Goal: Task Accomplishment & Management: Manage account settings

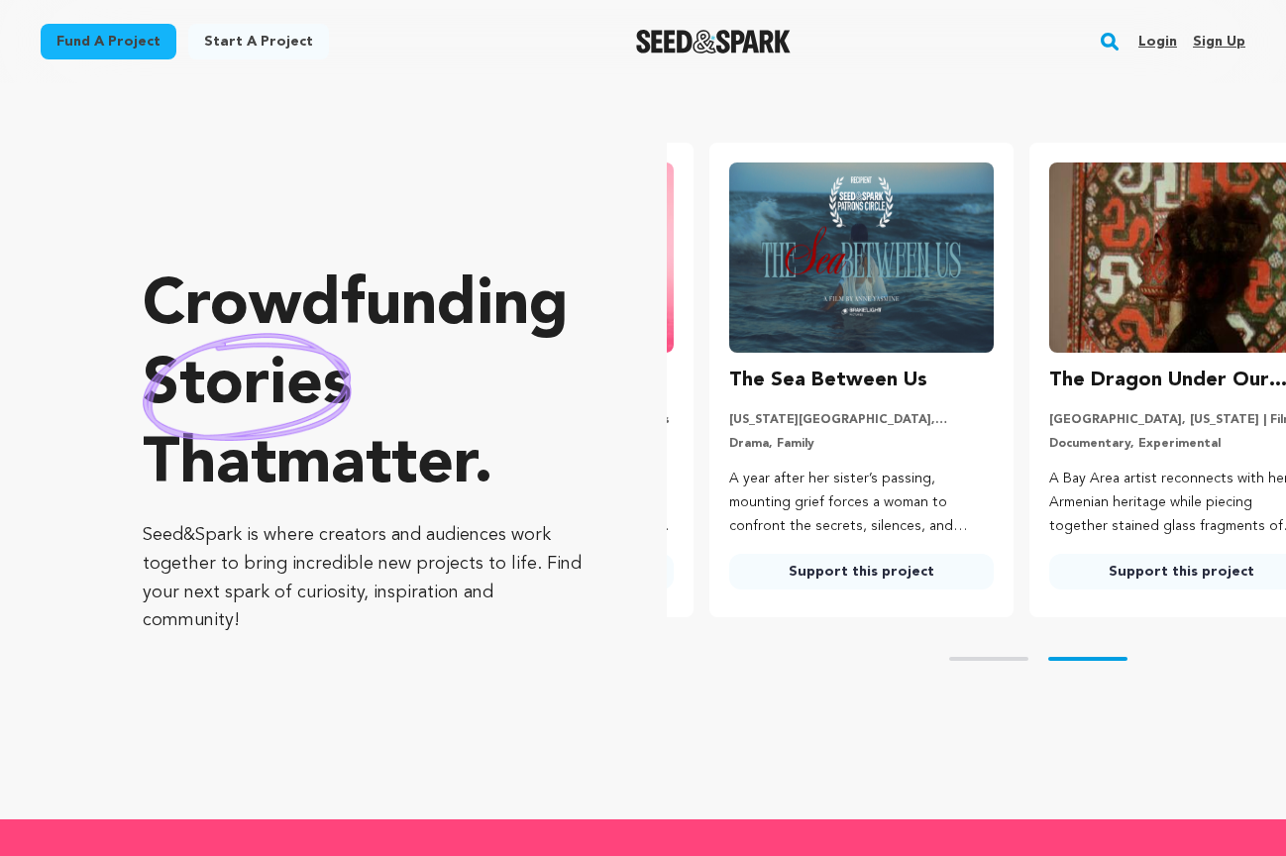
scroll to position [0, 336]
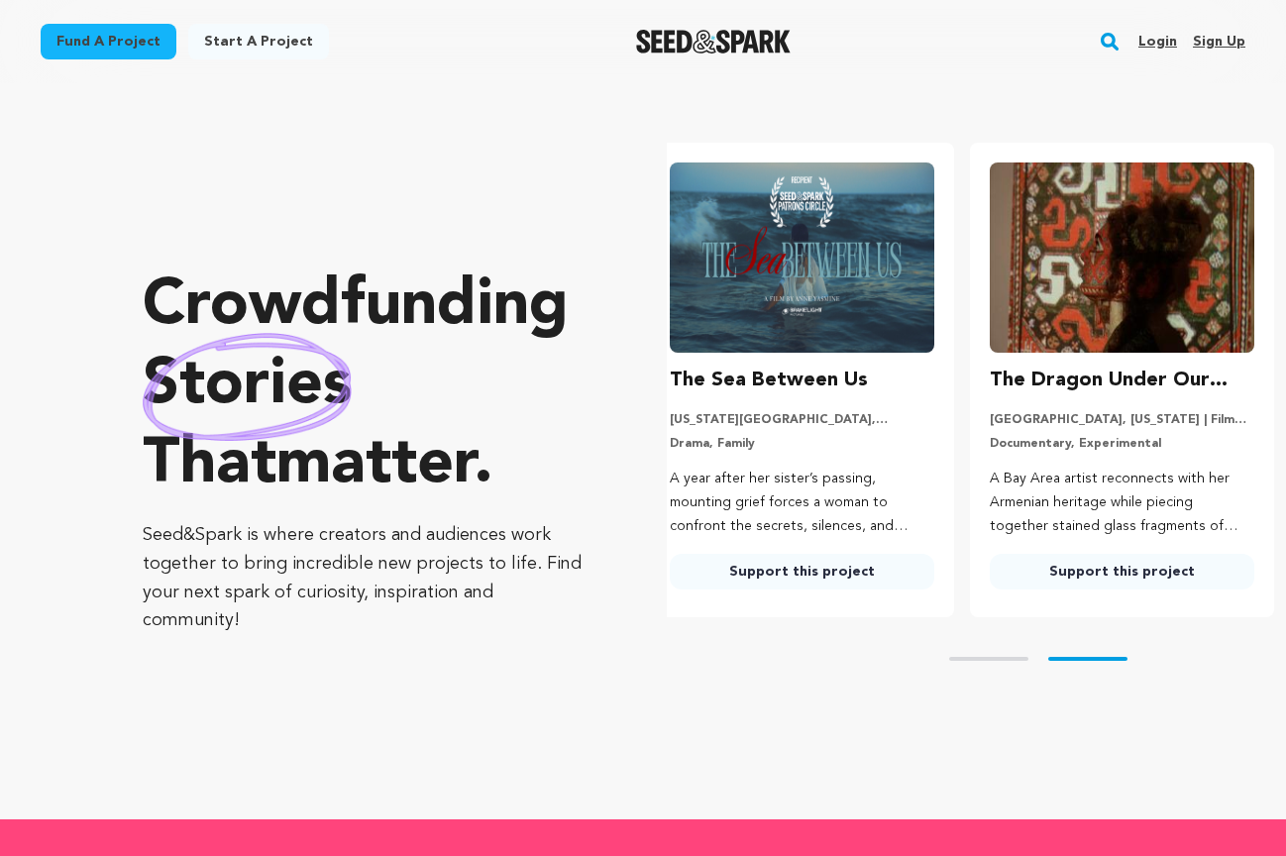
click at [1156, 42] on link "Login" at bounding box center [1157, 42] width 39 height 32
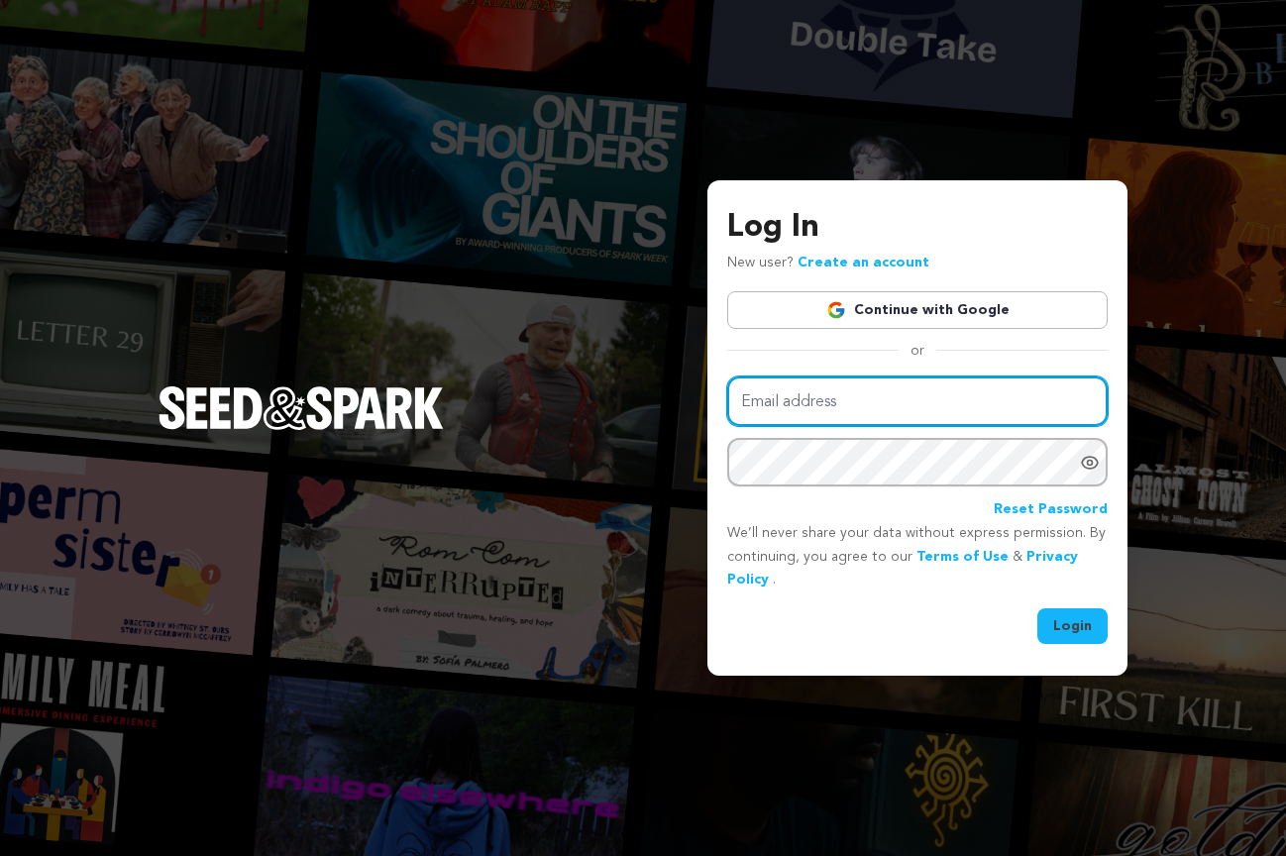
type input "innervisionfilms@me.com"
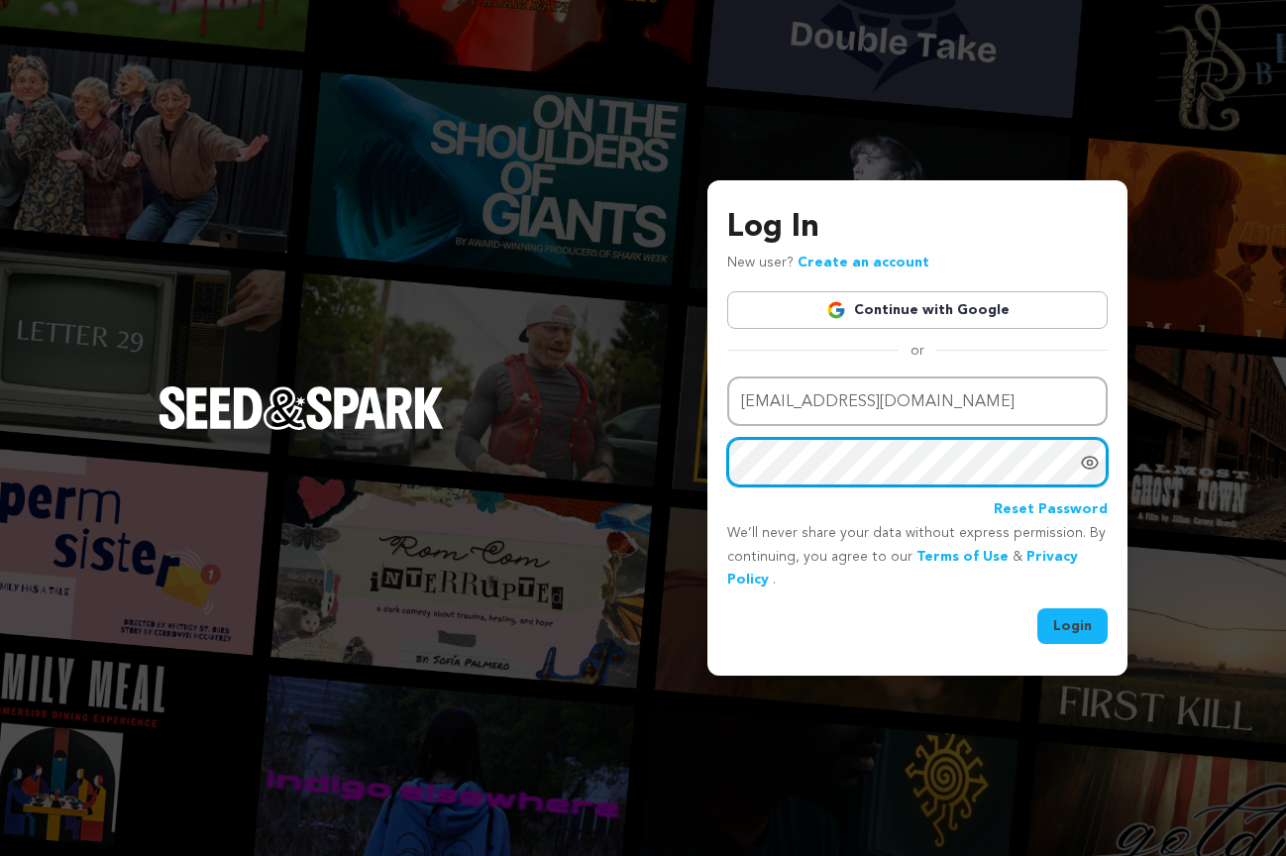
click at [1073, 624] on button "Login" at bounding box center [1072, 626] width 70 height 36
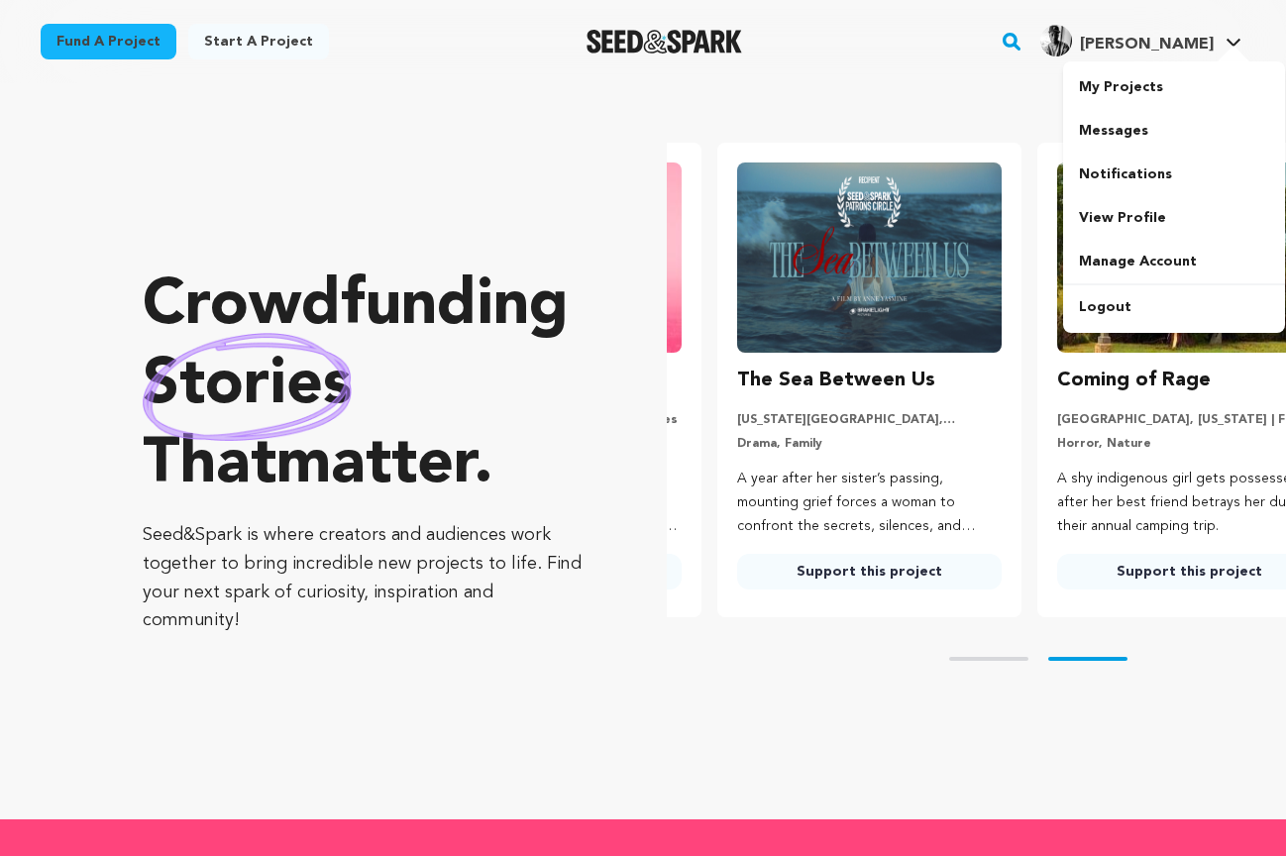
scroll to position [0, 336]
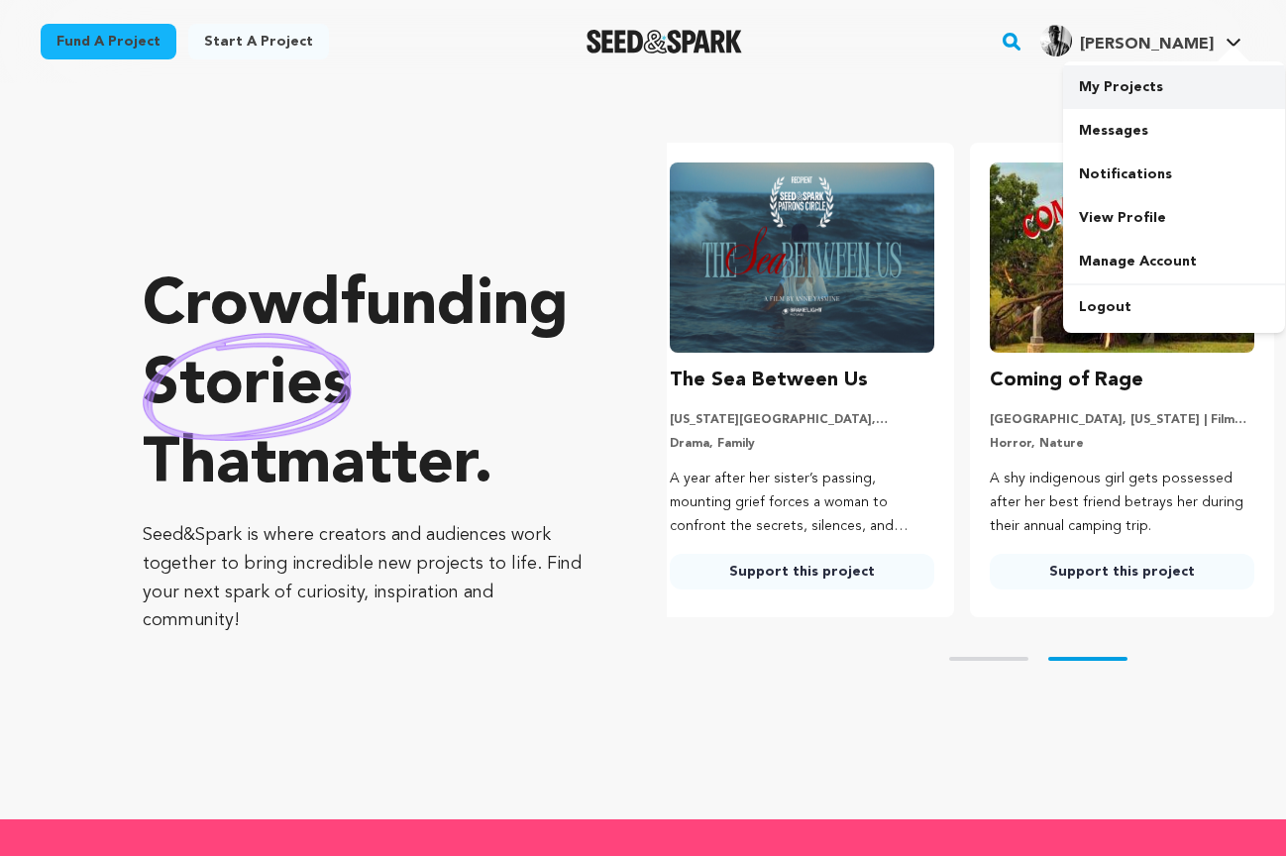
click at [1120, 85] on link "My Projects" at bounding box center [1174, 87] width 222 height 44
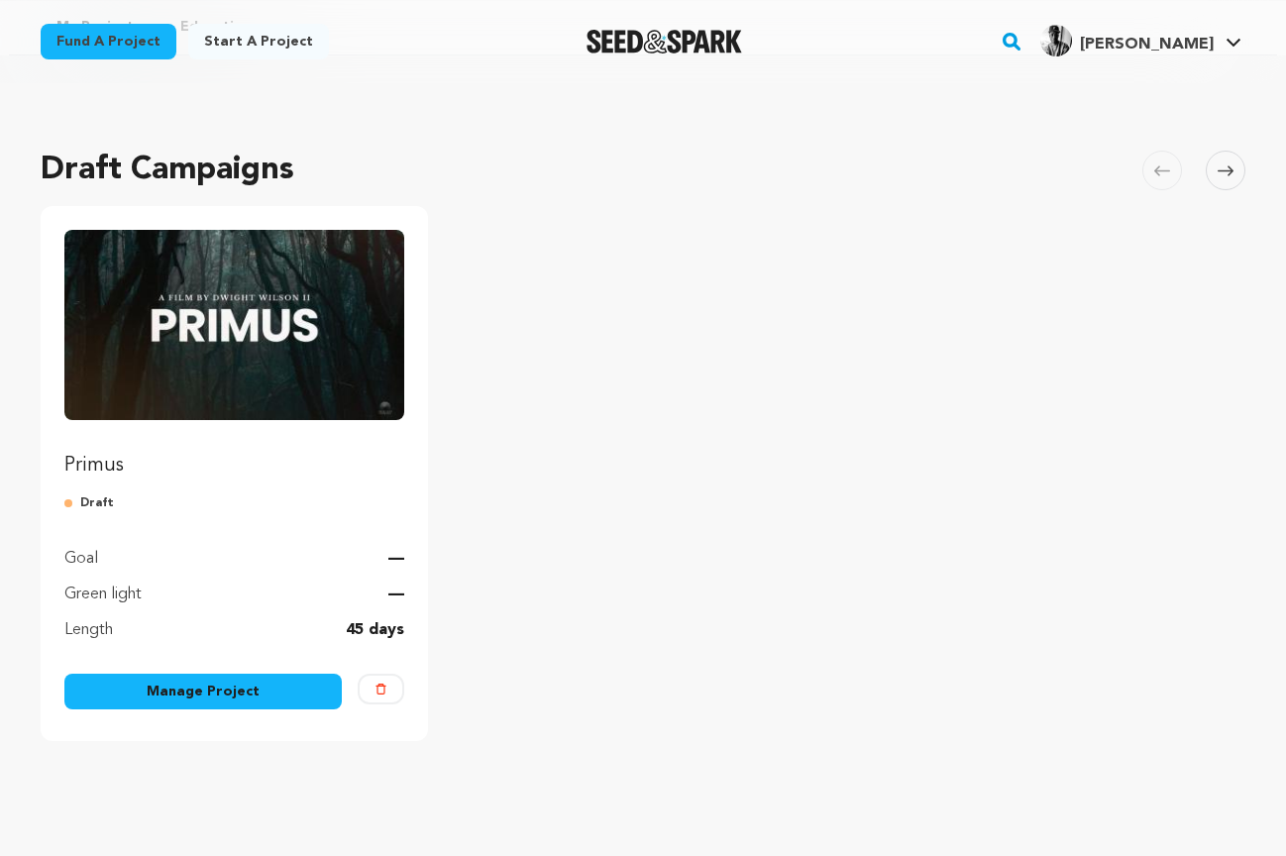
scroll to position [84, 0]
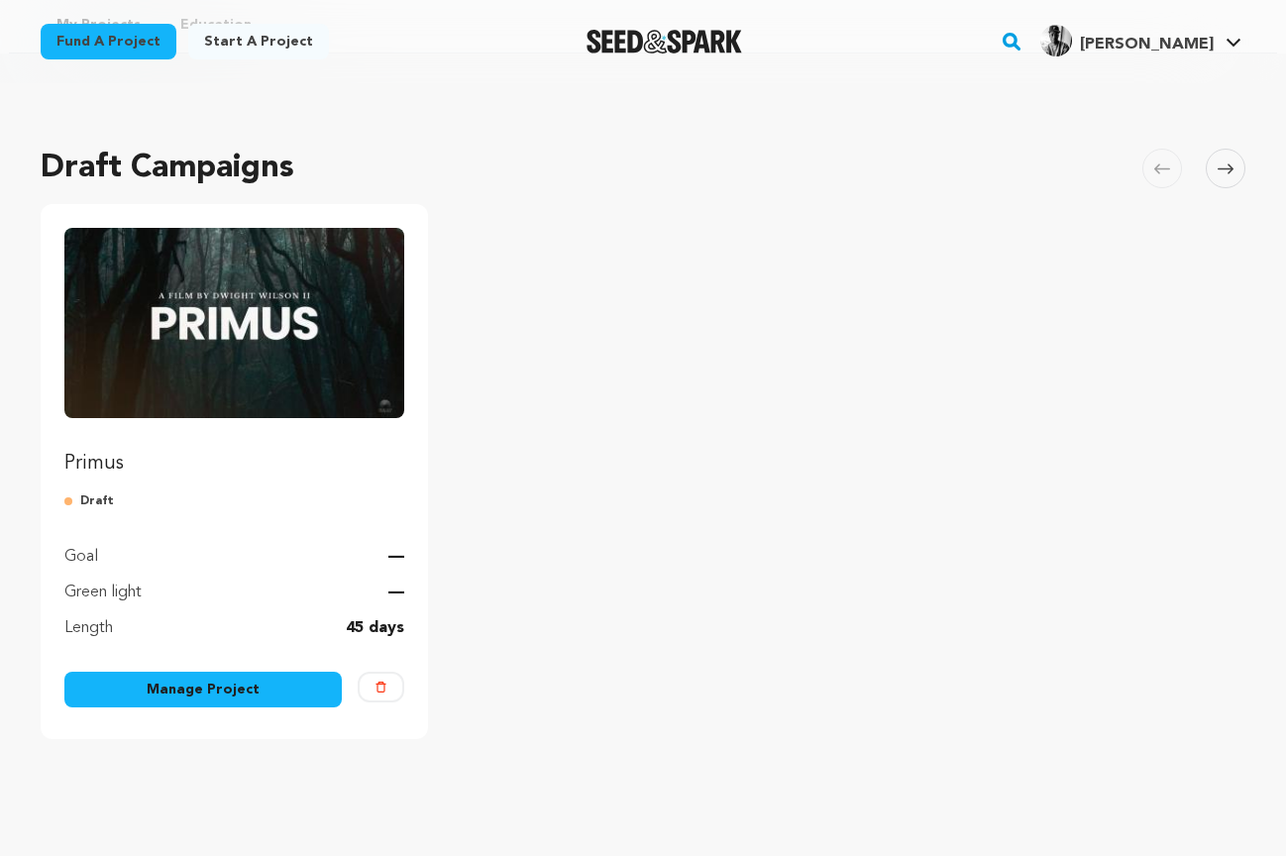
click at [222, 695] on link "Manage Project" at bounding box center [202, 690] width 277 height 36
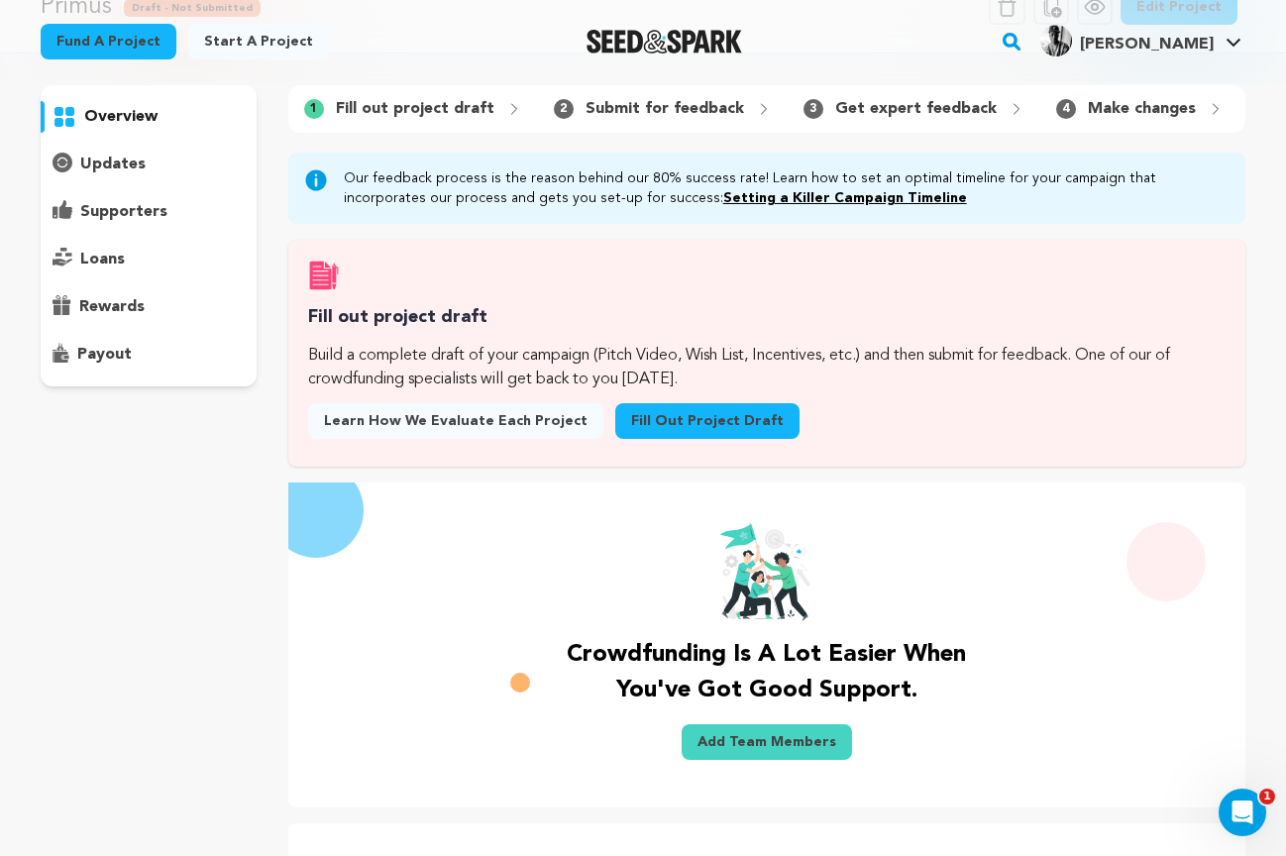
scroll to position [125, 0]
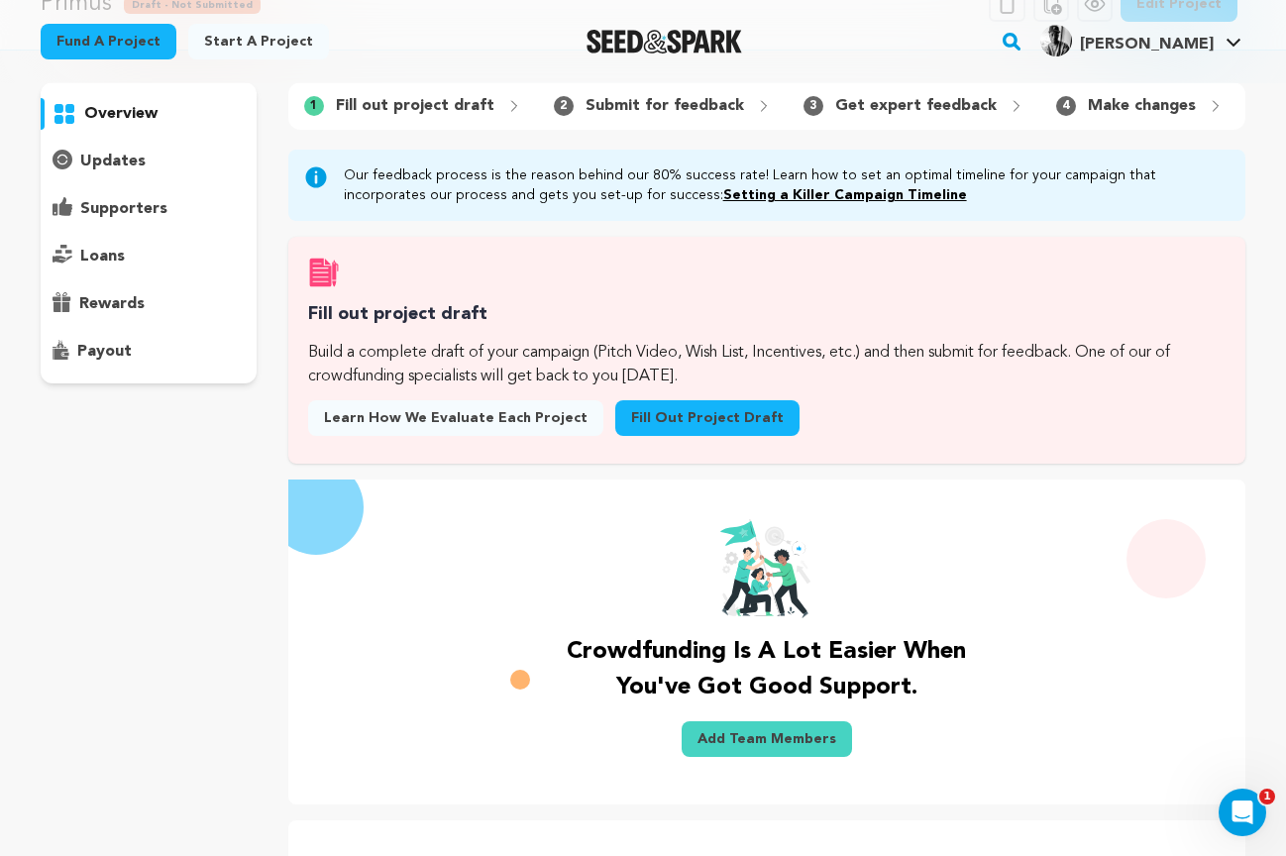
click at [723, 197] on link "Setting a Killer Campaign Timeline" at bounding box center [845, 195] width 244 height 14
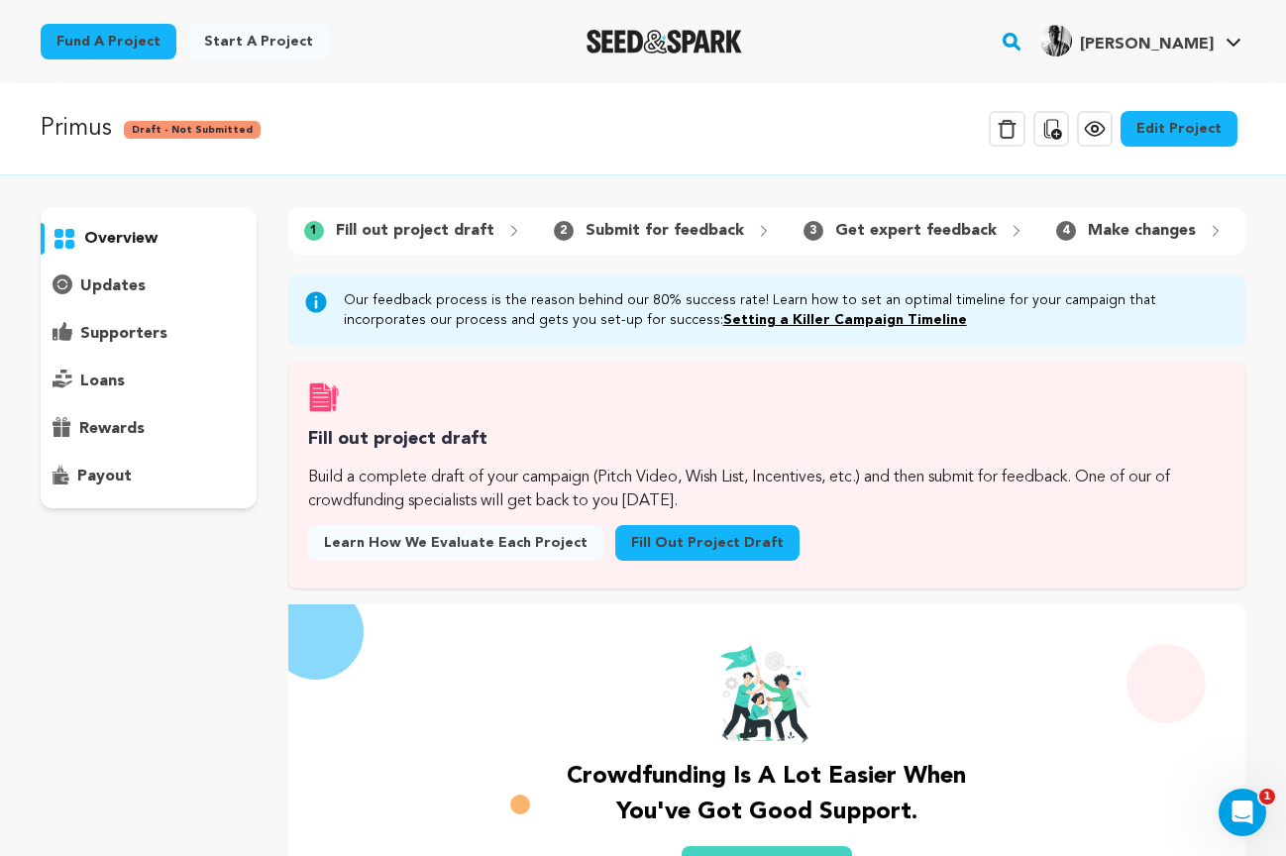
scroll to position [0, 0]
click at [1209, 123] on link "Edit Project" at bounding box center [1178, 129] width 117 height 36
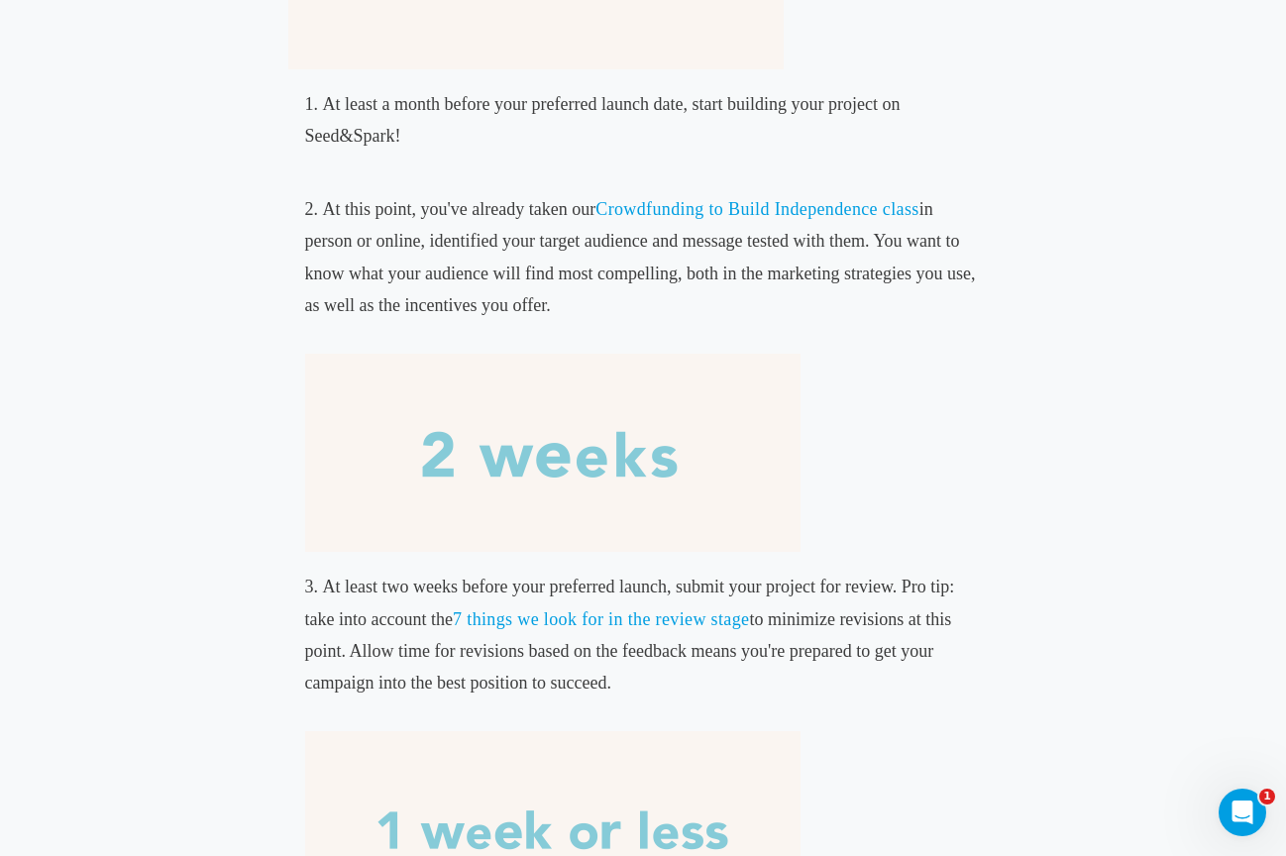
scroll to position [833, 0]
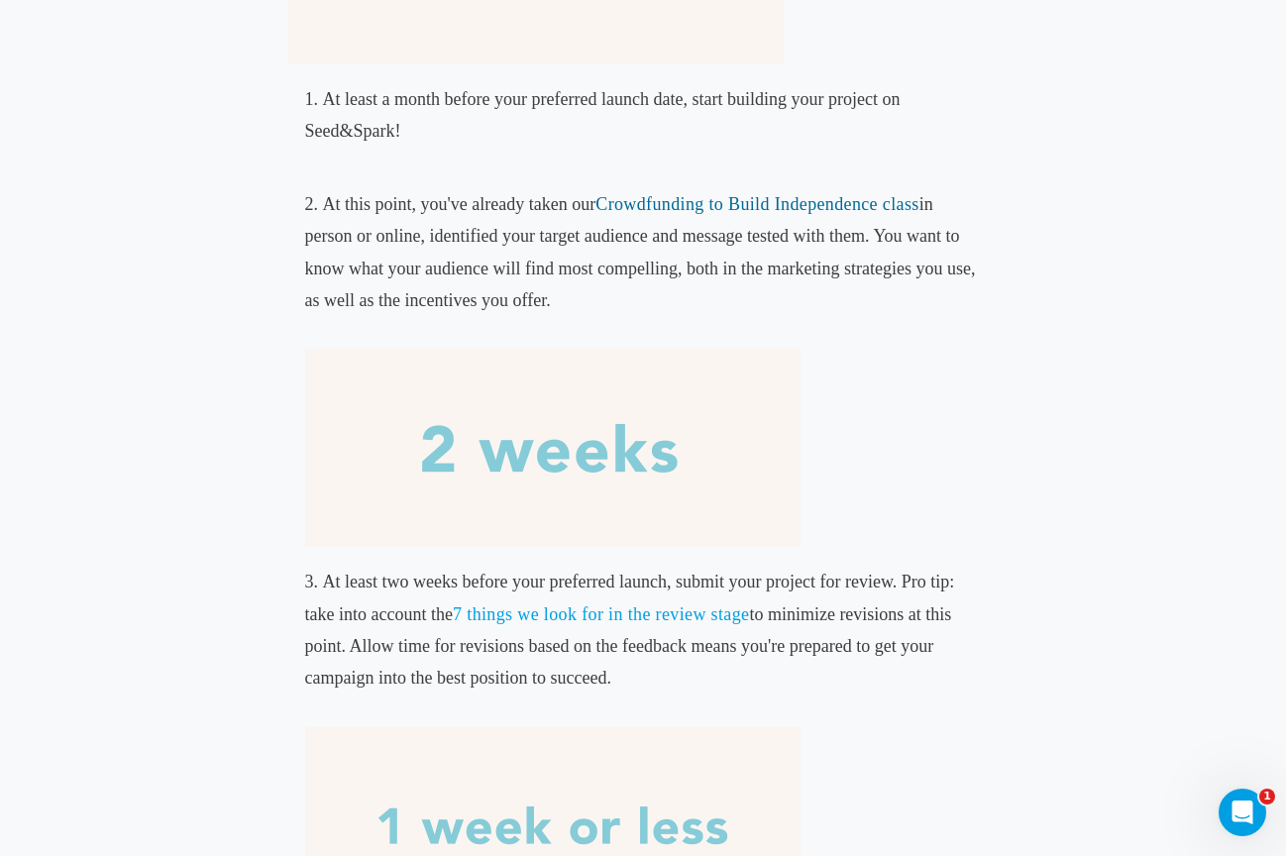
click at [756, 203] on link "Crowdfunding to Build Independence class" at bounding box center [756, 204] width 323 height 20
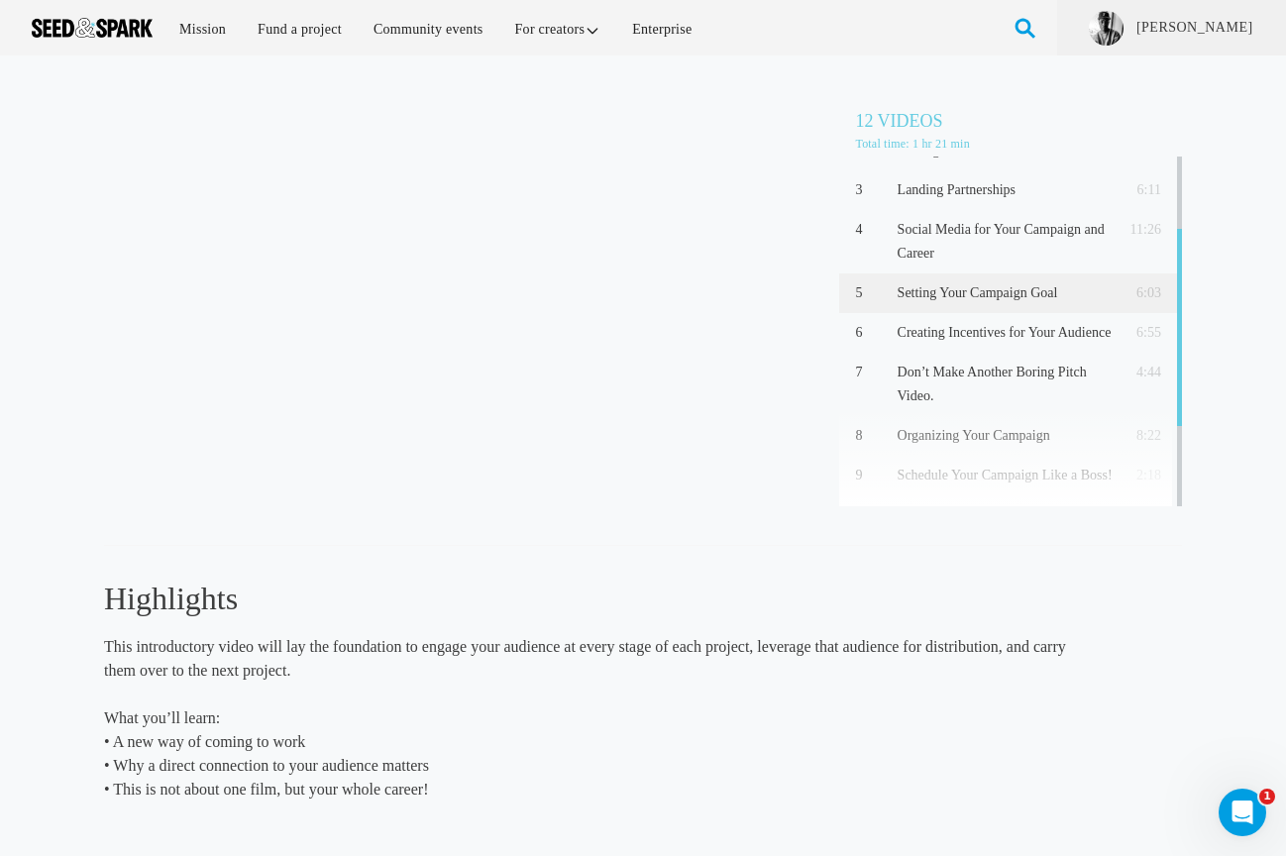
scroll to position [129, 0]
click at [961, 291] on p "Setting Your Campaign Goal" at bounding box center [1004, 293] width 215 height 24
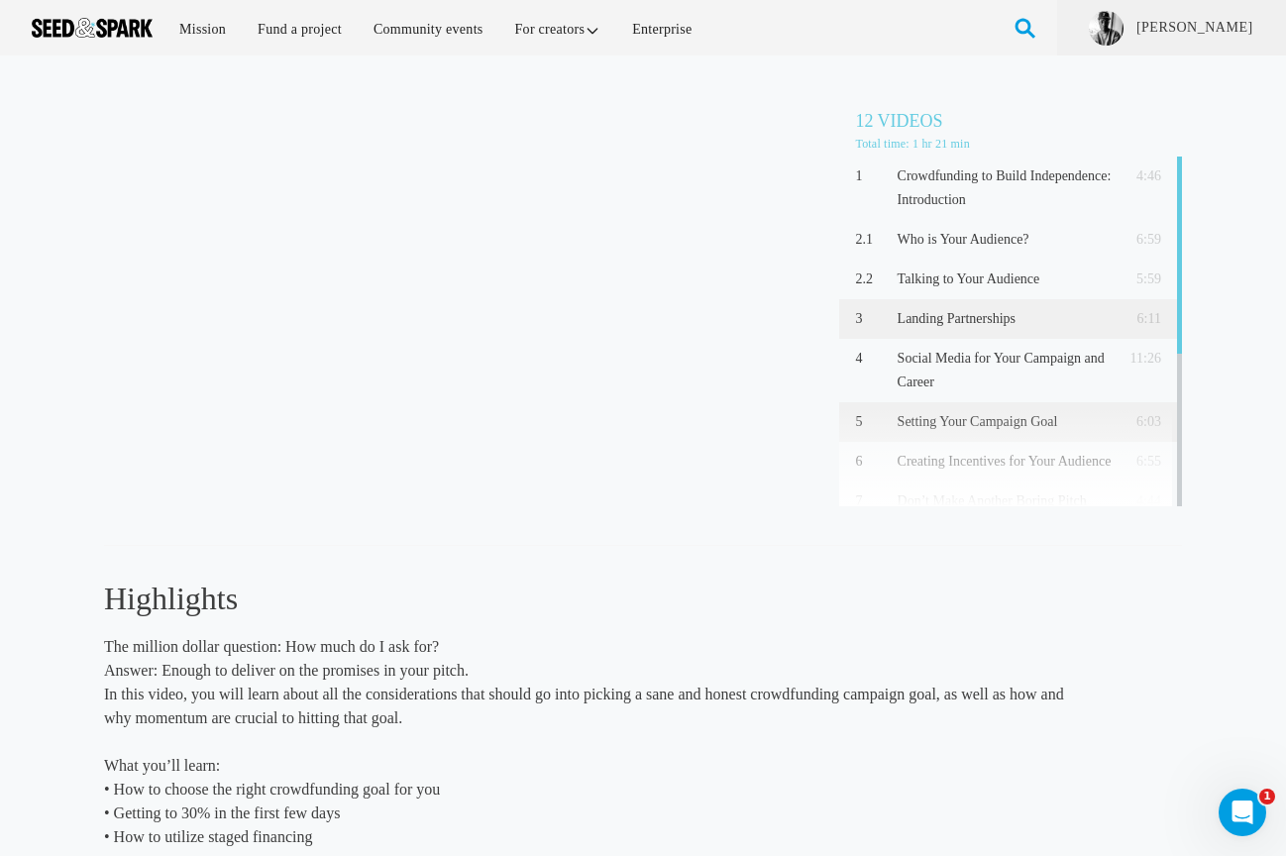
scroll to position [0, 1]
click at [952, 324] on p "Landing Partnerships" at bounding box center [1004, 319] width 215 height 24
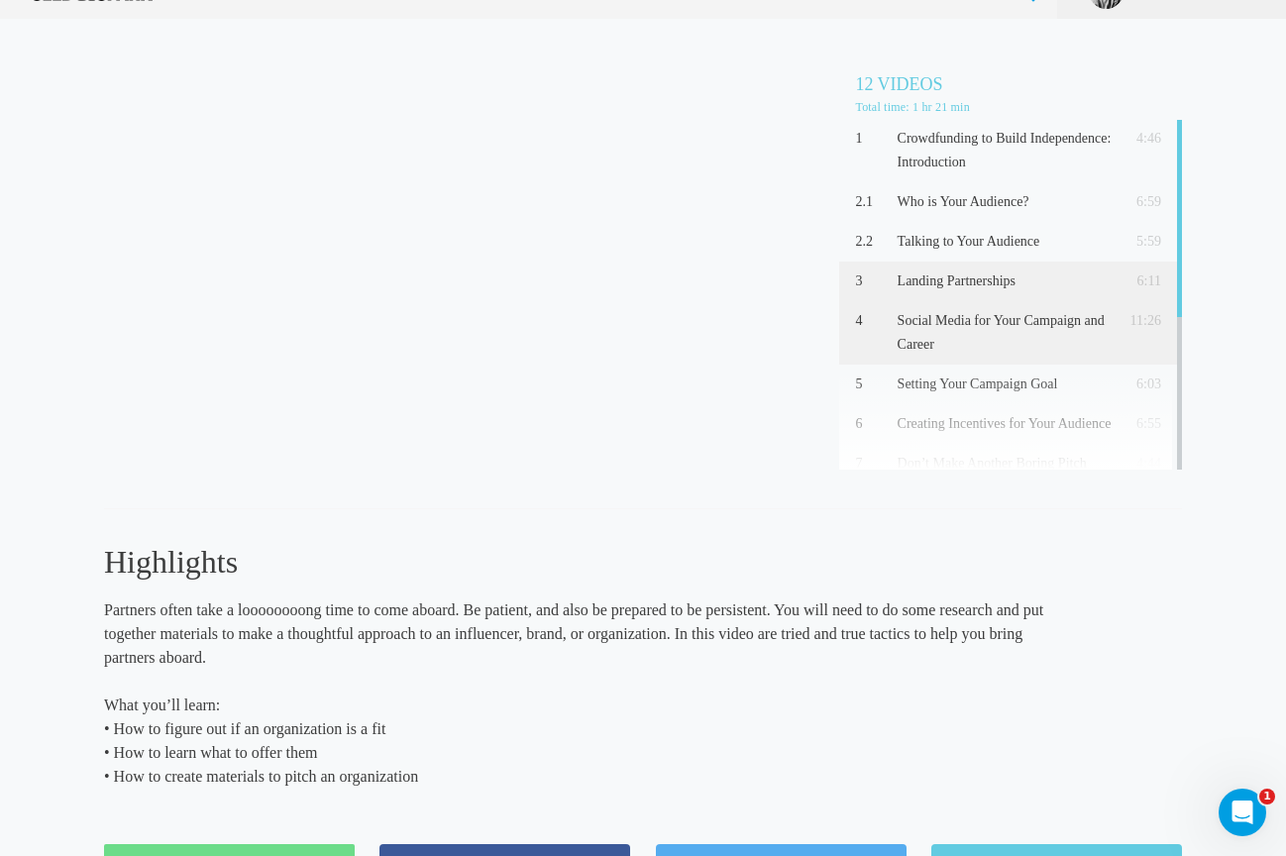
scroll to position [37, 1]
click at [997, 331] on p "Social Media for Your Campaign and Career" at bounding box center [1004, 333] width 215 height 48
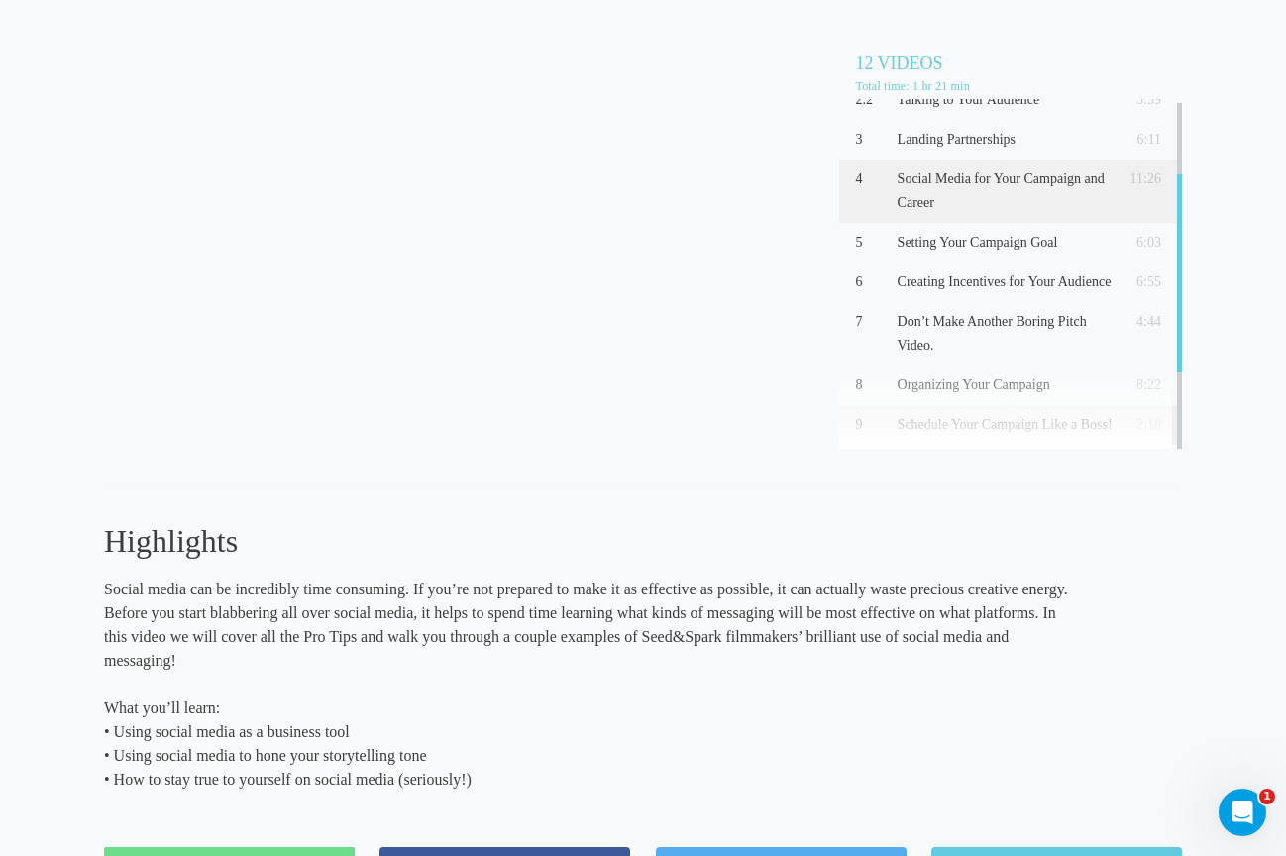
scroll to position [102, 0]
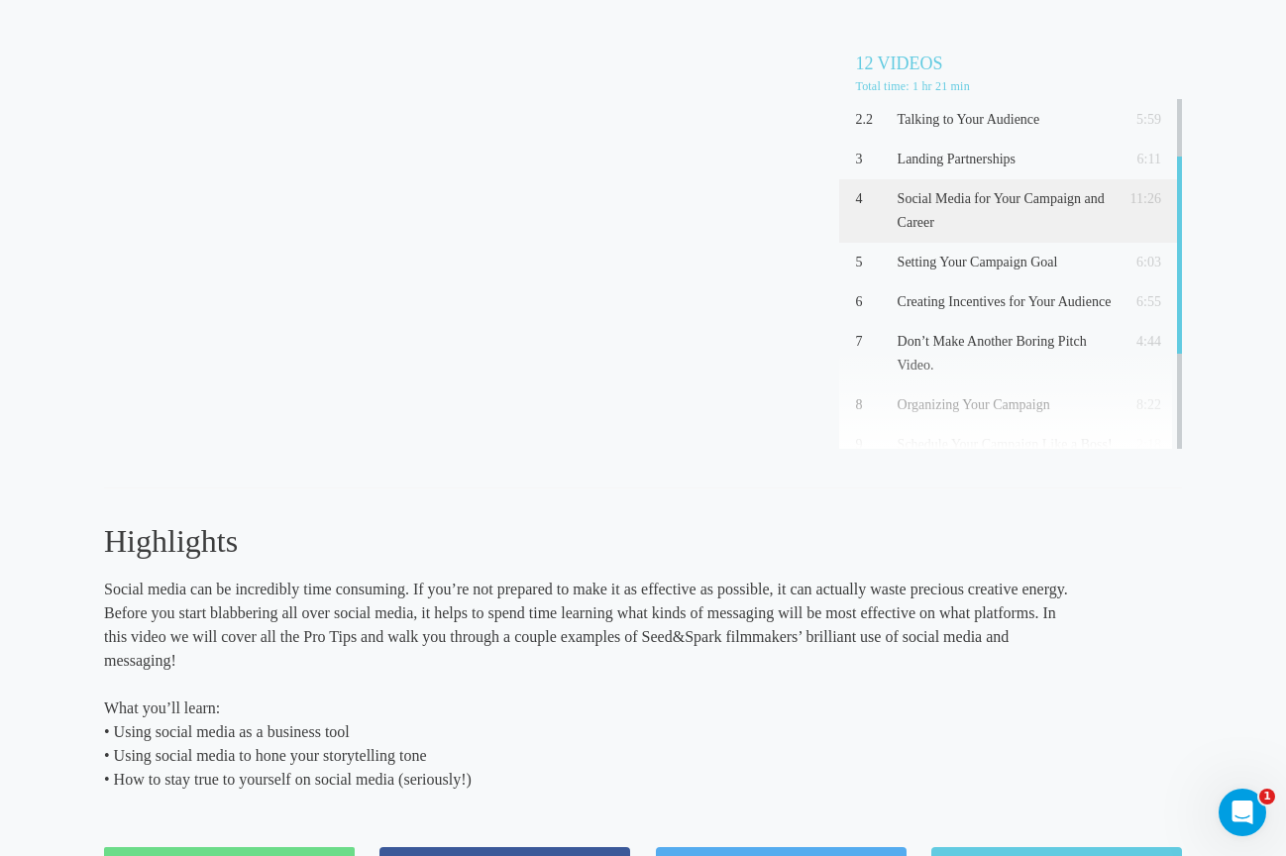
drag, startPoint x: 468, startPoint y: 778, endPoint x: 104, endPoint y: 734, distance: 367.2
click at [104, 734] on p "What you’ll learn: • Using social media as a business tool • Using social media…" at bounding box center [589, 743] width 970 height 95
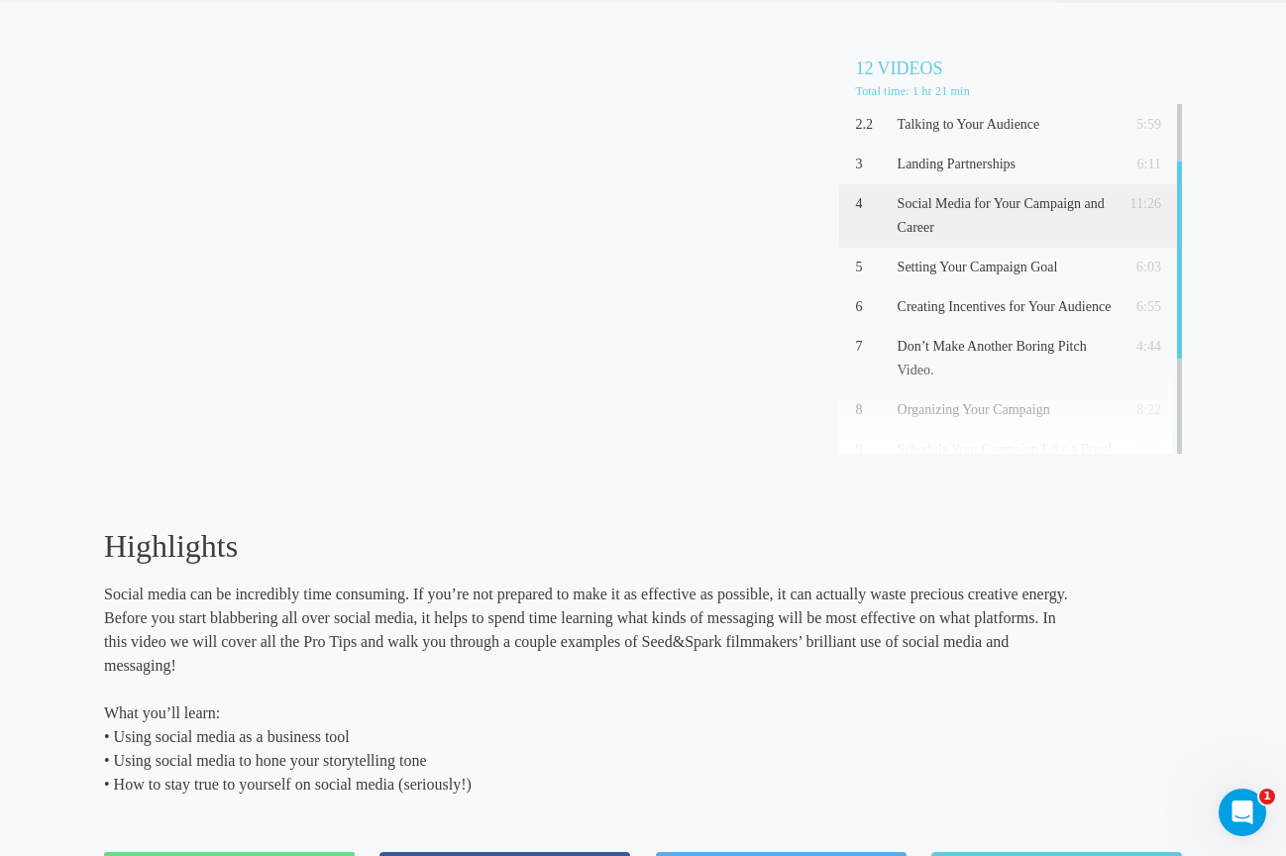
copy p "• Using social media as a business tool • Using social media to hone your story…"
click at [492, 777] on p "What you’ll learn: • Using social media as a business tool • Using social media…" at bounding box center [589, 749] width 970 height 95
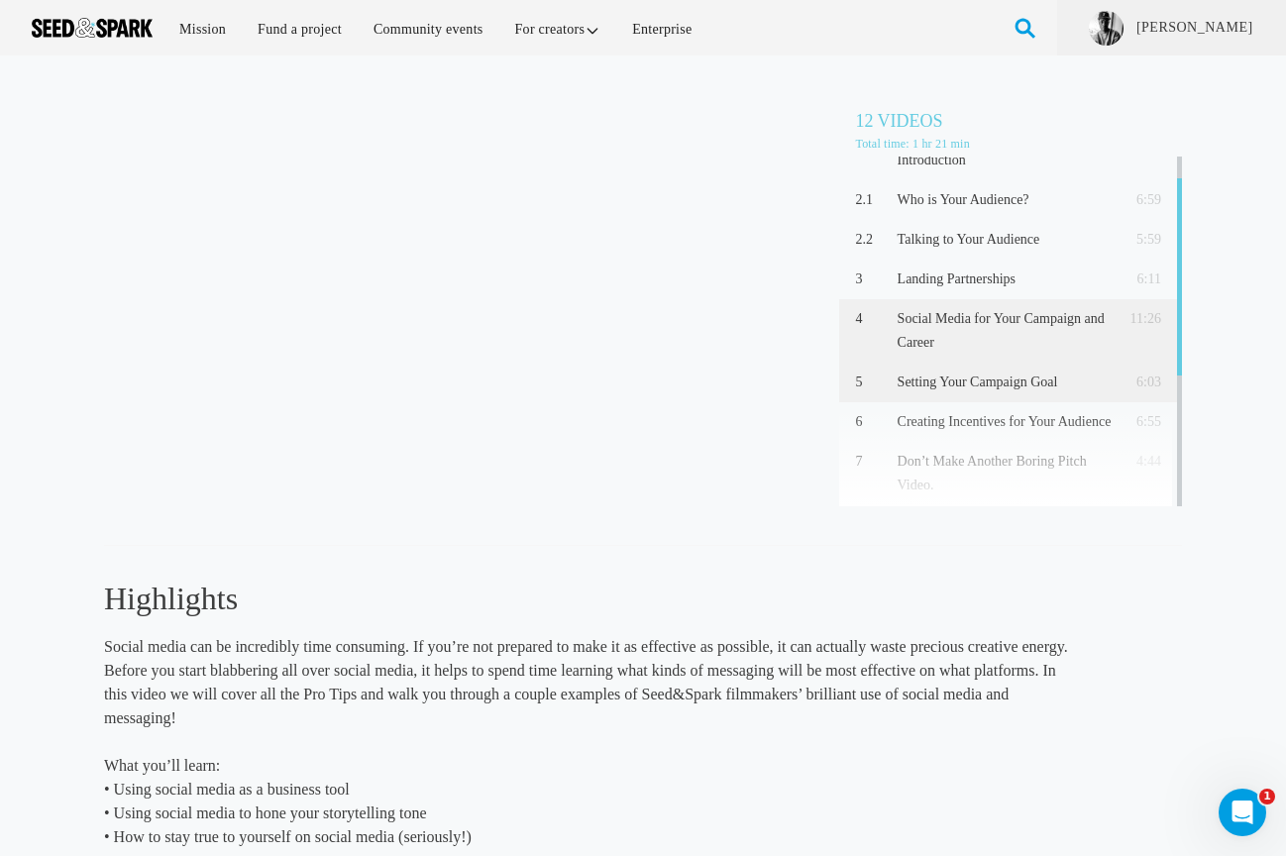
scroll to position [0, 0]
click at [963, 378] on p "Setting Your Campaign Goal" at bounding box center [1004, 382] width 215 height 24
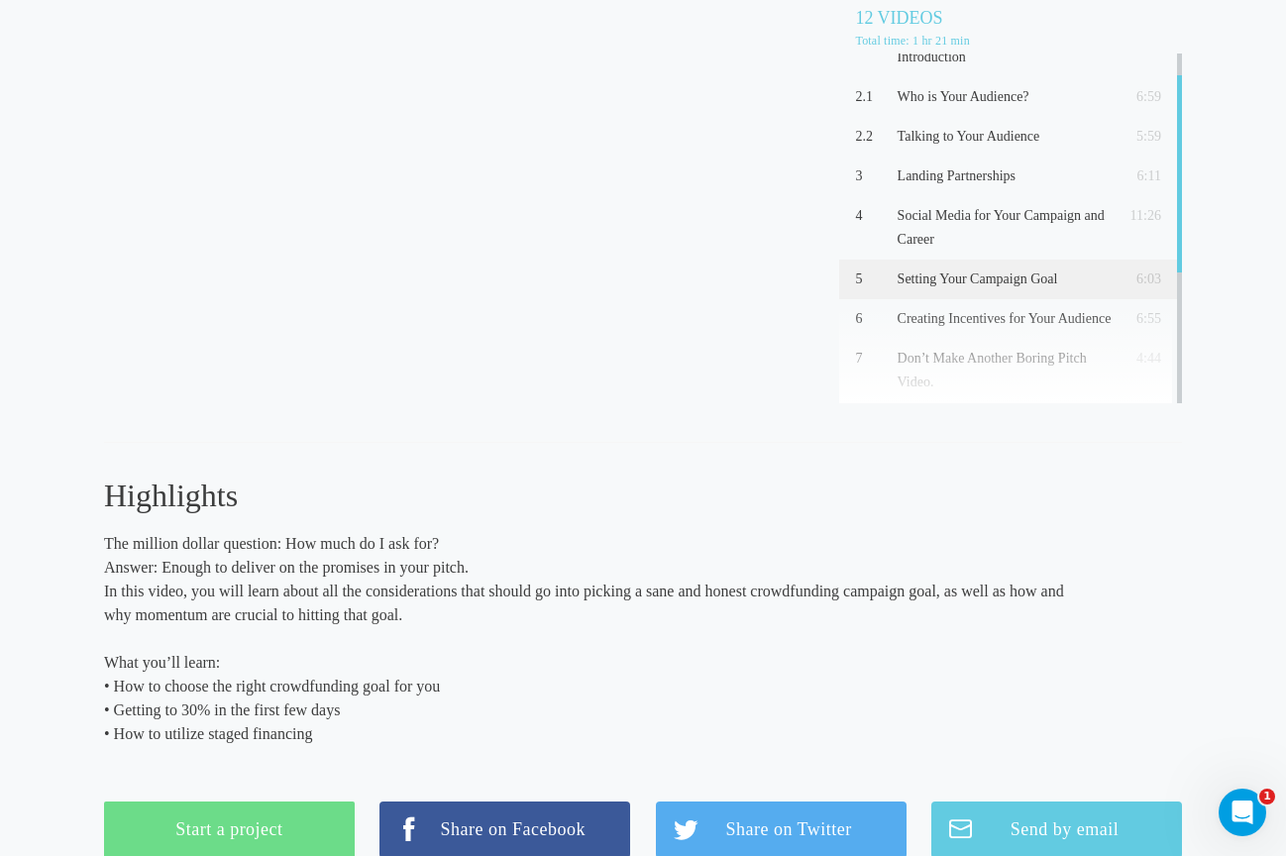
scroll to position [118, 0]
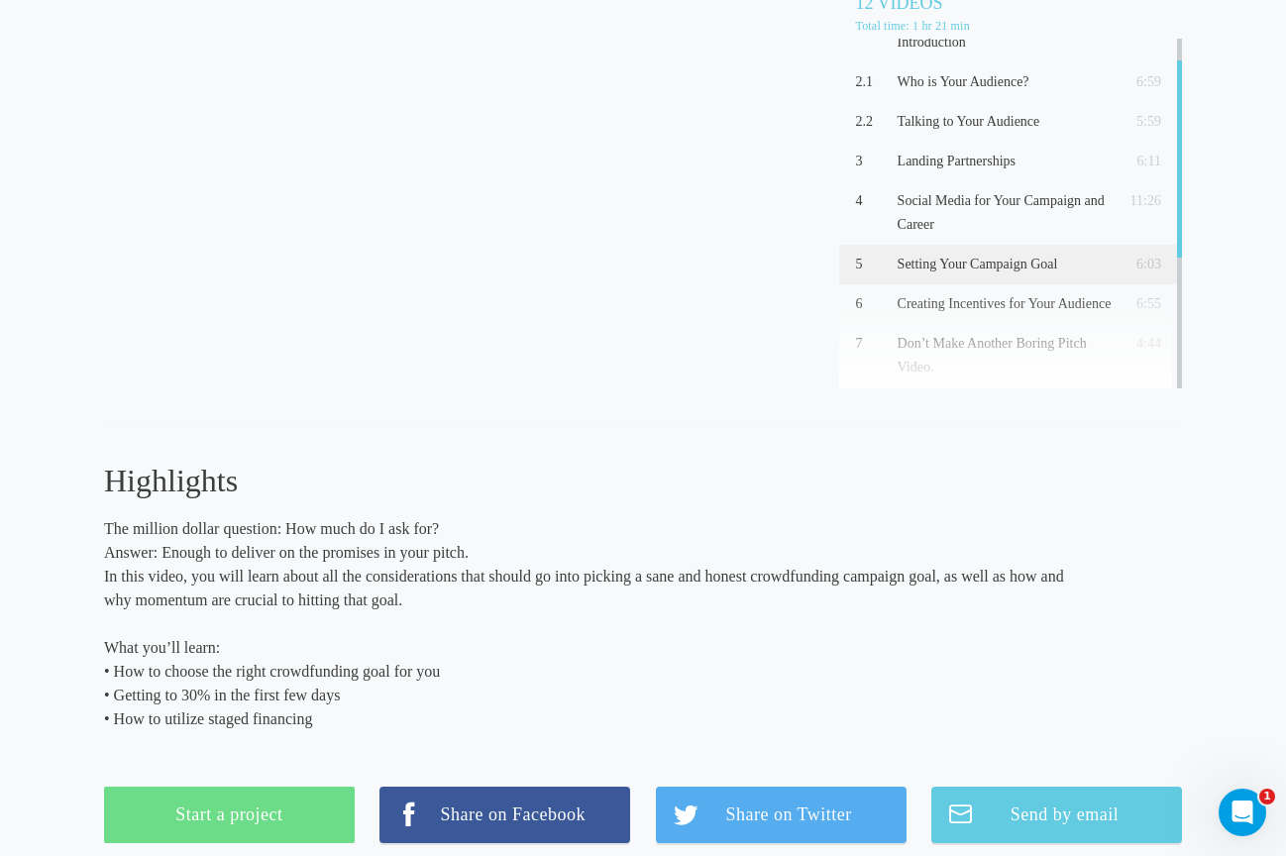
drag, startPoint x: 107, startPoint y: 672, endPoint x: 322, endPoint y: 727, distance: 222.0
click at [310, 728] on p "What you’ll learn: • How to choose the right crowdfunding goal for you • Gettin…" at bounding box center [589, 683] width 970 height 95
copy p "• How to choose the right crowdfunding goal for you • Getting to 30% in the fir…"
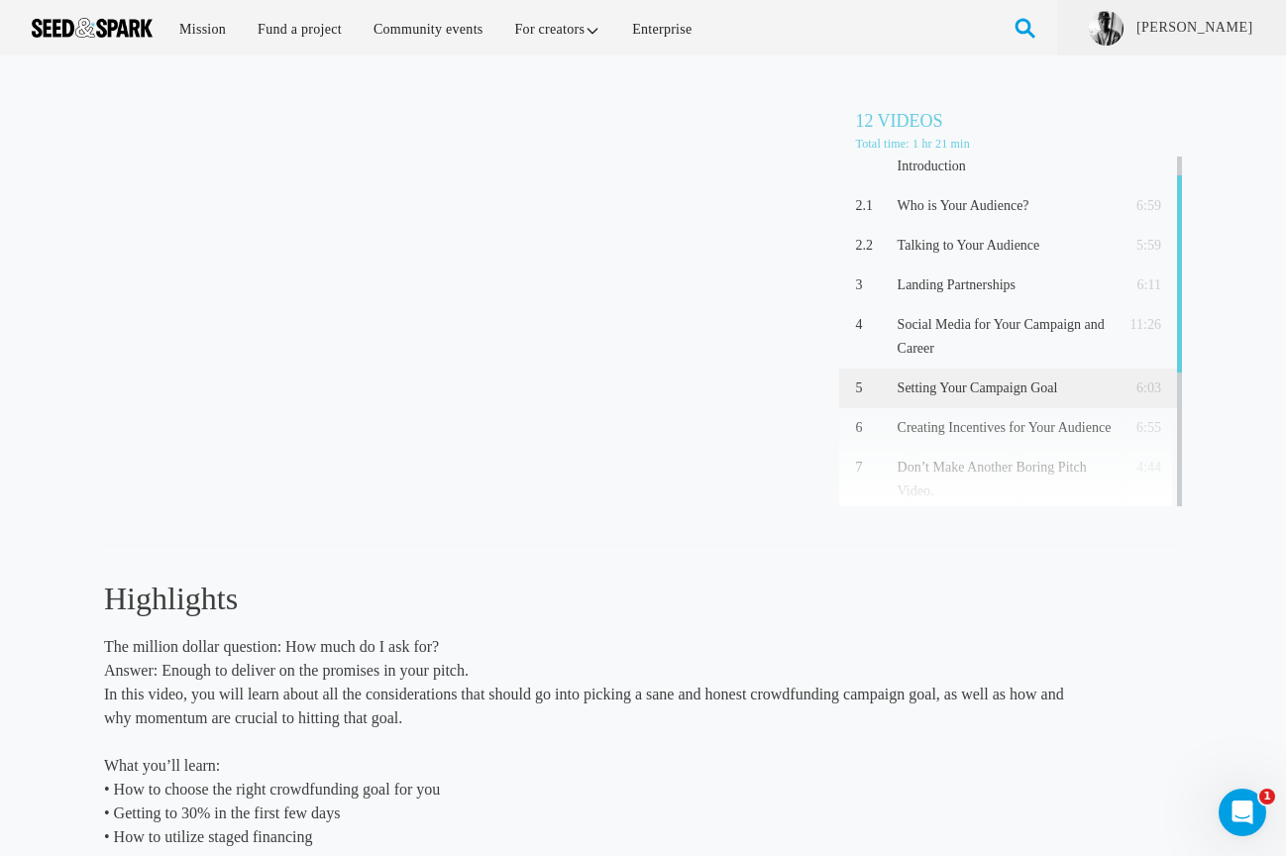
scroll to position [0, 0]
click at [492, 755] on p "What you’ll learn: • How to choose the right crowdfunding goal for you • Gettin…" at bounding box center [589, 801] width 970 height 95
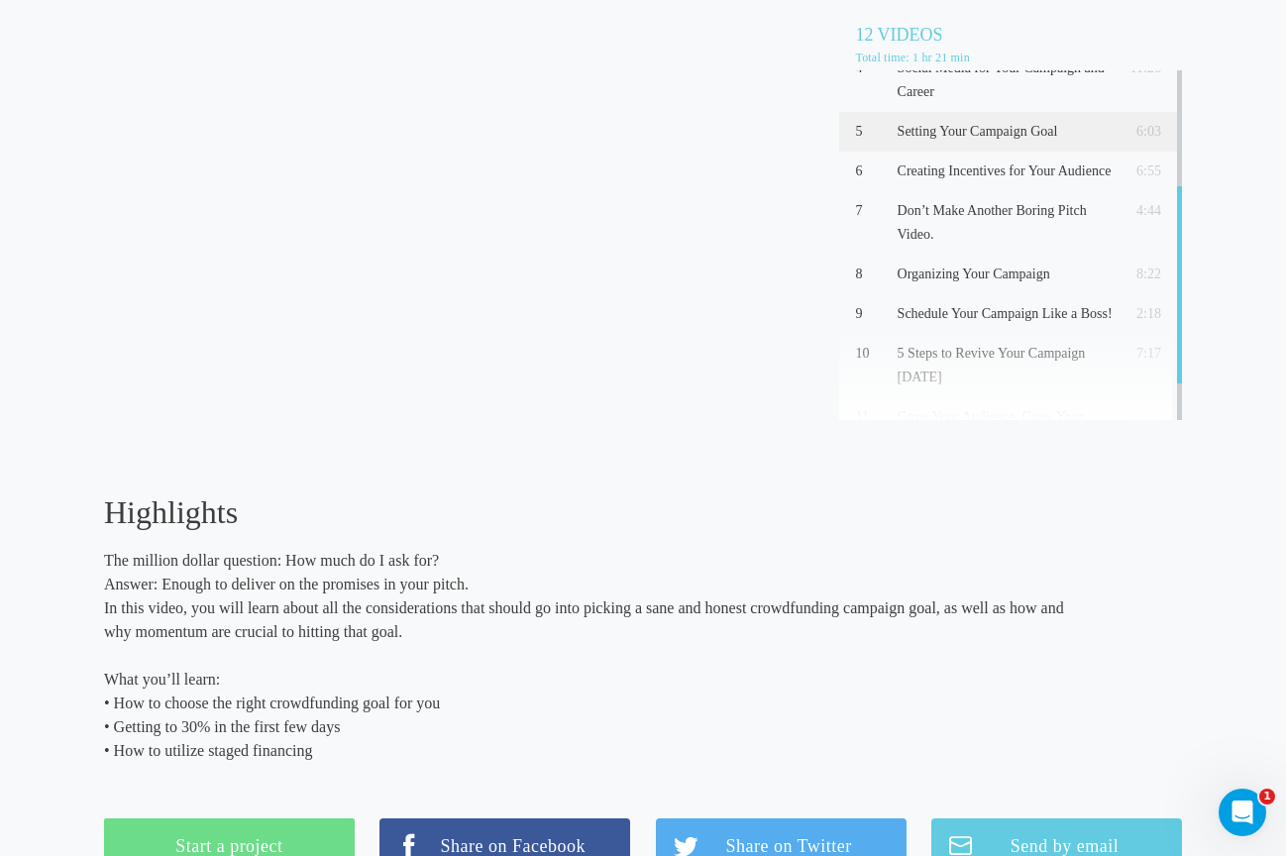
scroll to position [88, 0]
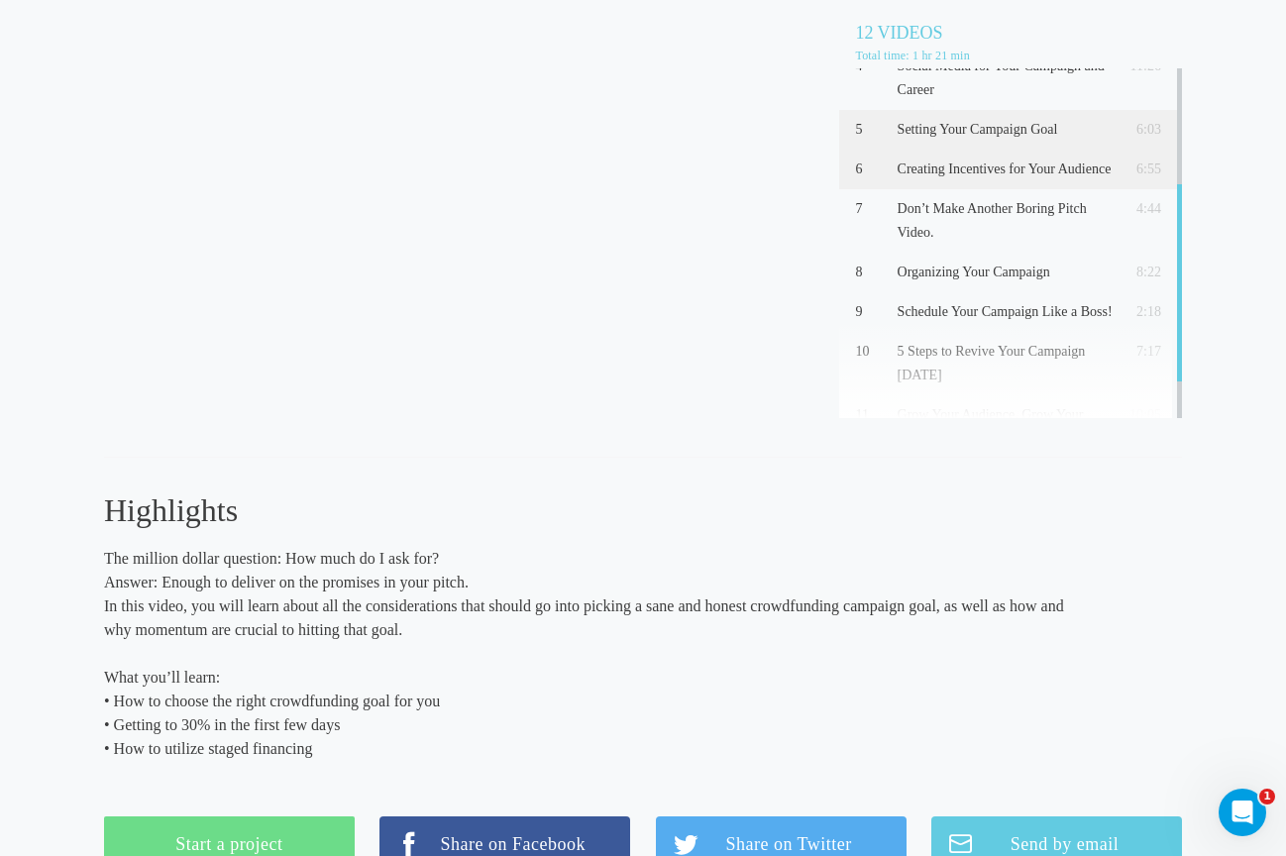
click at [958, 169] on p "Creating Incentives for Your Audience" at bounding box center [1004, 169] width 215 height 24
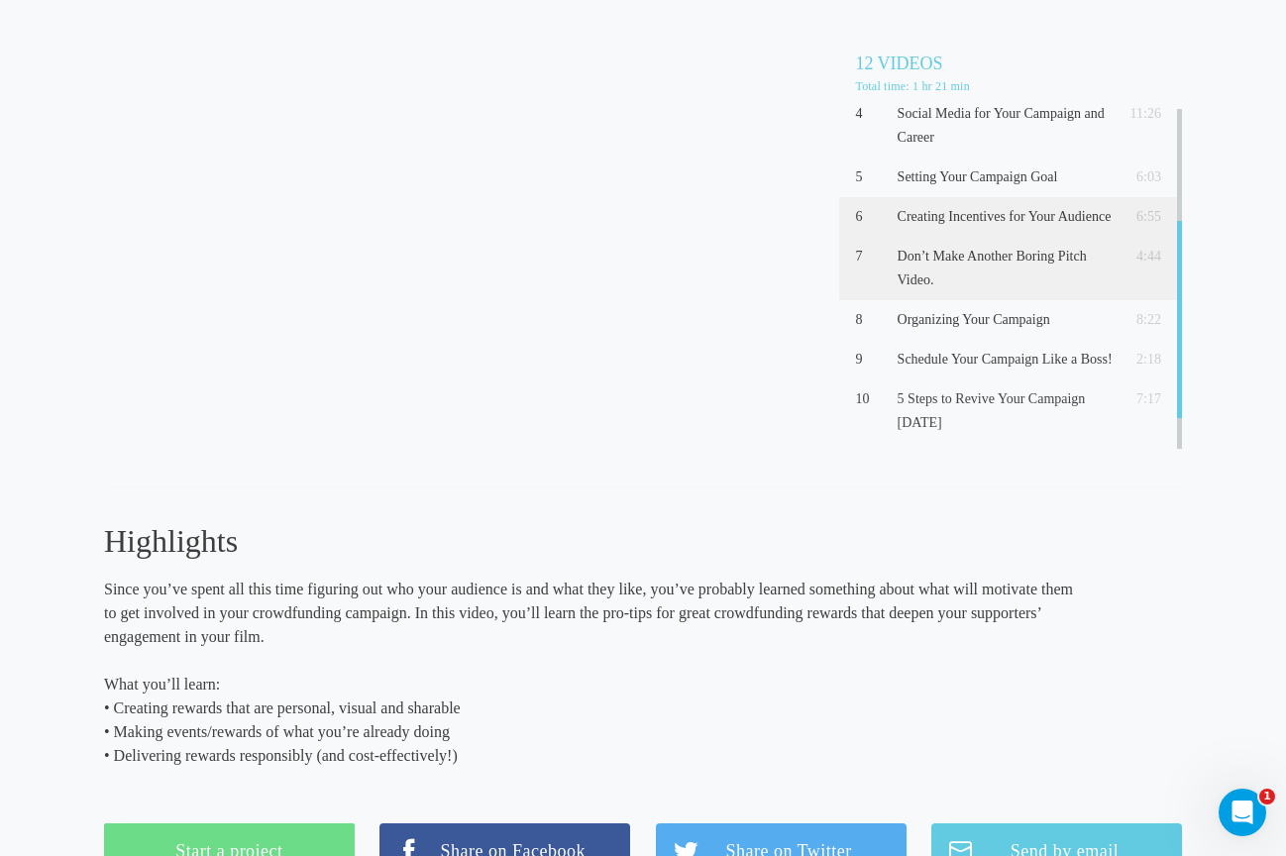
scroll to position [158, 0]
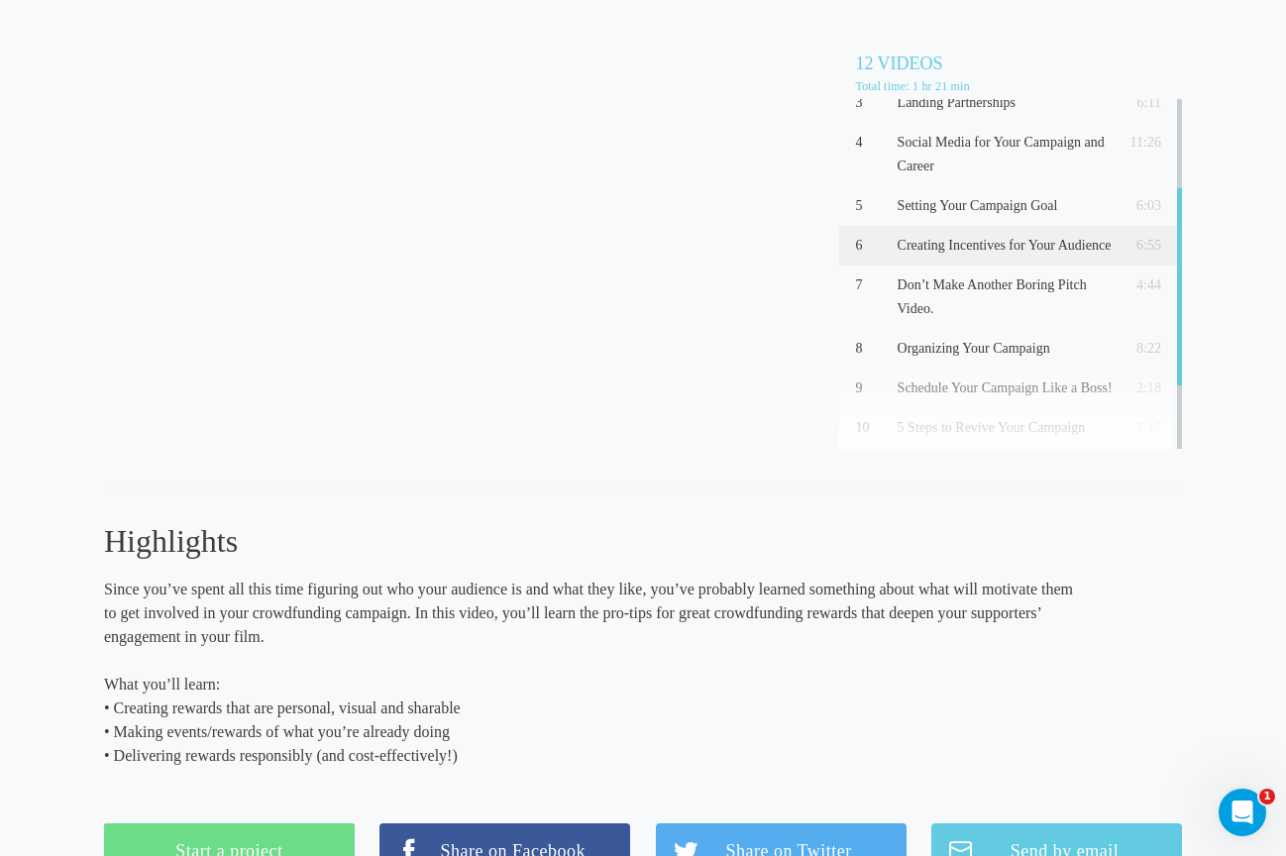
drag, startPoint x: 104, startPoint y: 707, endPoint x: 468, endPoint y: 760, distance: 368.2
click at [468, 760] on p "What you’ll learn: • Creating rewards that are personal, visual and sharable • …" at bounding box center [589, 720] width 970 height 95
copy p "• Creating rewards that are personal, visual and sharable • Making events/rewar…"
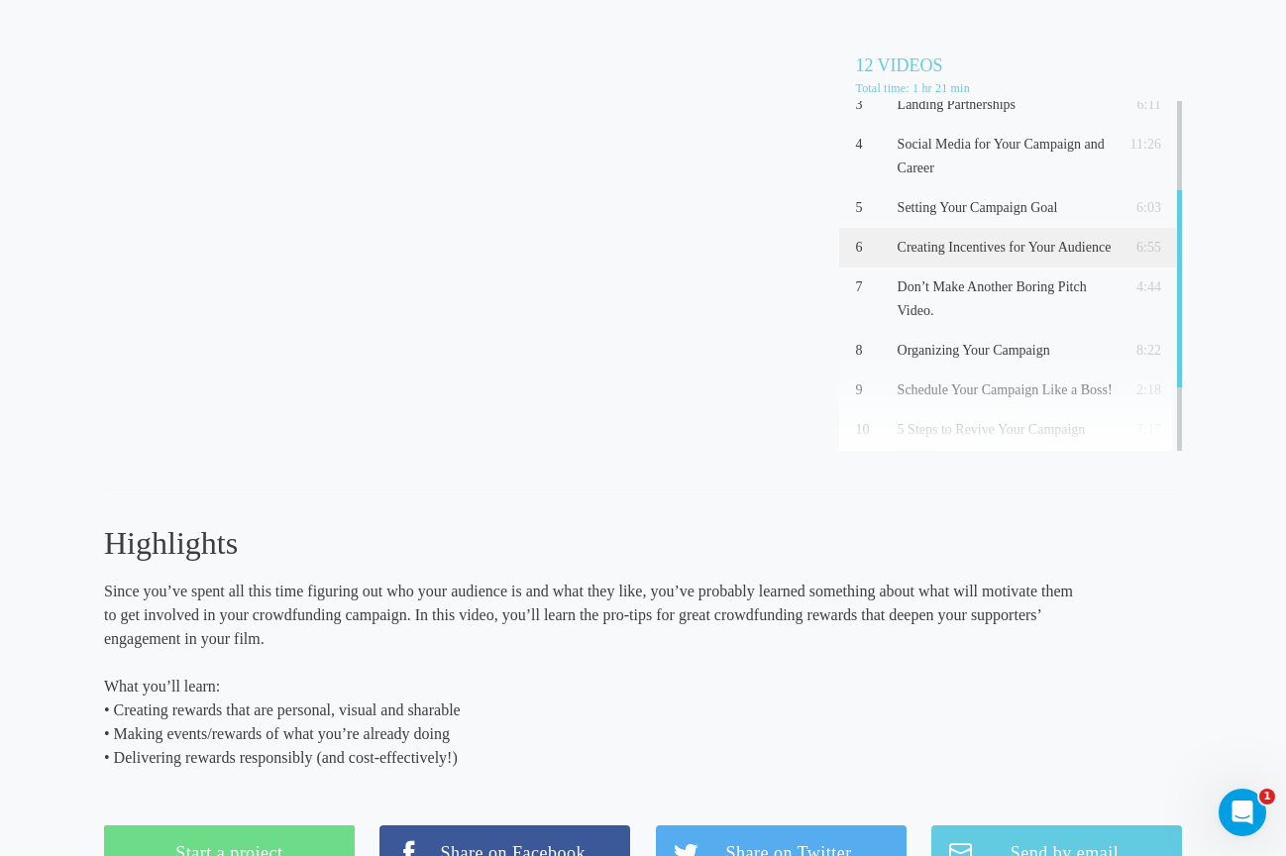
scroll to position [55, 2]
click at [479, 750] on p "What you’ll learn: • Creating rewards that are personal, visual and sharable • …" at bounding box center [589, 721] width 970 height 95
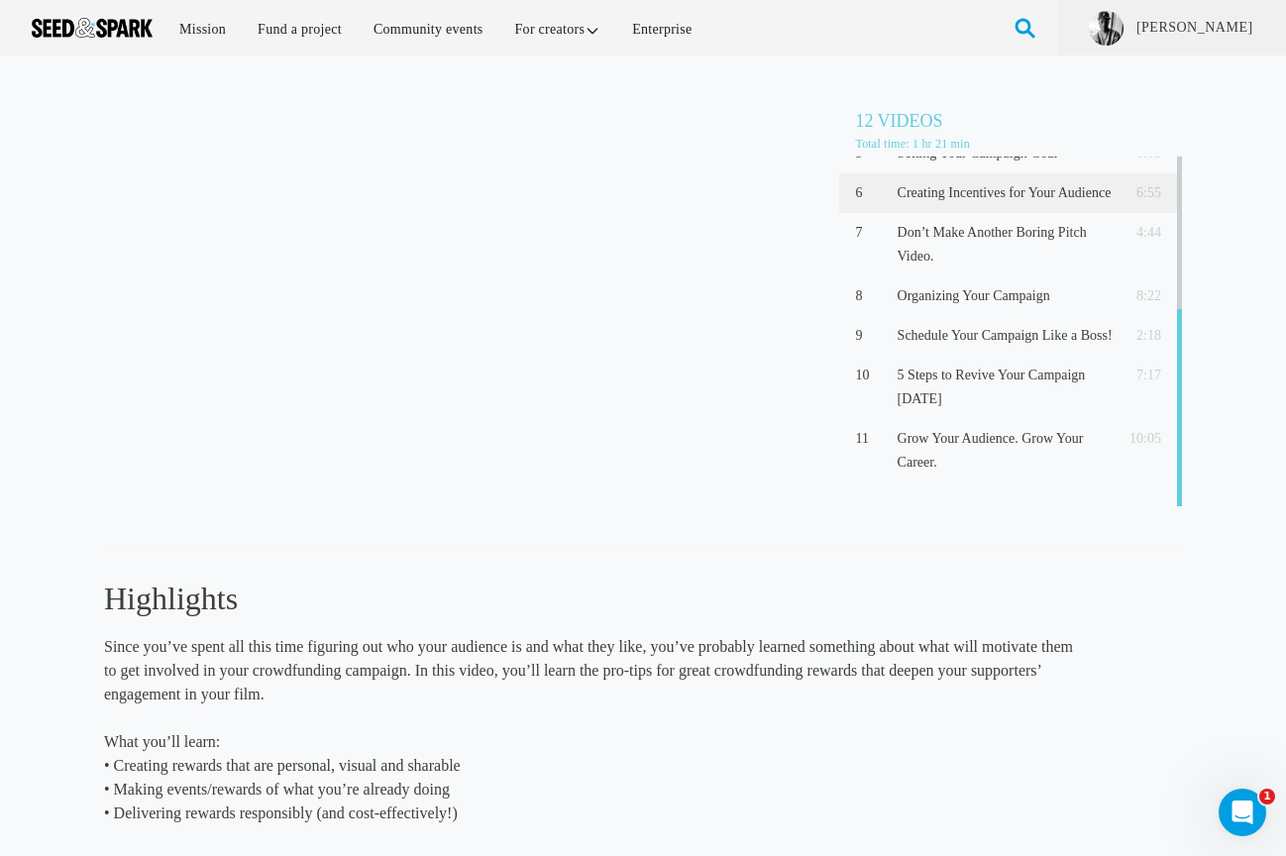
scroll to position [0, 0]
click at [951, 253] on p "Don’t Make Another Boring Pitch Video." at bounding box center [1004, 245] width 215 height 48
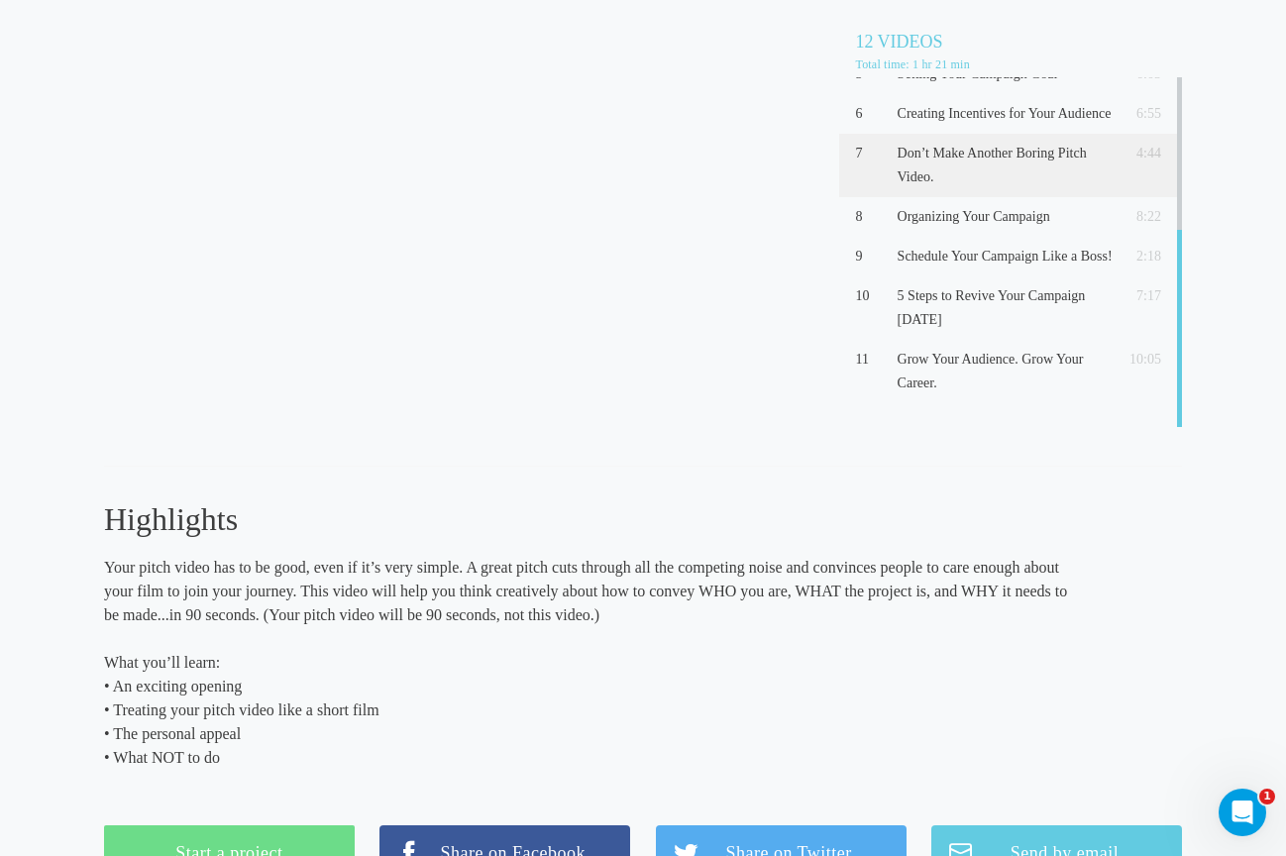
scroll to position [113, 0]
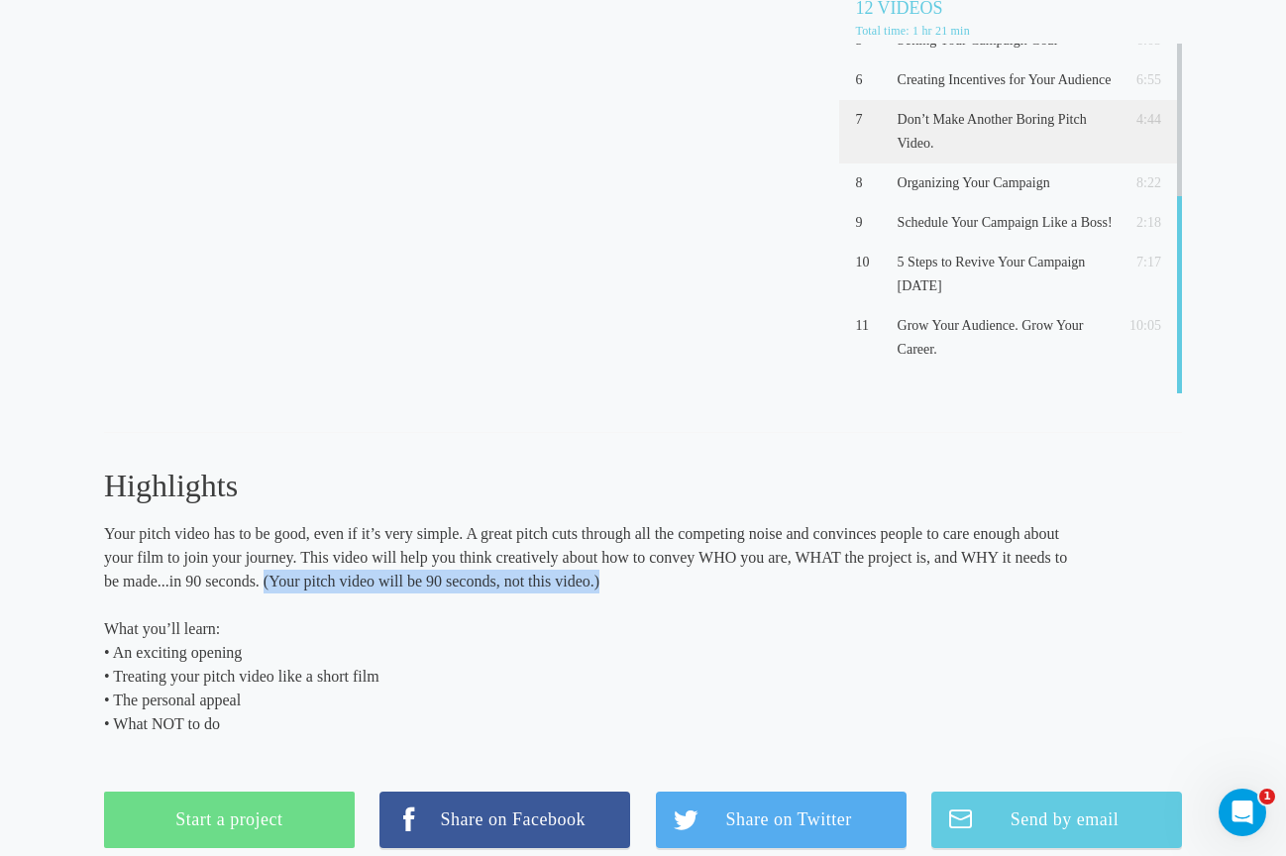
drag, startPoint x: 261, startPoint y: 580, endPoint x: 603, endPoint y: 586, distance: 341.8
click at [603, 586] on p "Your pitch video has to be good, even if it’s very simple. A great pitch cuts t…" at bounding box center [589, 557] width 970 height 71
copy p "(Your pitch video will be 90 seconds, not this video.)"
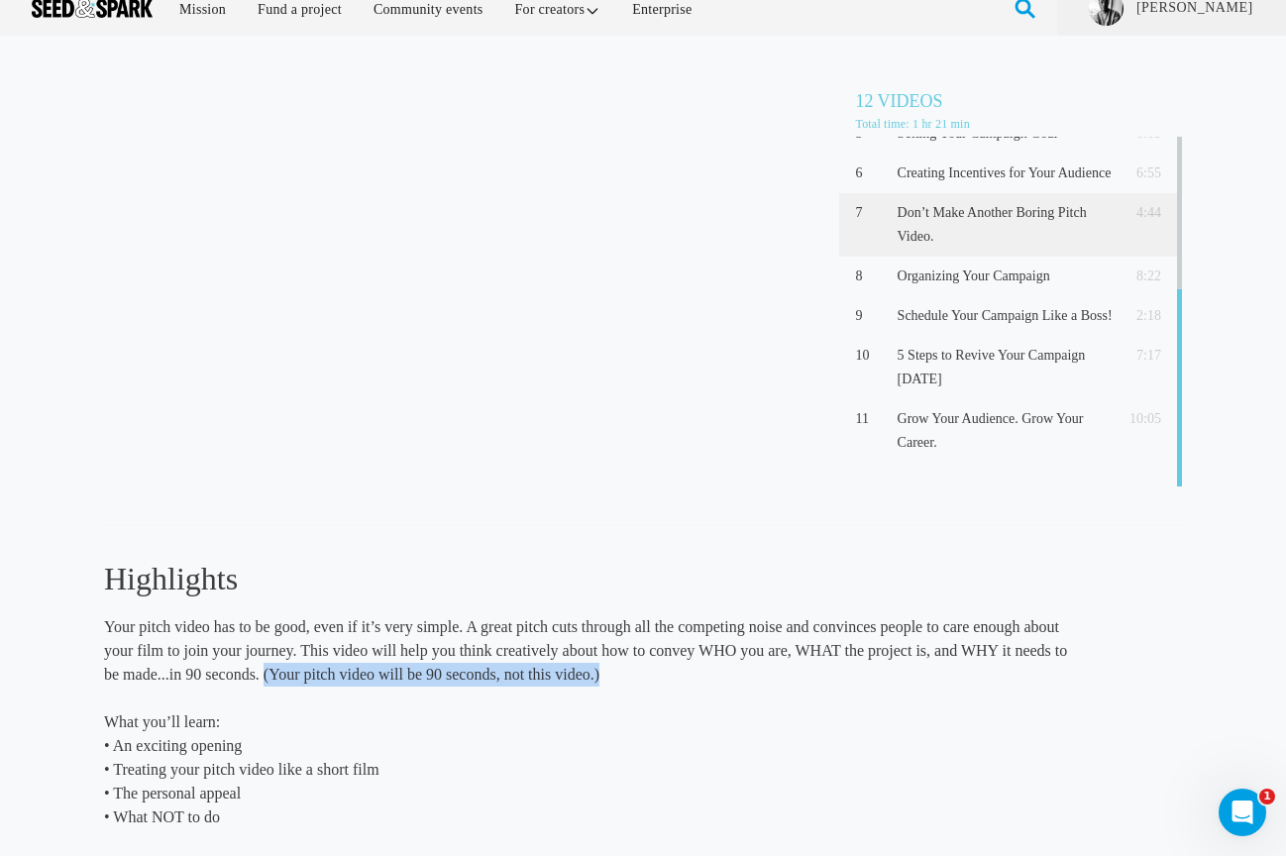
scroll to position [18, 0]
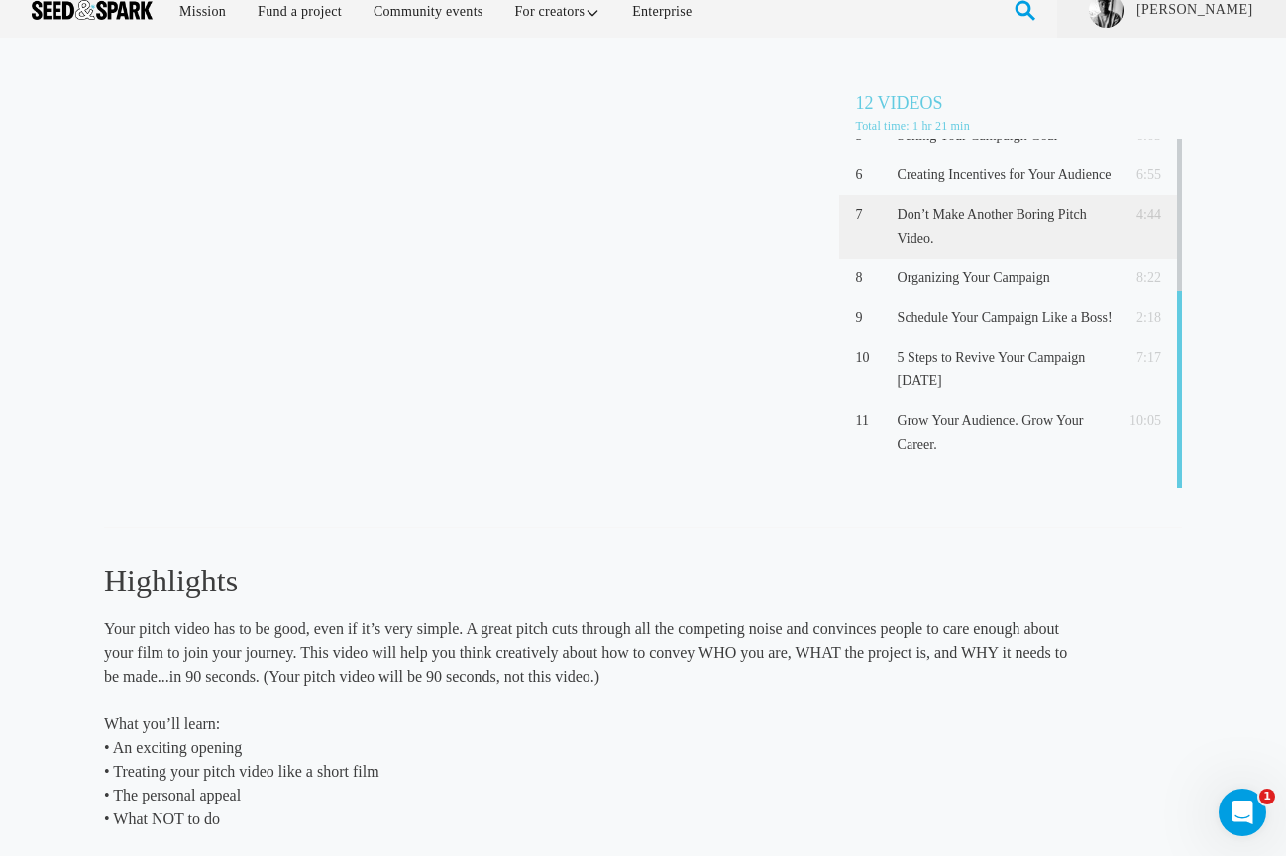
click at [444, 724] on p "What you’ll learn: • An exciting opening • Treating your pitch video like a sho…" at bounding box center [589, 771] width 970 height 119
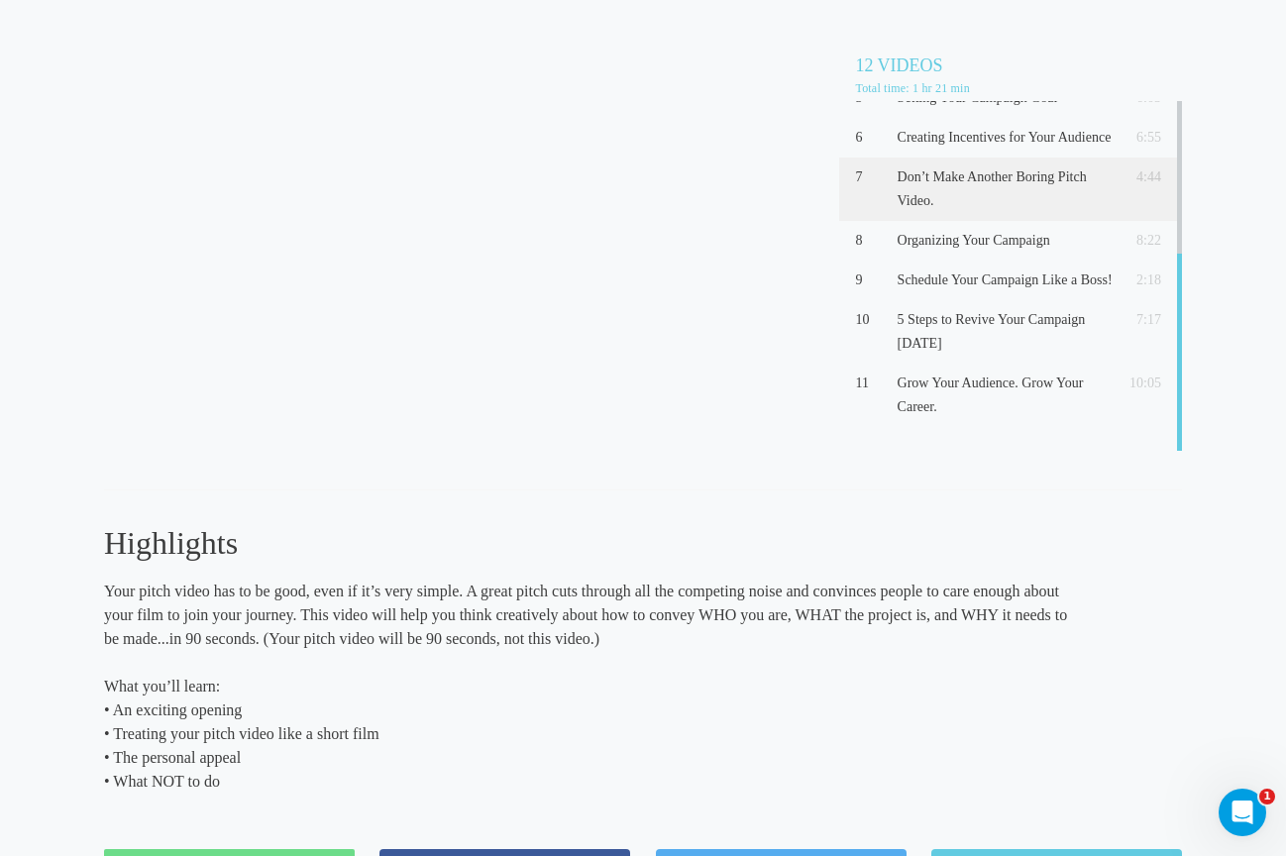
drag, startPoint x: 219, startPoint y: 778, endPoint x: 101, endPoint y: 712, distance: 135.3
click at [101, 712] on div "Don't Make Another Boring Pitch Video. (4:44) 12 Videos Total time: 1 hr 21 min…" at bounding box center [643, 472] width 1286 height 905
copy p "• An exciting opening • Treating your pitch video like a short film • The perso…"
click at [919, 537] on h3 "Highlights" at bounding box center [589, 543] width 970 height 42
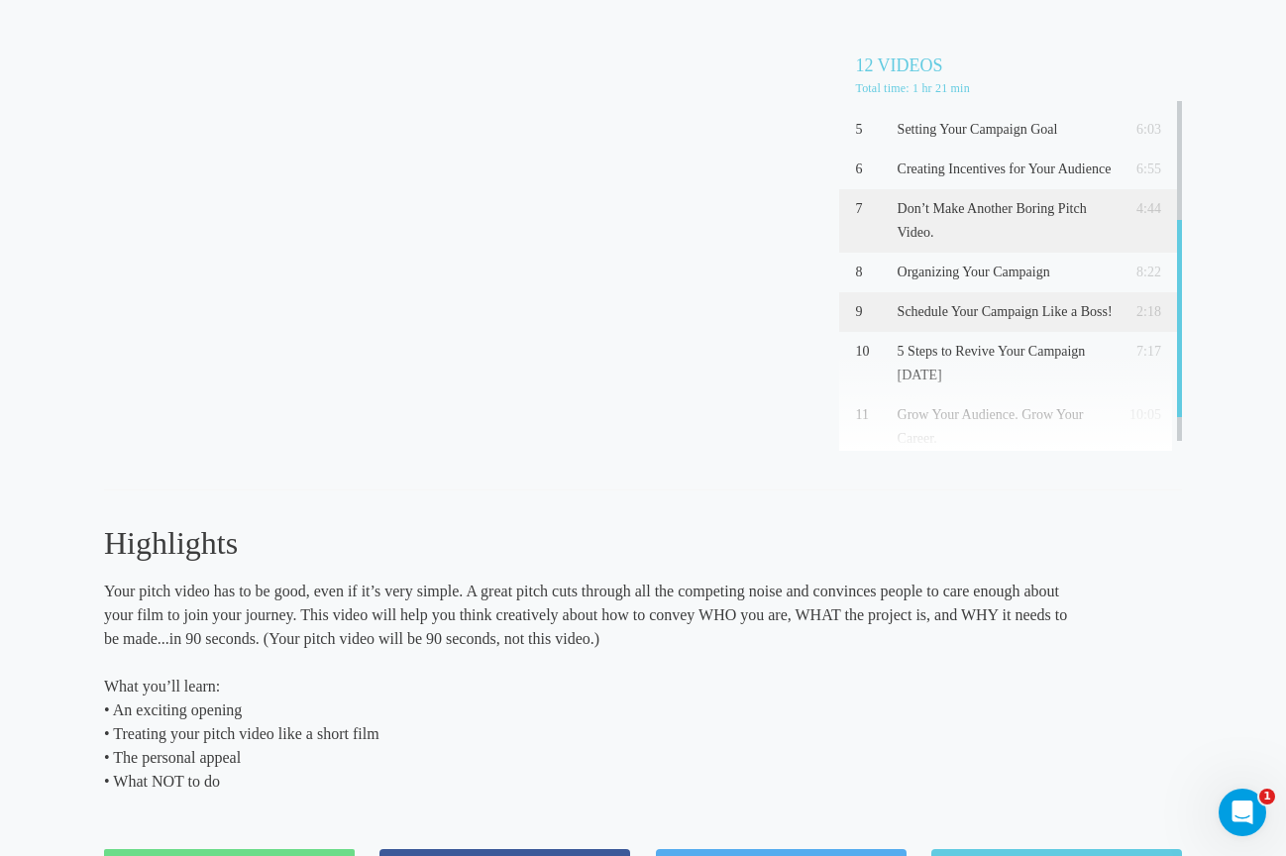
scroll to position [239, 0]
click at [961, 265] on p "Organizing Your Campaign" at bounding box center [1004, 271] width 215 height 24
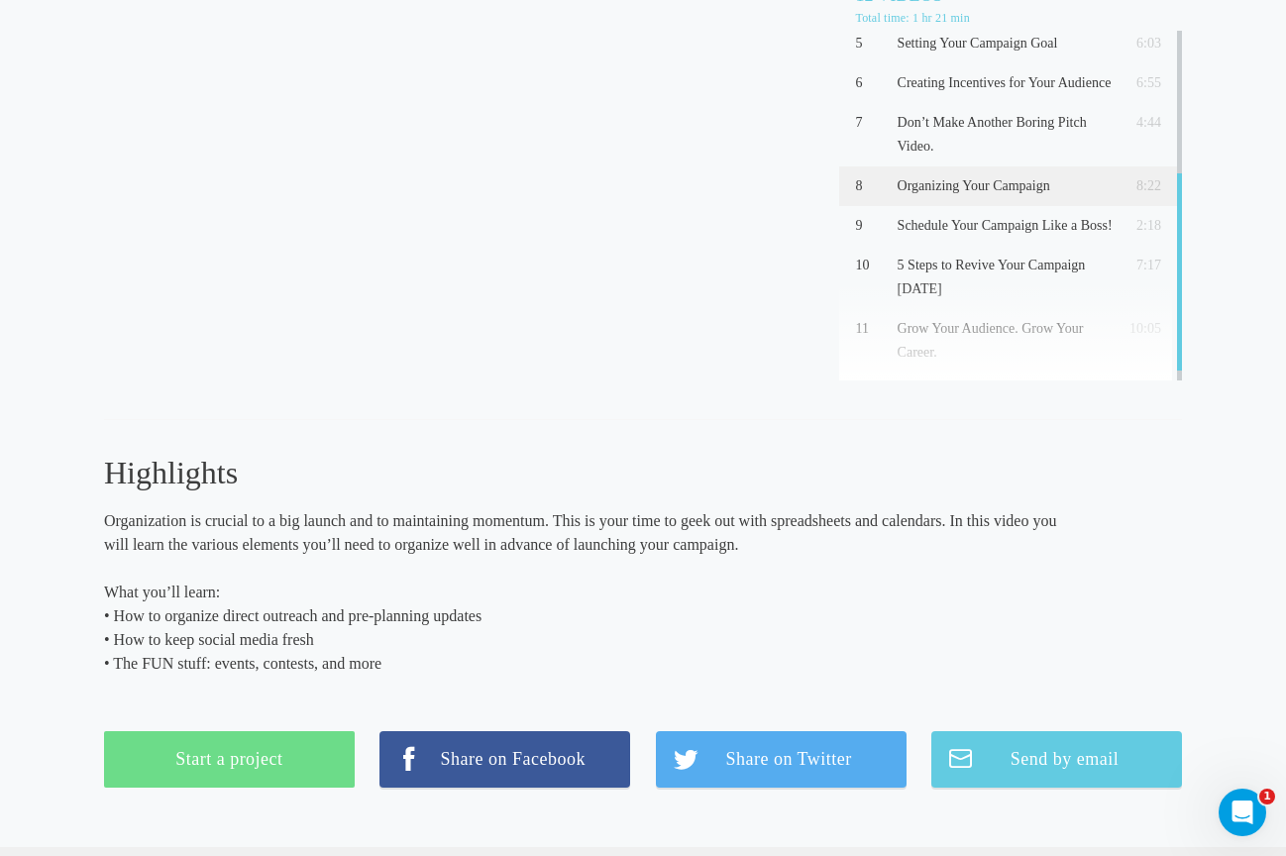
scroll to position [128, 0]
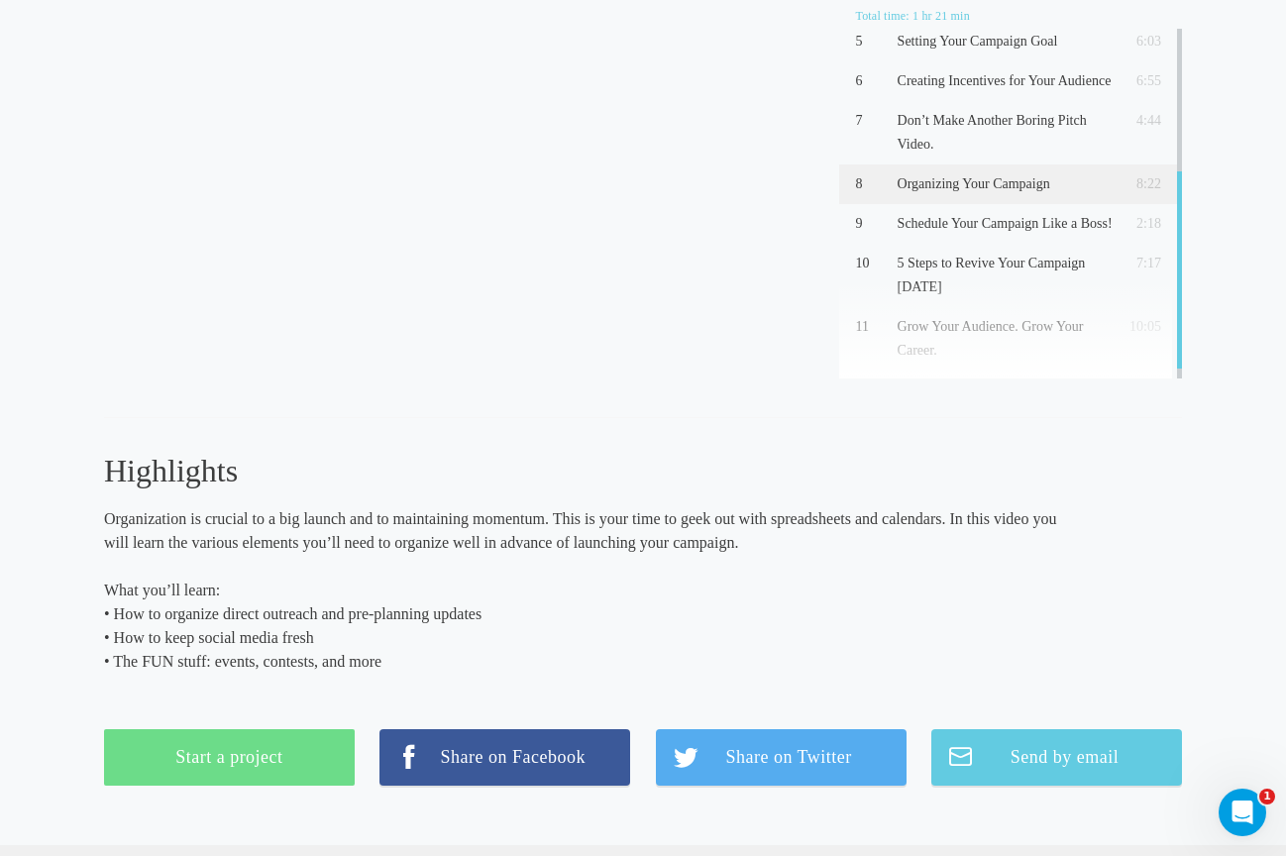
drag, startPoint x: 378, startPoint y: 662, endPoint x: 103, endPoint y: 617, distance: 278.9
click at [103, 617] on div "Organizing Your Campaign (8:22) 12 Videos Total time: 1 hr 21 min 1 Crowdfundin…" at bounding box center [643, 377] width 1286 height 858
copy p "• How to organize direct outreach and pre-planning updates • How to keep social…"
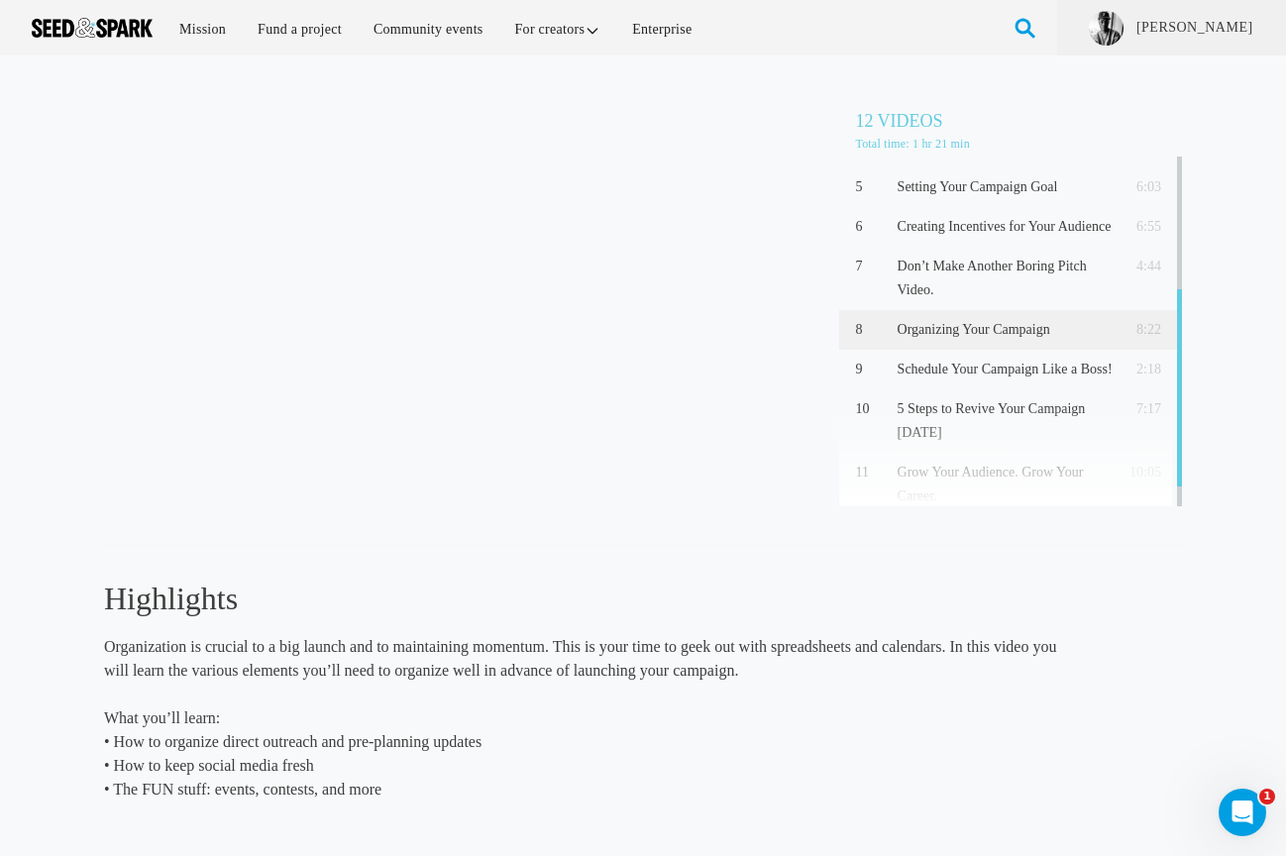
scroll to position [268, 0]
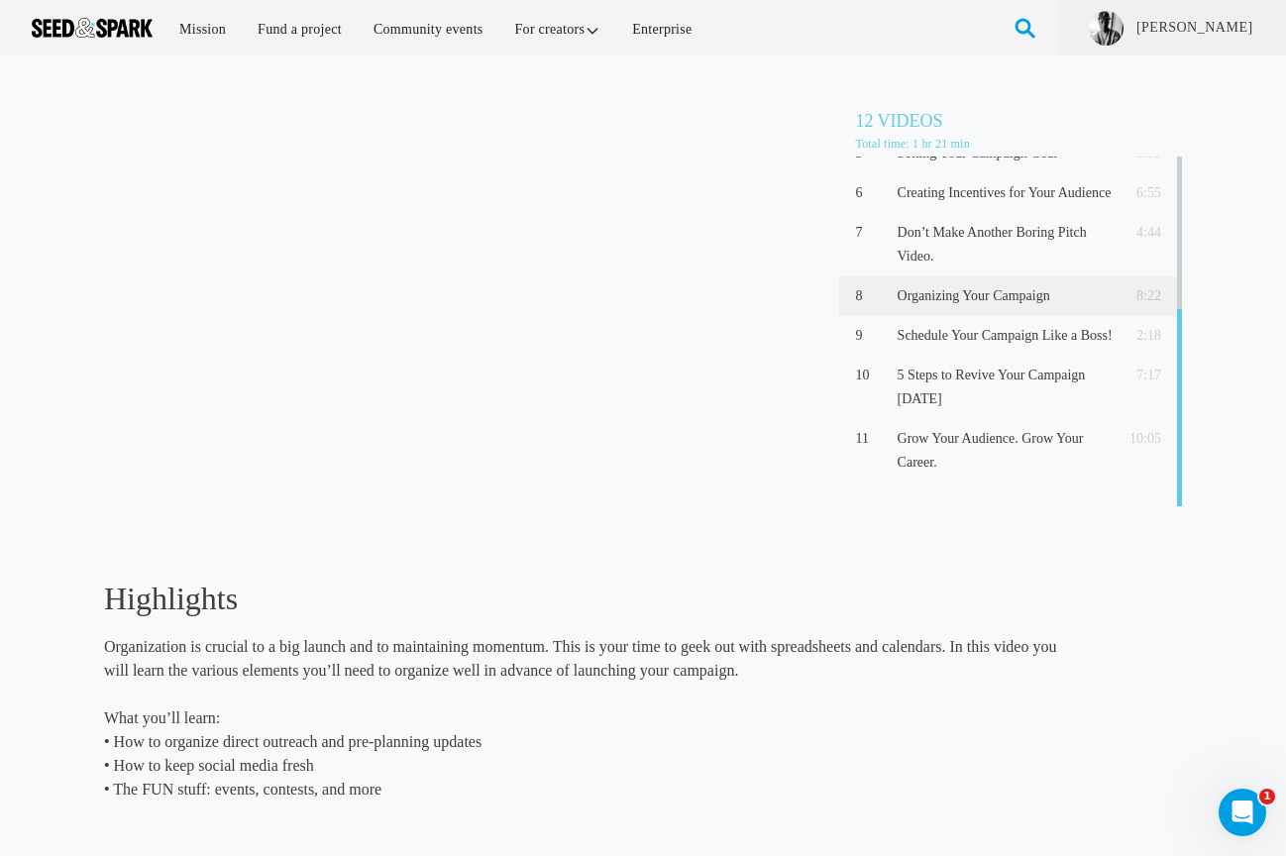
click at [416, 766] on p "What you’ll learn: • How to organize direct outreach and pre-planning updates •…" at bounding box center [589, 753] width 970 height 95
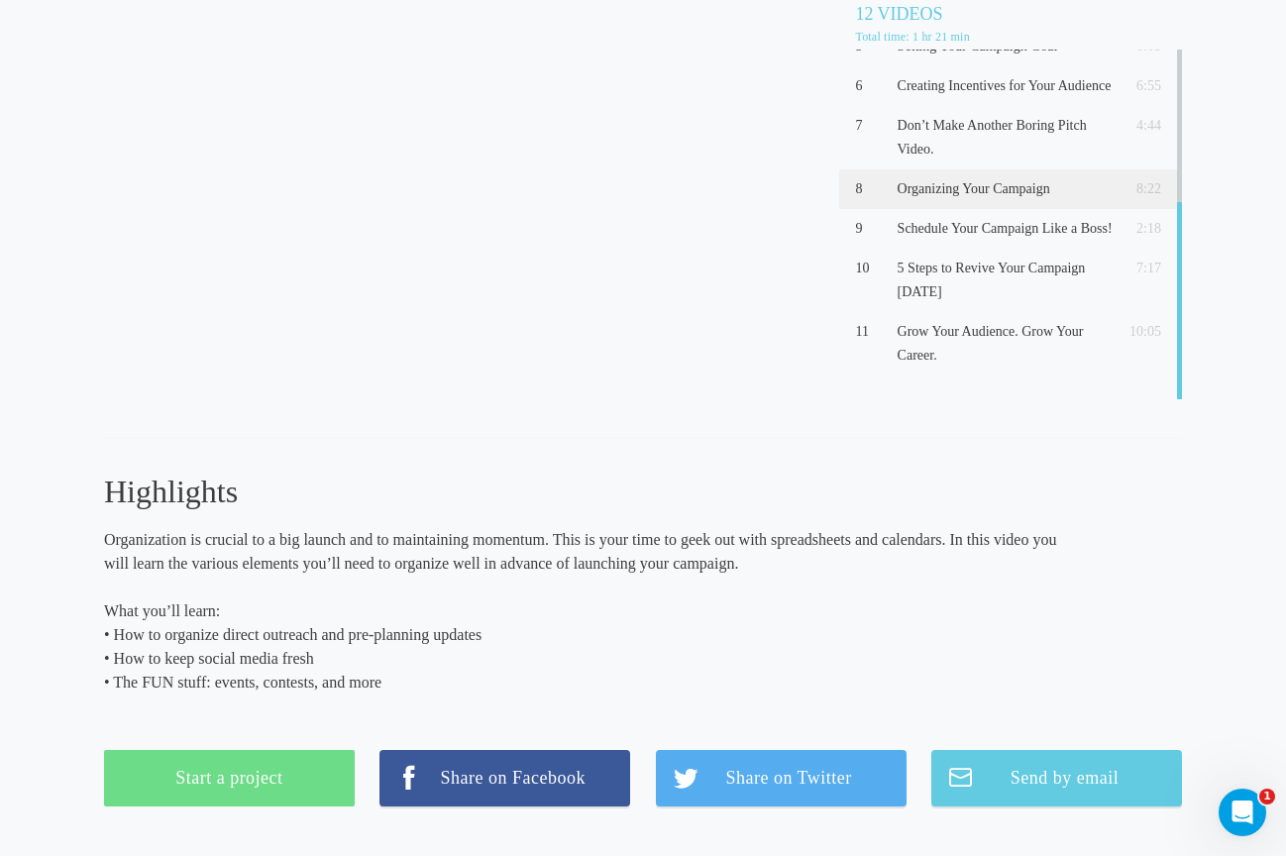
scroll to position [109, 0]
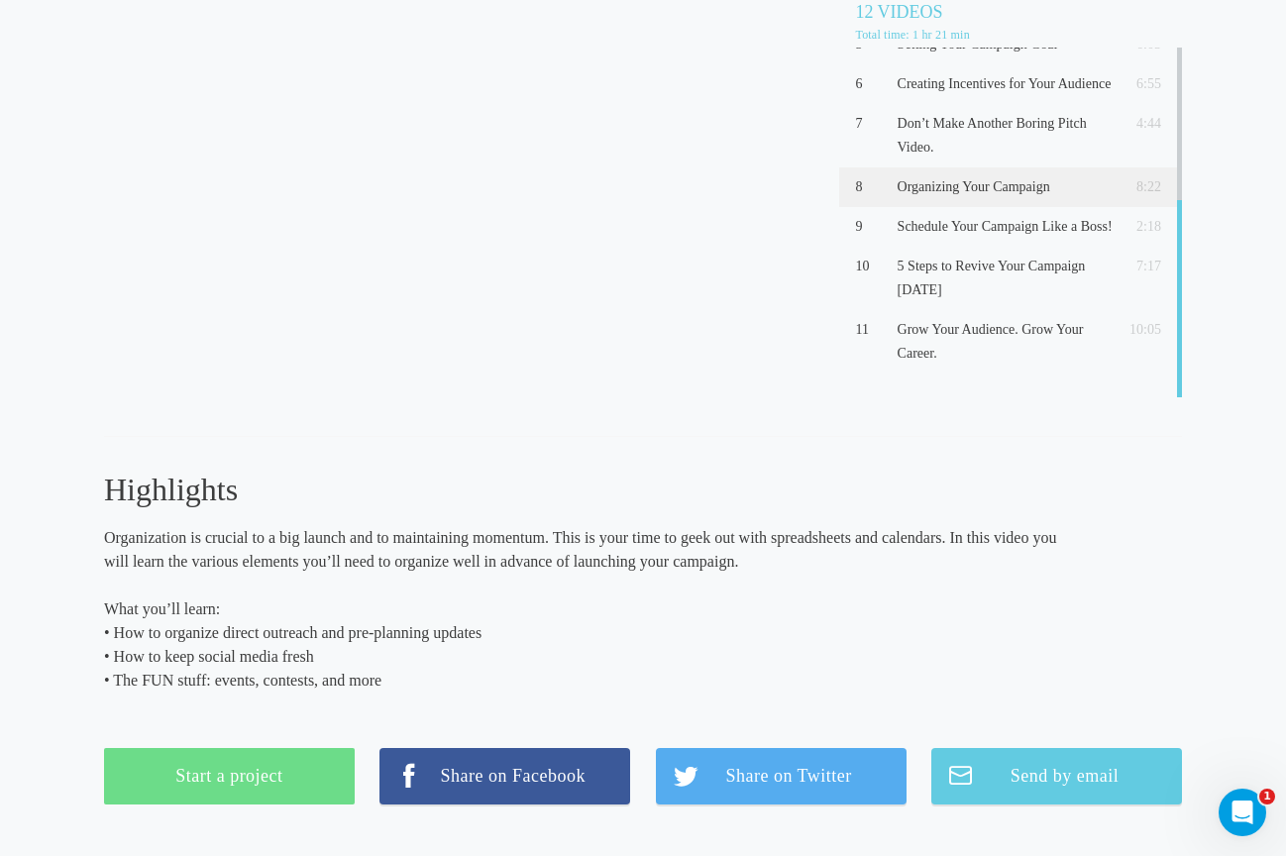
drag, startPoint x: 379, startPoint y: 680, endPoint x: 123, endPoint y: 635, distance: 260.5
click at [104, 637] on p "What you’ll learn: • How to organize direct outreach and pre-planning updates •…" at bounding box center [589, 644] width 970 height 95
copy p "• How to organize direct outreach and pre-planning updates • How to keep social…"
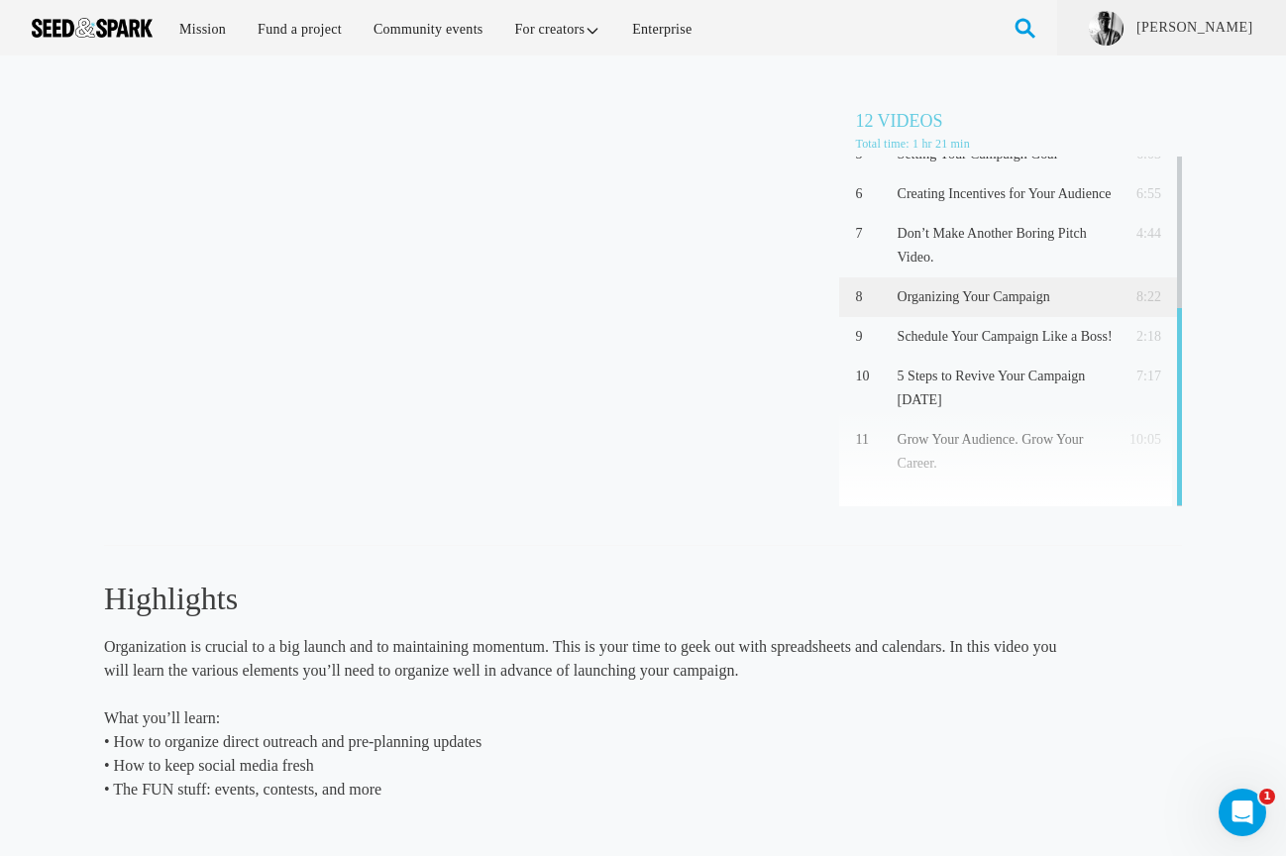
scroll to position [0, 0]
click at [953, 349] on p "Schedule Your Campaign Like a Boss!" at bounding box center [1004, 337] width 215 height 24
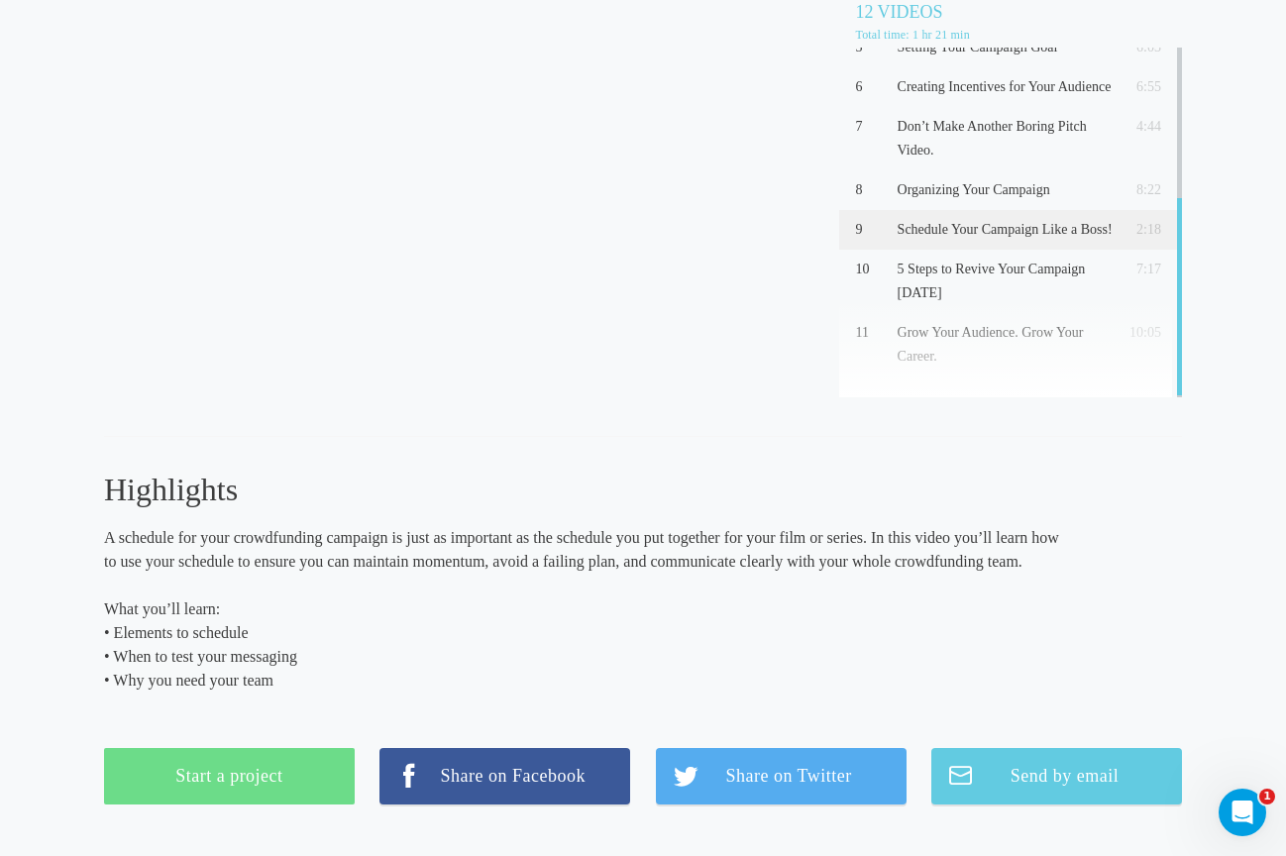
scroll to position [126, 0]
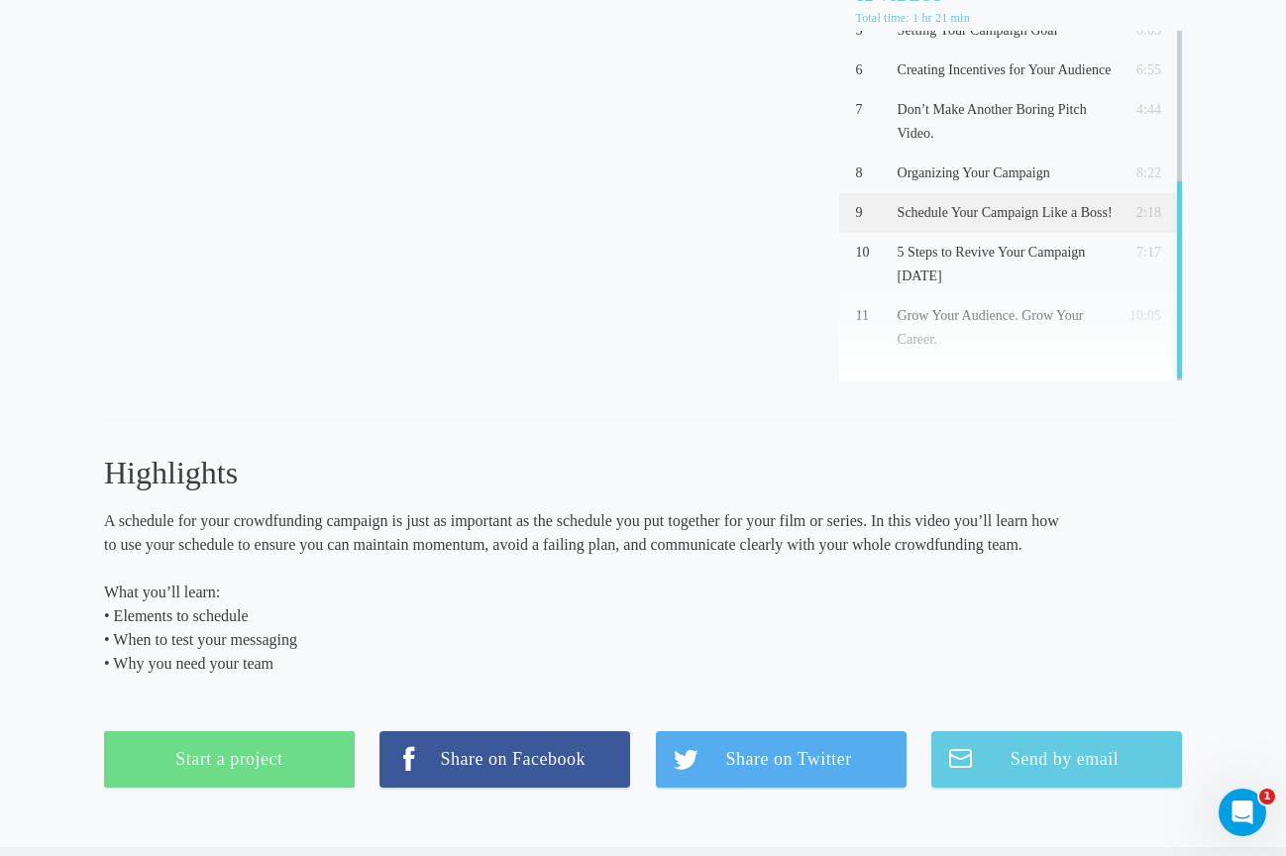
drag, startPoint x: 272, startPoint y: 663, endPoint x: 102, endPoint y: 620, distance: 175.6
click at [102, 620] on div "Schedule Your Campaign Like a Boss! (2:18) 12 Videos Total time: 1 hr 21 min 1 …" at bounding box center [643, 378] width 1286 height 858
copy p "• Elements to schedule • When to test your messaging • Why you need your team"
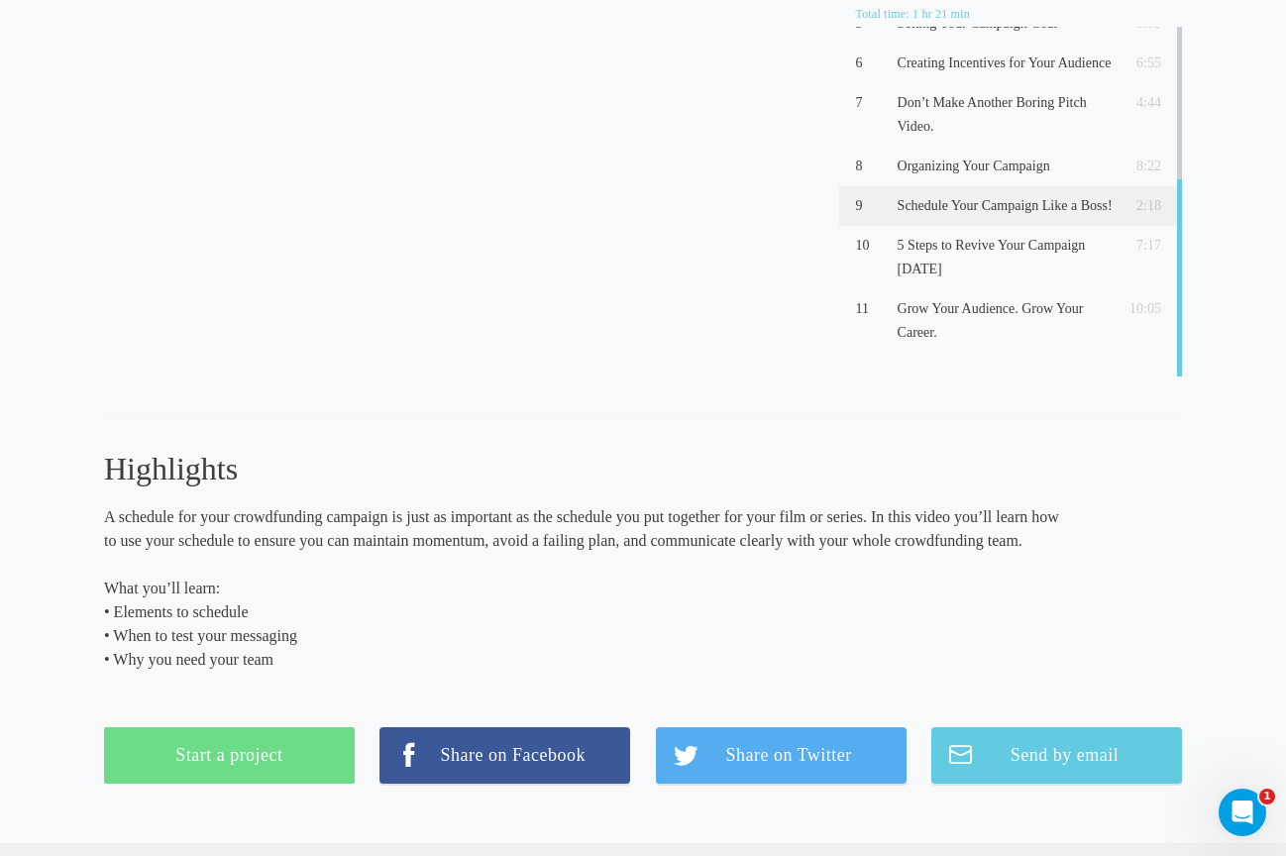
scroll to position [133, 0]
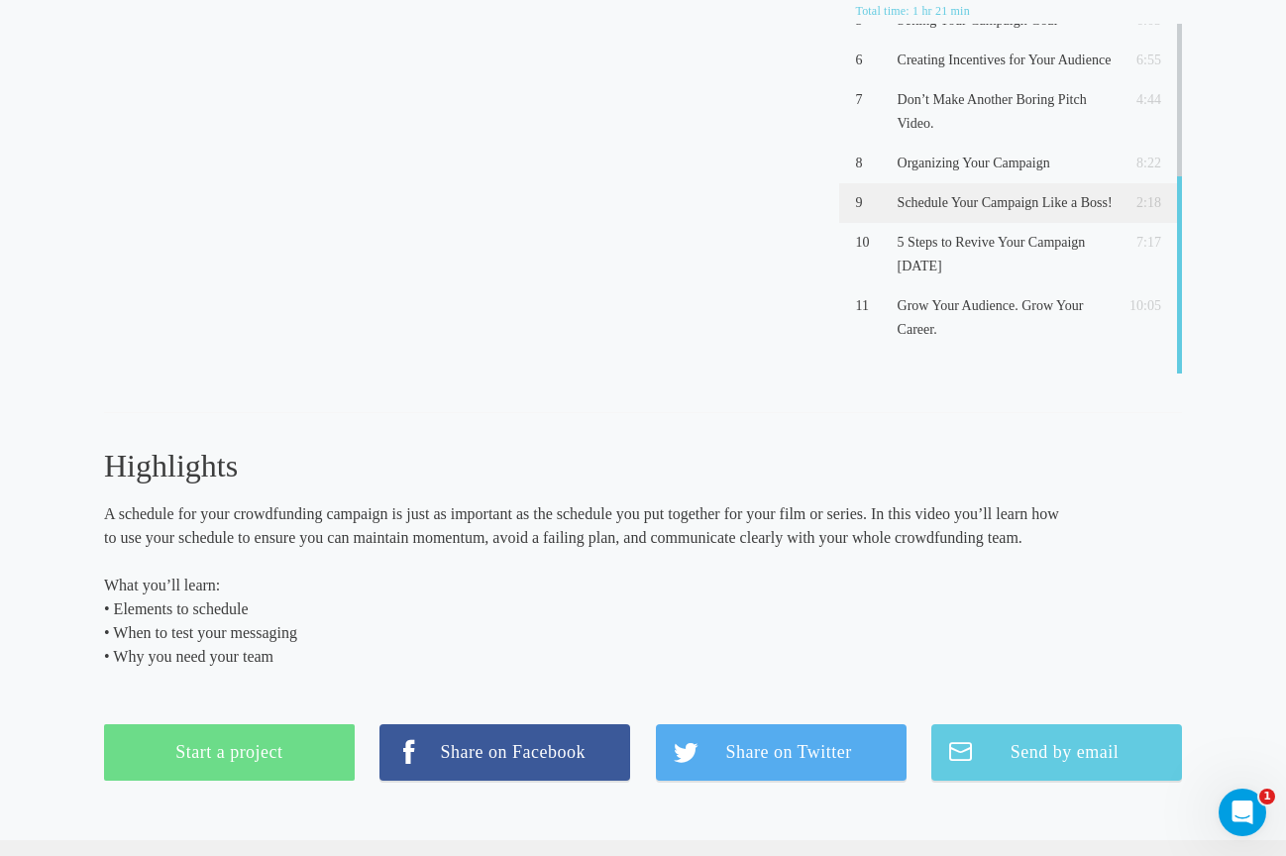
drag, startPoint x: 1130, startPoint y: 560, endPoint x: 283, endPoint y: 655, distance: 852.2
click at [283, 655] on p "What you’ll learn: • Elements to schedule • When to test your messaging • Why y…" at bounding box center [589, 620] width 970 height 95
click at [284, 655] on p "What you’ll learn: • Elements to schedule • When to test your messaging • Why y…" at bounding box center [589, 620] width 970 height 95
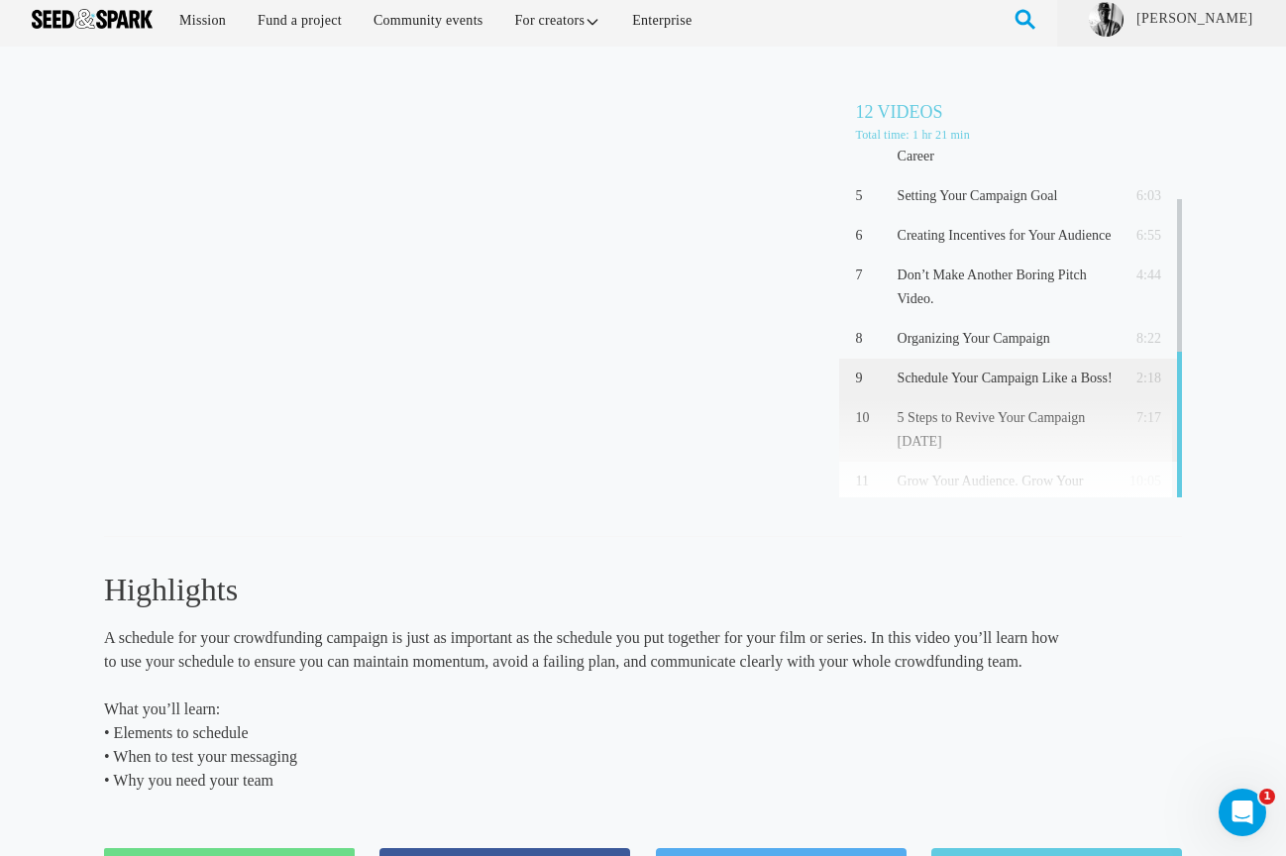
scroll to position [268, 0]
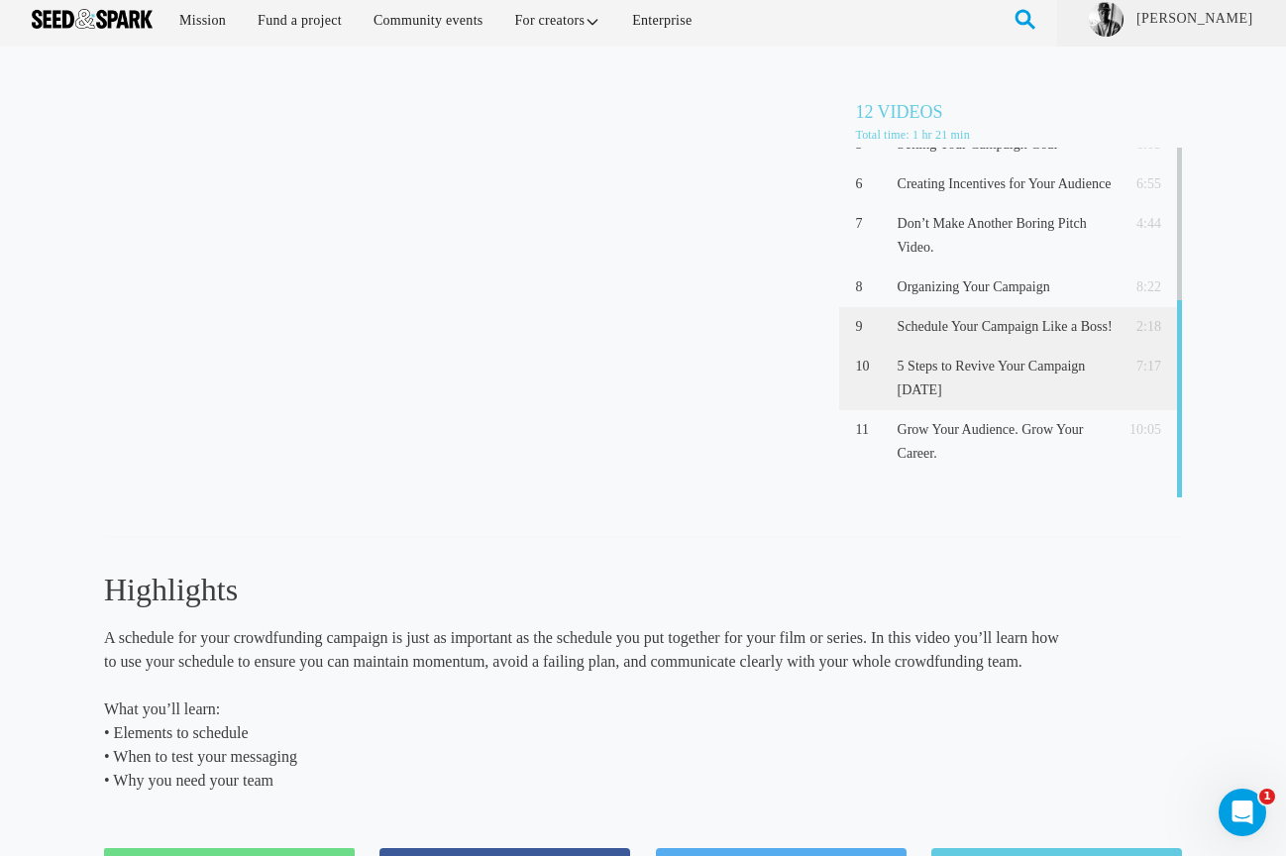
click at [966, 402] on p "5 Steps to Revive Your Campaign in 5 Days" at bounding box center [1004, 379] width 215 height 48
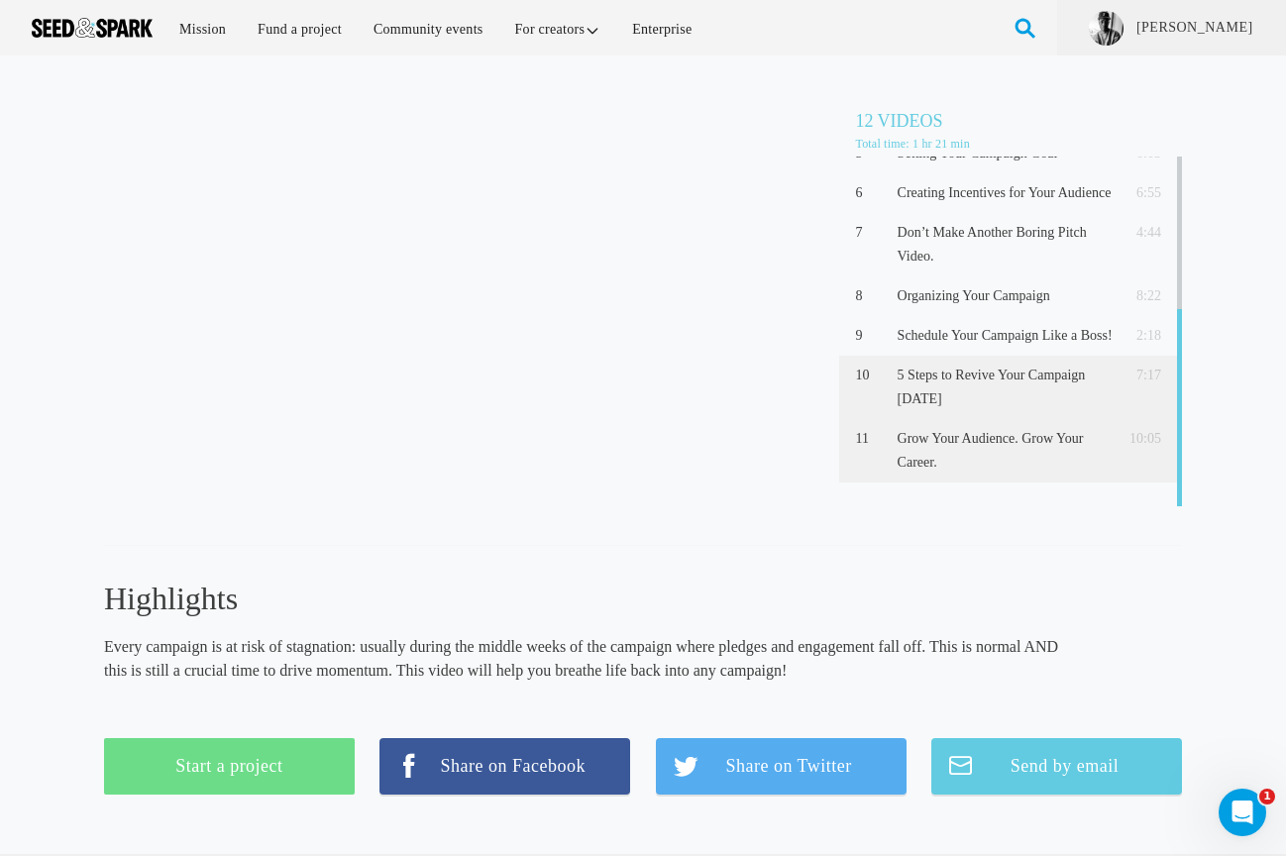
click at [975, 468] on p "Grow Your Audience. Grow Your Career." at bounding box center [1004, 451] width 215 height 48
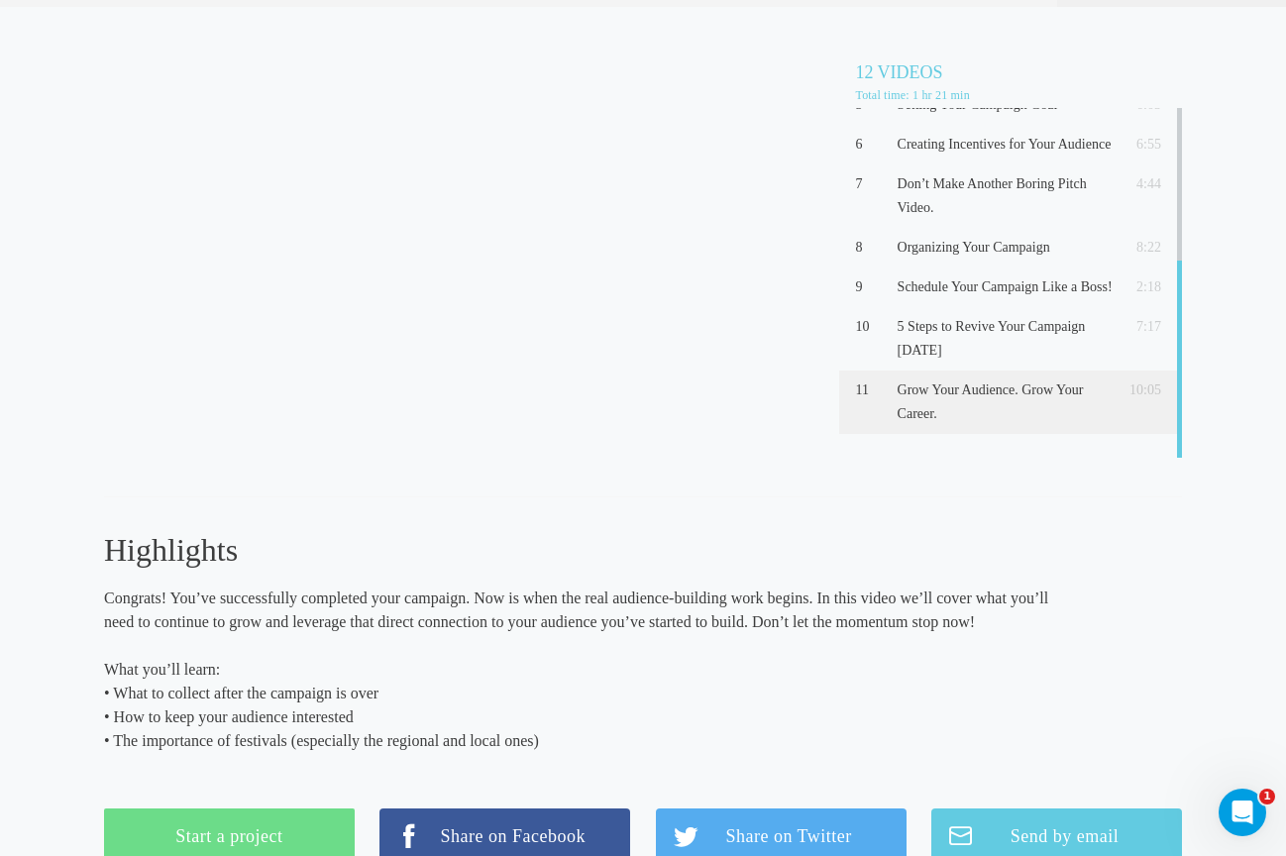
scroll to position [33, 0]
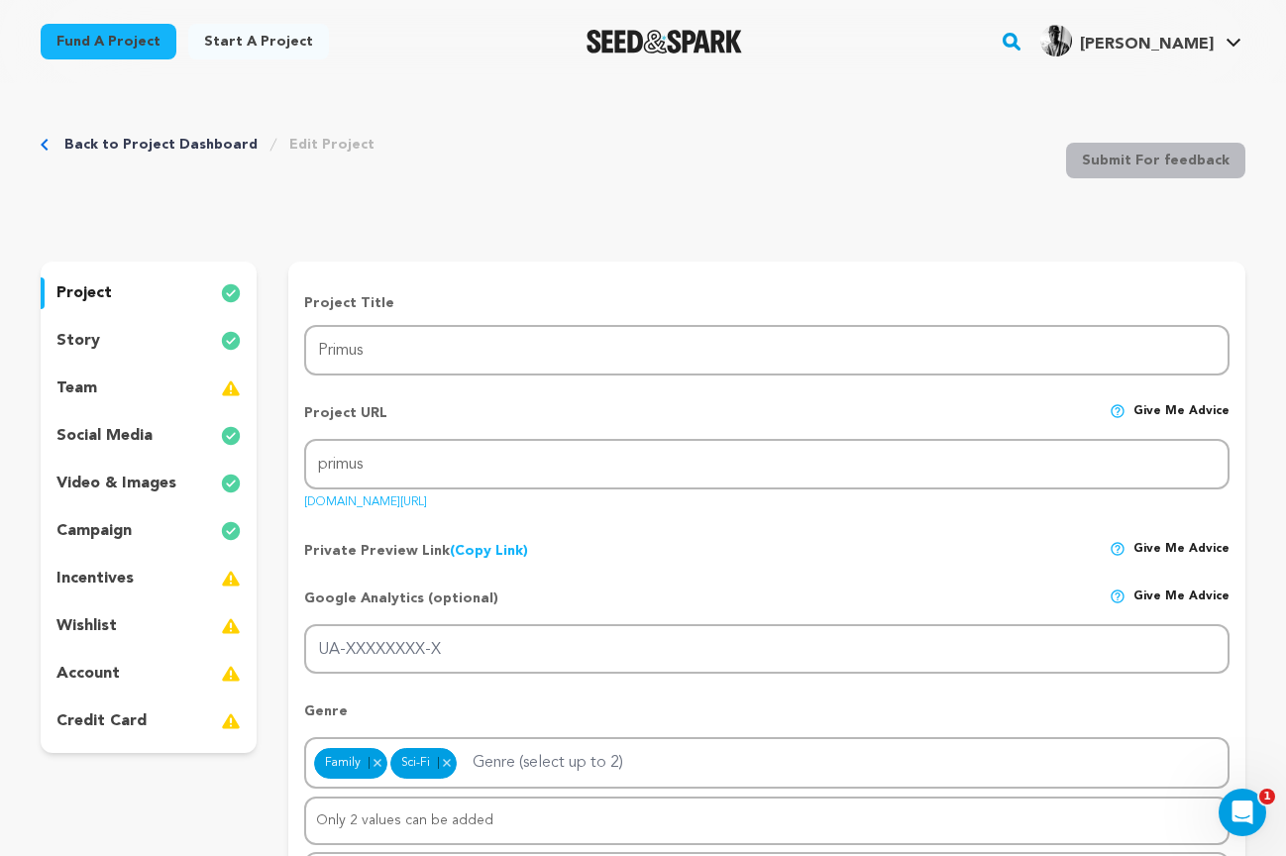
click at [120, 482] on p "video & images" at bounding box center [116, 483] width 120 height 24
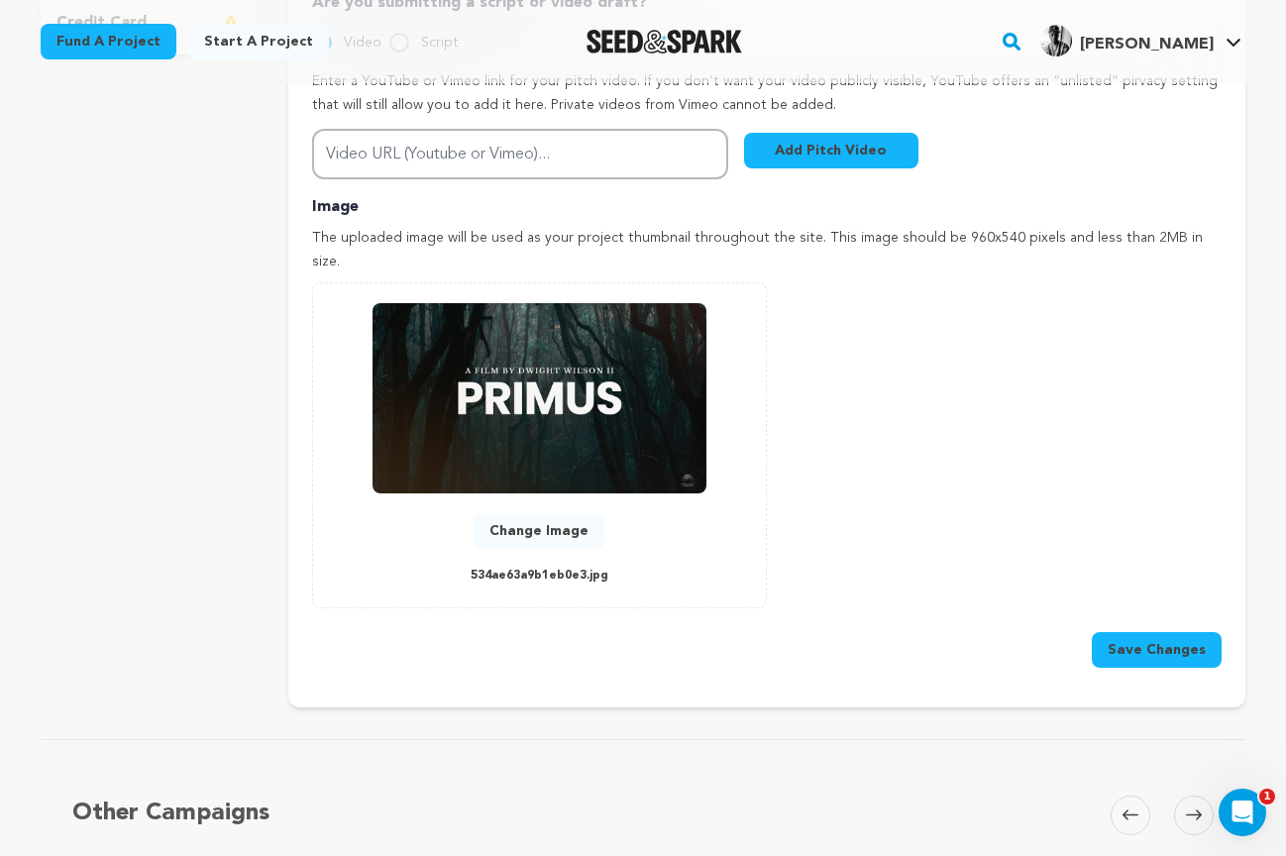
scroll to position [725, 0]
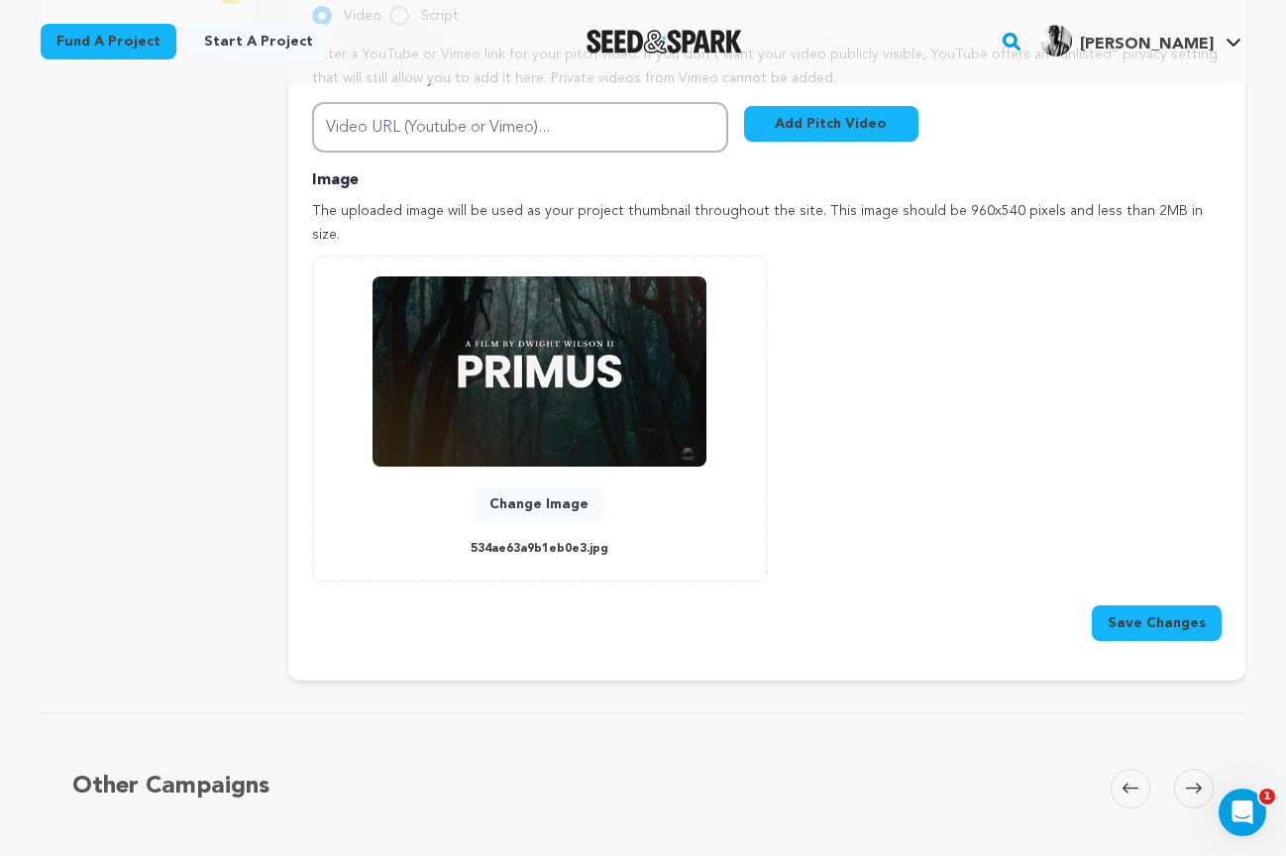
drag, startPoint x: 983, startPoint y: 183, endPoint x: 961, endPoint y: 218, distance: 40.9
click at [945, 200] on p "The uploaded image will be used as your project thumbnail throughout the site. …" at bounding box center [766, 224] width 909 height 48
click at [542, 486] on button "Change Image" at bounding box center [538, 504] width 131 height 36
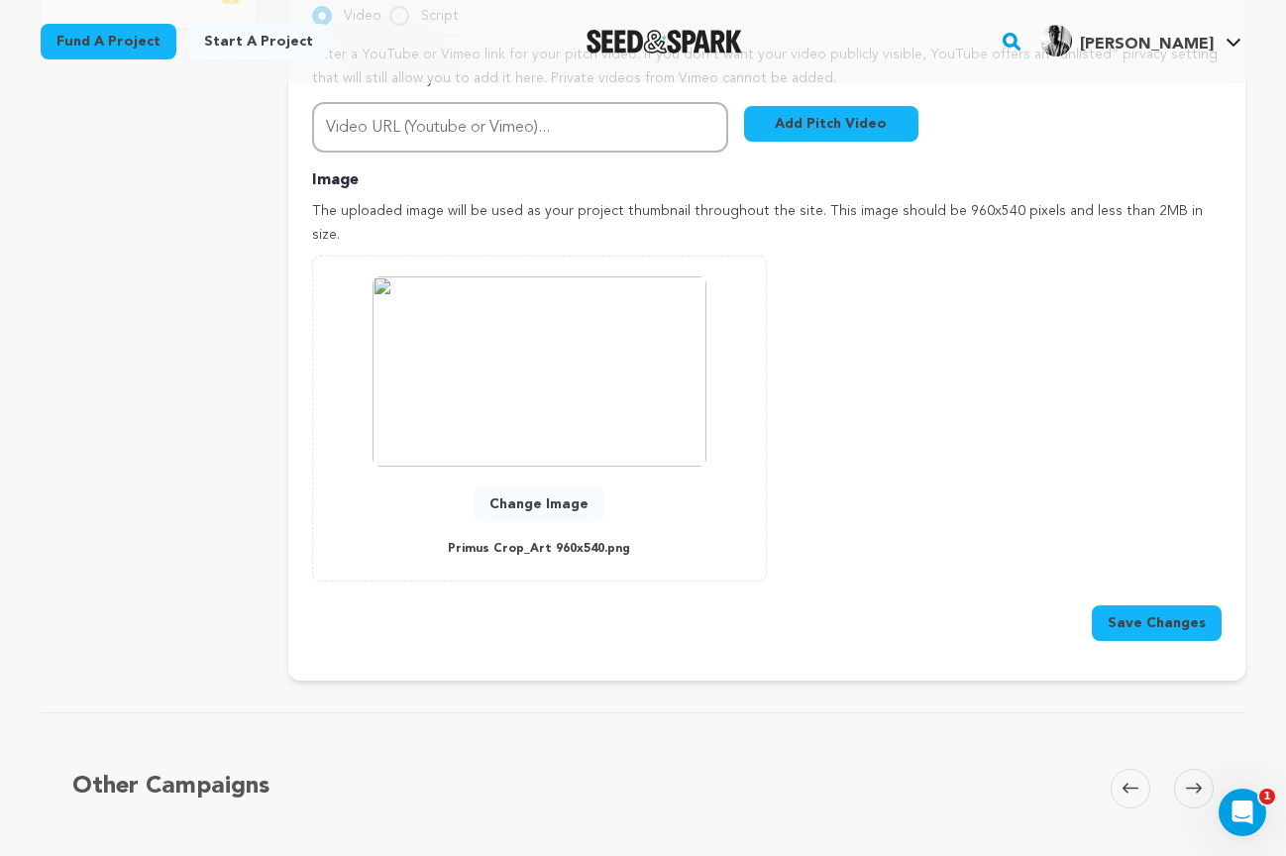
drag, startPoint x: 1161, startPoint y: 570, endPoint x: 1149, endPoint y: 569, distance: 11.9
click at [1159, 605] on button "Save Changes" at bounding box center [1156, 623] width 130 height 36
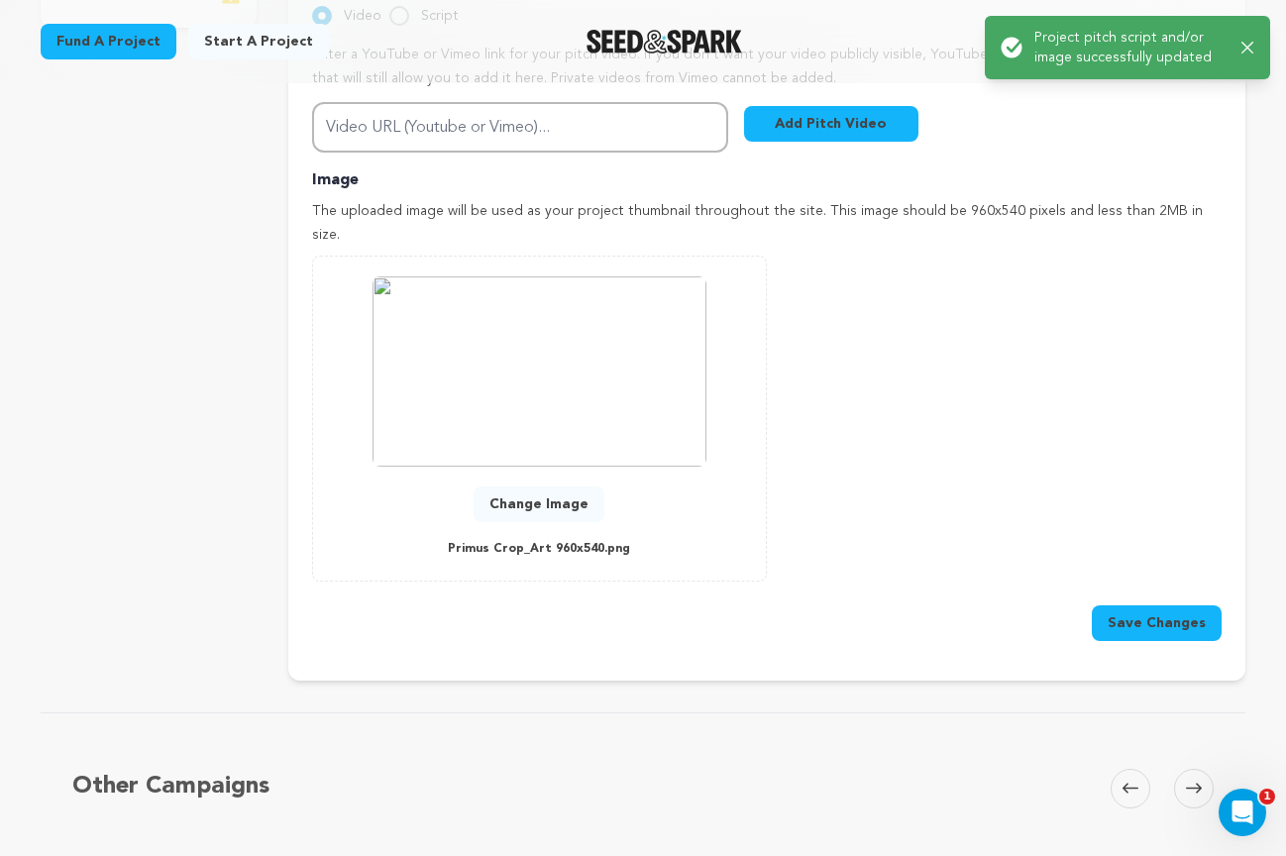
scroll to position [0, 0]
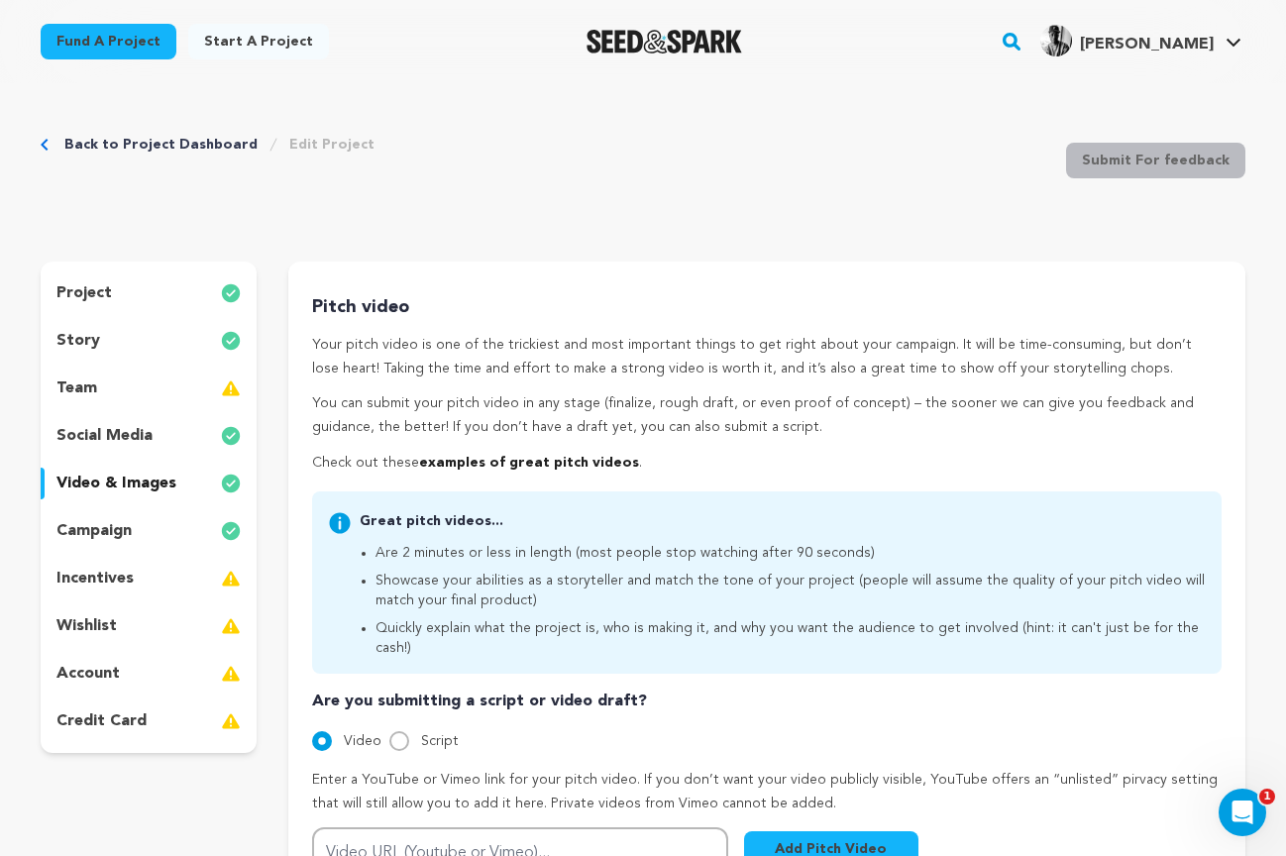
click at [100, 296] on p "project" at bounding box center [83, 293] width 55 height 24
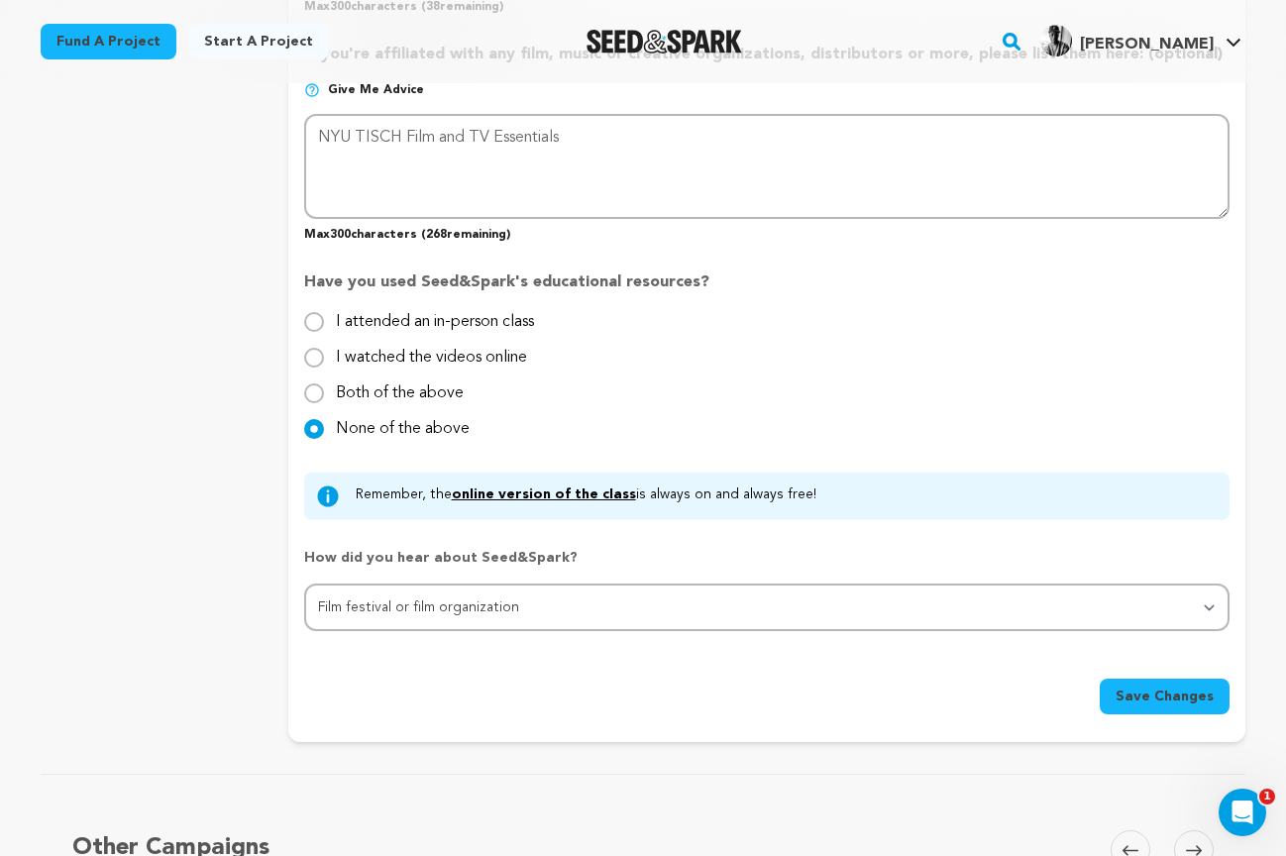
scroll to position [1818, 0]
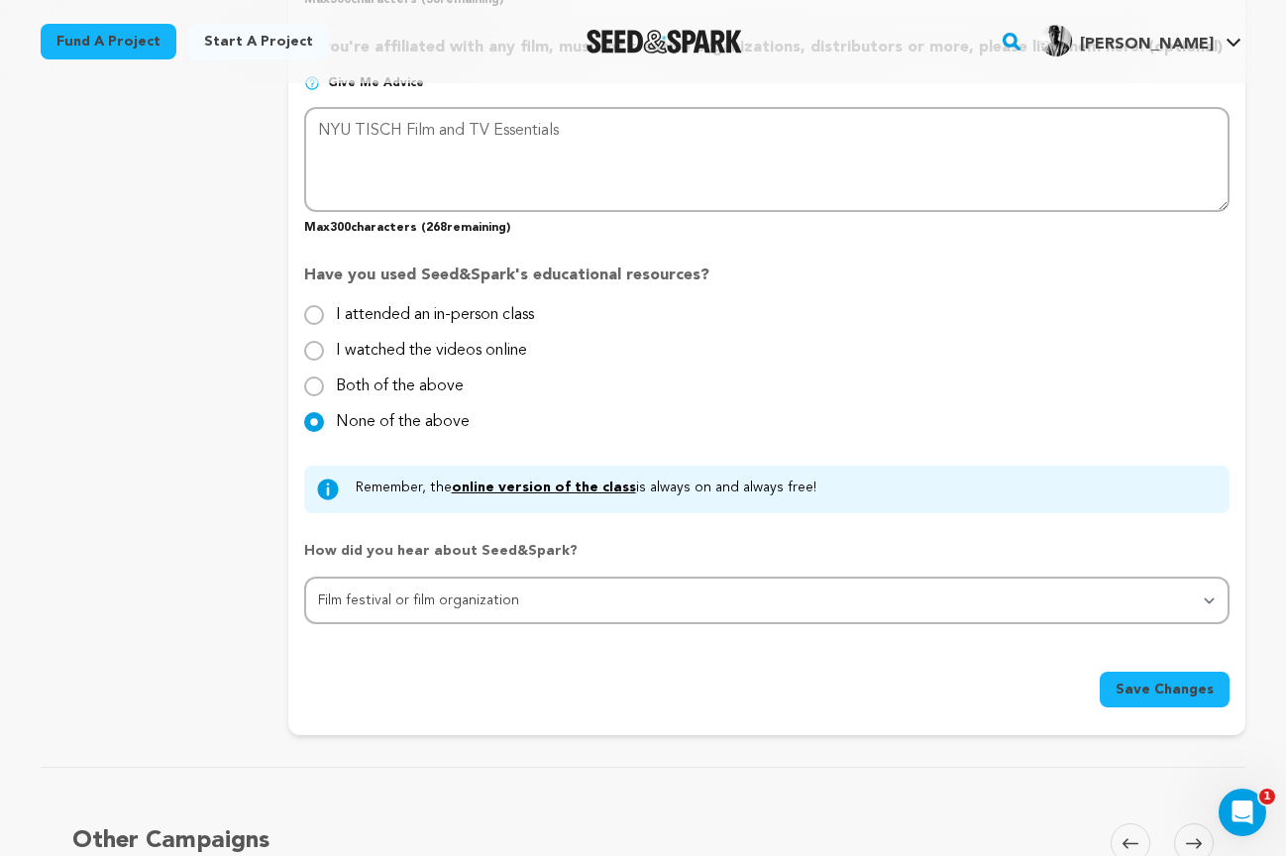
click at [314, 348] on input "I watched the videos online" at bounding box center [314, 351] width 20 height 20
radio input "true"
click at [1161, 688] on span "Save Changes" at bounding box center [1164, 689] width 98 height 20
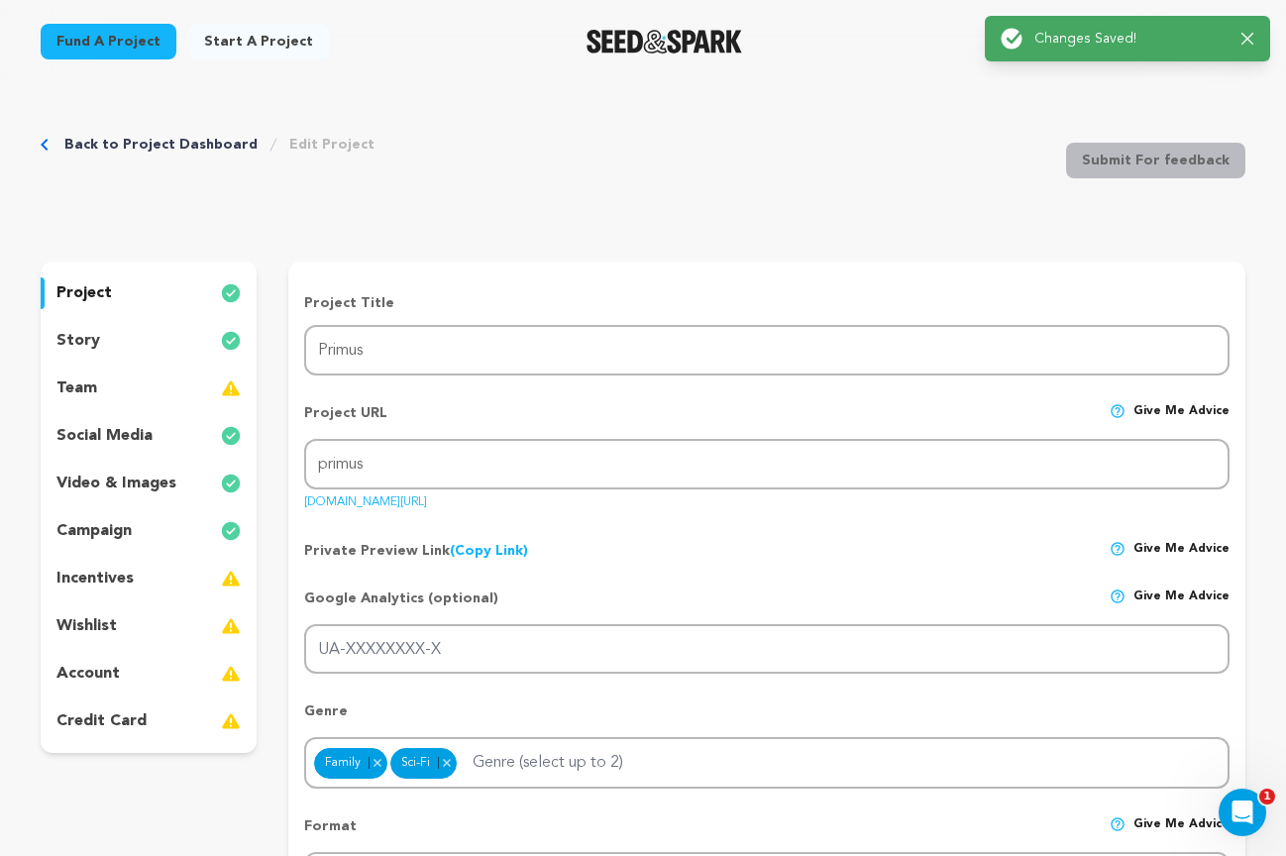
scroll to position [1, 0]
click at [96, 386] on div "team" at bounding box center [149, 387] width 216 height 32
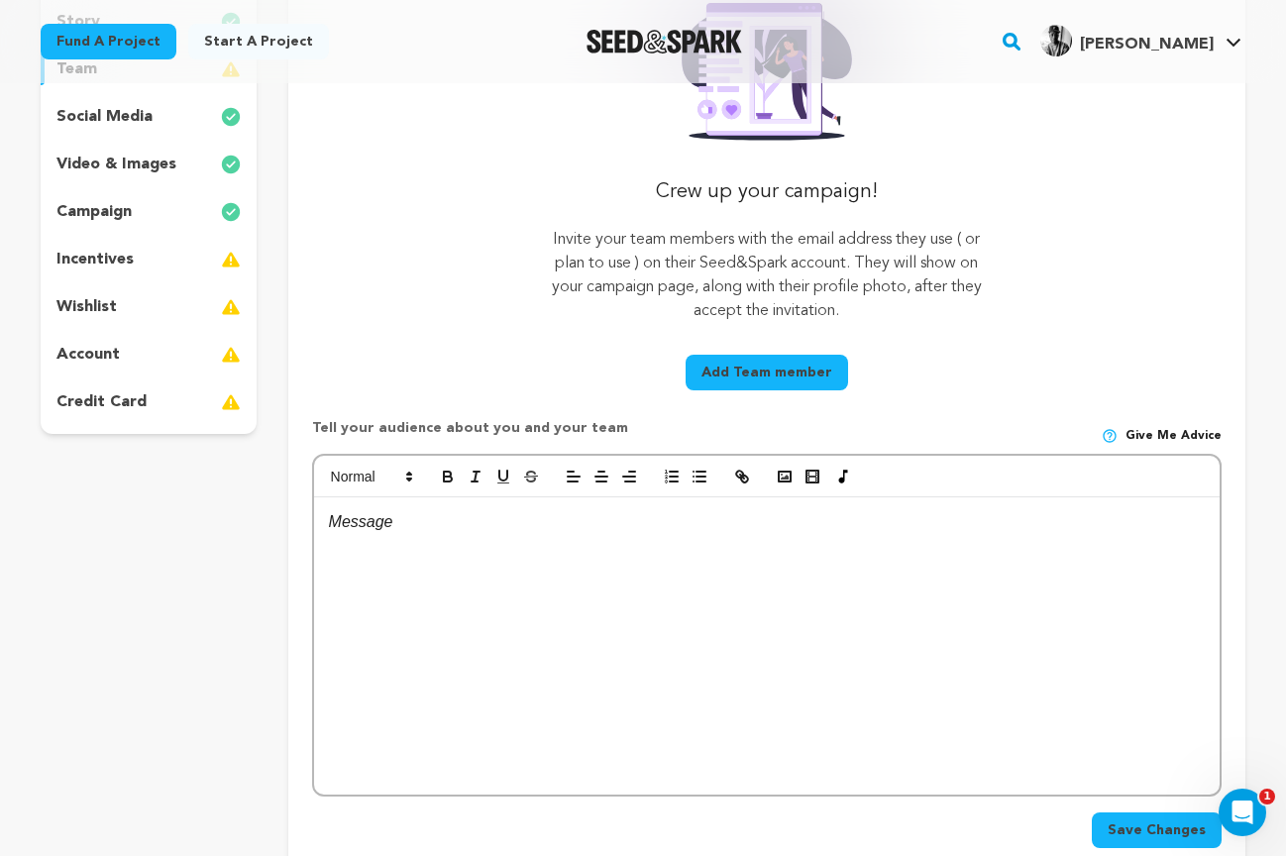
scroll to position [320, 0]
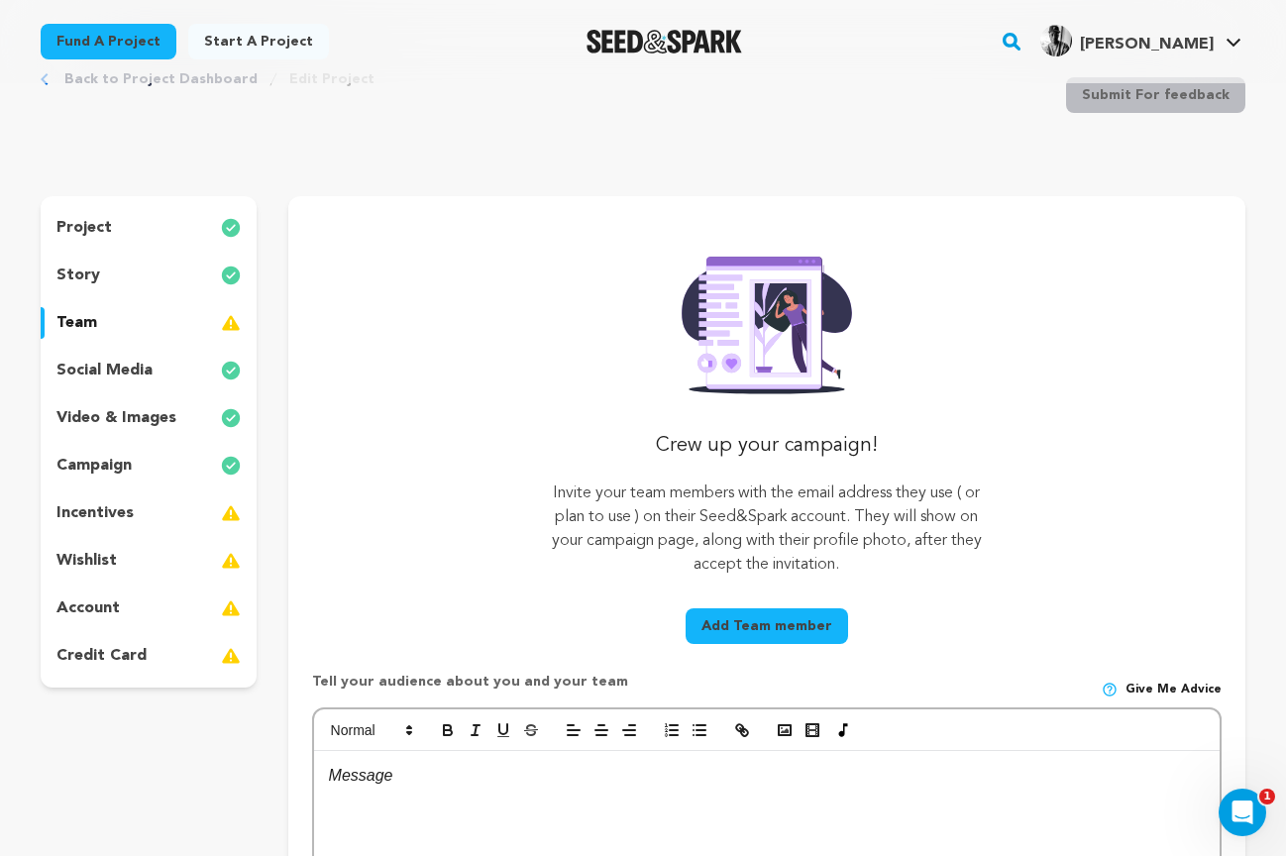
scroll to position [65, 0]
click at [789, 629] on button "Add Team member" at bounding box center [766, 626] width 162 height 36
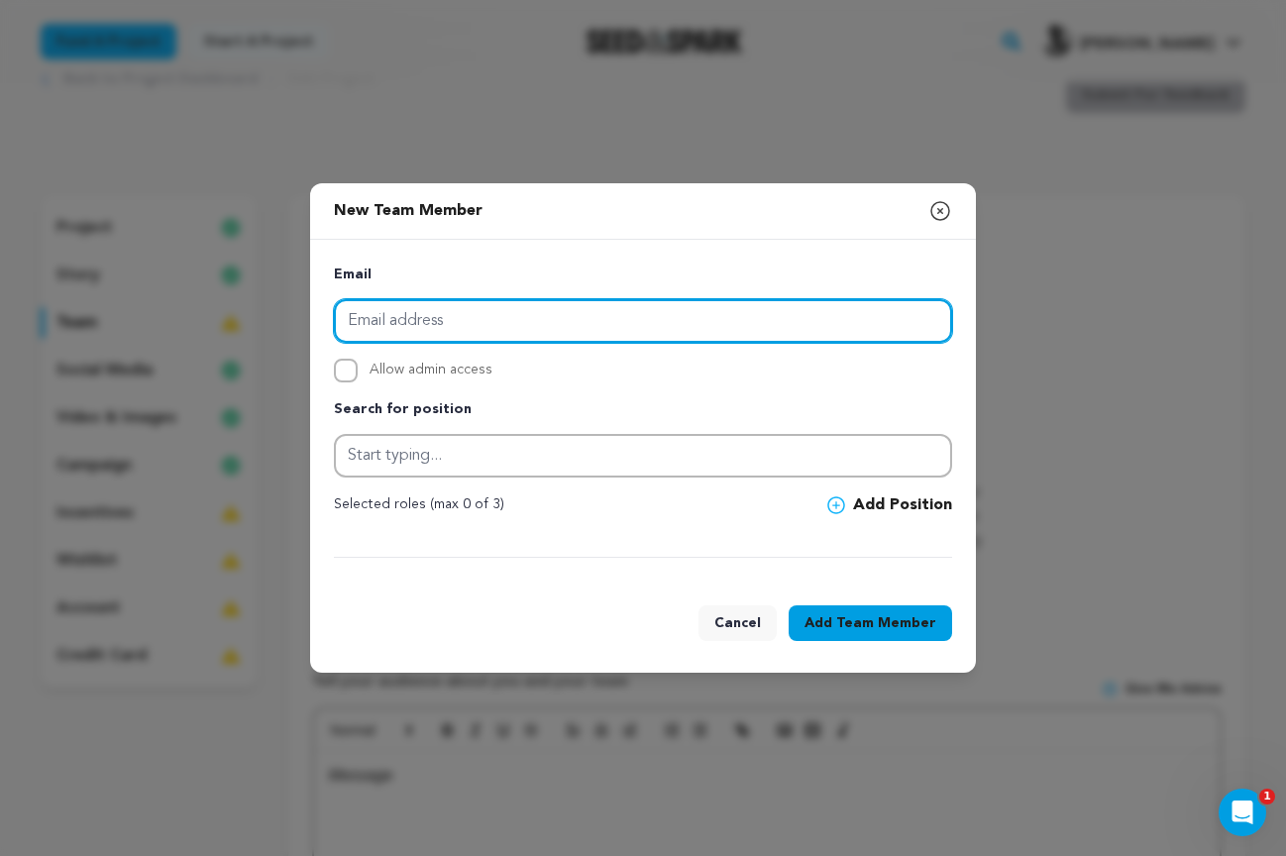
click at [416, 318] on input "email" at bounding box center [643, 321] width 618 height 44
paste input "[EMAIL_ADDRESS][DOMAIN_NAME]"
type input "[EMAIL_ADDRESS][DOMAIN_NAME]"
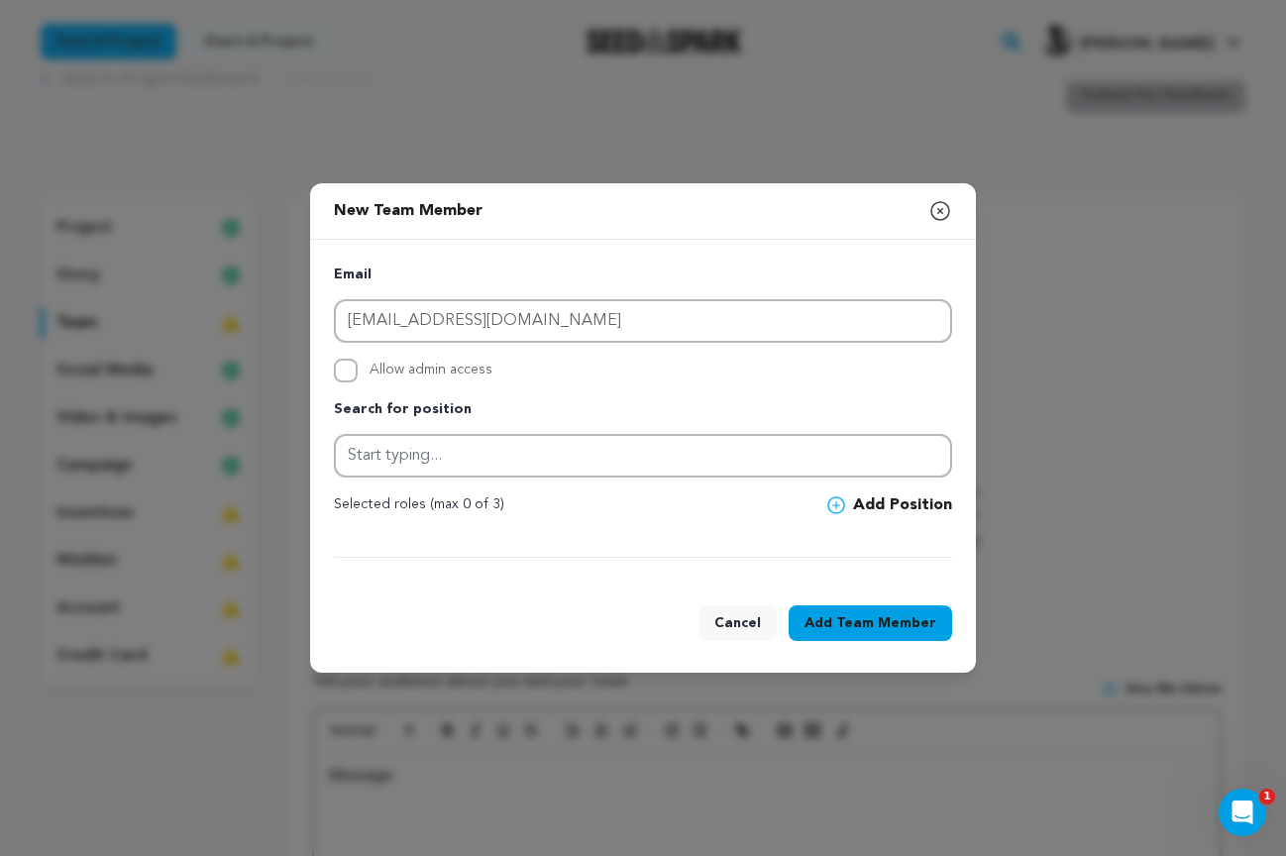
click at [587, 384] on div "Email [EMAIL_ADDRESS][DOMAIN_NAME] Allow admin access Search for position Selec…" at bounding box center [643, 410] width 618 height 294
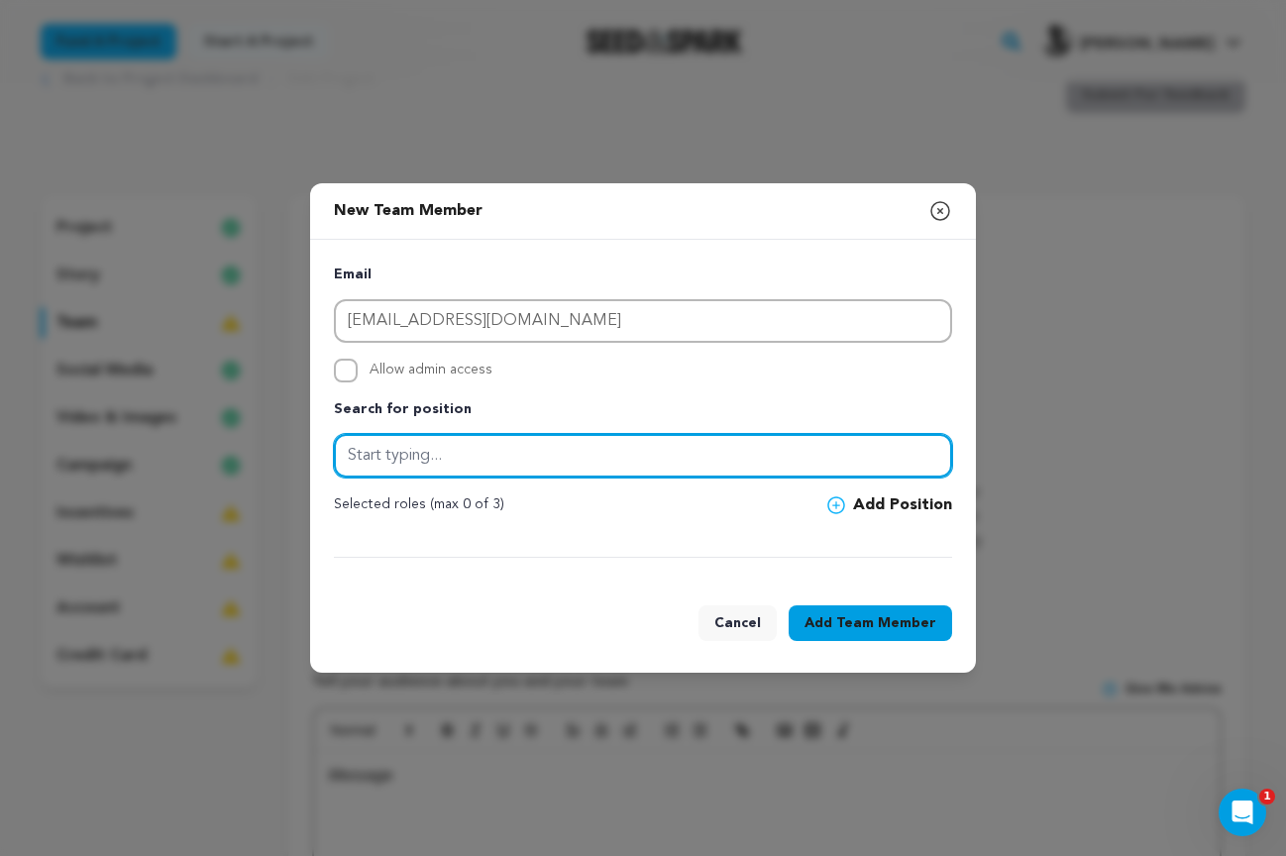
click at [389, 457] on input "text" at bounding box center [643, 456] width 618 height 44
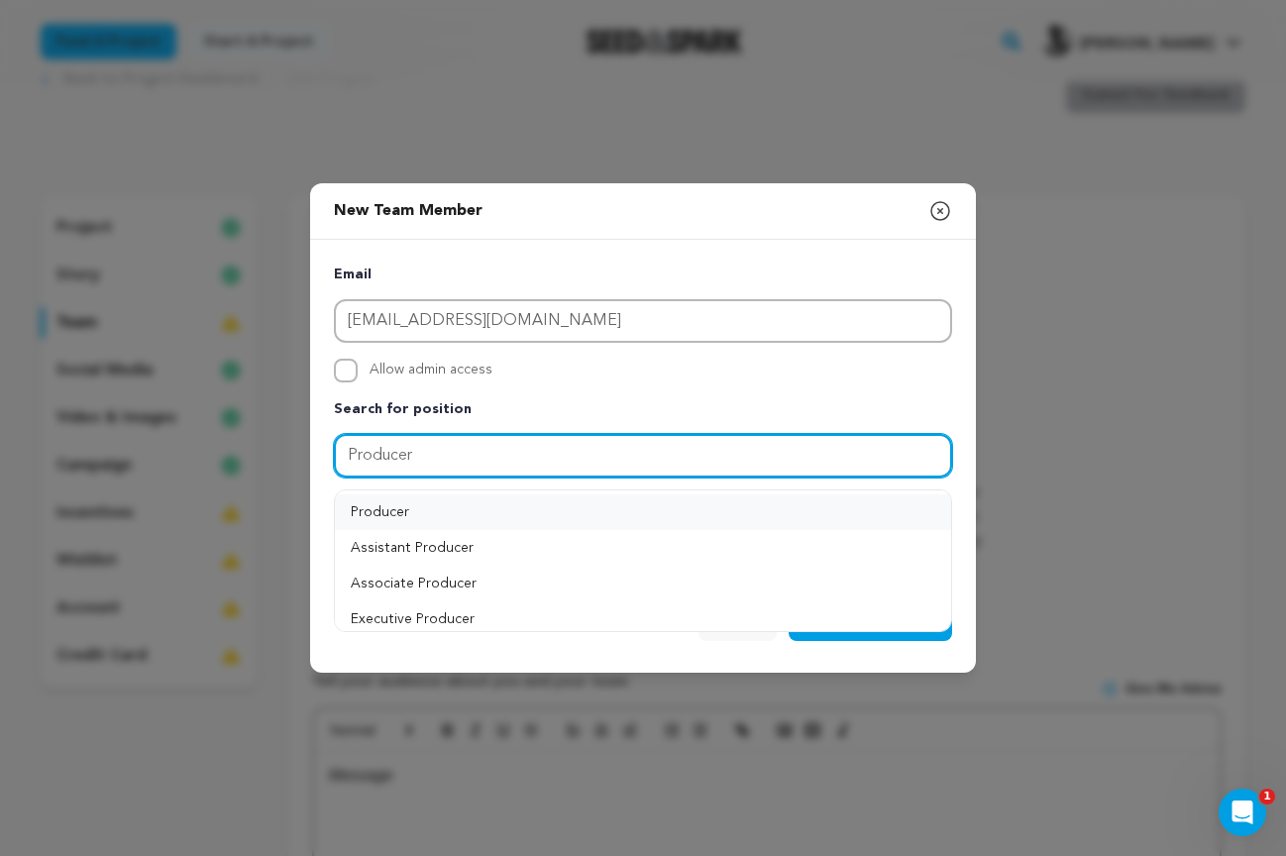
type input "Producer"
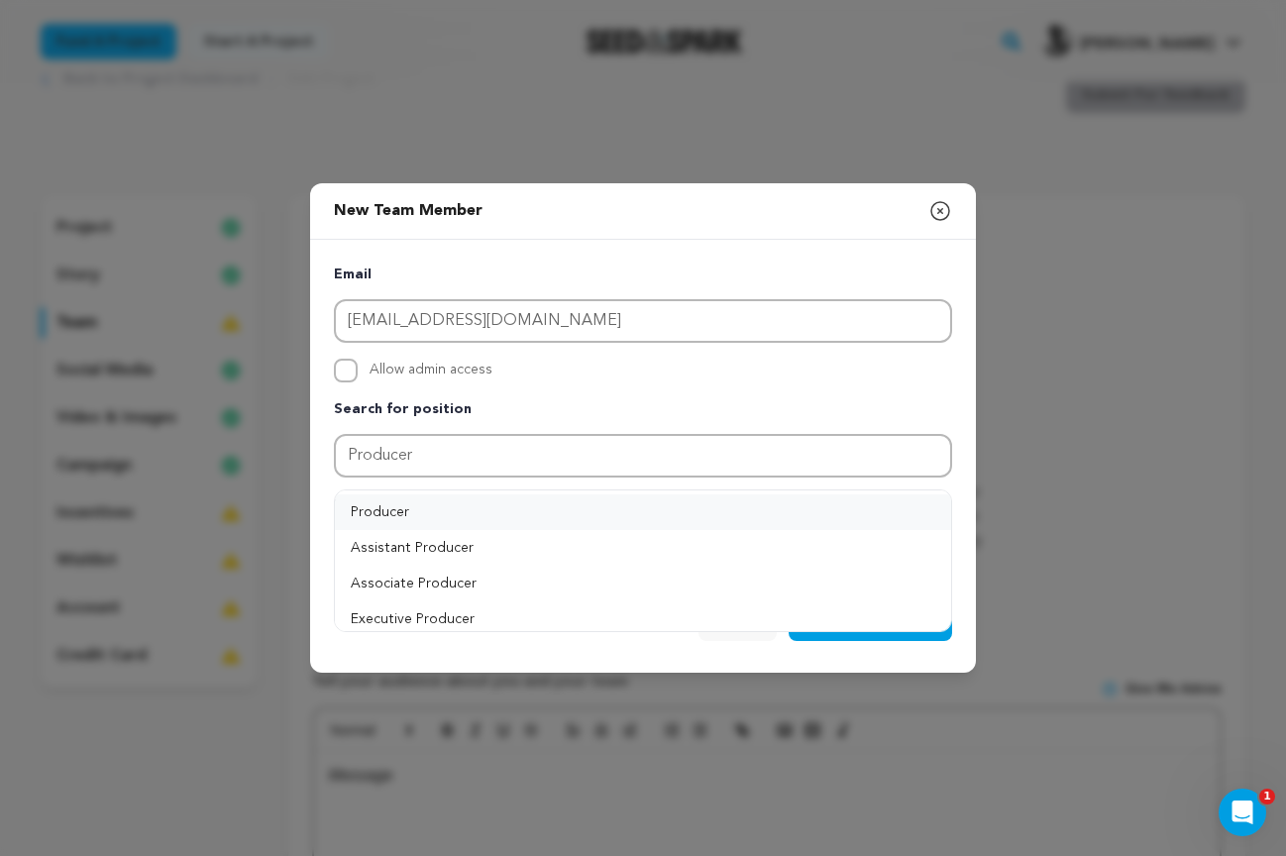
click at [417, 515] on button "Producer" at bounding box center [643, 512] width 616 height 36
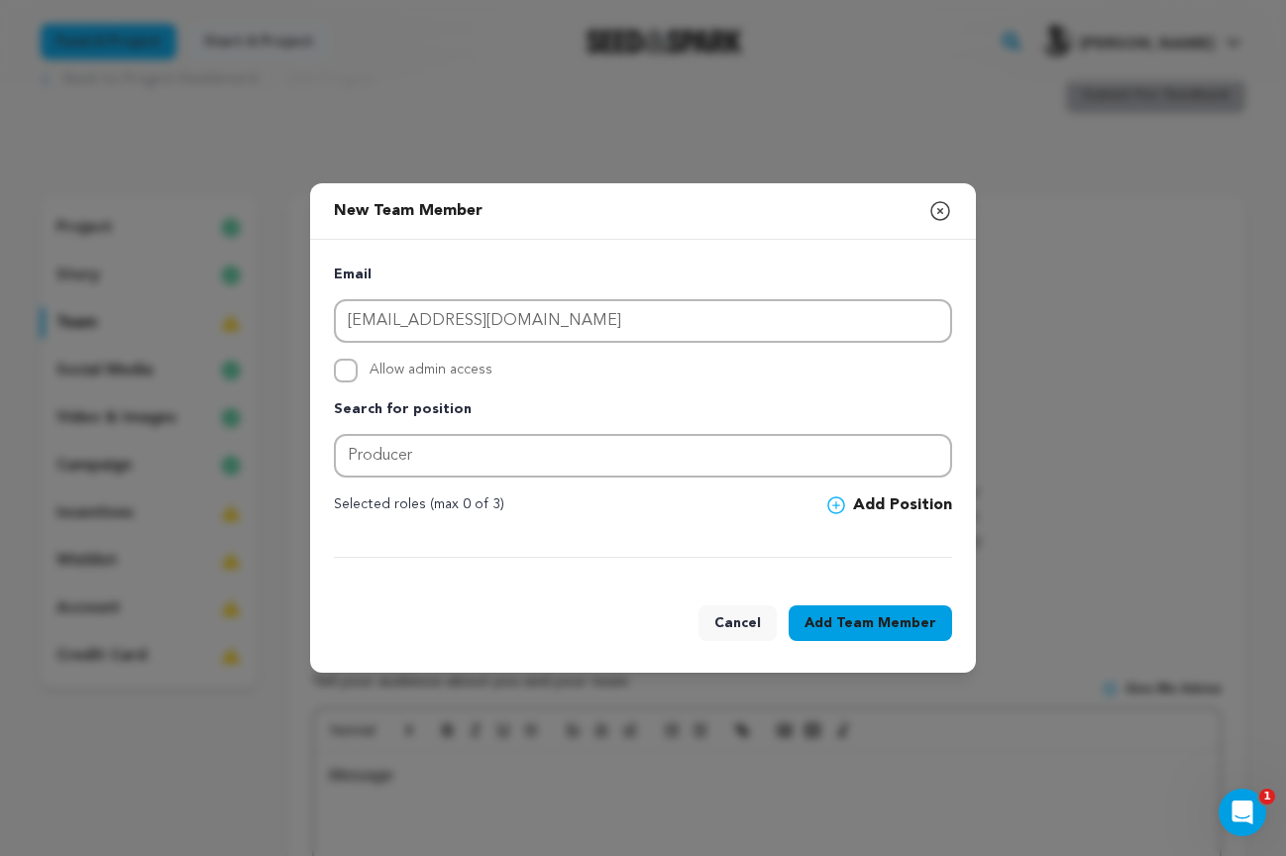
click at [872, 622] on span "Team Member" at bounding box center [886, 623] width 100 height 20
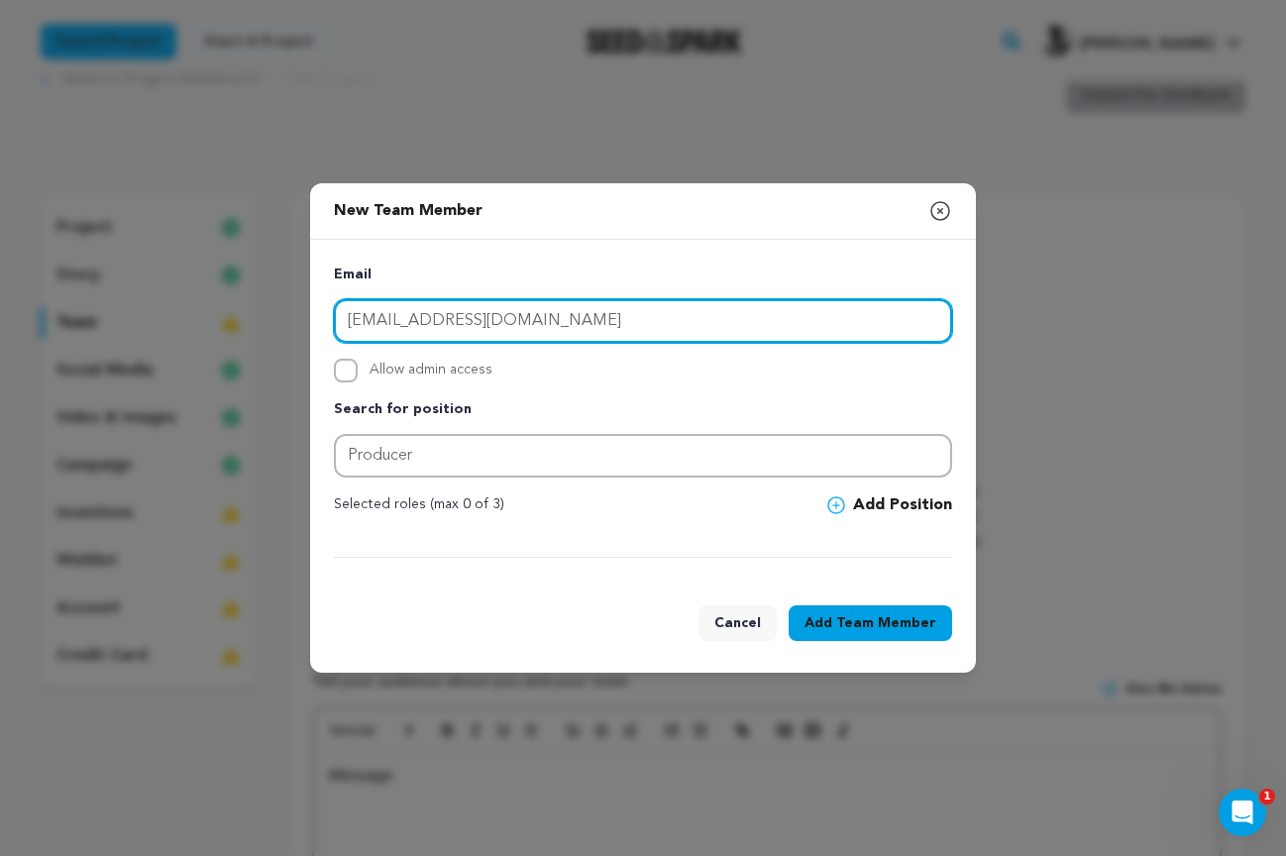
click at [521, 319] on input "mfcp305@gmail.com" at bounding box center [643, 321] width 618 height 44
drag, startPoint x: 519, startPoint y: 317, endPoint x: 289, endPoint y: 302, distance: 230.3
click at [289, 302] on div "New Team Member Close modal Email mfcp305@gmail.com Allow admin access Search f…" at bounding box center [643, 428] width 1286 height 856
type input "dwfilm@me.com"
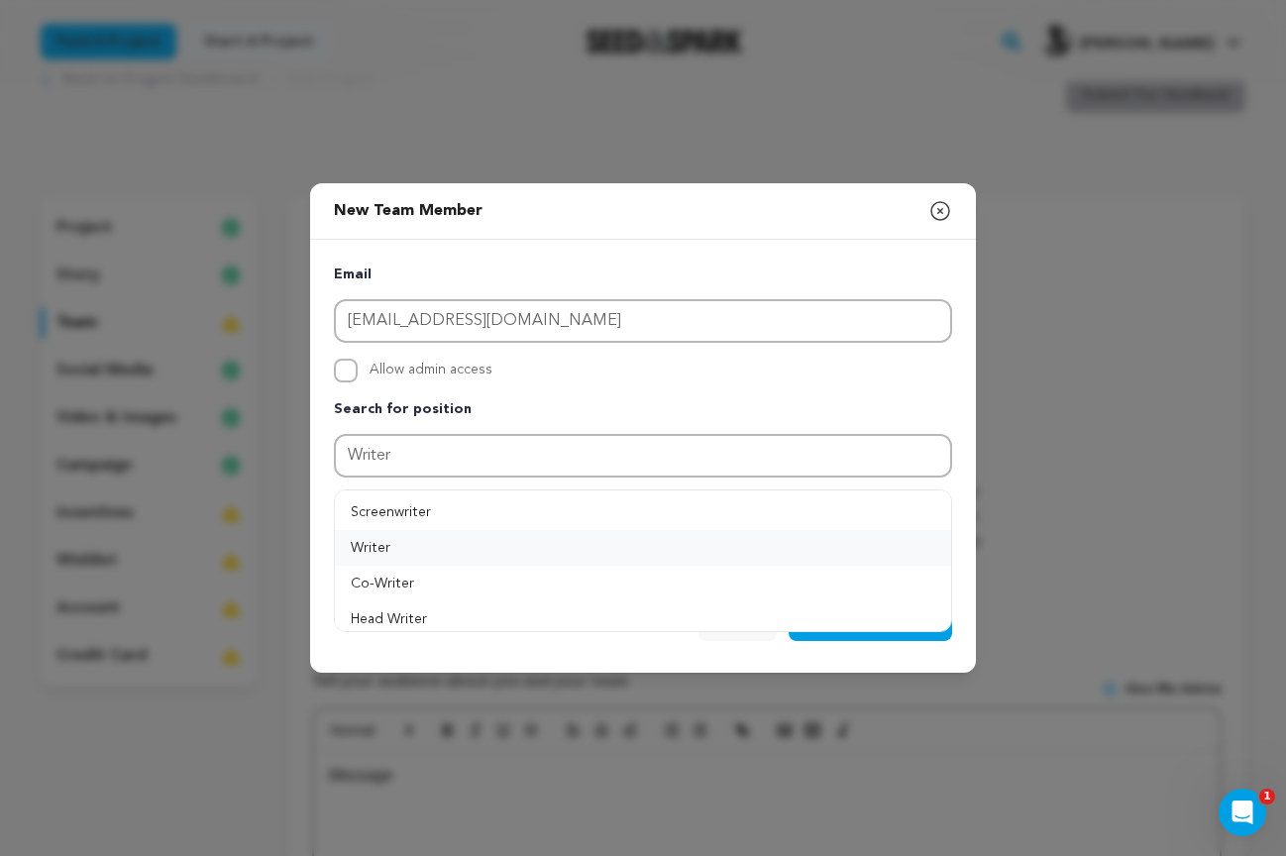
click at [375, 542] on button "Writer" at bounding box center [643, 548] width 616 height 36
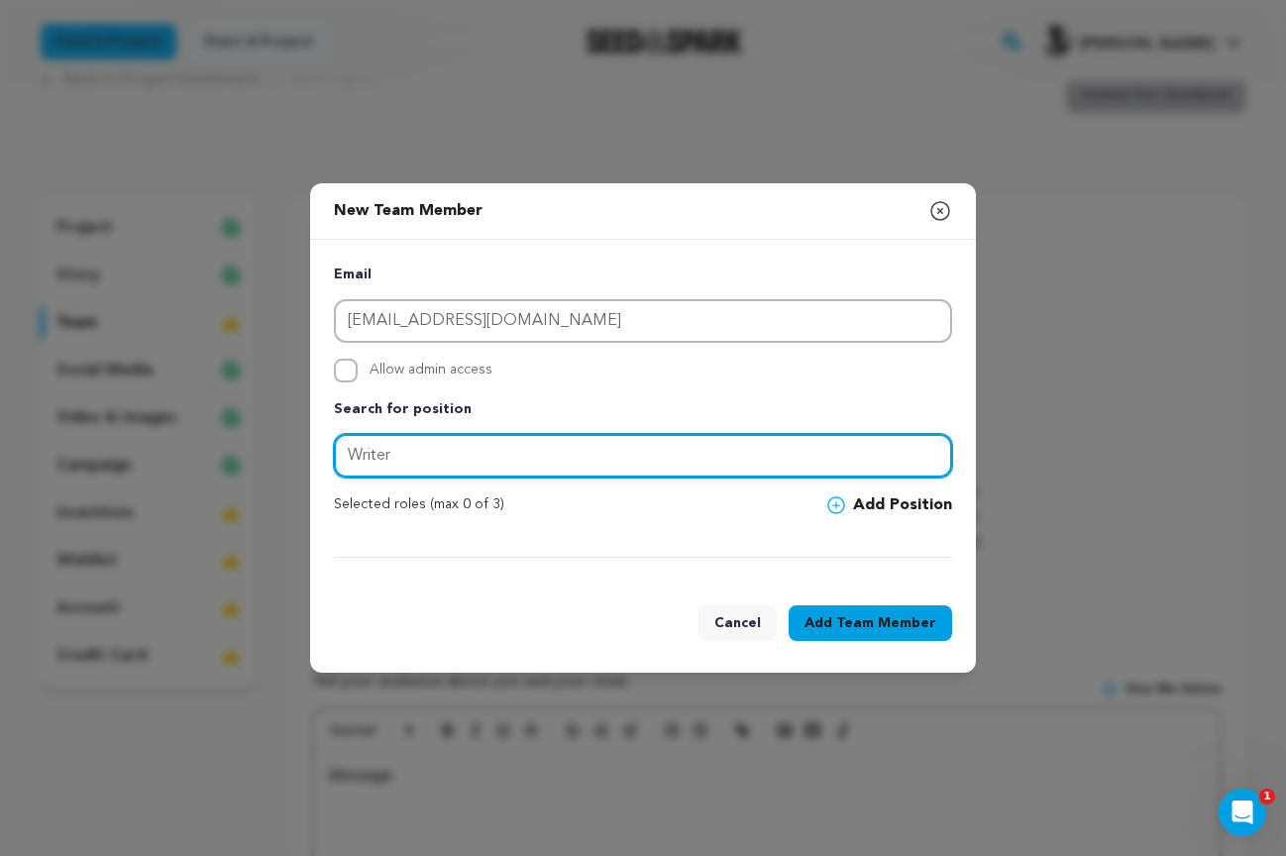
click at [421, 451] on input "Writer" at bounding box center [643, 456] width 618 height 44
type input "Writer"
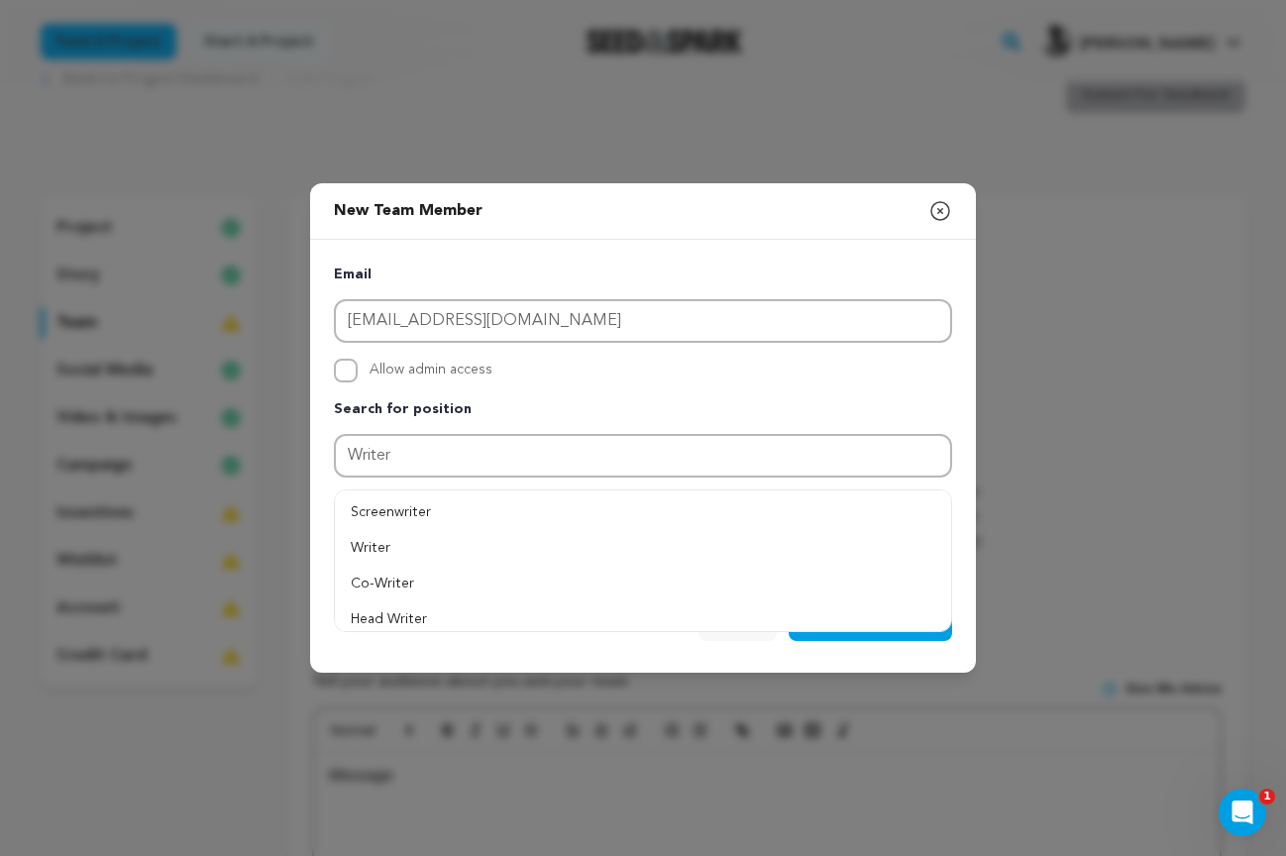
click at [330, 488] on div "Email dwfilm@me.com Allow admin access Search for position Writer" at bounding box center [643, 411] width 666 height 342
click at [321, 561] on div "Email dwfilm@me.com Allow admin access Search for position Writer" at bounding box center [643, 411] width 666 height 342
click at [890, 371] on label "Allow admin access" at bounding box center [643, 371] width 618 height 24
click at [358, 371] on input "Allow admin access" at bounding box center [346, 371] width 24 height 24
checkbox input "true"
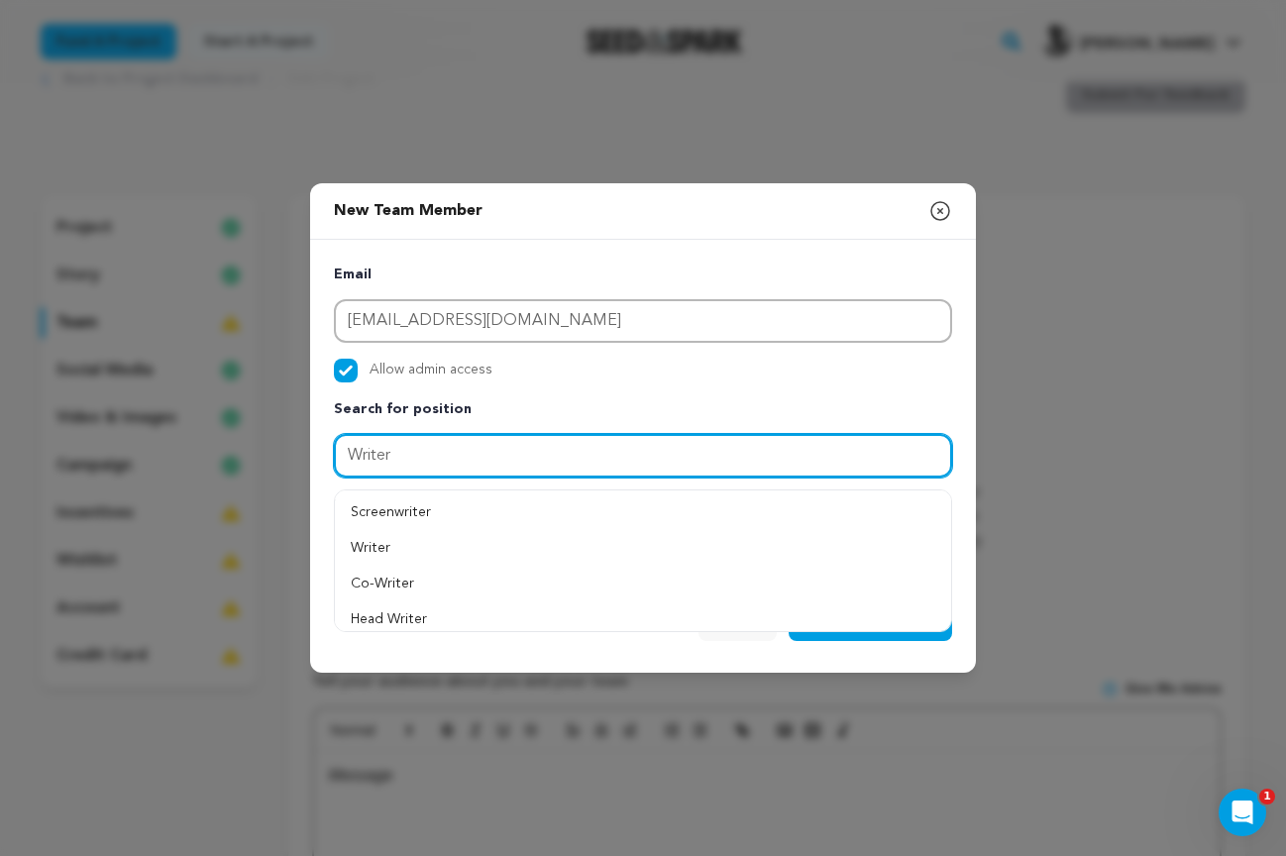
click at [446, 463] on input "Writer" at bounding box center [643, 456] width 618 height 44
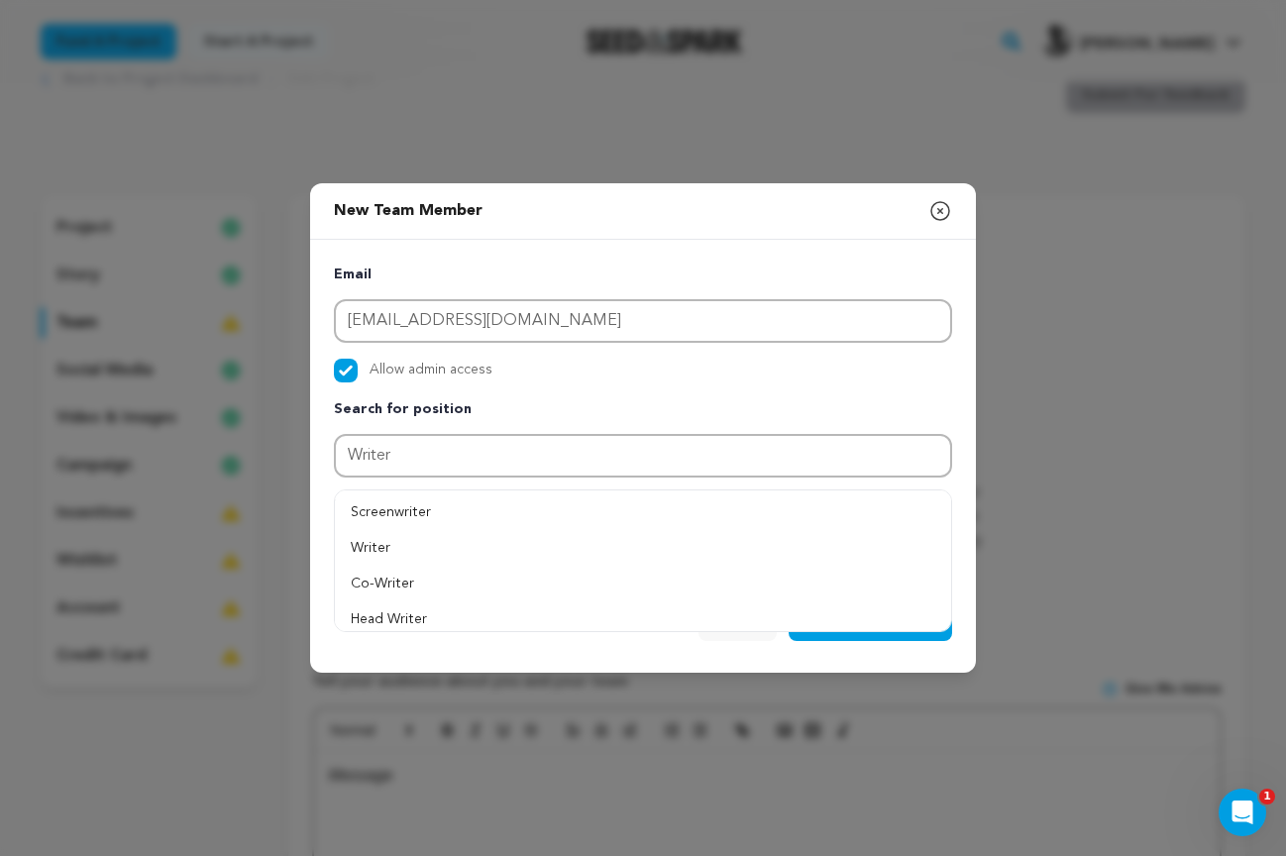
click at [963, 407] on div "Email dwfilm@me.com Allow admin access Search for position Writer" at bounding box center [643, 411] width 666 height 342
click at [396, 502] on button "Writer" at bounding box center [643, 502] width 616 height 36
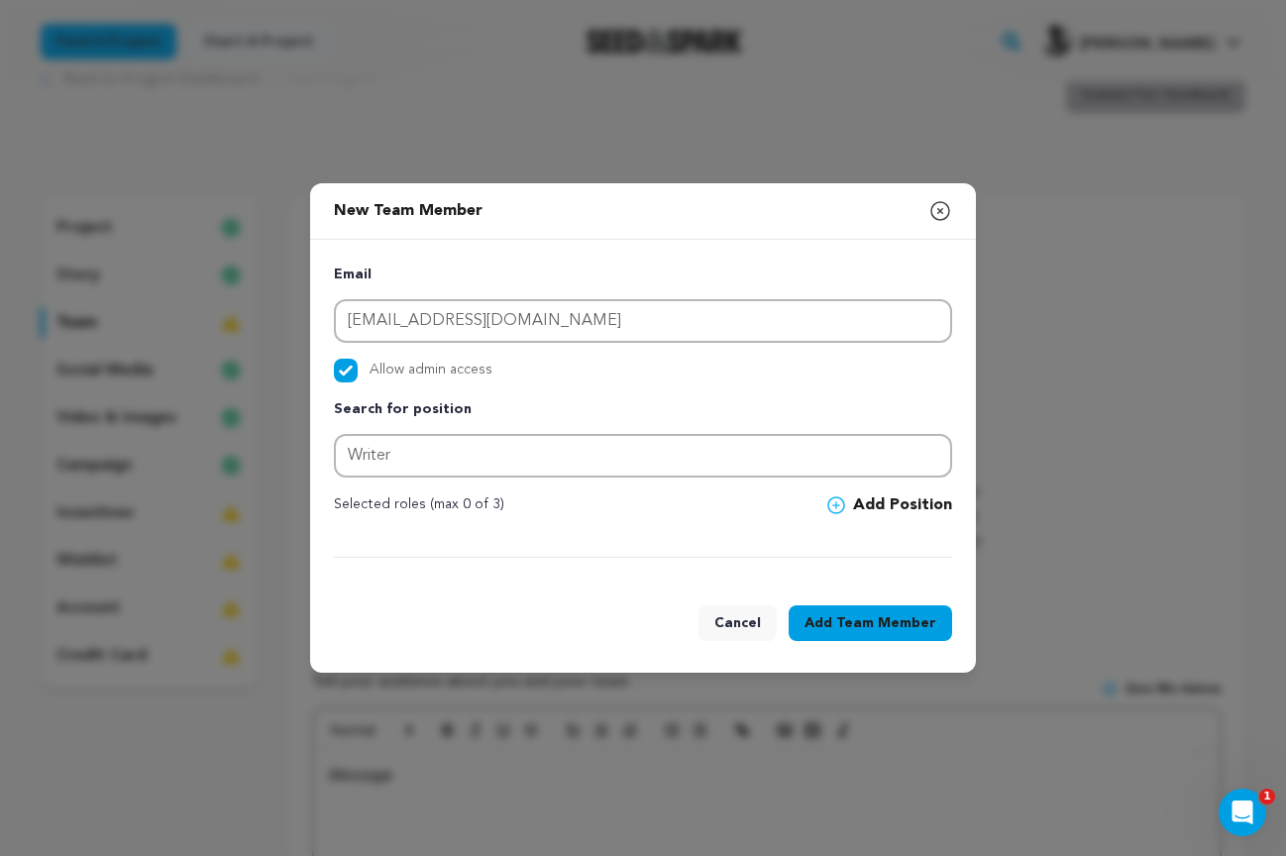
click at [837, 501] on icon at bounding box center [836, 505] width 18 height 18
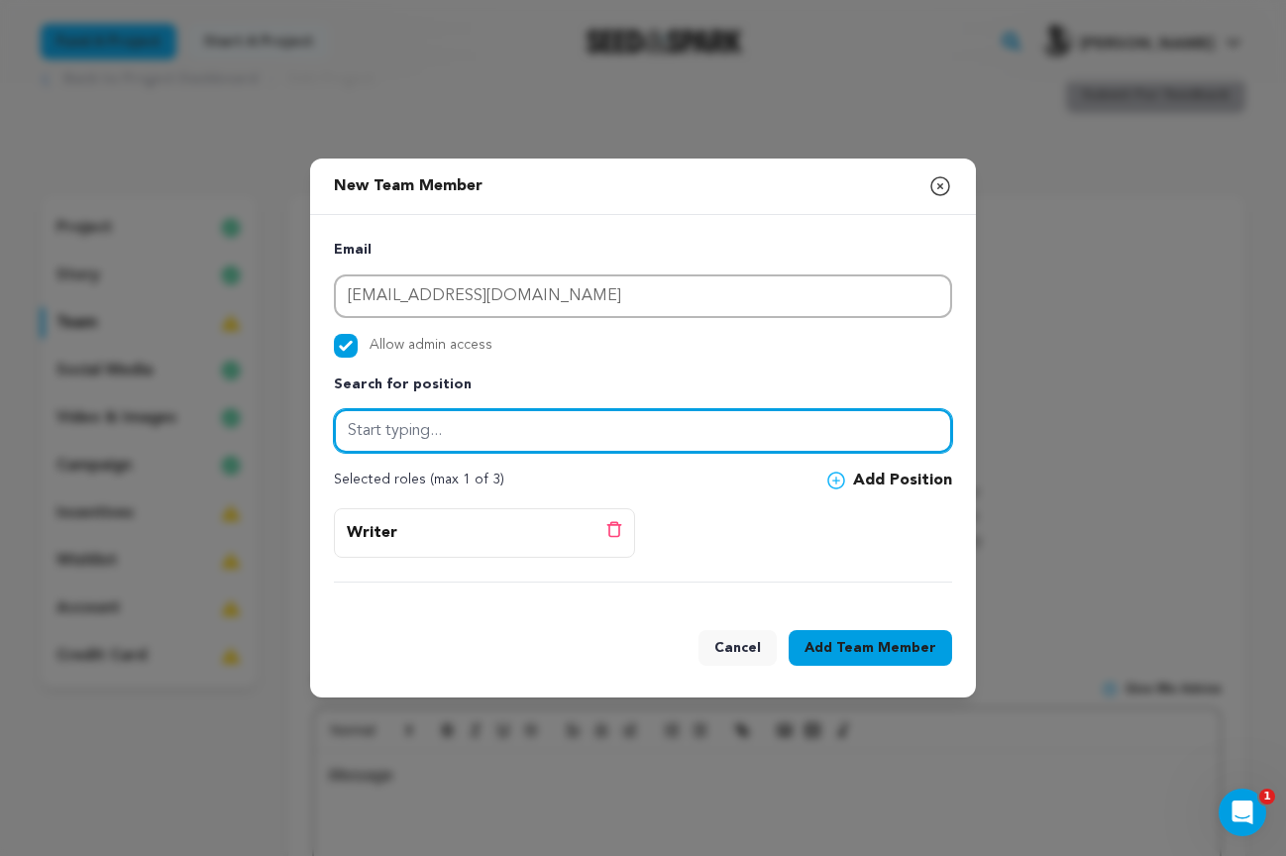
click at [418, 434] on input "text" at bounding box center [643, 431] width 618 height 44
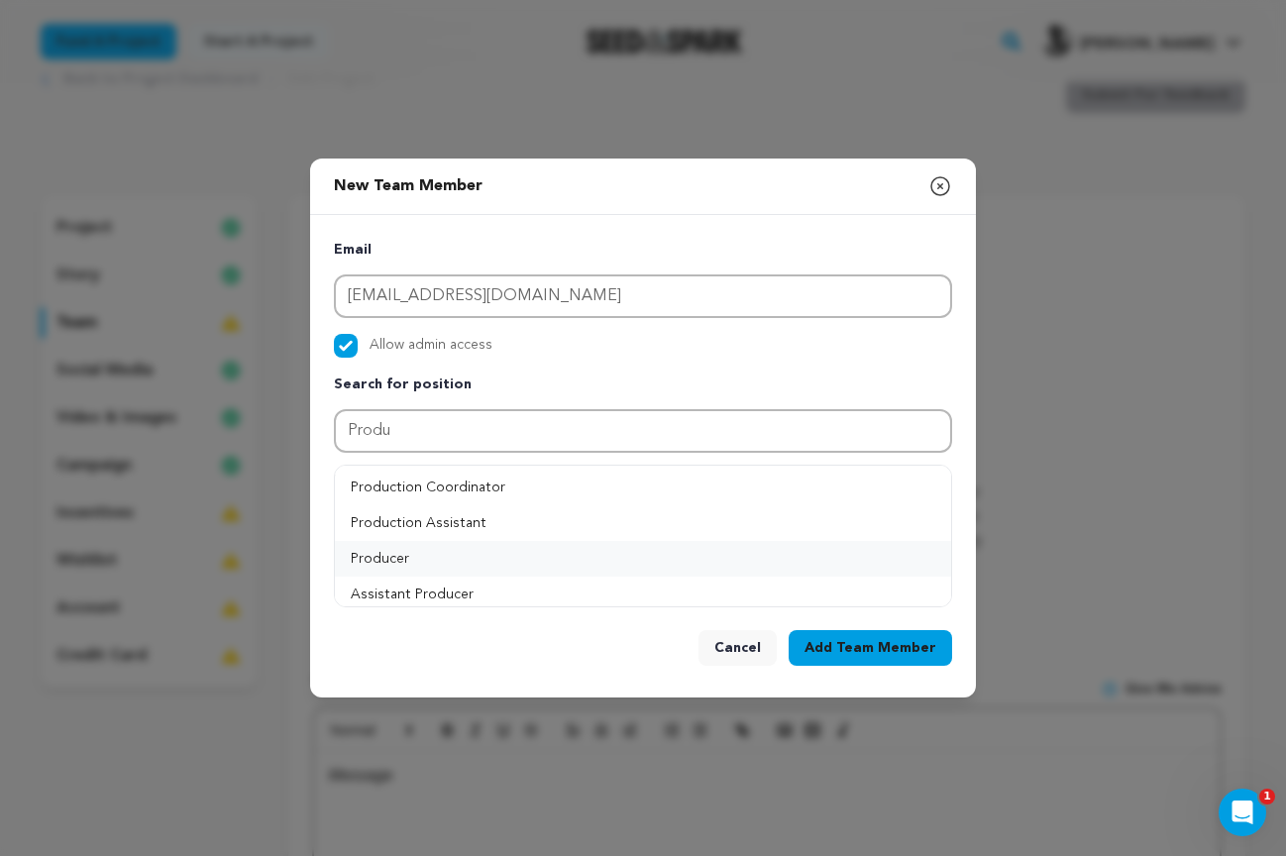
click at [408, 557] on button "Producer" at bounding box center [643, 559] width 616 height 36
type input "Producer"
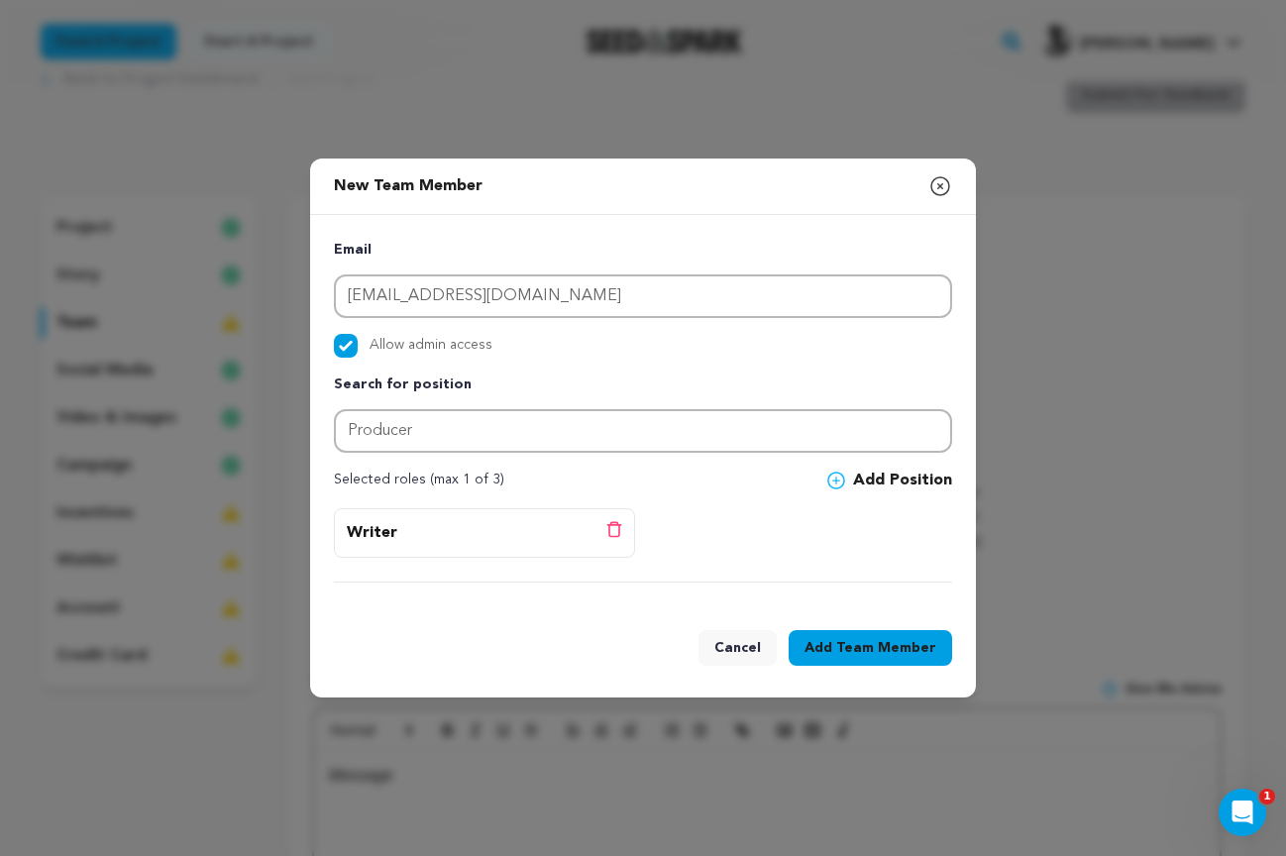
click at [877, 477] on button "Add Position" at bounding box center [889, 480] width 125 height 24
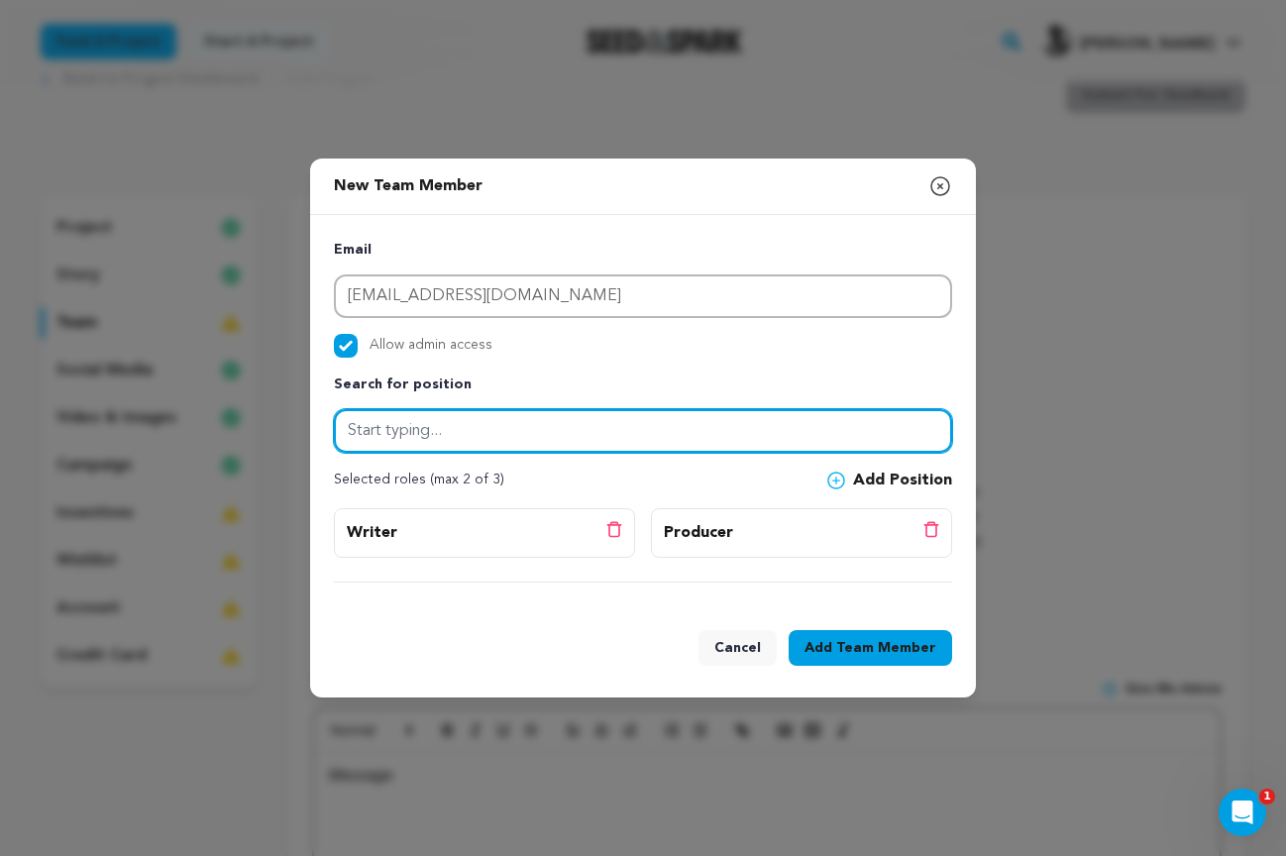
click at [380, 427] on input "text" at bounding box center [643, 431] width 618 height 44
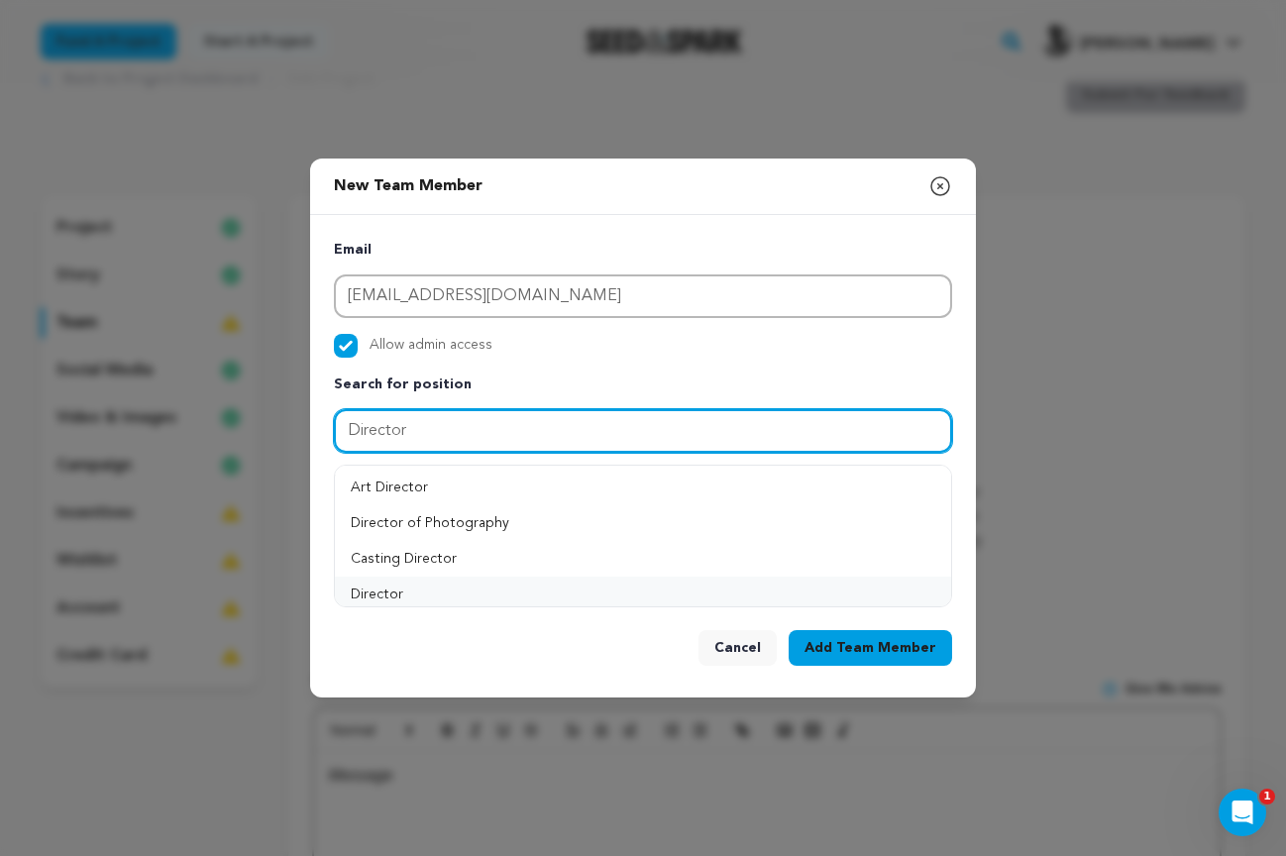
type input "Director"
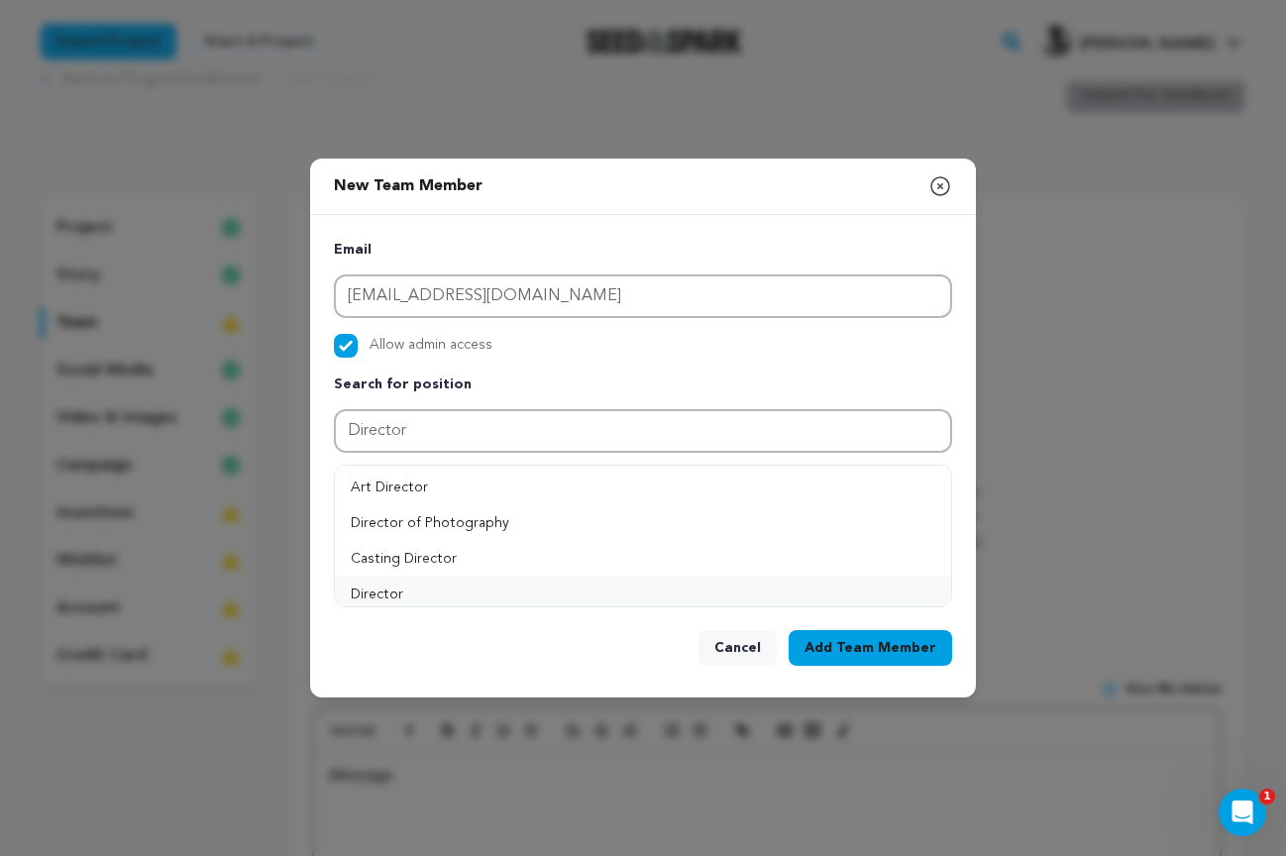
click at [382, 591] on button "Director" at bounding box center [643, 594] width 616 height 36
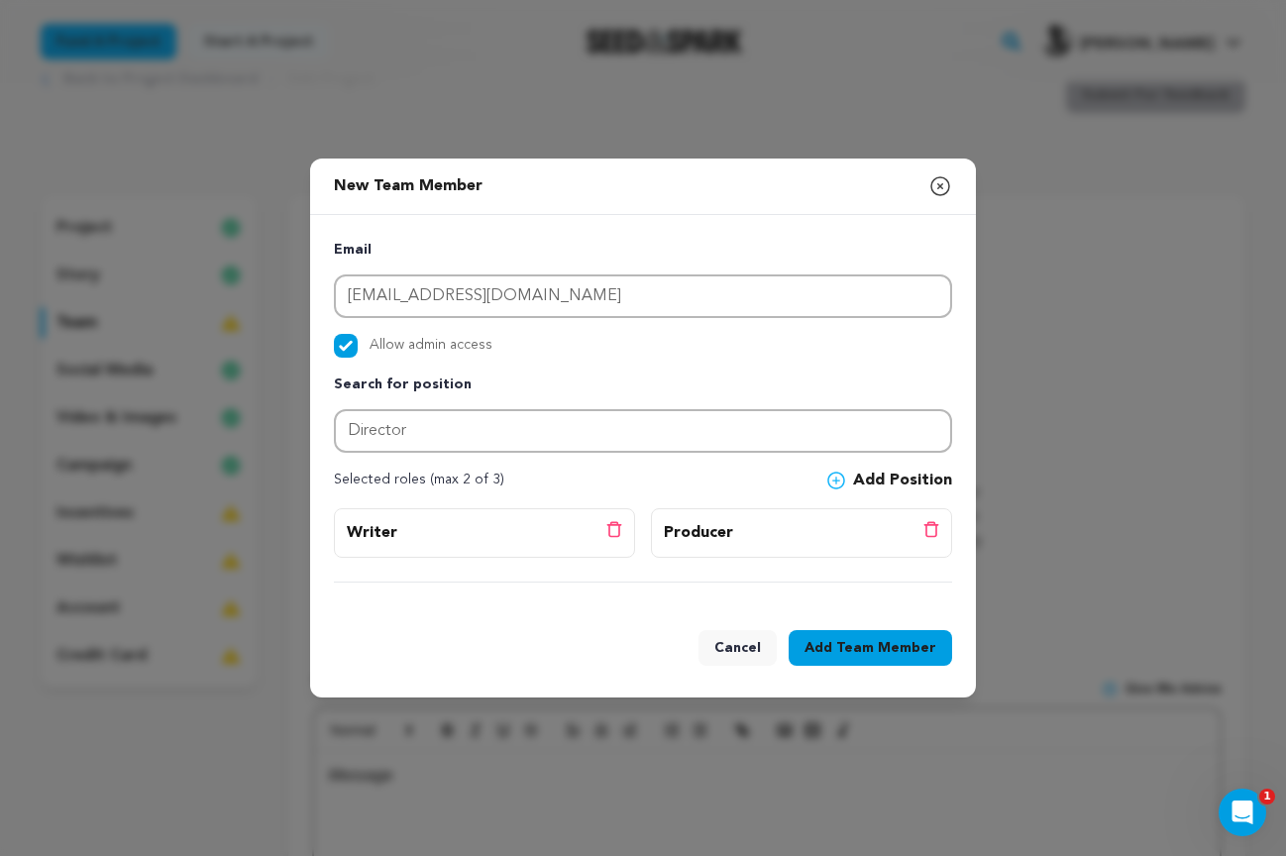
click at [887, 476] on button "Add Position" at bounding box center [889, 480] width 125 height 24
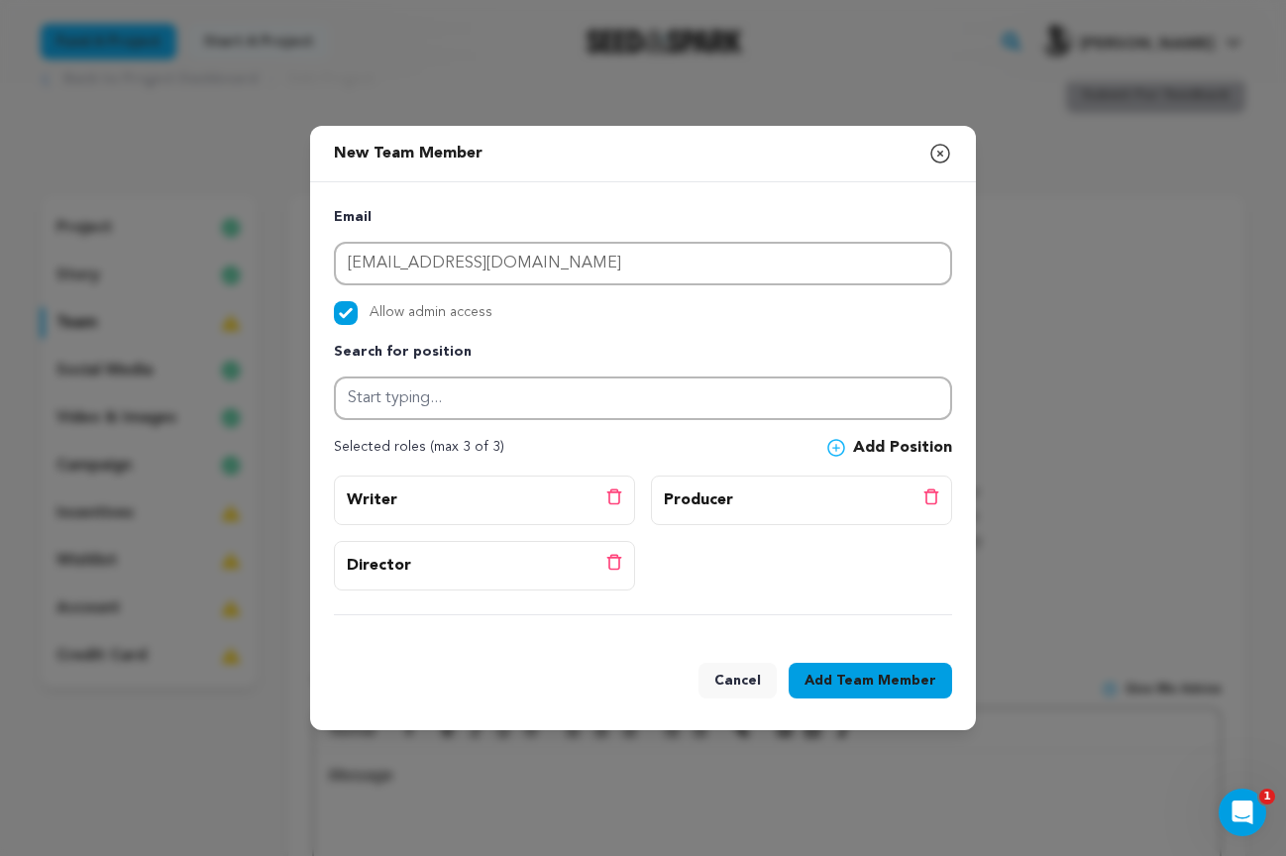
click at [875, 677] on span "Team Member" at bounding box center [886, 681] width 100 height 20
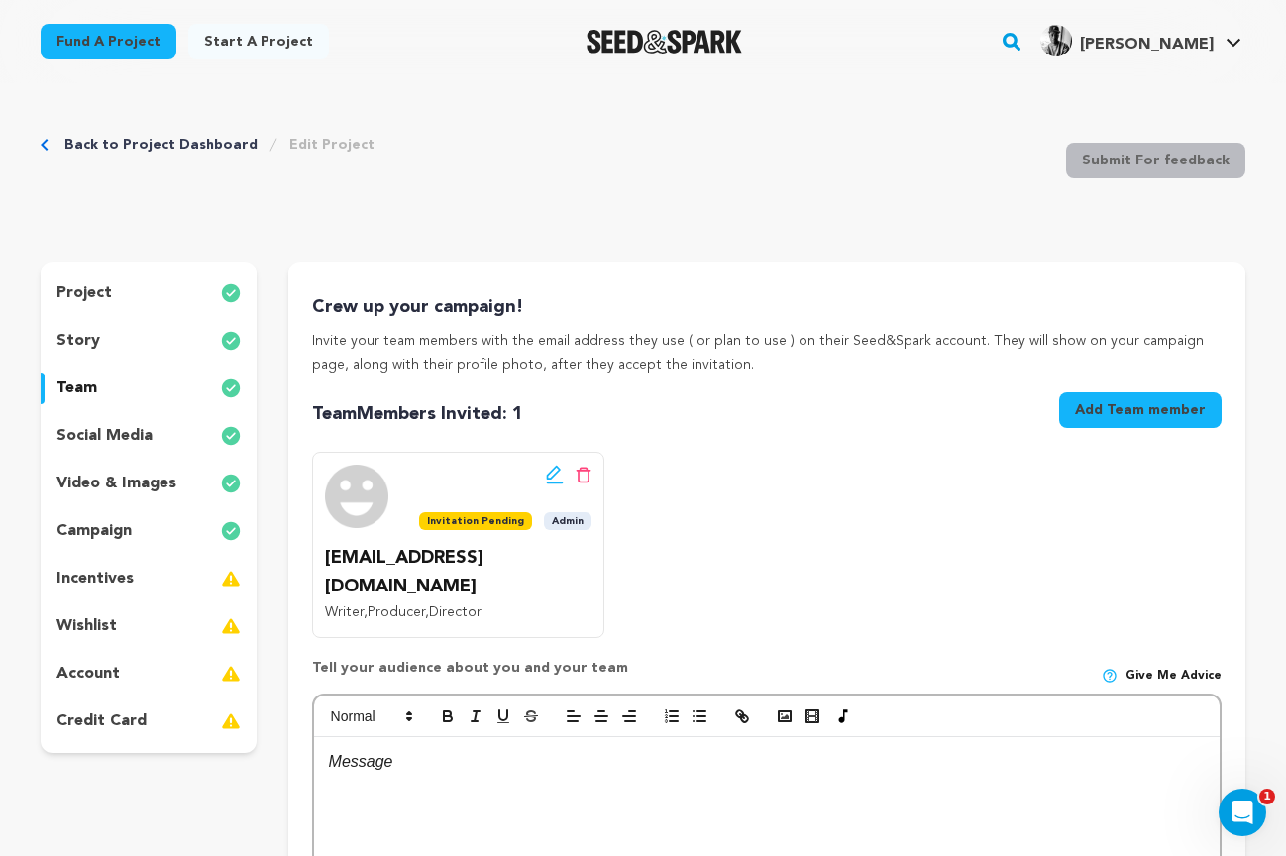
scroll to position [6, 0]
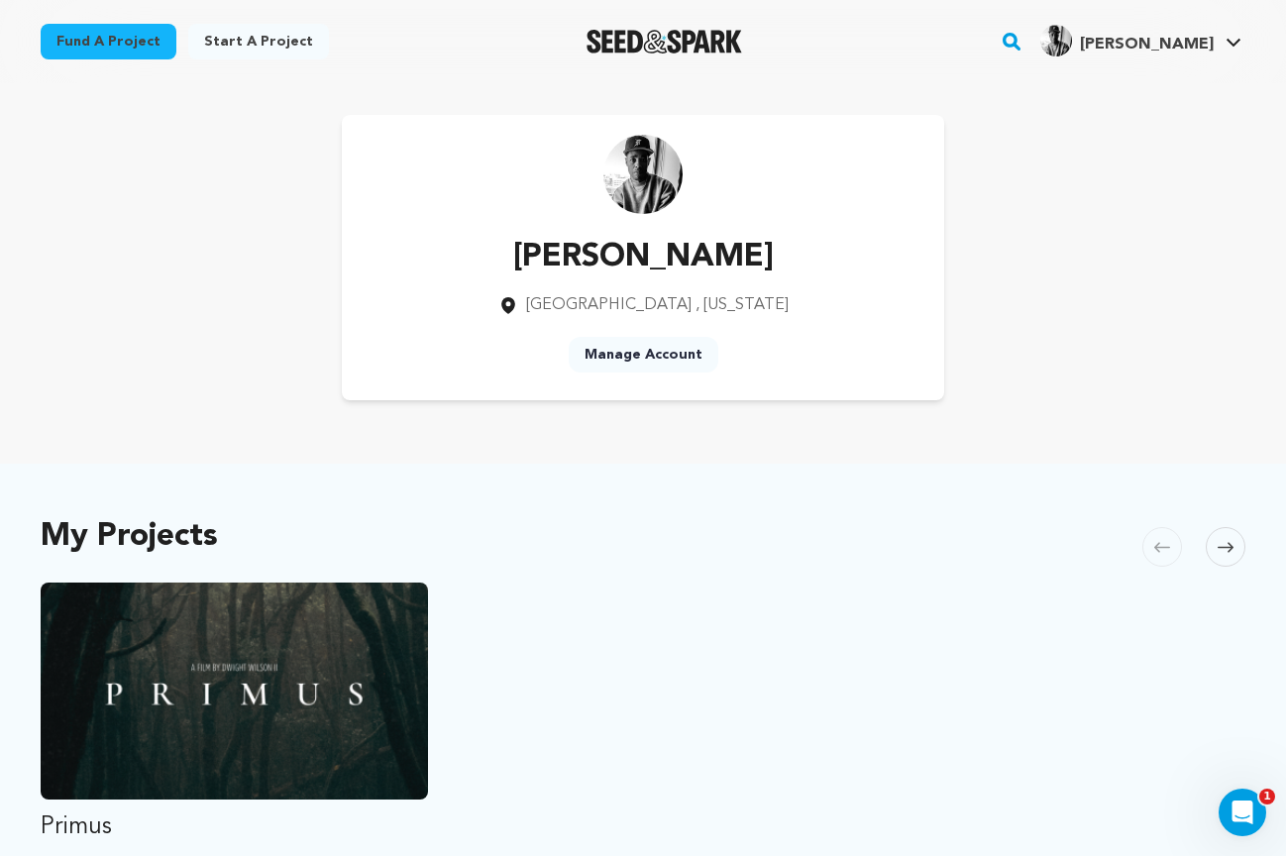
scroll to position [1, 0]
click at [1226, 547] on icon at bounding box center [1225, 546] width 16 height 10
click at [649, 357] on link "Manage Account" at bounding box center [644, 355] width 150 height 36
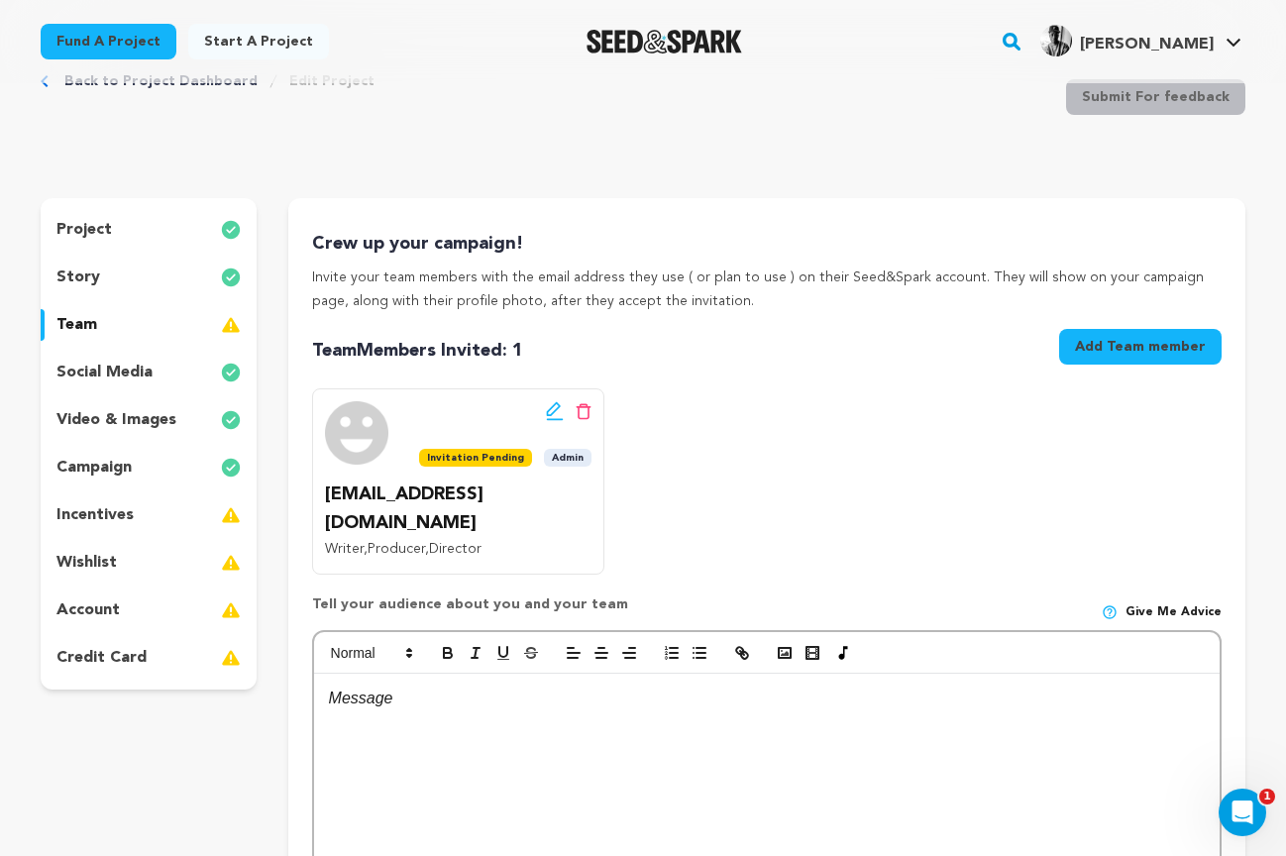
scroll to position [65, 0]
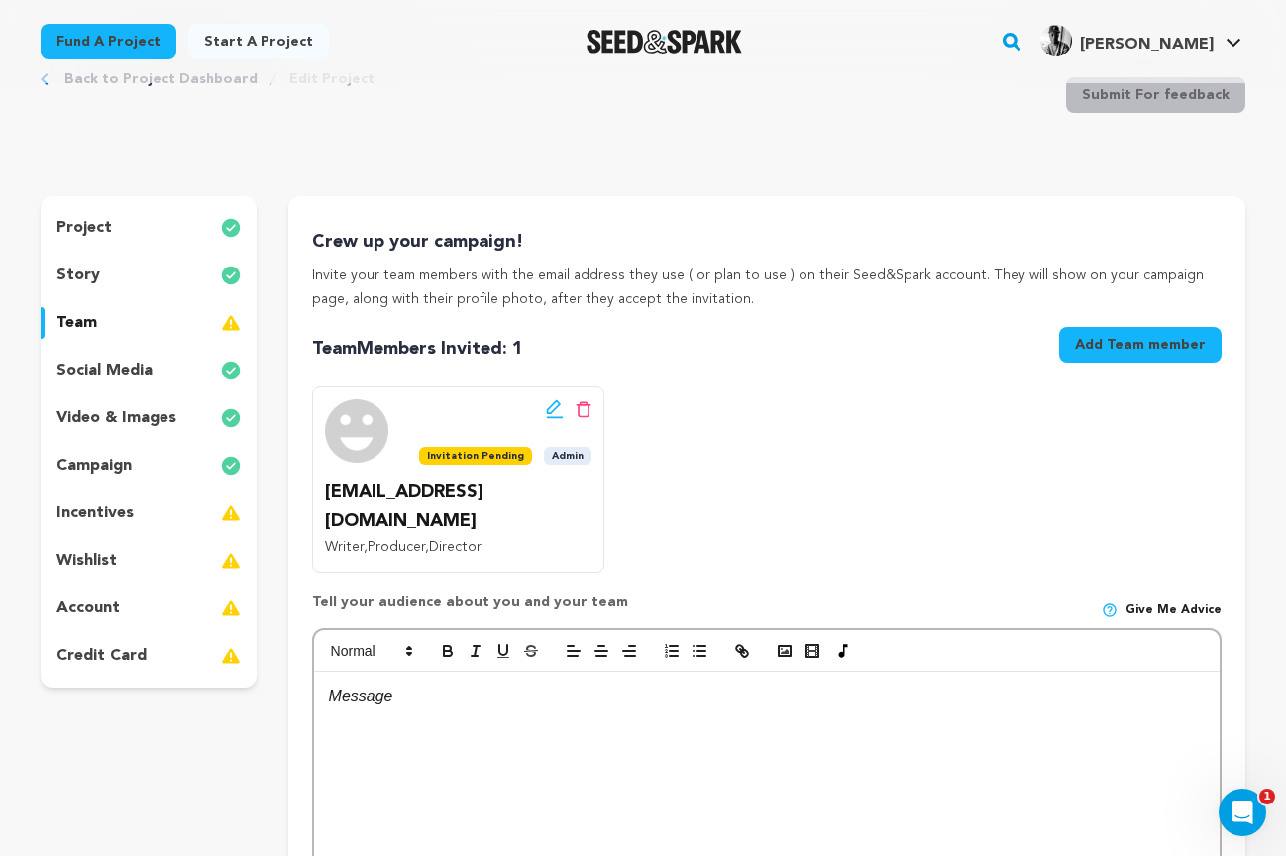
click at [116, 329] on div "team" at bounding box center [149, 323] width 216 height 32
click at [552, 406] on icon at bounding box center [555, 409] width 18 height 20
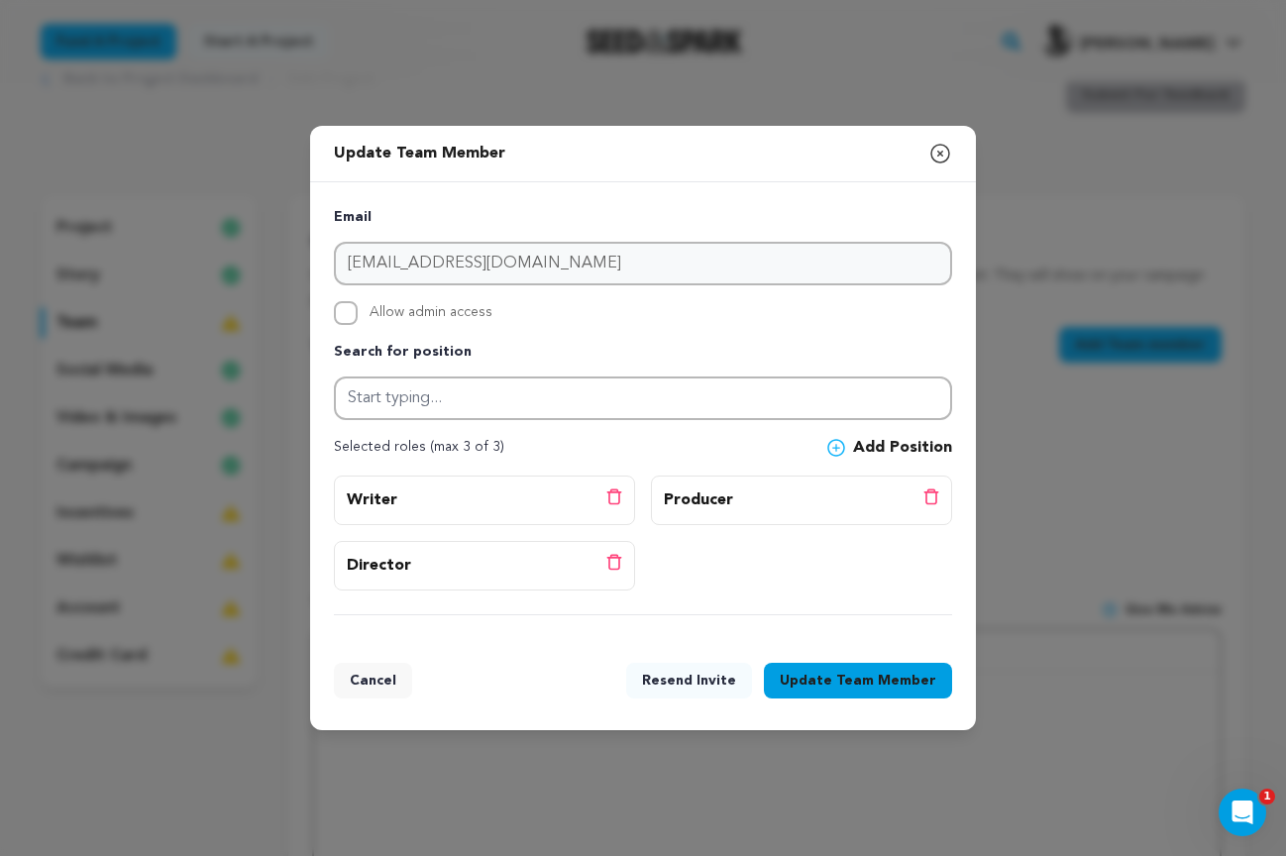
click at [938, 153] on icon "button" at bounding box center [940, 154] width 18 height 18
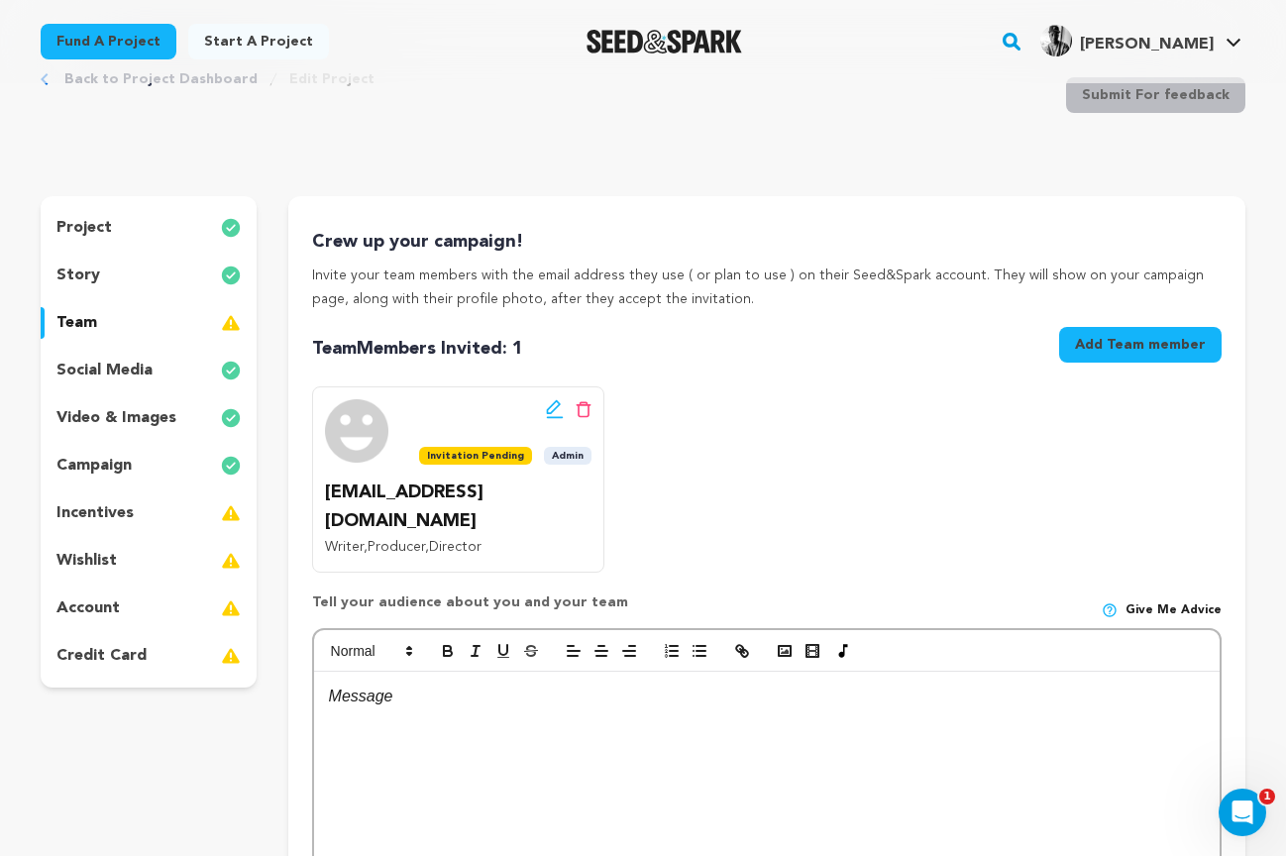
drag, startPoint x: 583, startPoint y: 405, endPoint x: 633, endPoint y: 404, distance: 49.5
click at [584, 405] on icon at bounding box center [583, 409] width 16 height 17
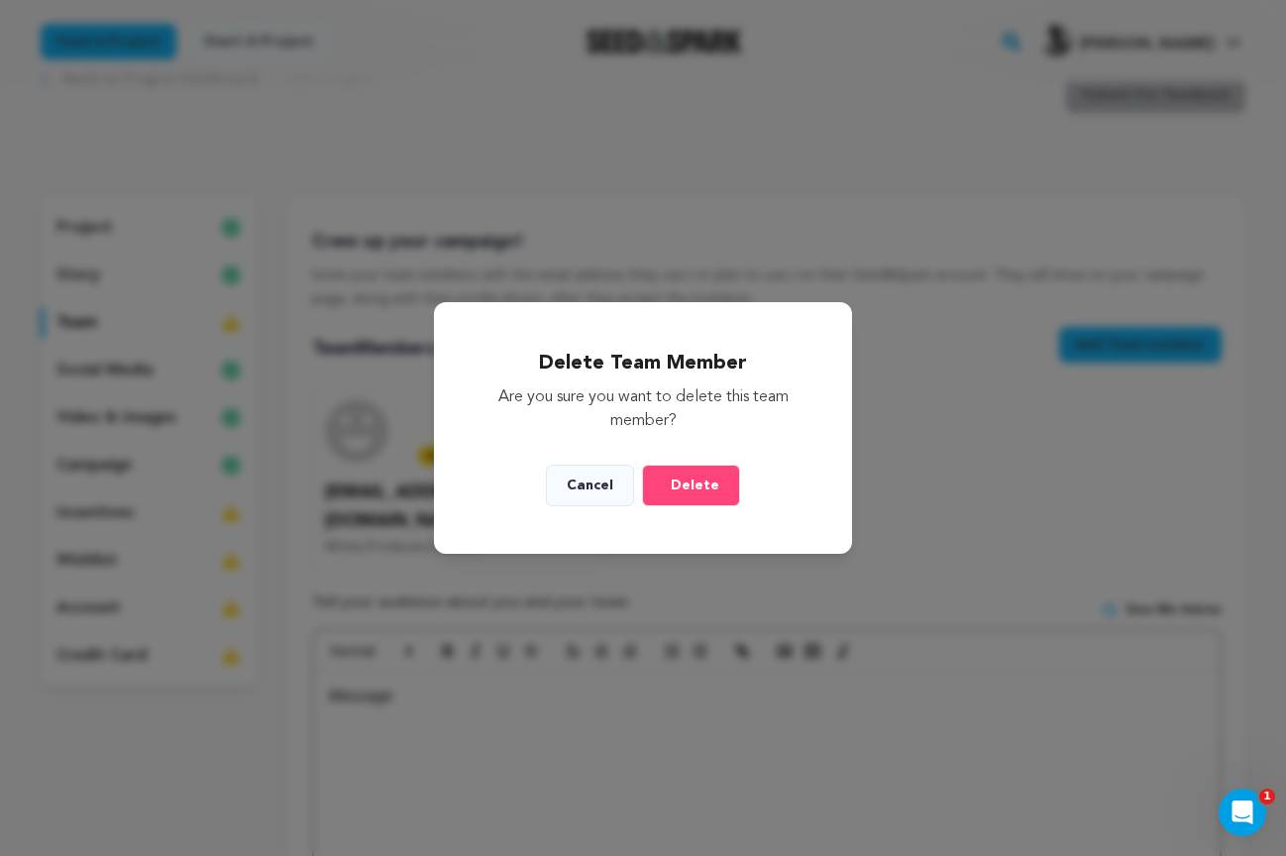
click at [703, 491] on span "Delete" at bounding box center [695, 485] width 49 height 20
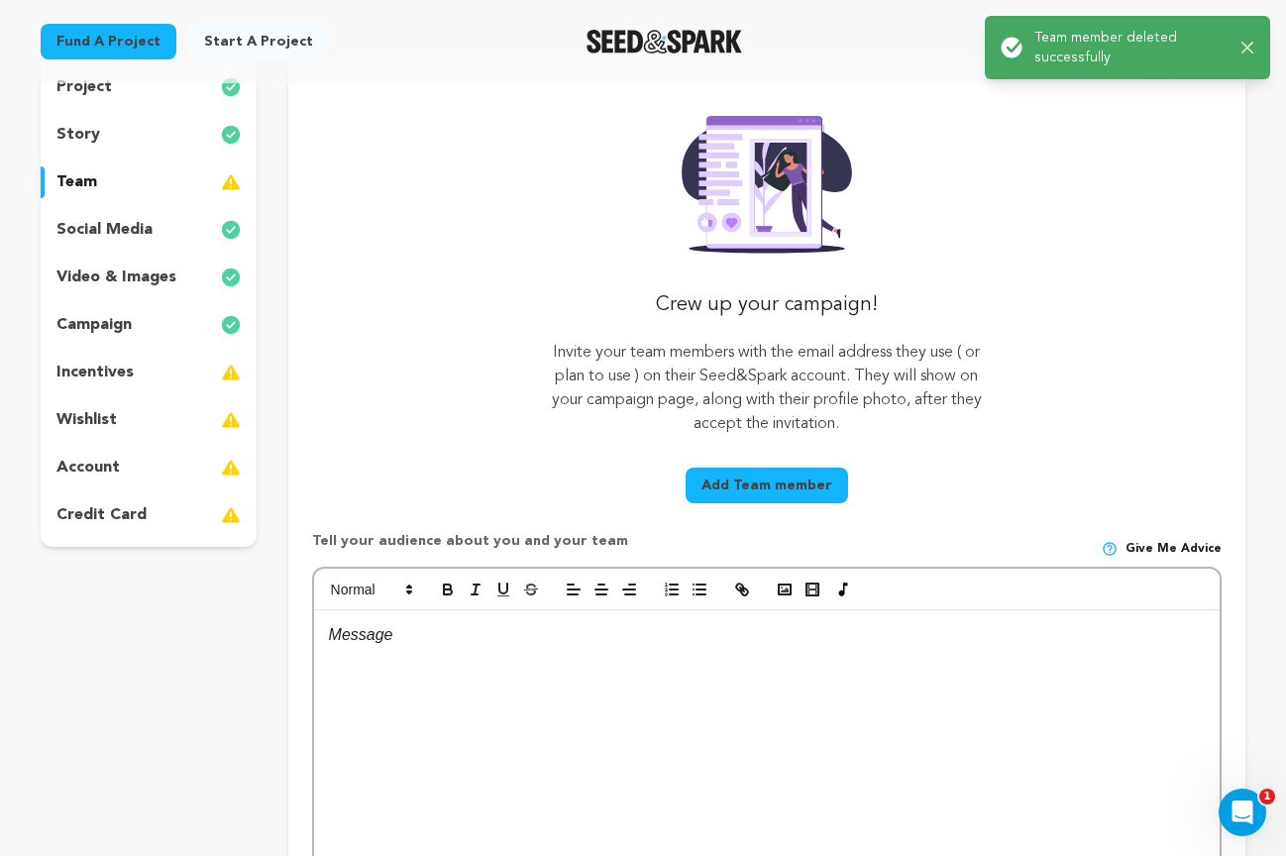
scroll to position [208, 0]
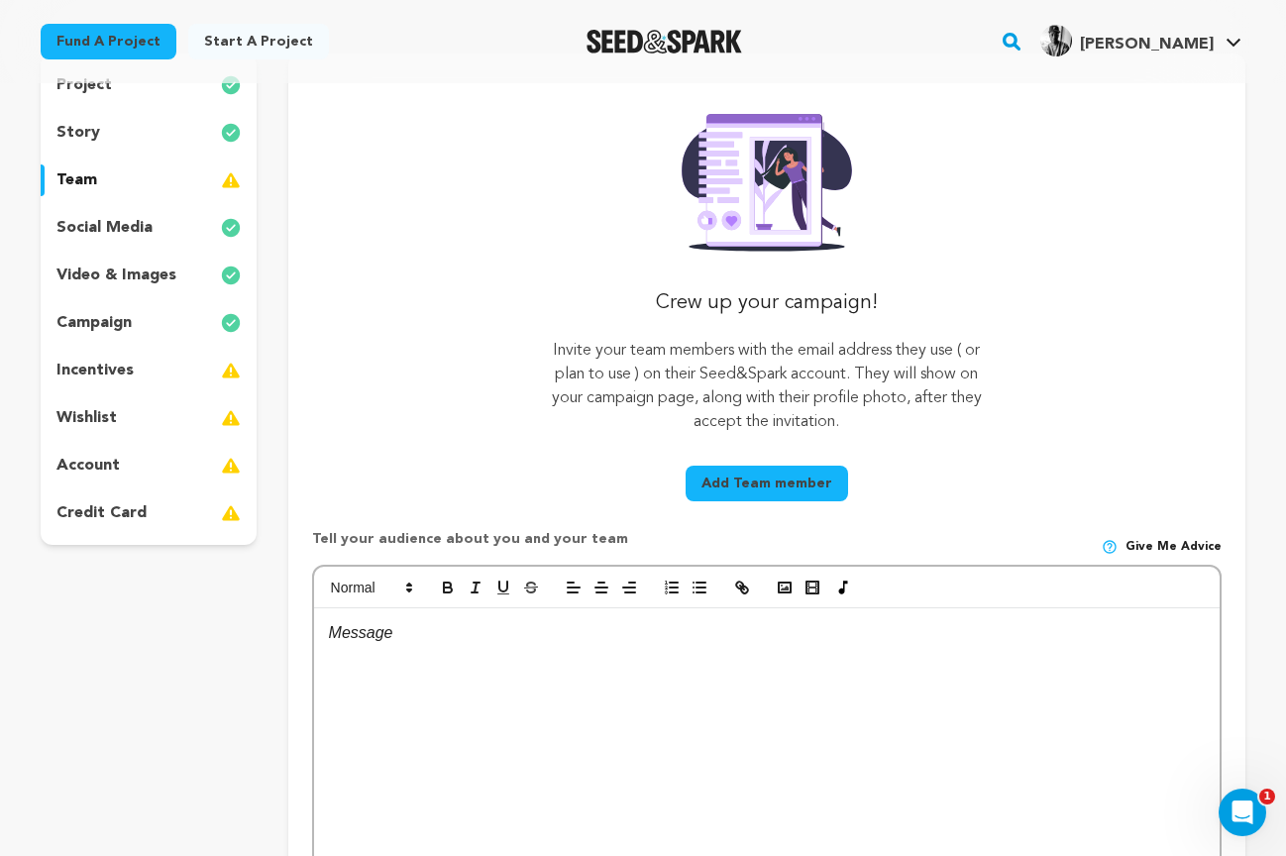
click at [761, 484] on button "Add Team member" at bounding box center [766, 484] width 162 height 36
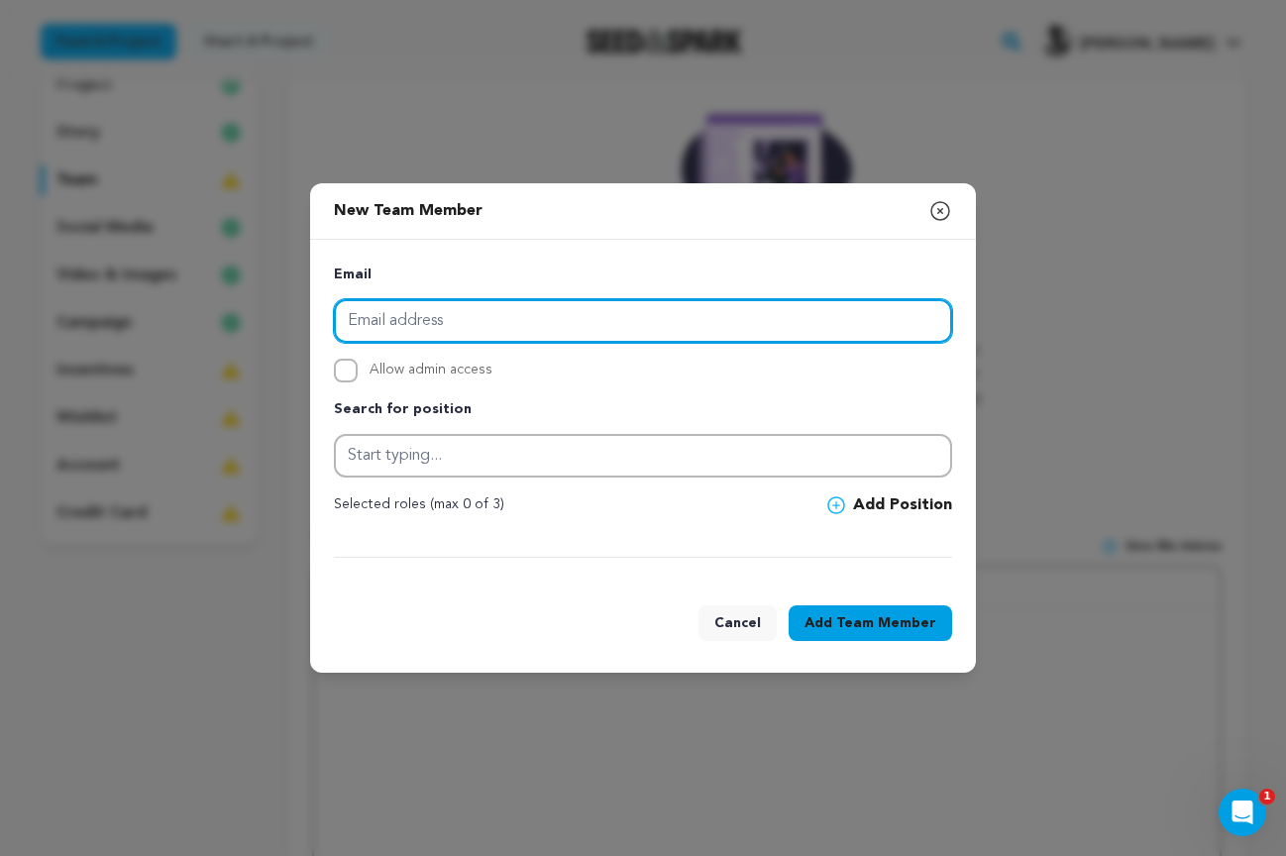
click at [397, 318] on input "email" at bounding box center [643, 321] width 618 height 44
type input "innervisionfilms@me.com"
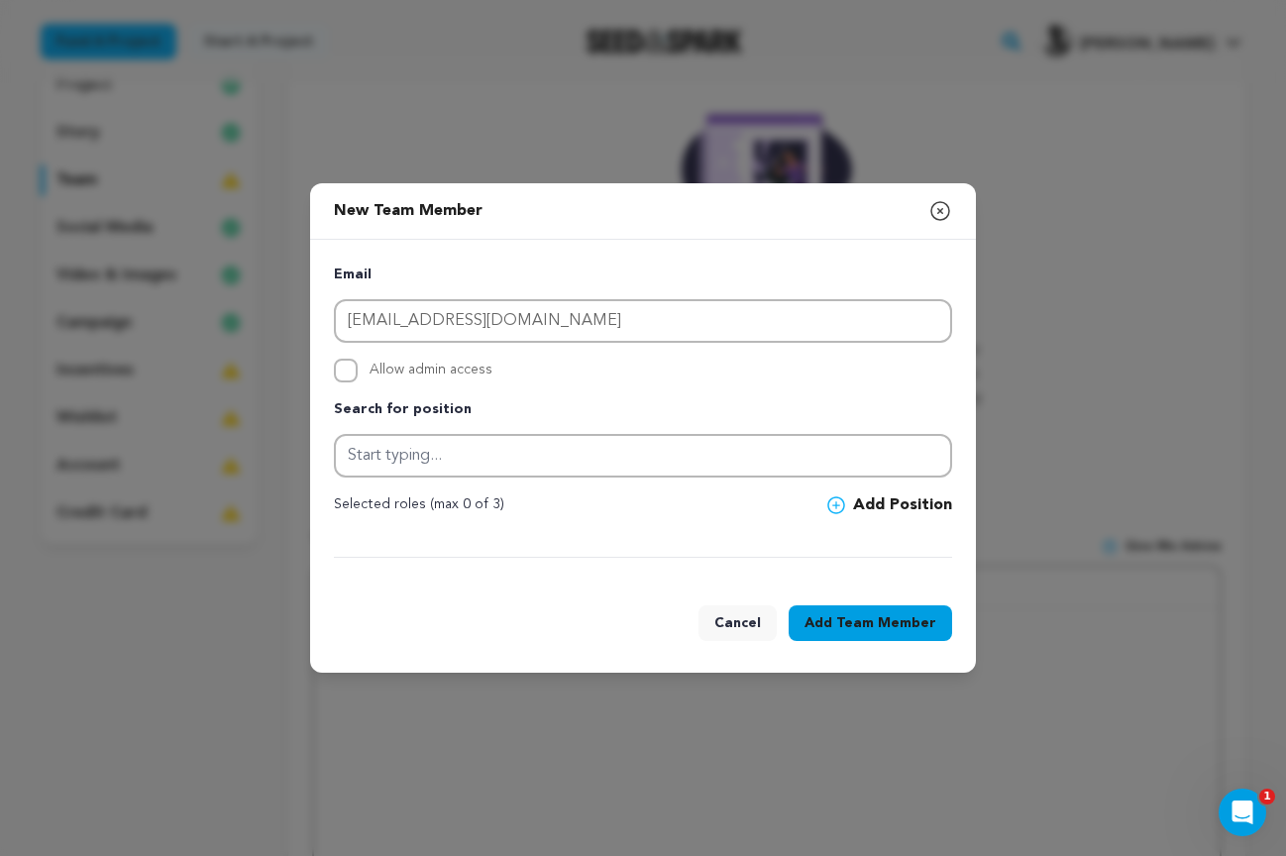
click at [344, 372] on input "Allow admin access" at bounding box center [346, 371] width 24 height 24
checkbox input "true"
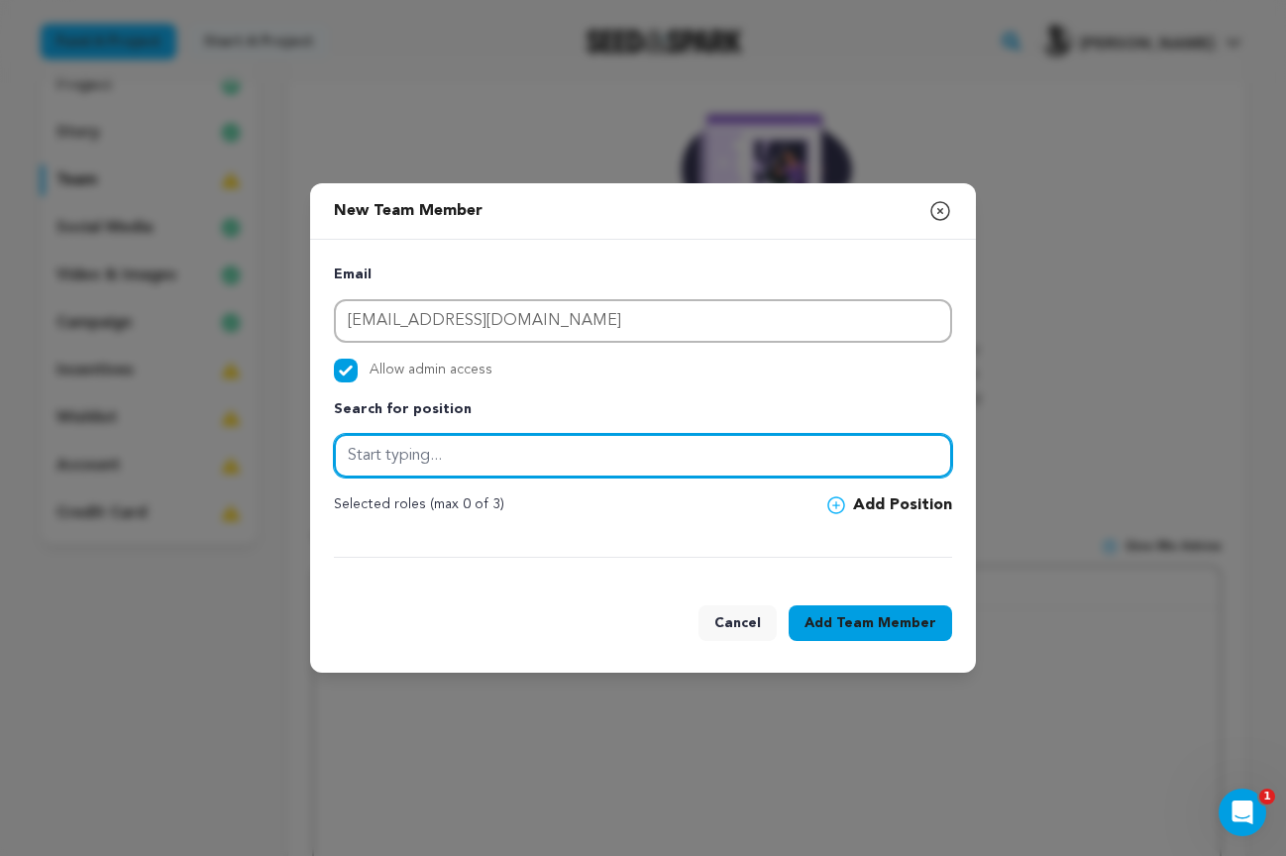
click at [388, 461] on input "text" at bounding box center [643, 456] width 618 height 44
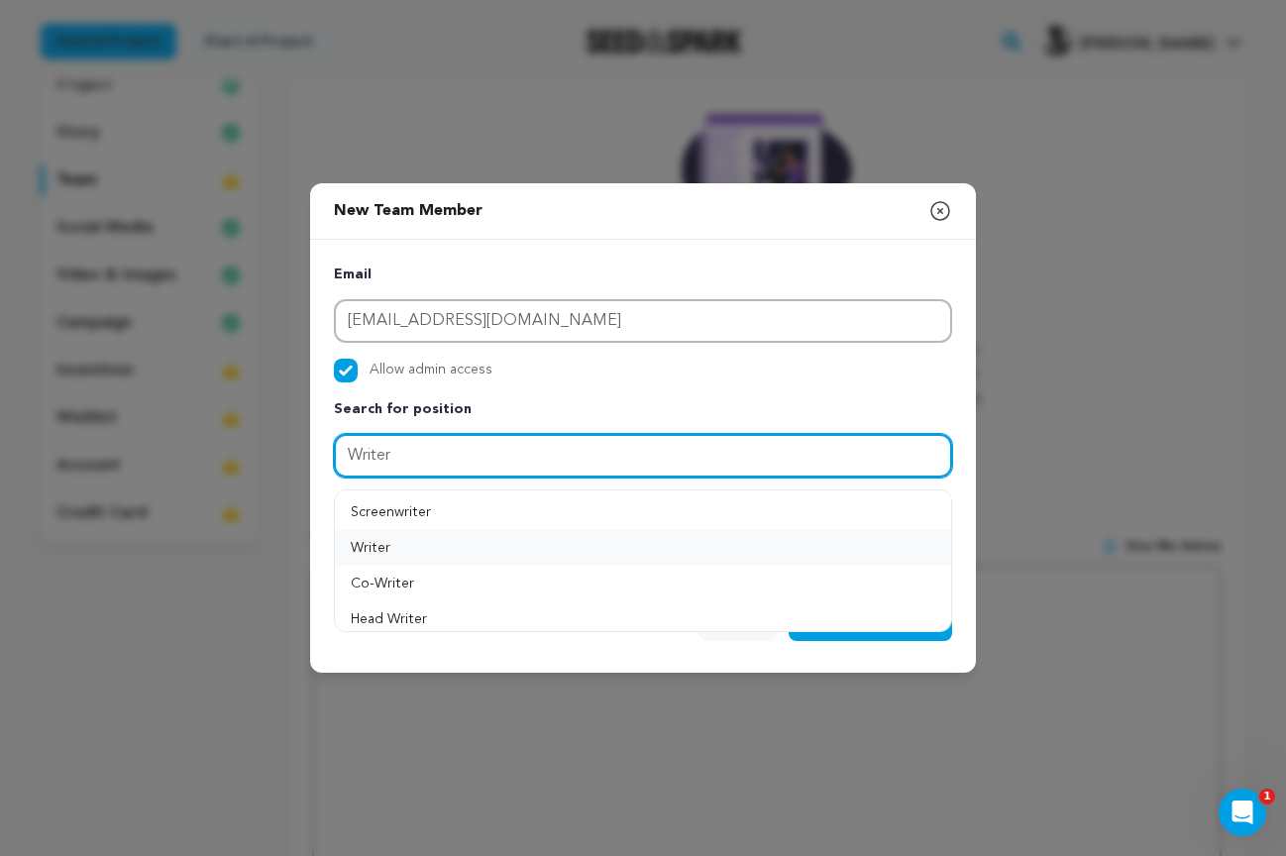
type input "Writer"
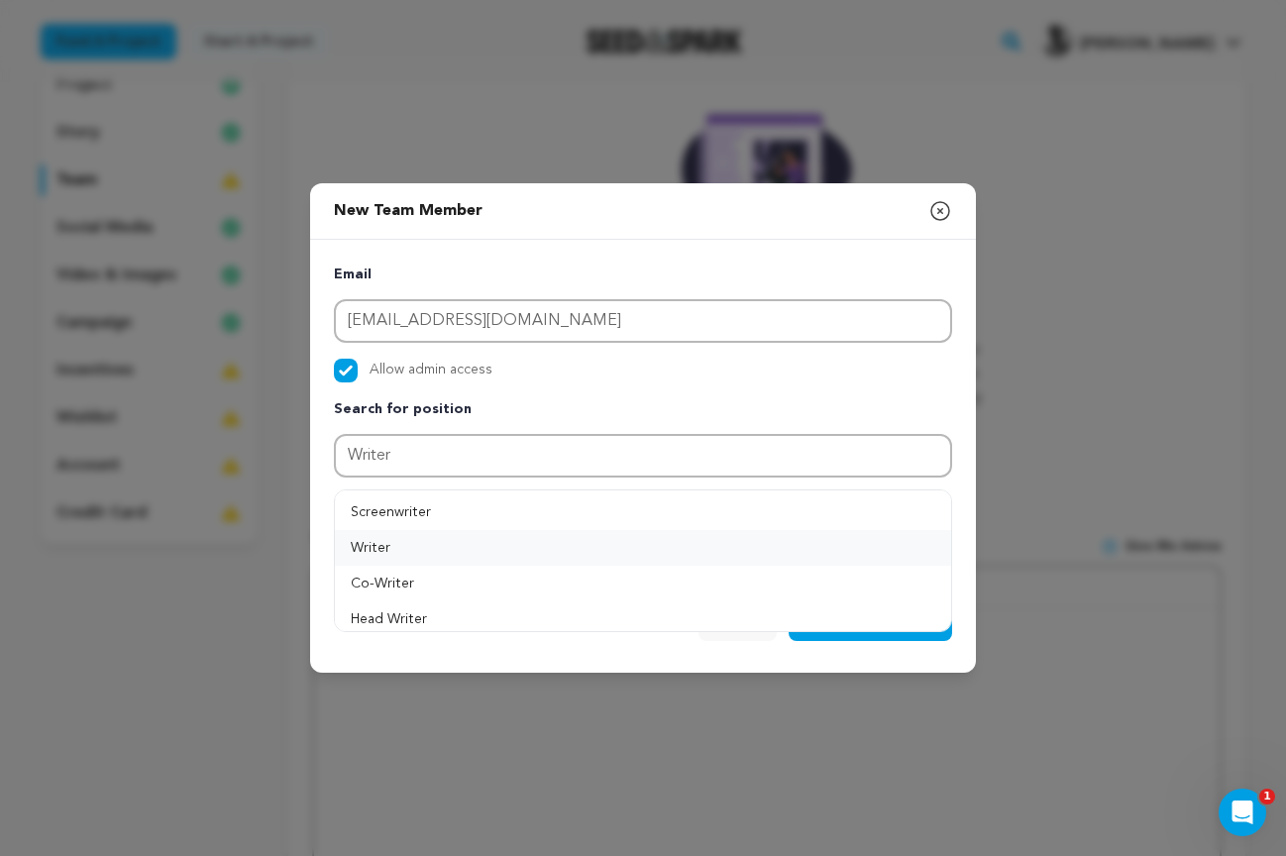
click at [363, 546] on button "Writer" at bounding box center [643, 548] width 616 height 36
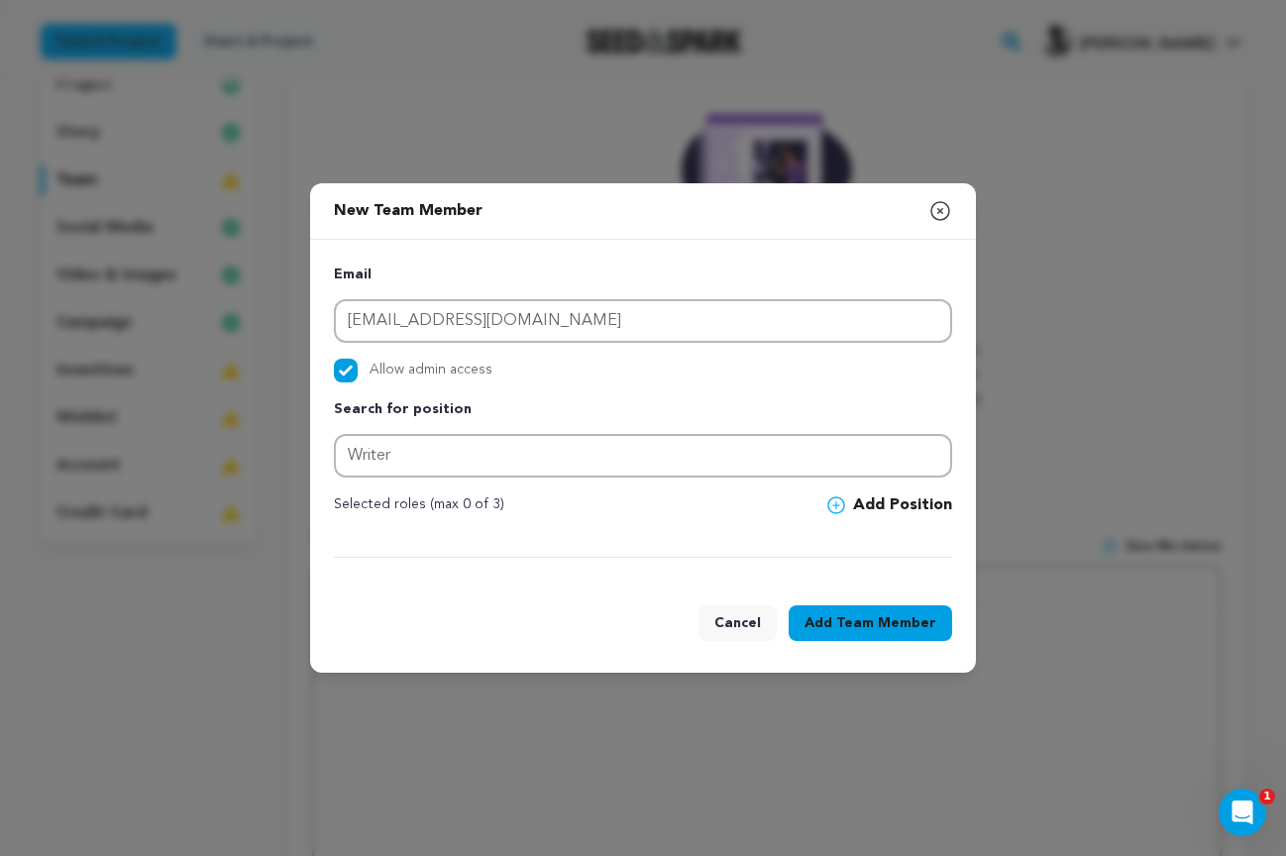
click at [840, 503] on icon at bounding box center [836, 505] width 18 height 18
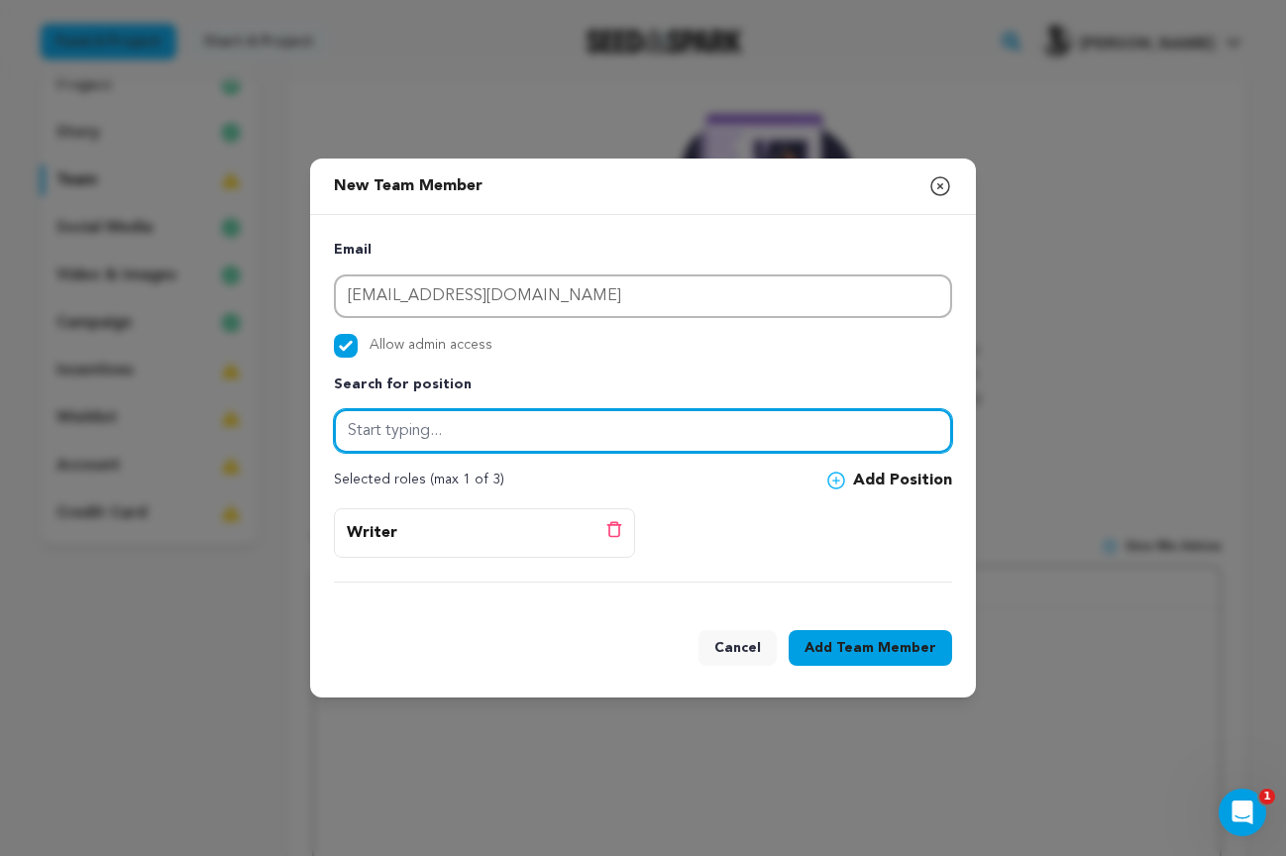
click at [368, 430] on input "text" at bounding box center [643, 431] width 618 height 44
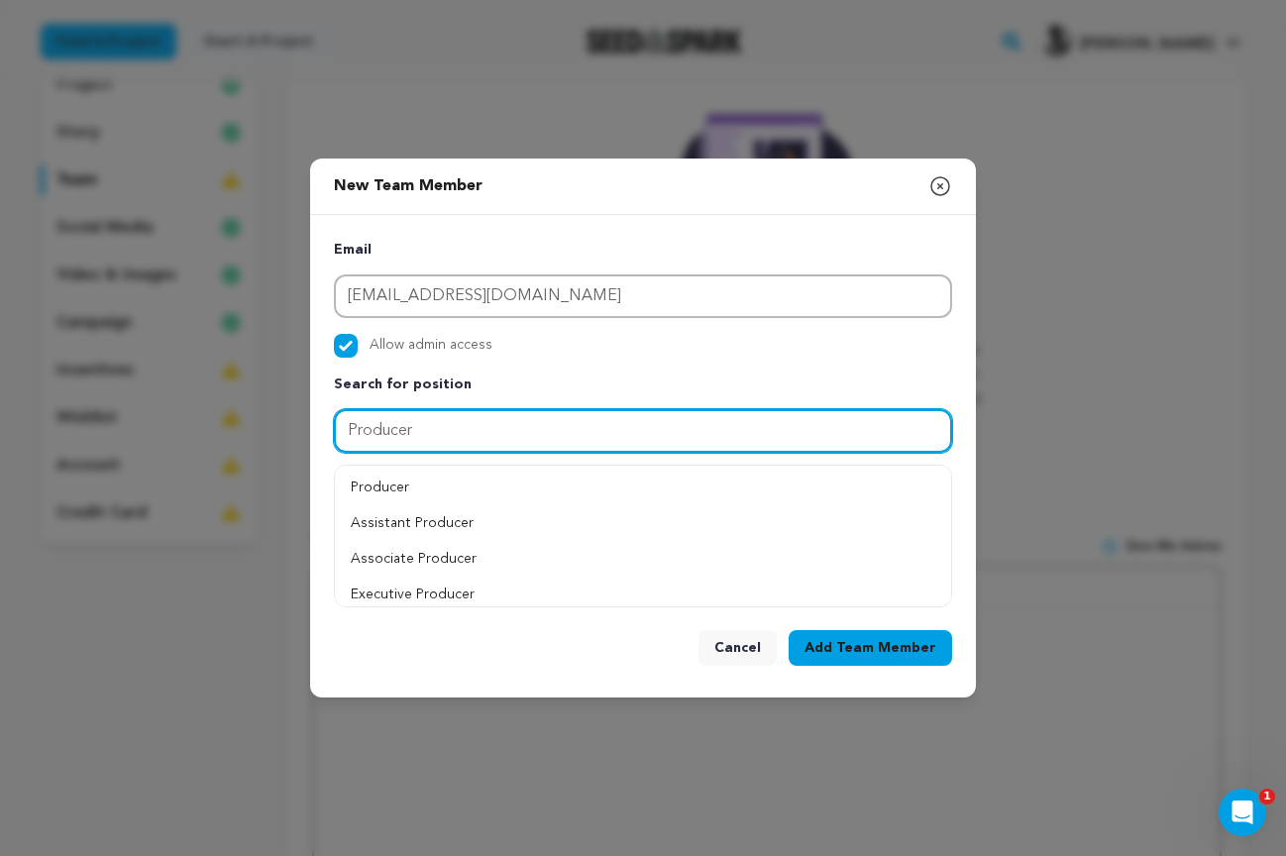
scroll to position [65, 0]
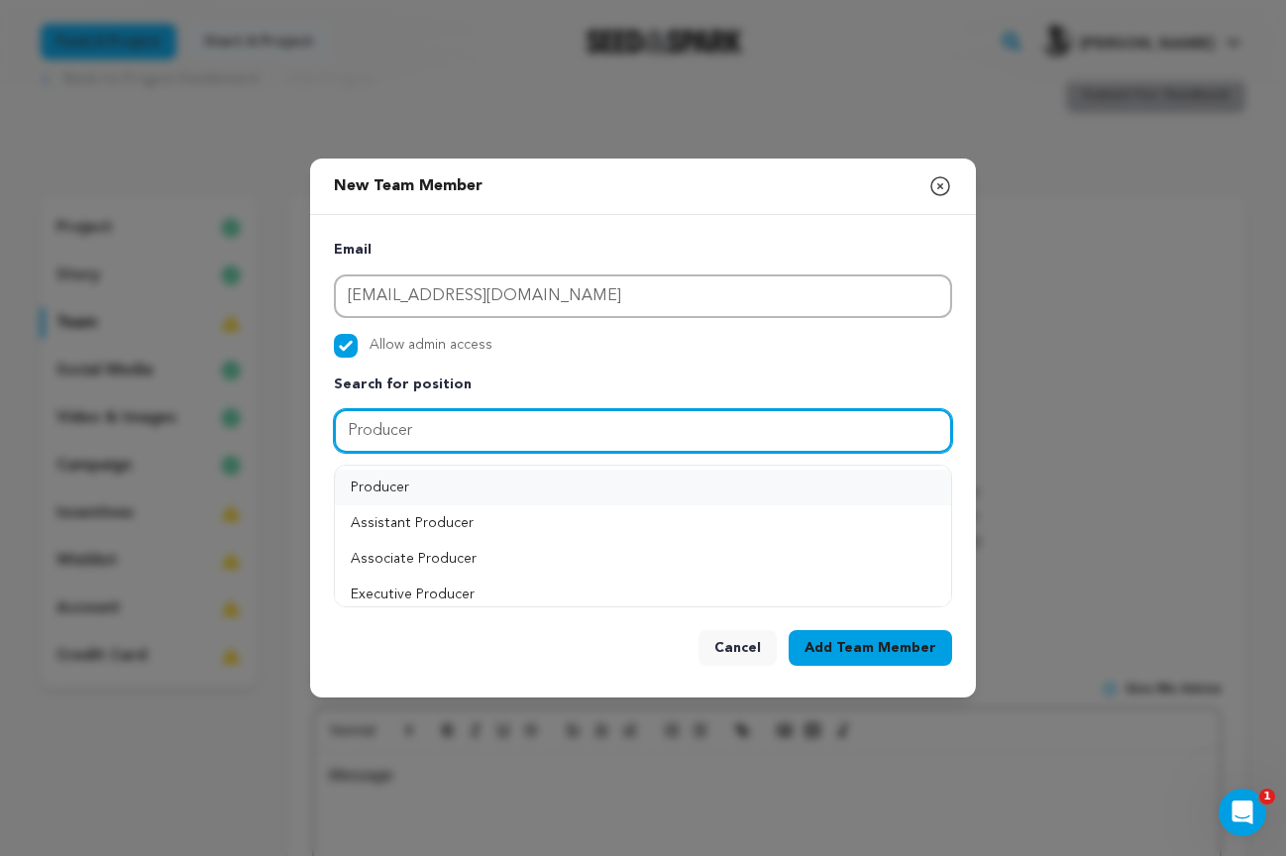
type input "Producer"
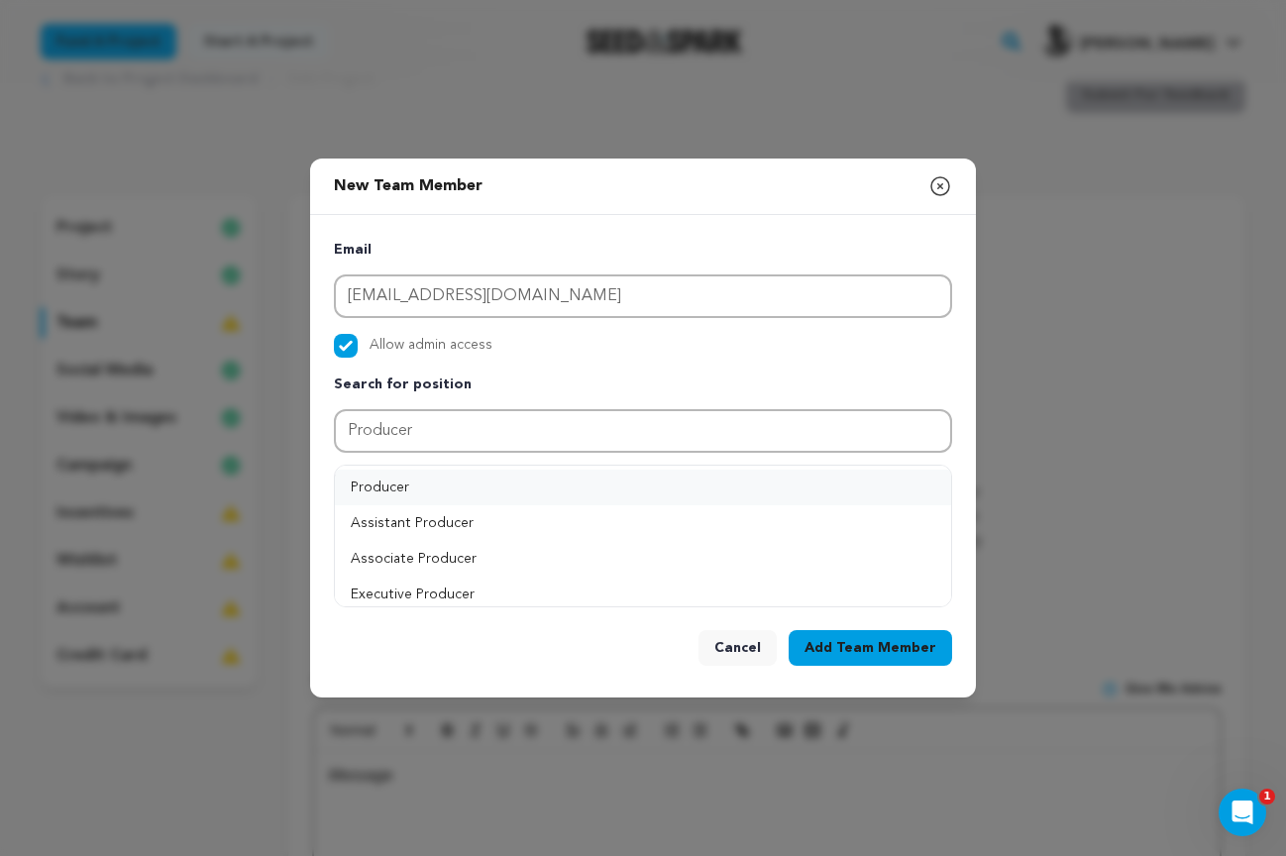
click at [376, 481] on button "Producer" at bounding box center [643, 487] width 616 height 36
click at [892, 482] on button "Add Position" at bounding box center [889, 480] width 125 height 24
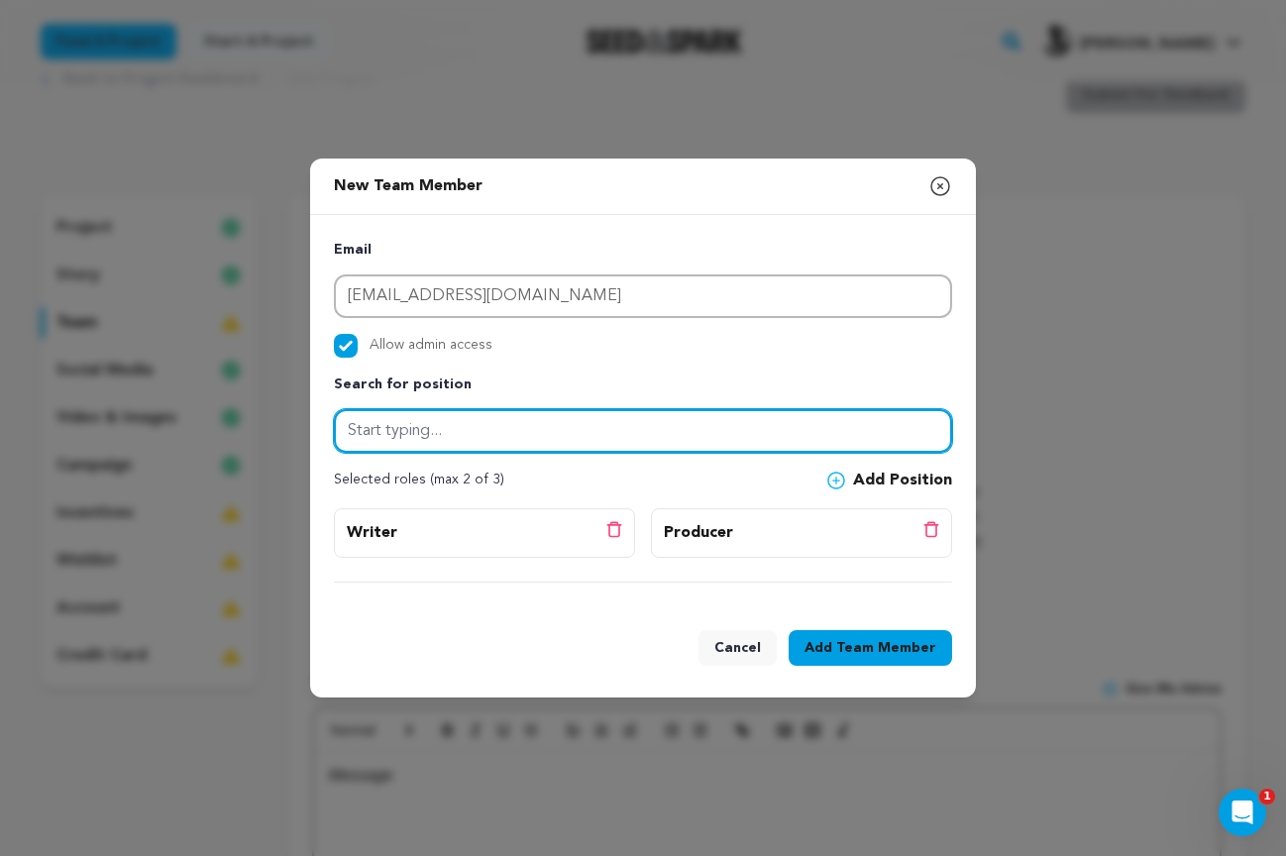
click at [367, 434] on input "text" at bounding box center [643, 431] width 618 height 44
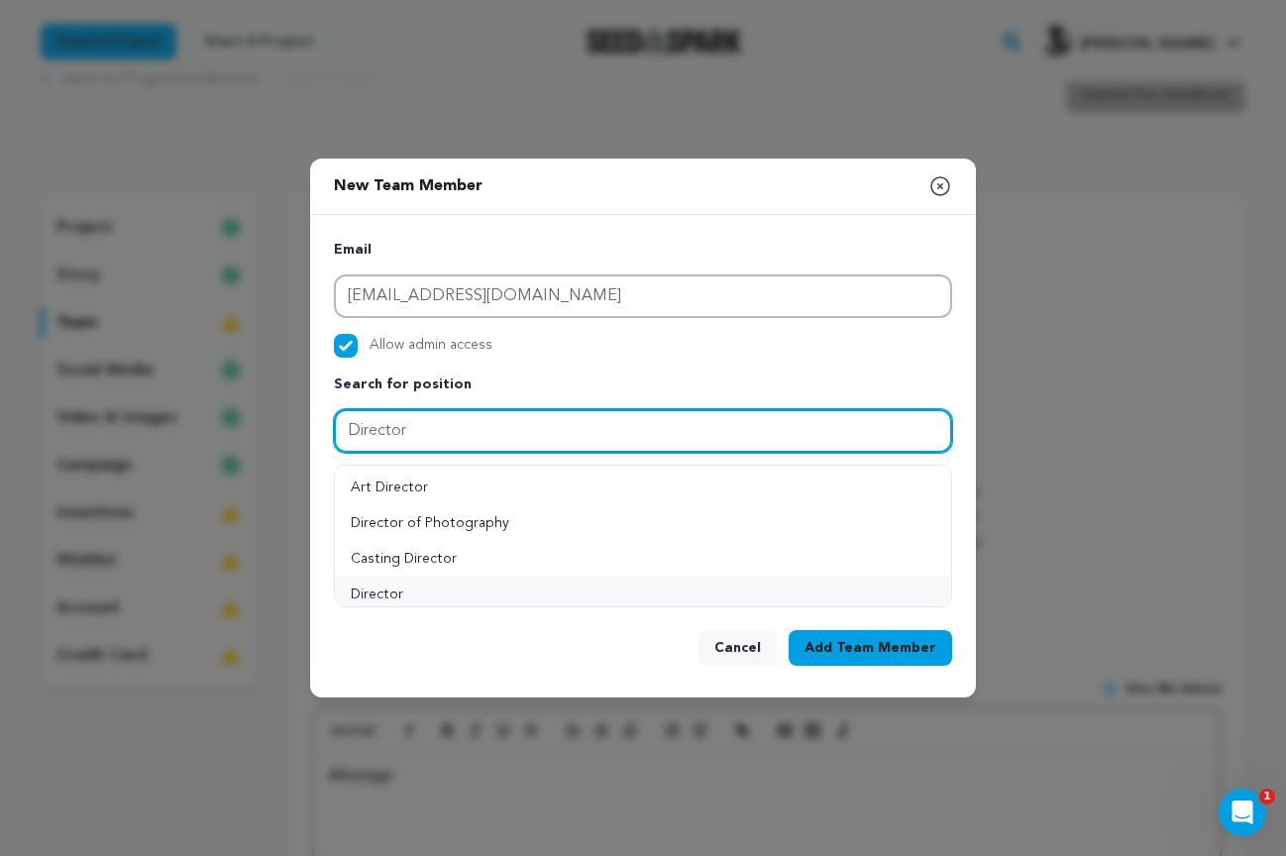
type input "Director"
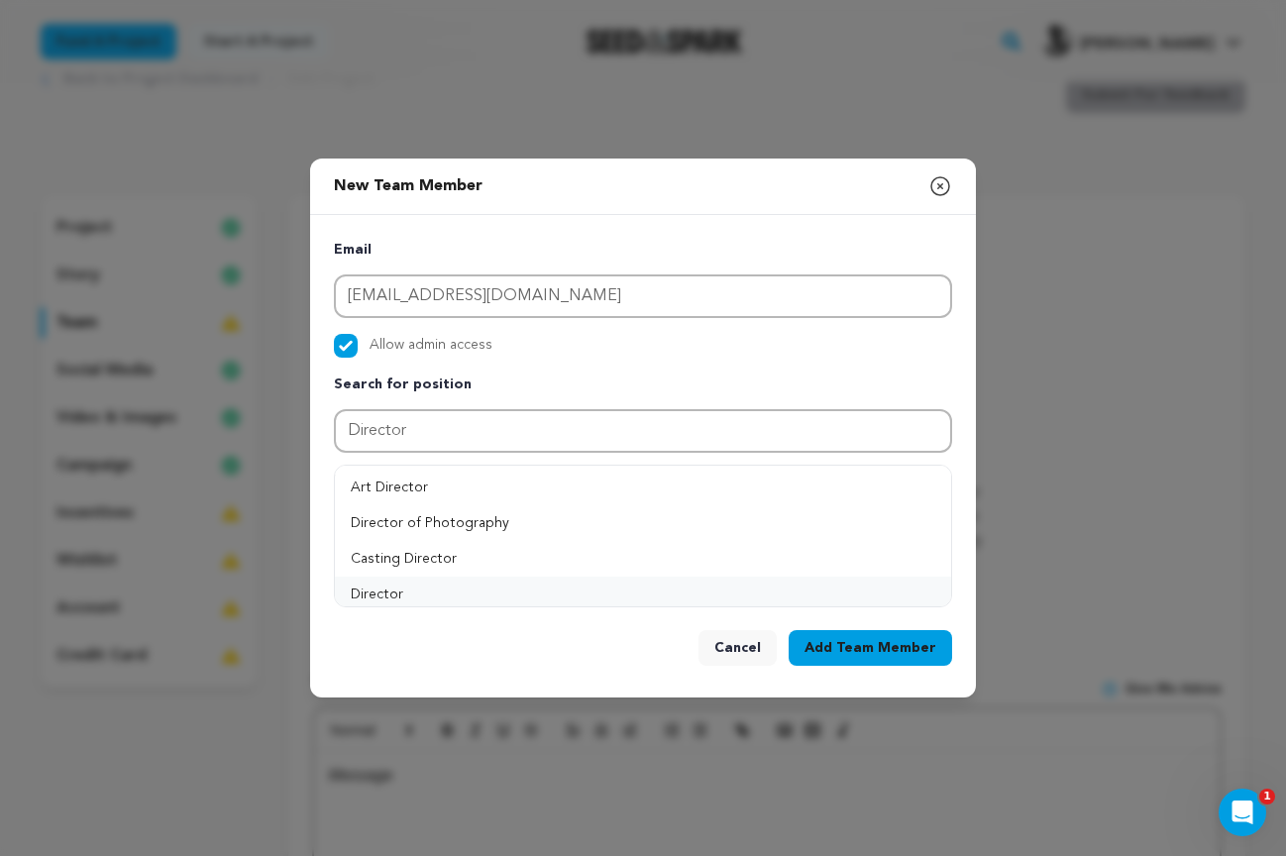
click at [386, 584] on button "Director" at bounding box center [643, 594] width 616 height 36
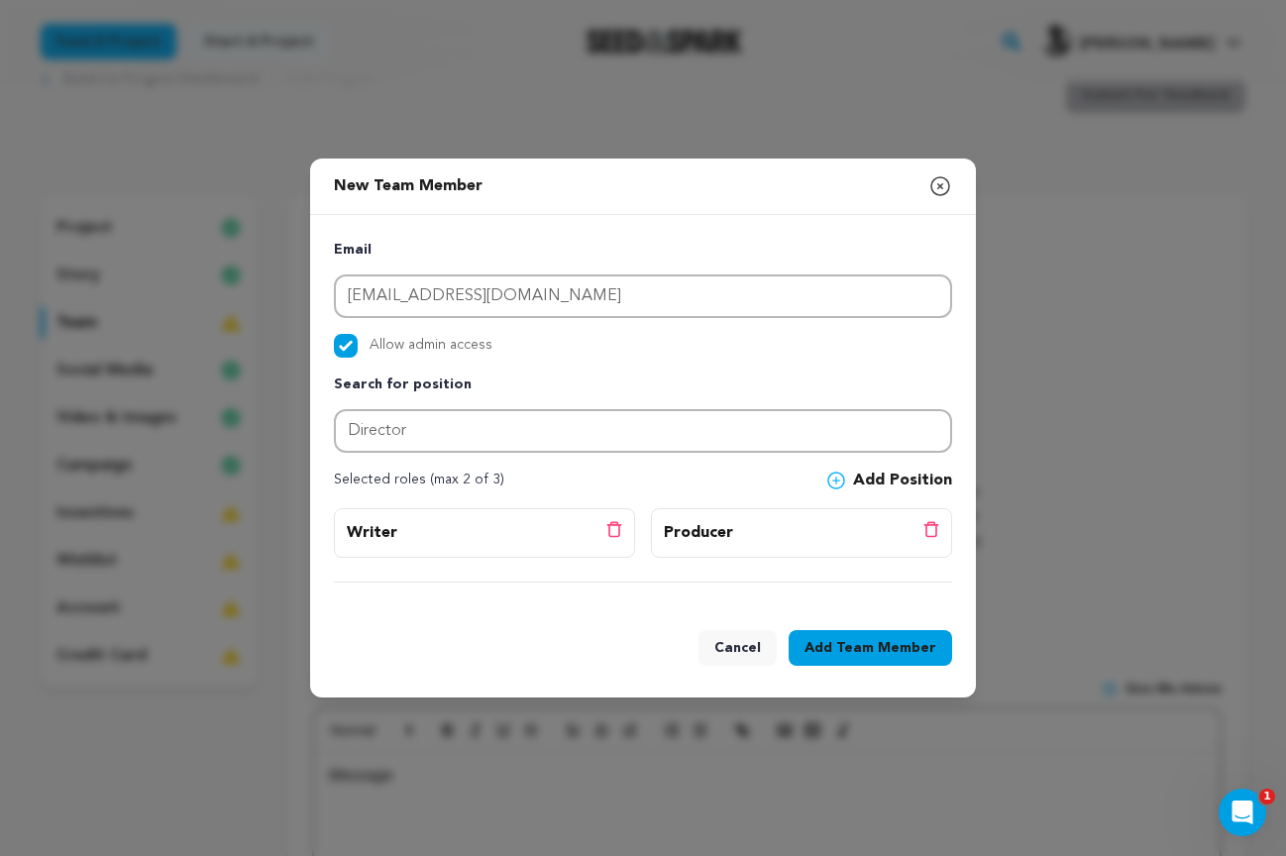
click at [870, 475] on button "Add Position" at bounding box center [889, 480] width 125 height 24
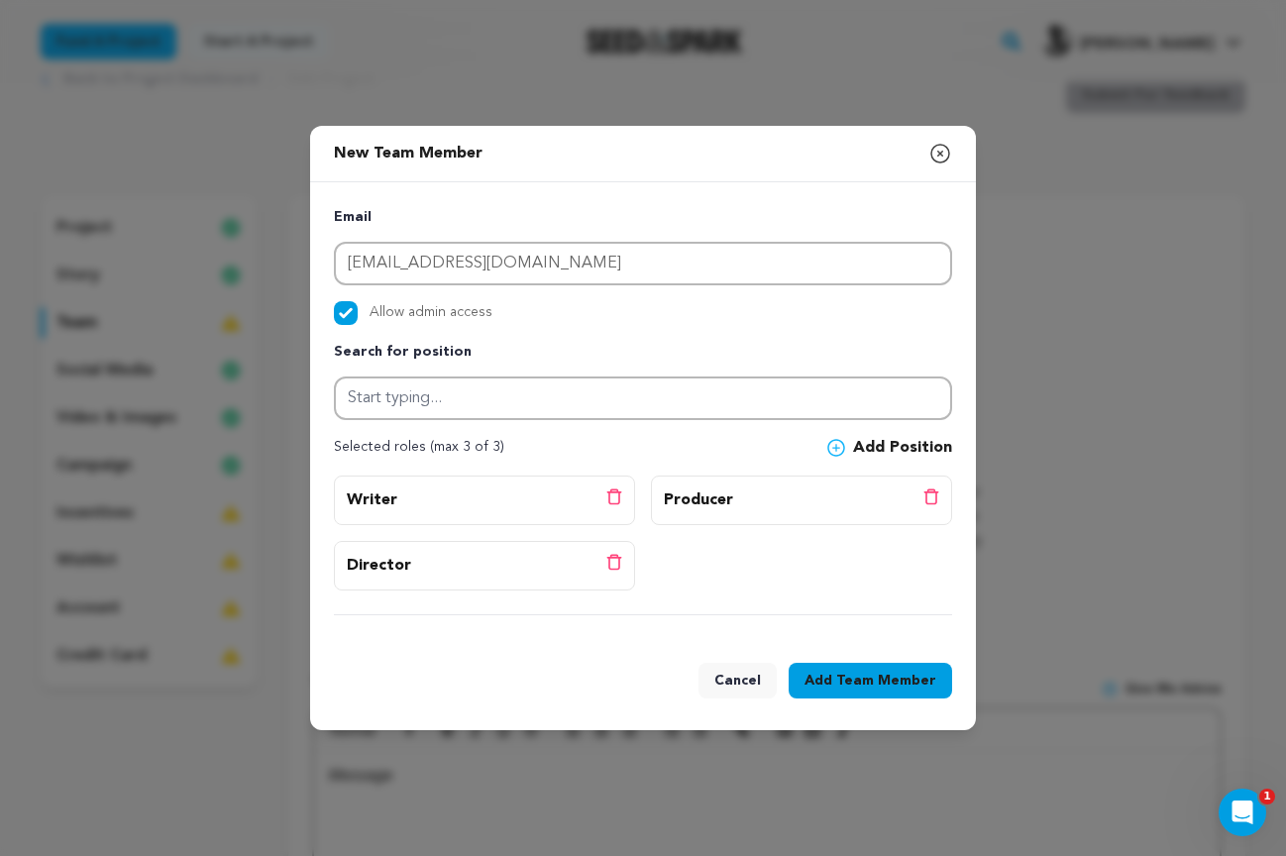
click at [864, 681] on span "Team Member" at bounding box center [886, 681] width 100 height 20
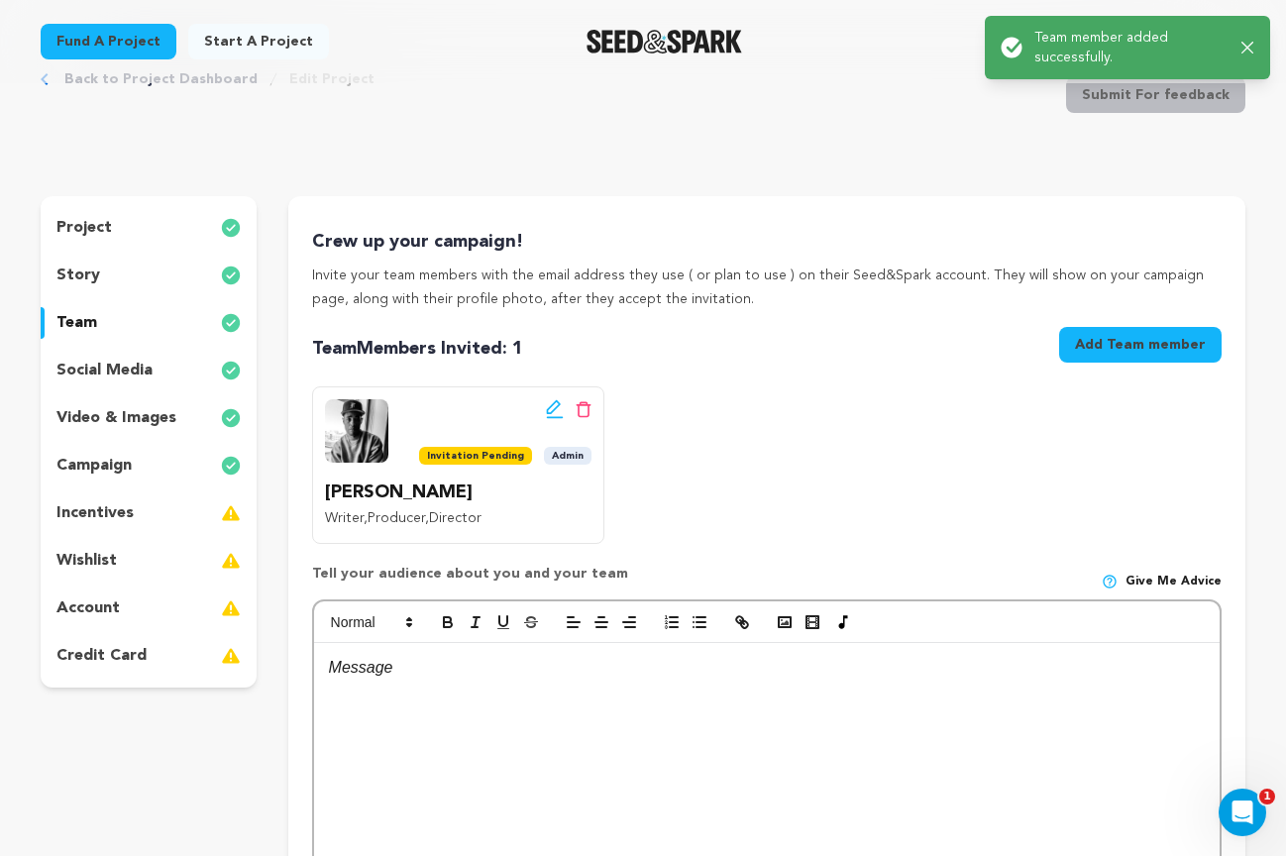
scroll to position [0, 0]
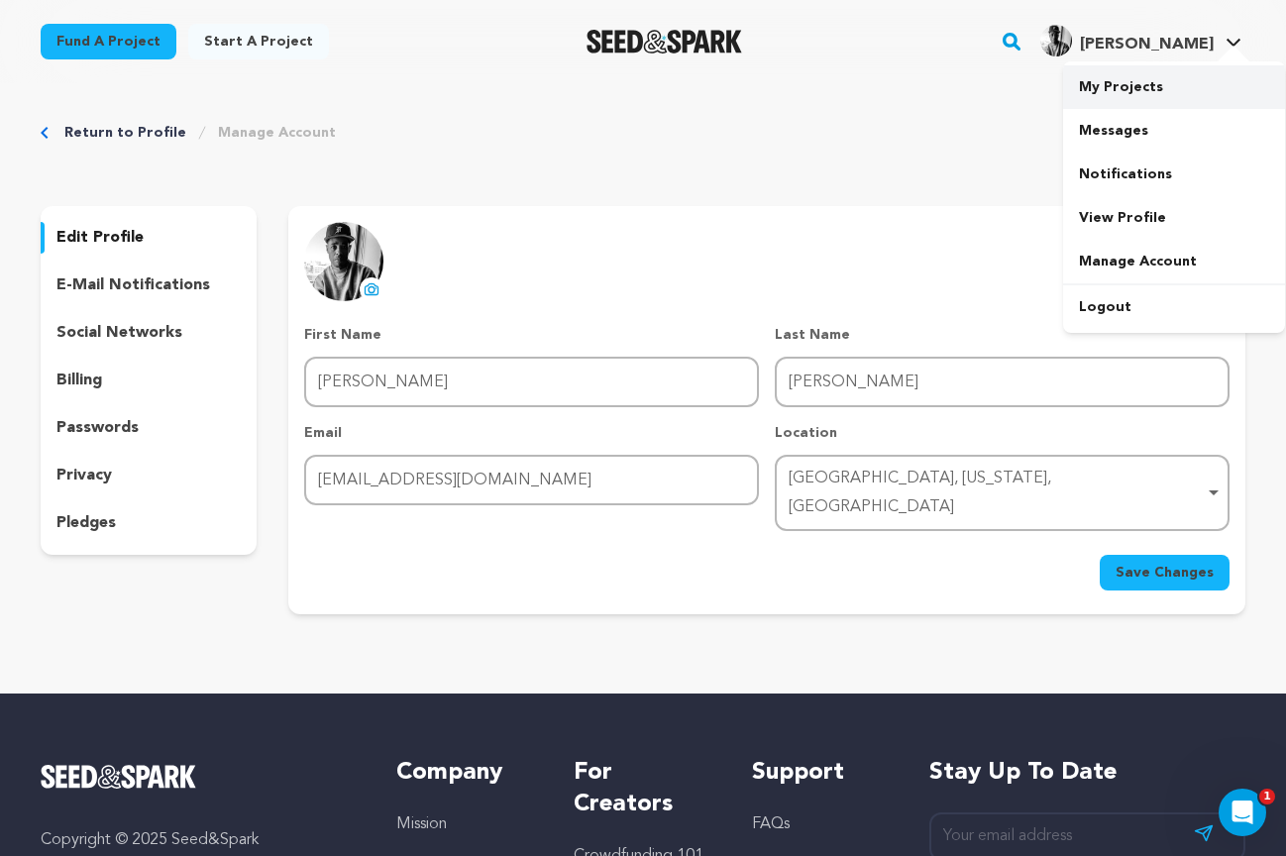
click at [1110, 87] on link "My Projects" at bounding box center [1174, 87] width 222 height 44
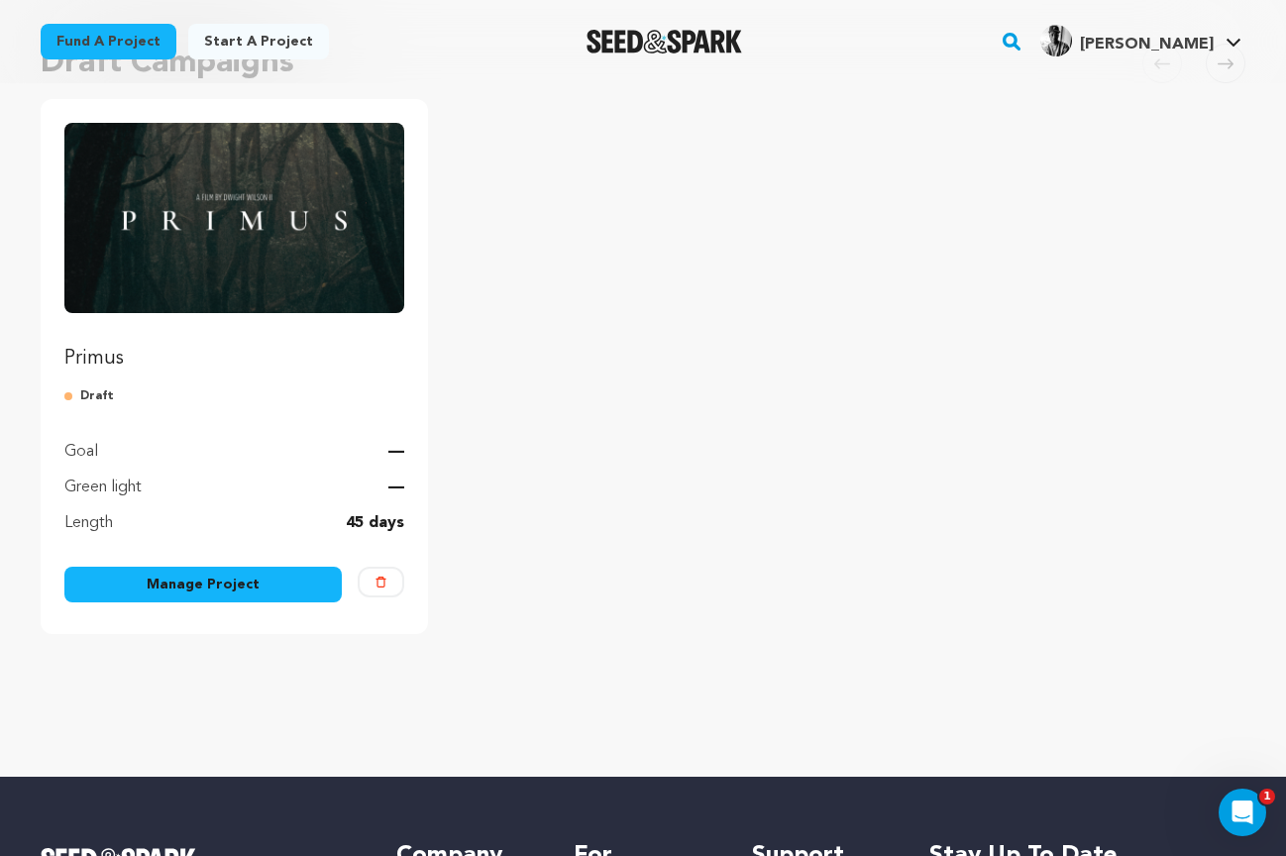
scroll to position [204, 0]
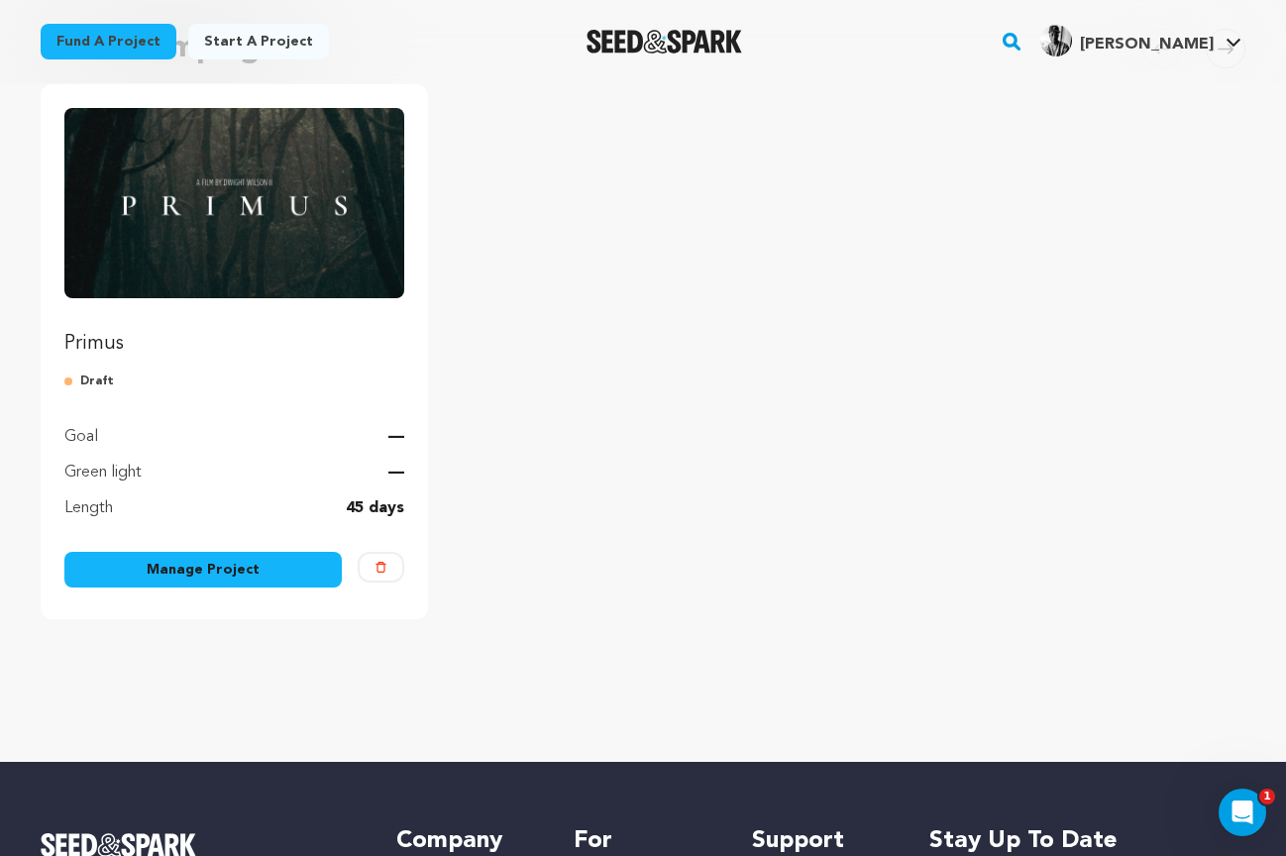
click at [219, 564] on link "Manage Project" at bounding box center [202, 570] width 277 height 36
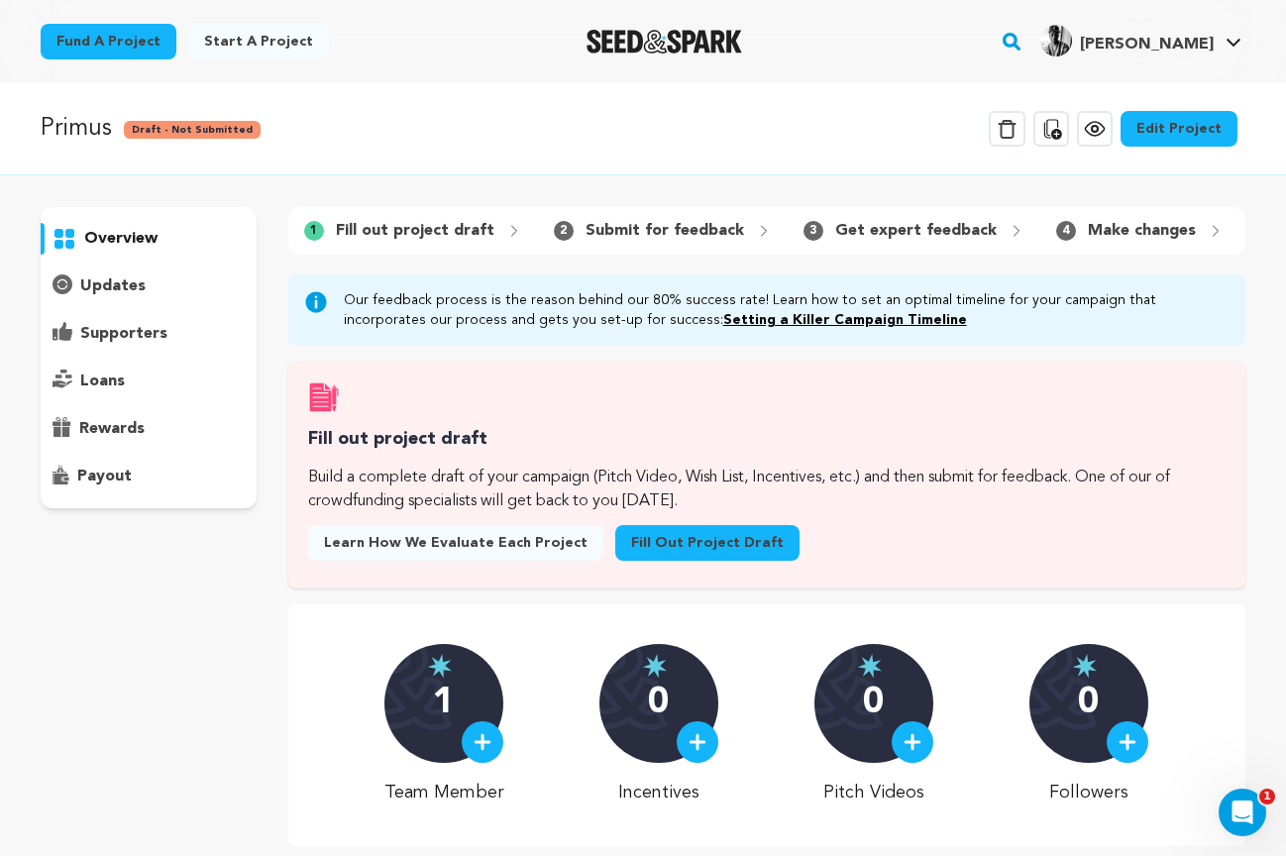
click at [1183, 129] on link "Edit Project" at bounding box center [1178, 129] width 117 height 36
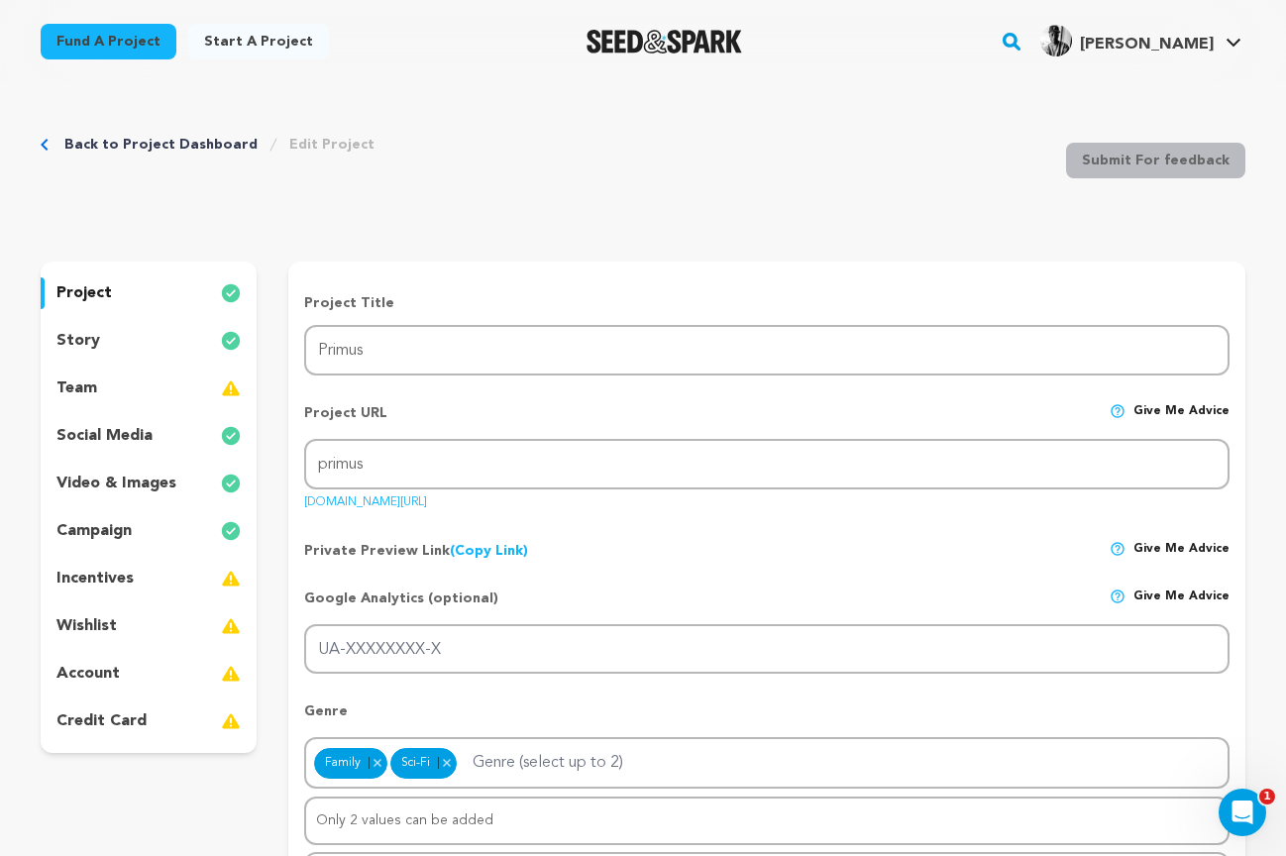
click at [89, 387] on p "team" at bounding box center [76, 388] width 41 height 24
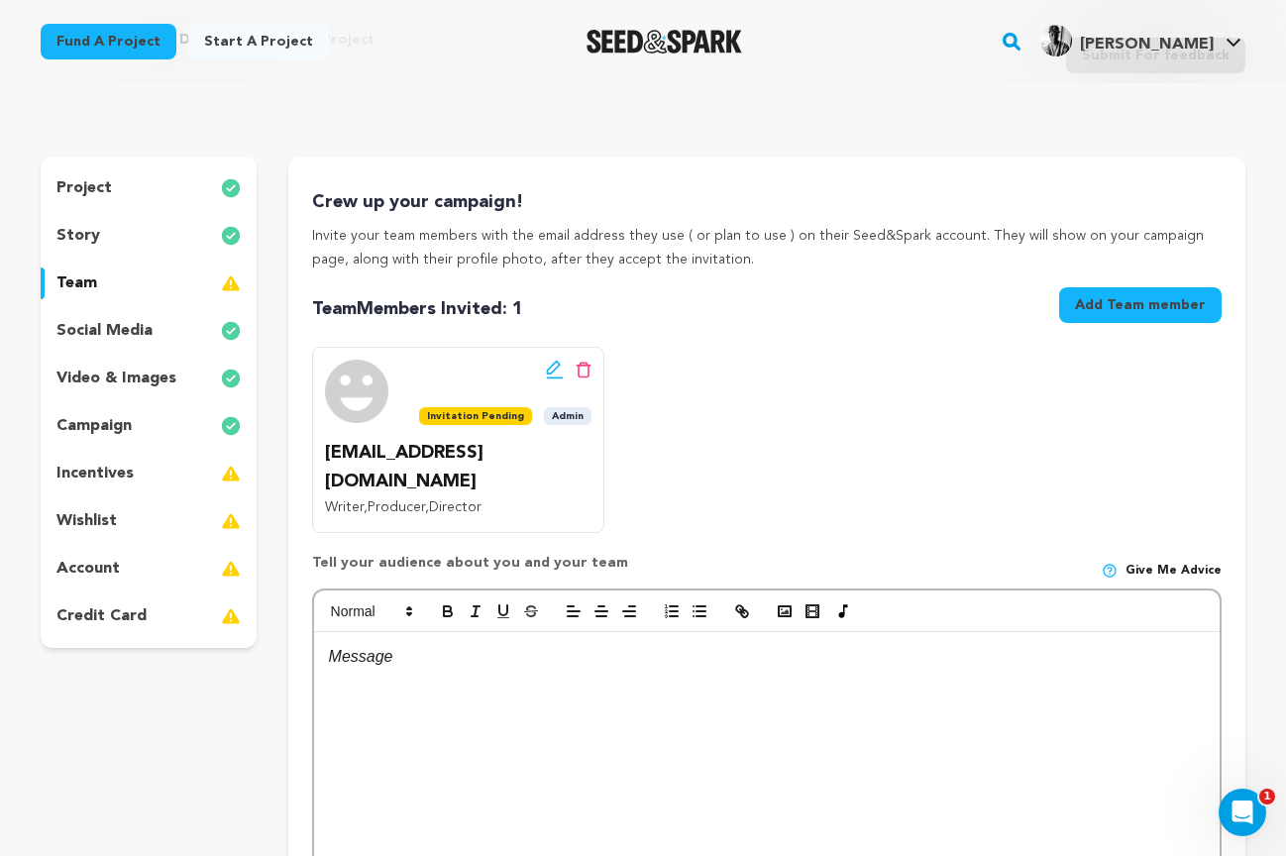
scroll to position [121, 0]
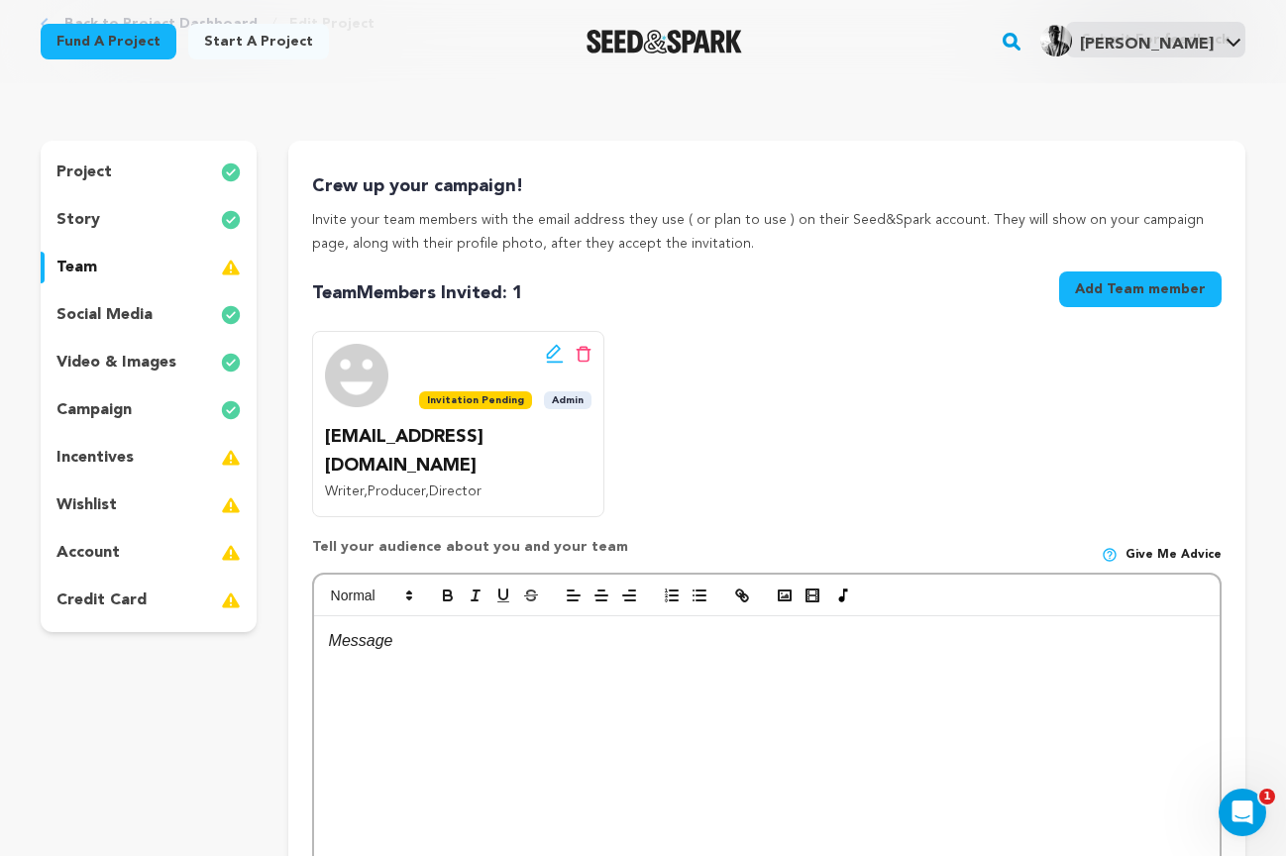
click at [552, 349] on icon at bounding box center [554, 352] width 14 height 14
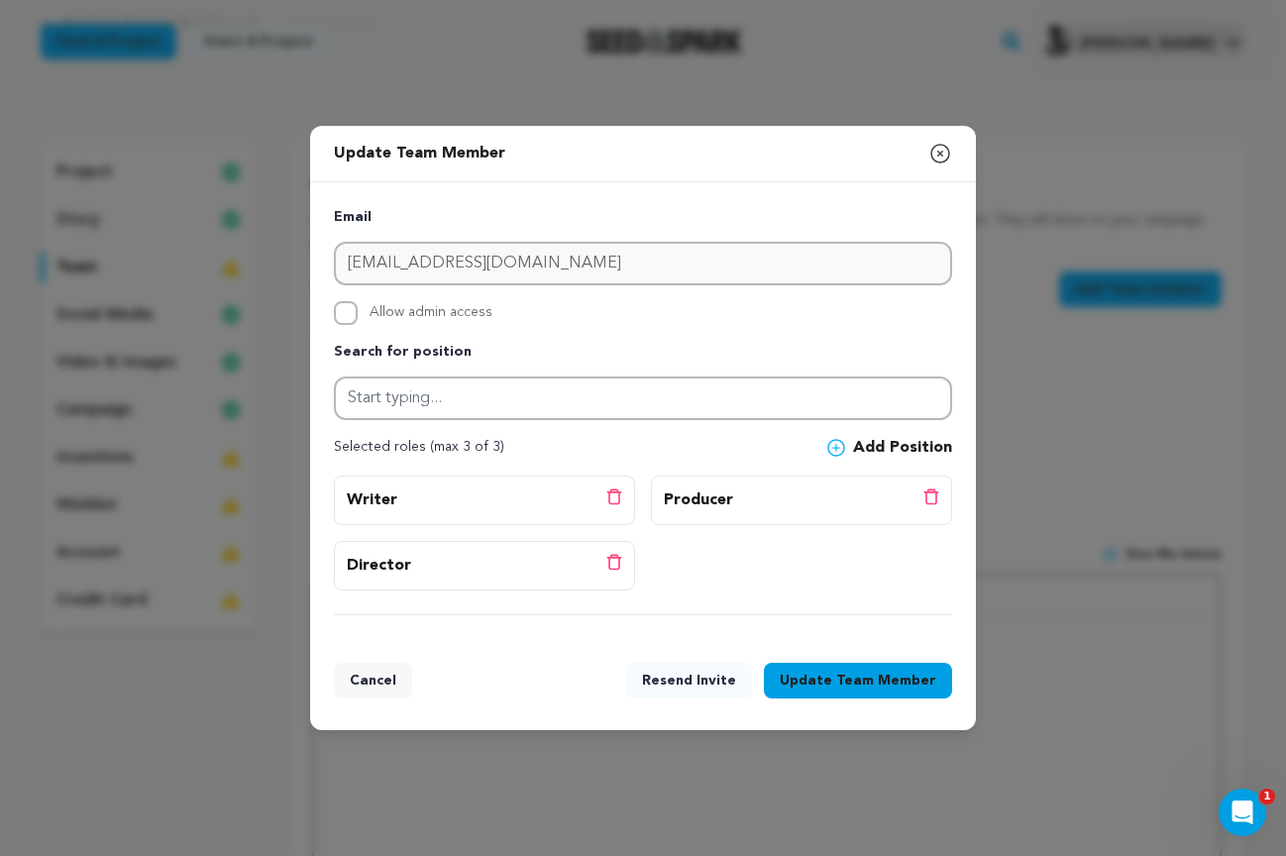
click at [939, 156] on icon "button" at bounding box center [940, 154] width 18 height 18
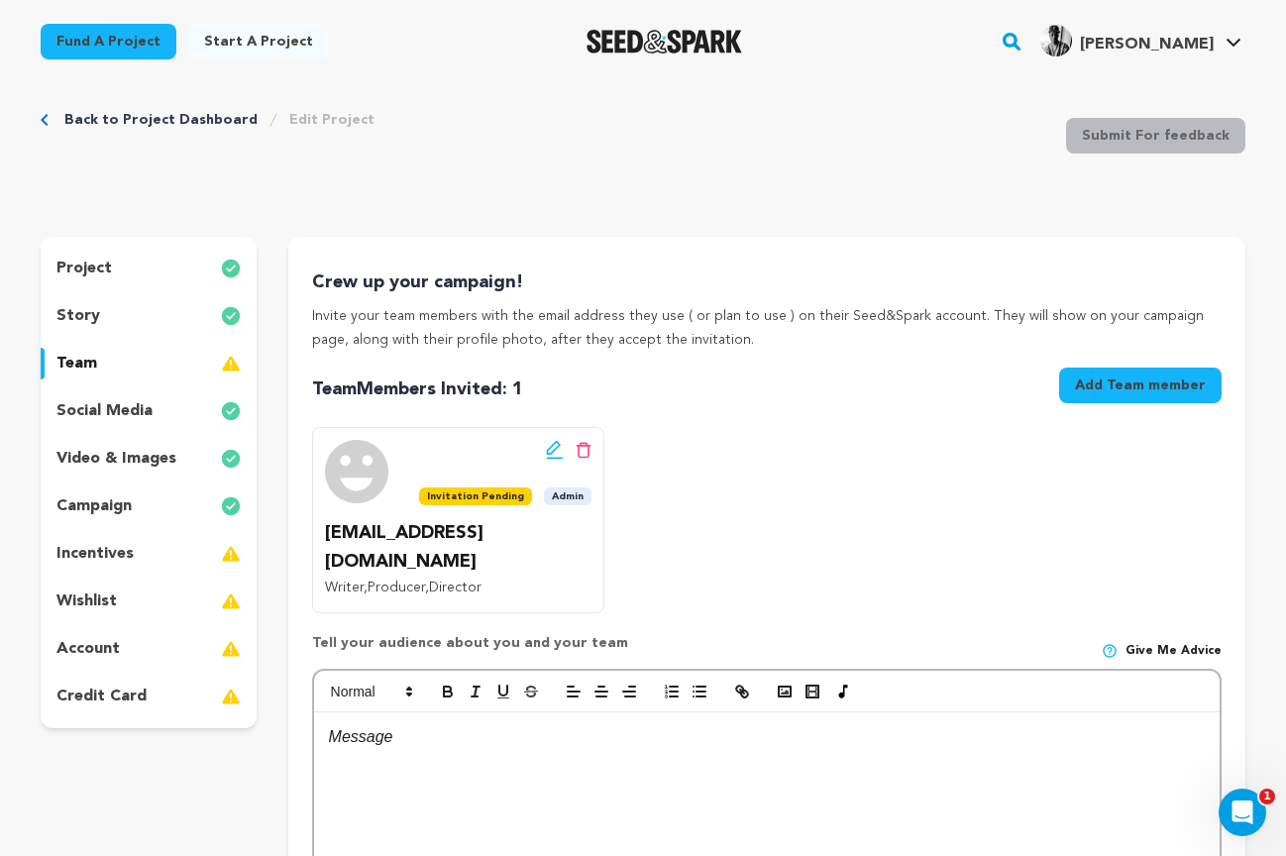
scroll to position [24, 0]
click at [147, 122] on link "Back to Project Dashboard" at bounding box center [160, 121] width 193 height 20
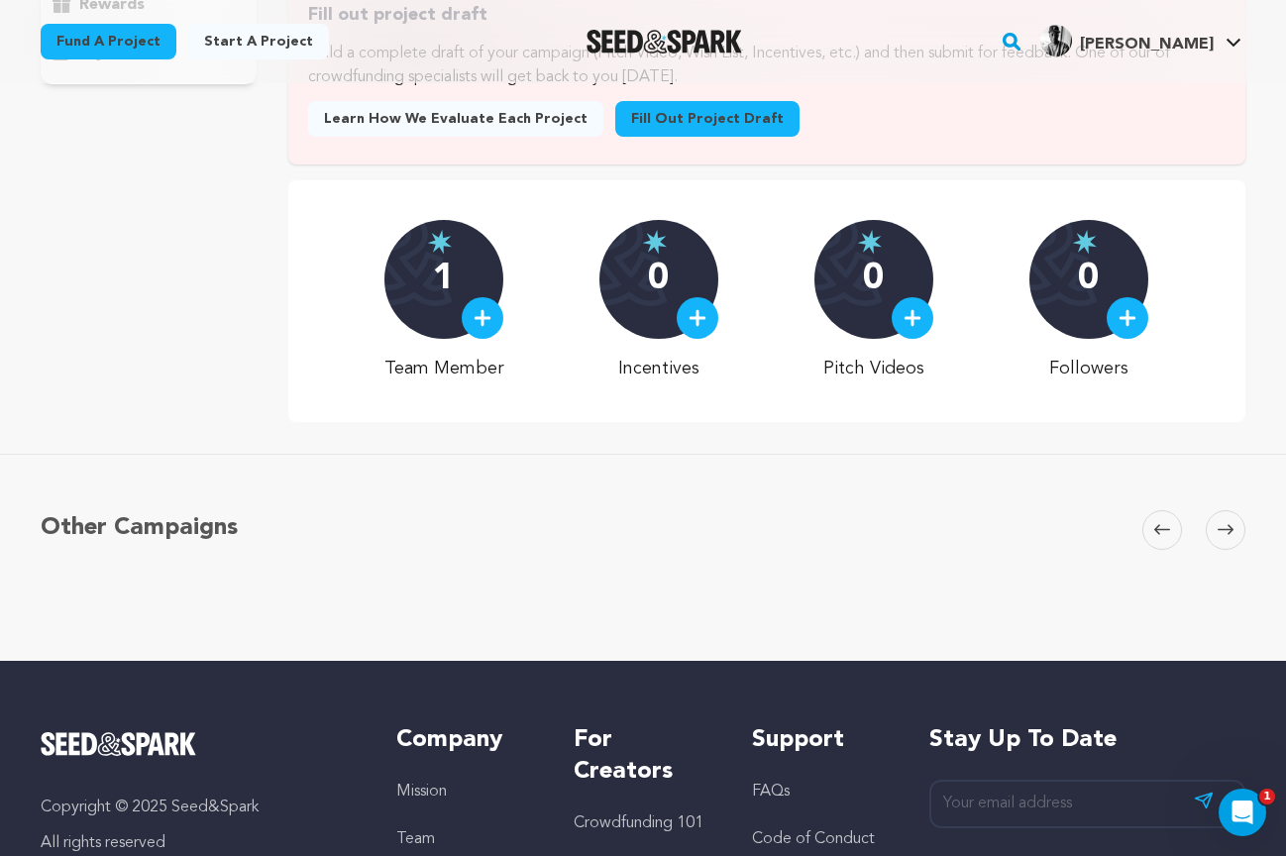
scroll to position [415, 0]
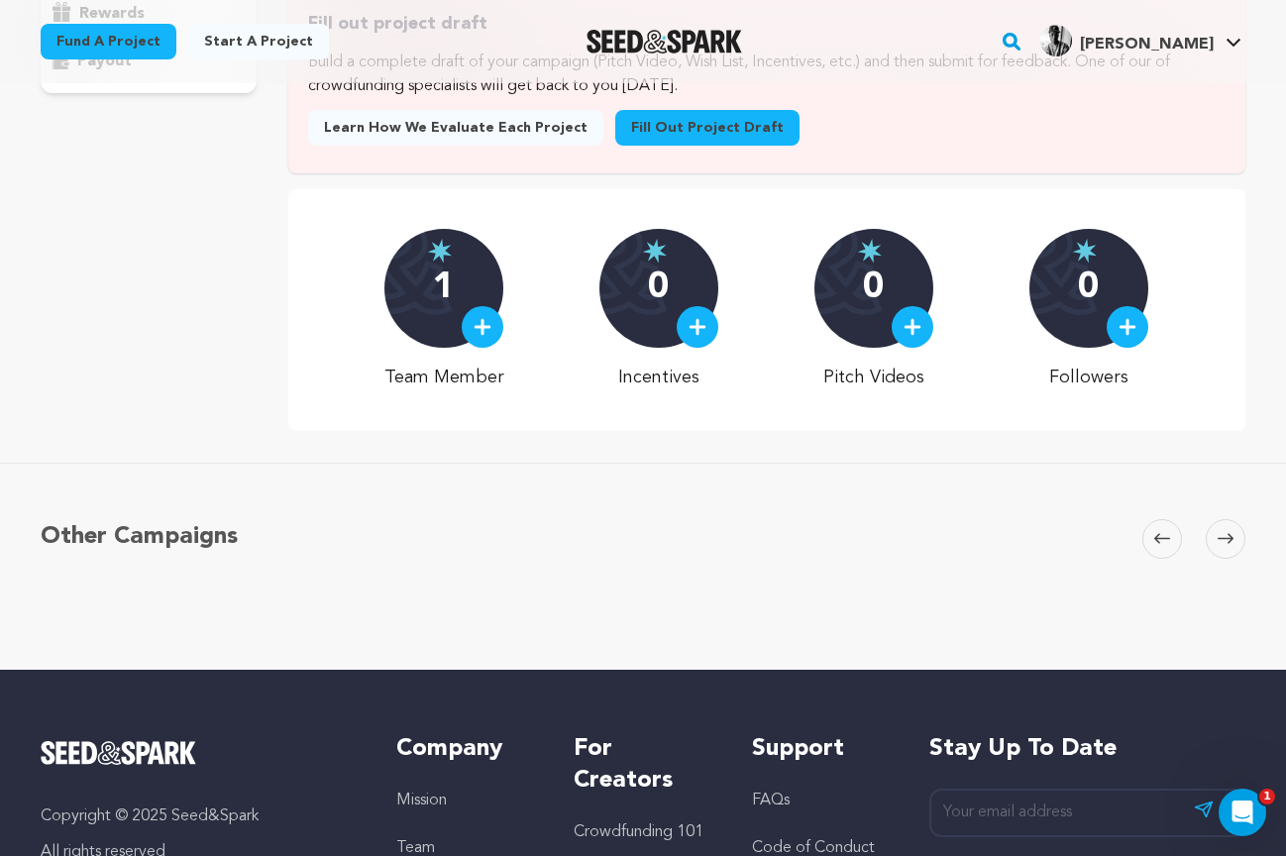
click at [477, 326] on img at bounding box center [482, 327] width 18 height 18
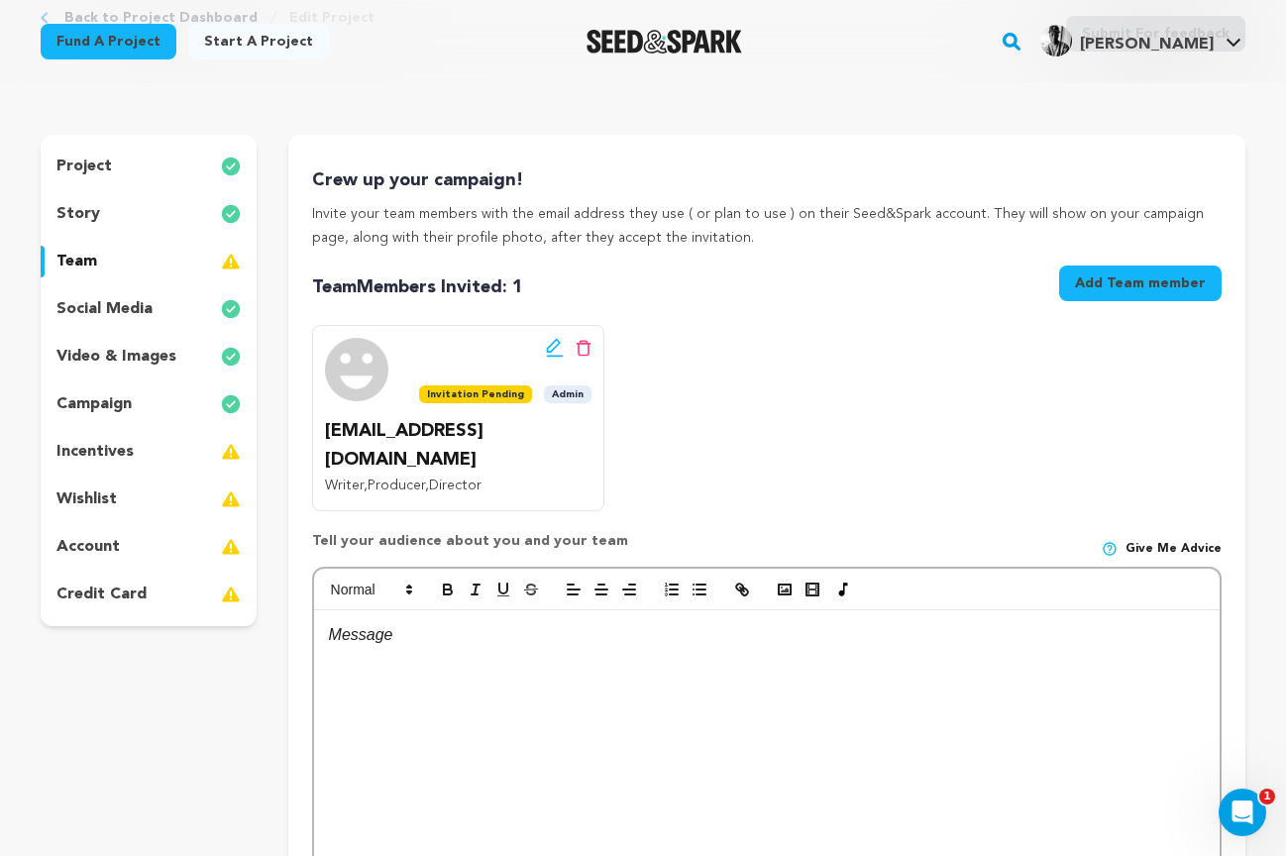
scroll to position [125, 0]
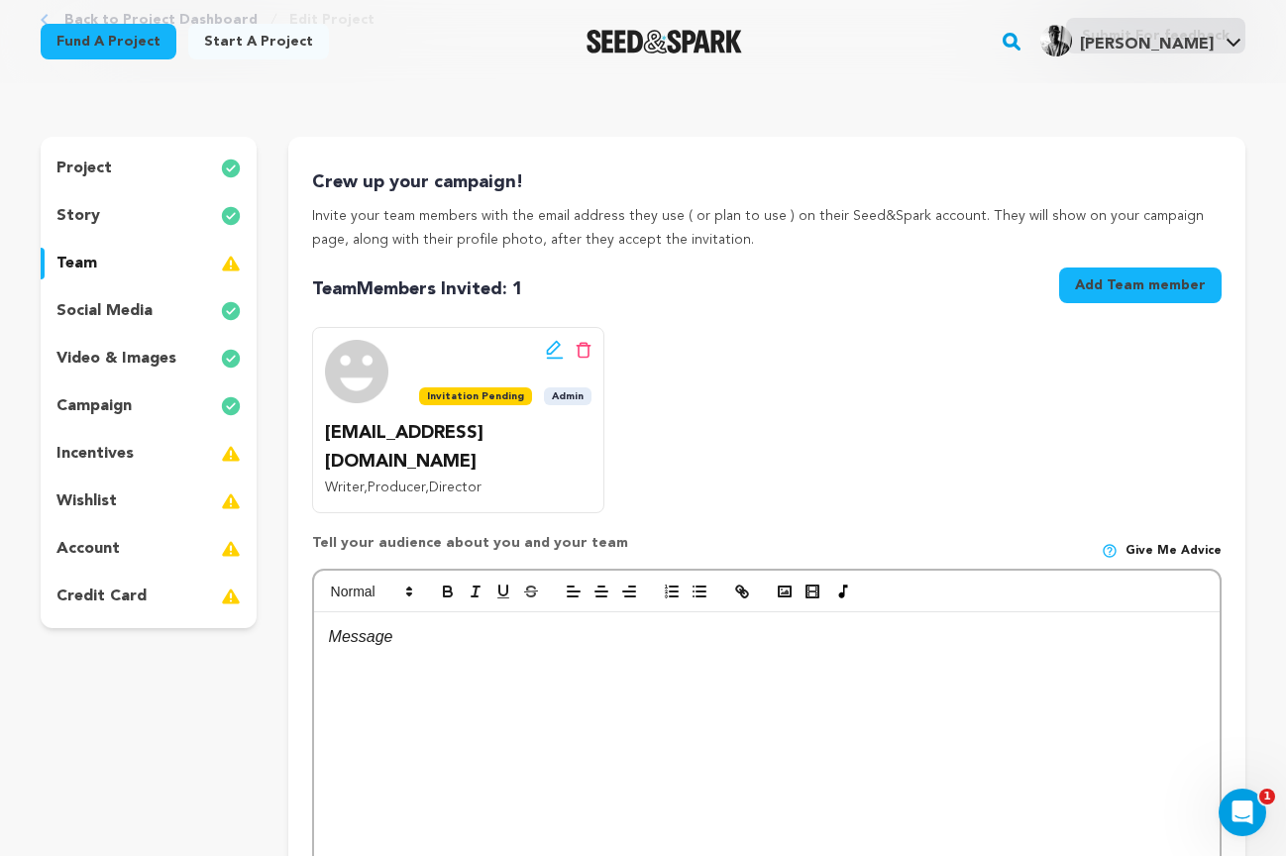
click at [554, 348] on icon at bounding box center [554, 348] width 14 height 14
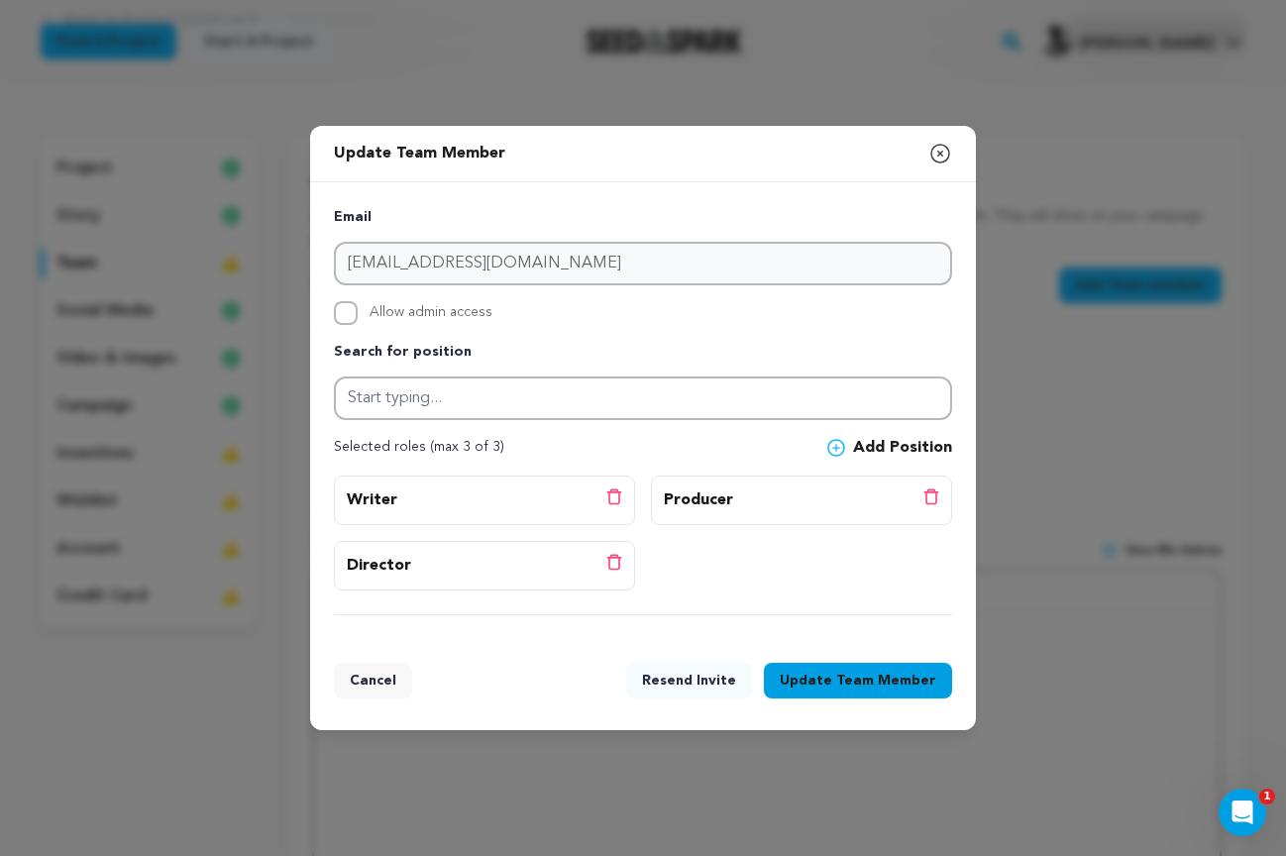
click at [936, 153] on icon "button" at bounding box center [940, 154] width 24 height 24
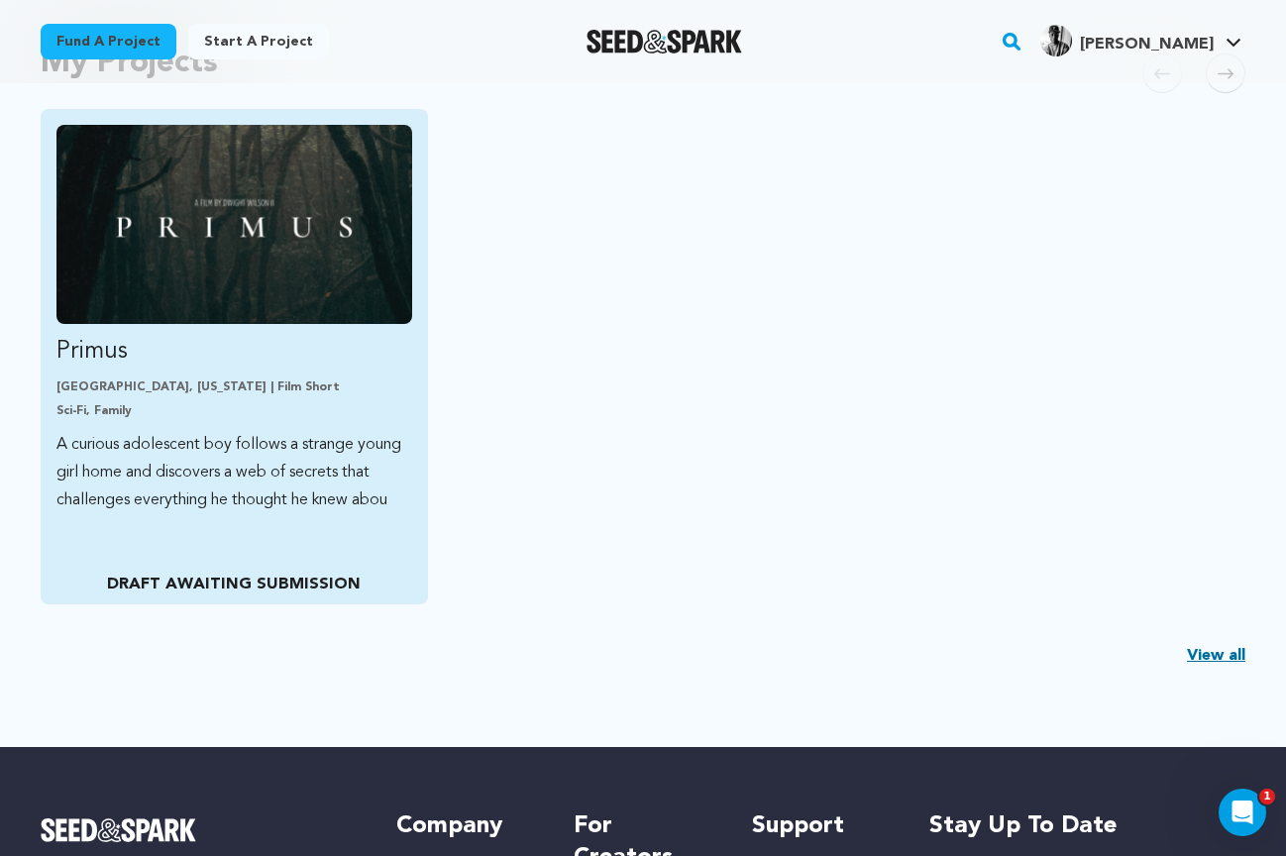
scroll to position [481, 0]
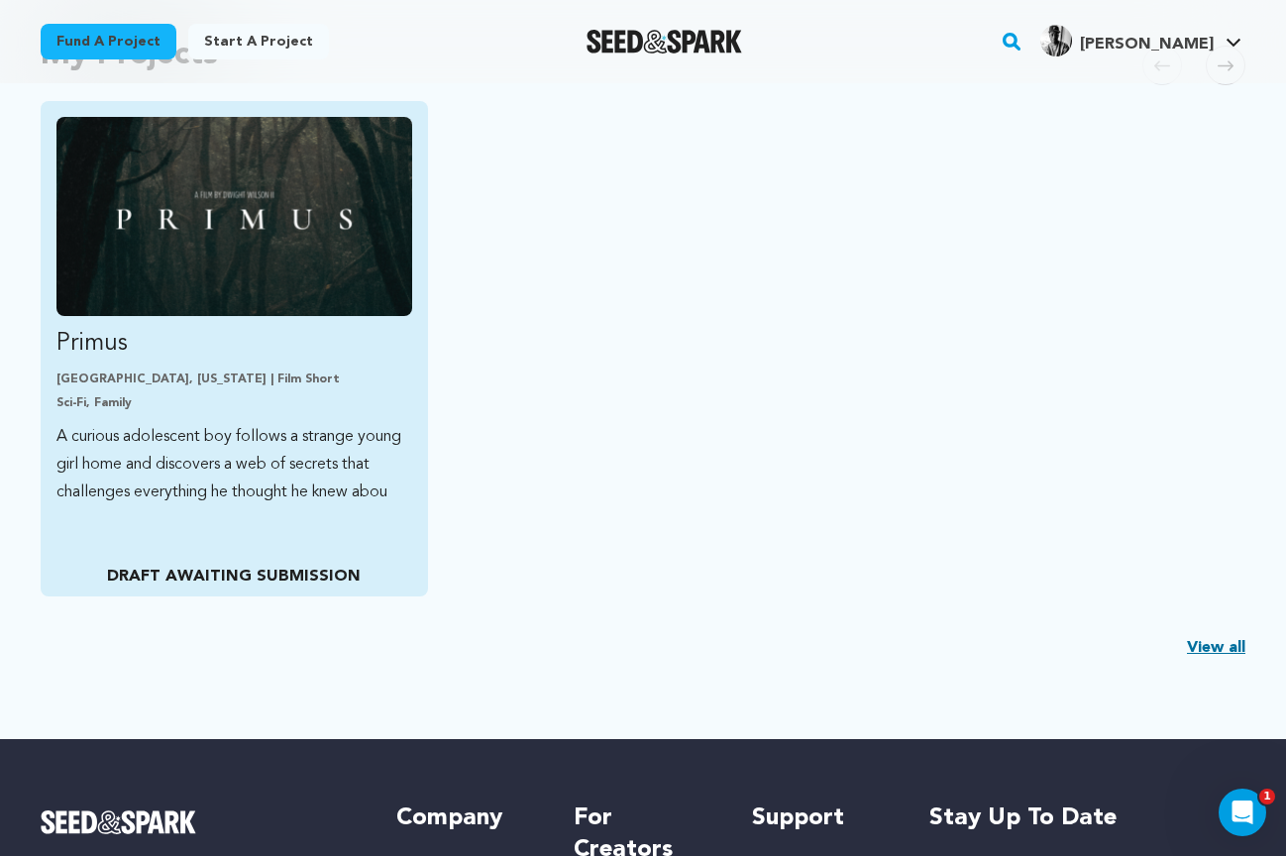
click at [323, 281] on img "Fund Primus" at bounding box center [234, 216] width 356 height 199
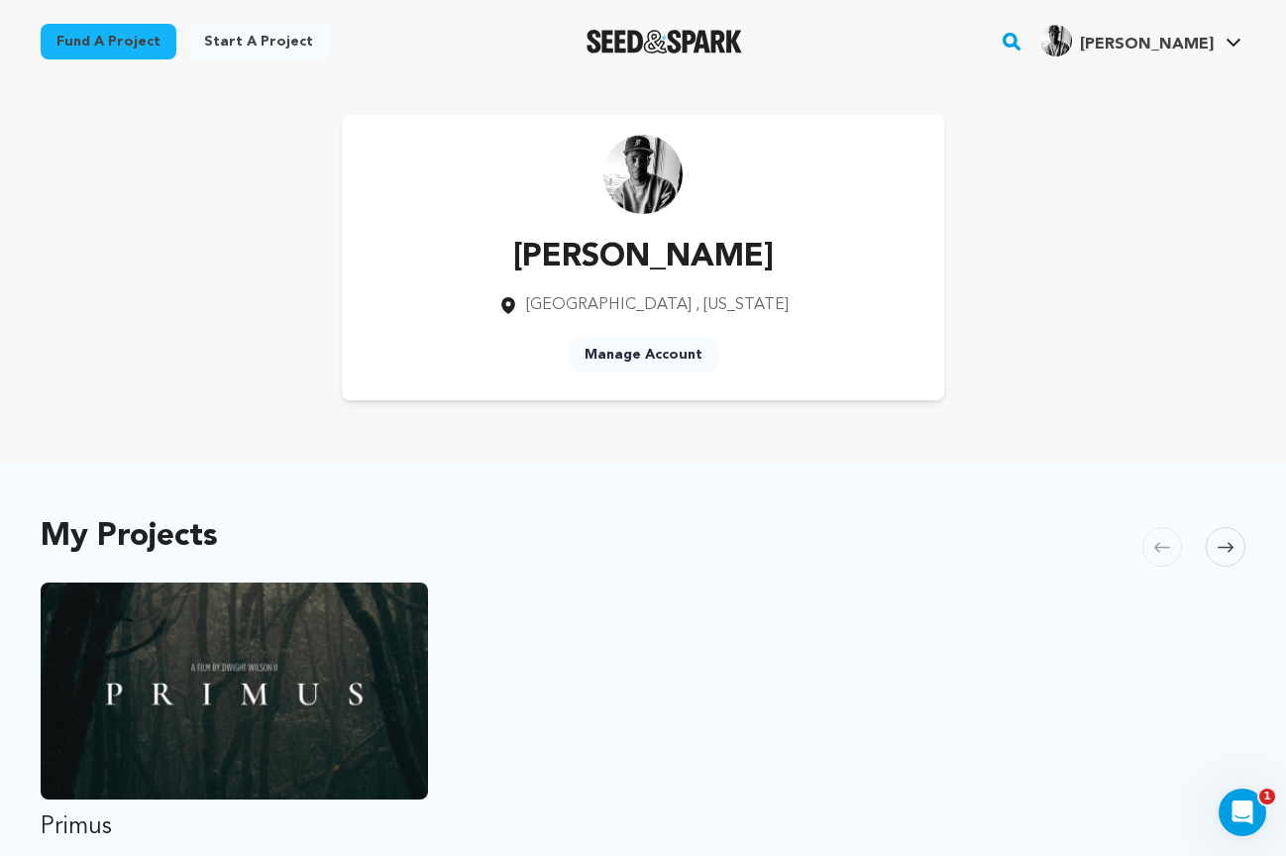
click at [645, 353] on link "Manage Account" at bounding box center [644, 355] width 150 height 36
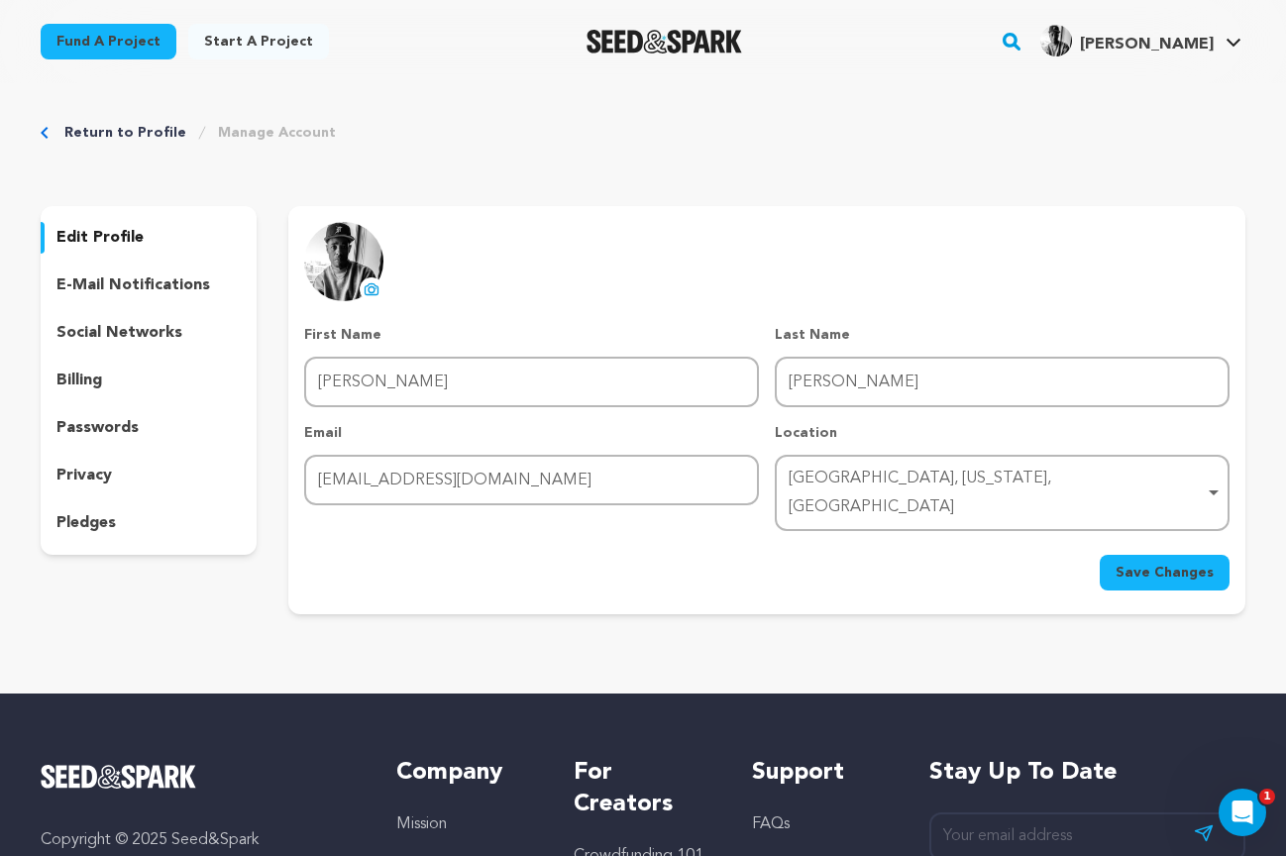
click at [106, 280] on p "e-mail notifications" at bounding box center [133, 285] width 154 height 24
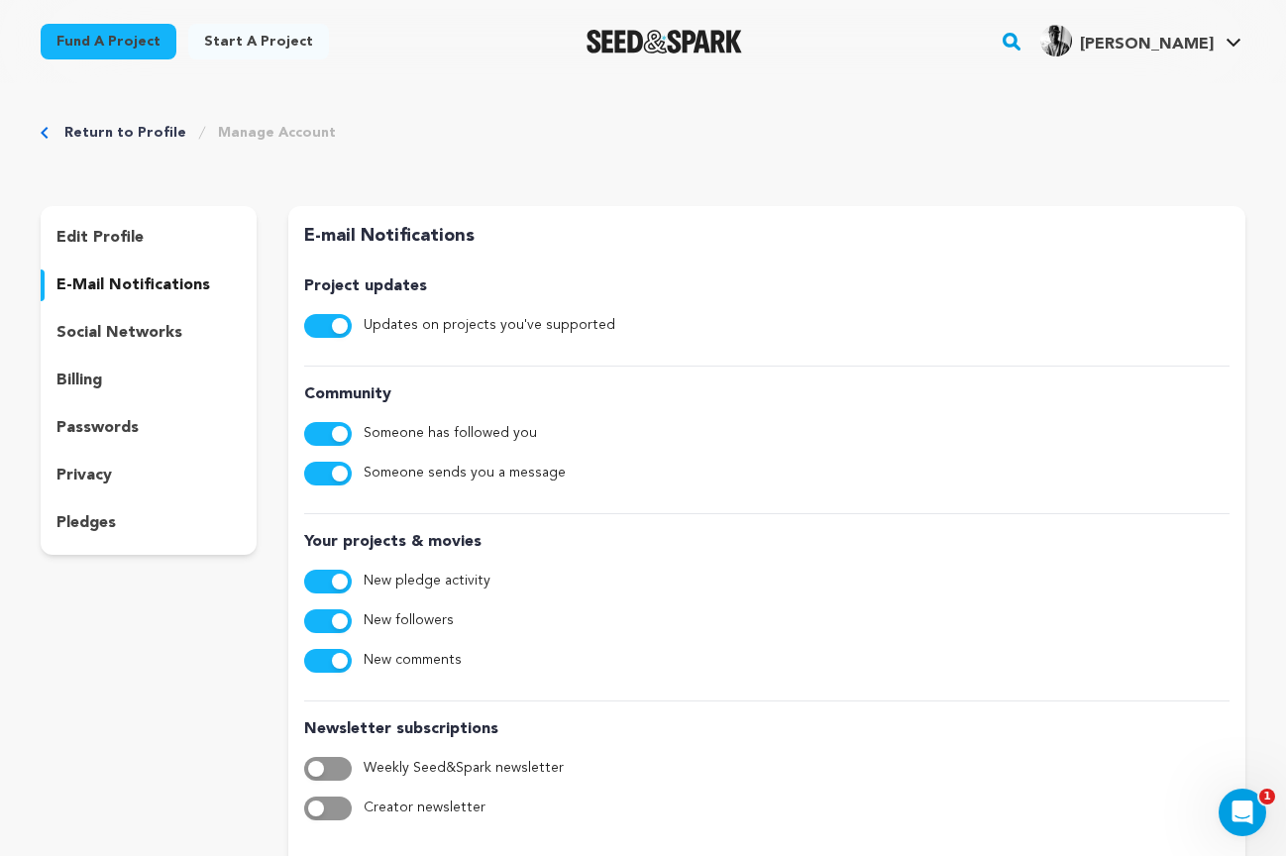
click at [111, 334] on p "social networks" at bounding box center [119, 333] width 126 height 24
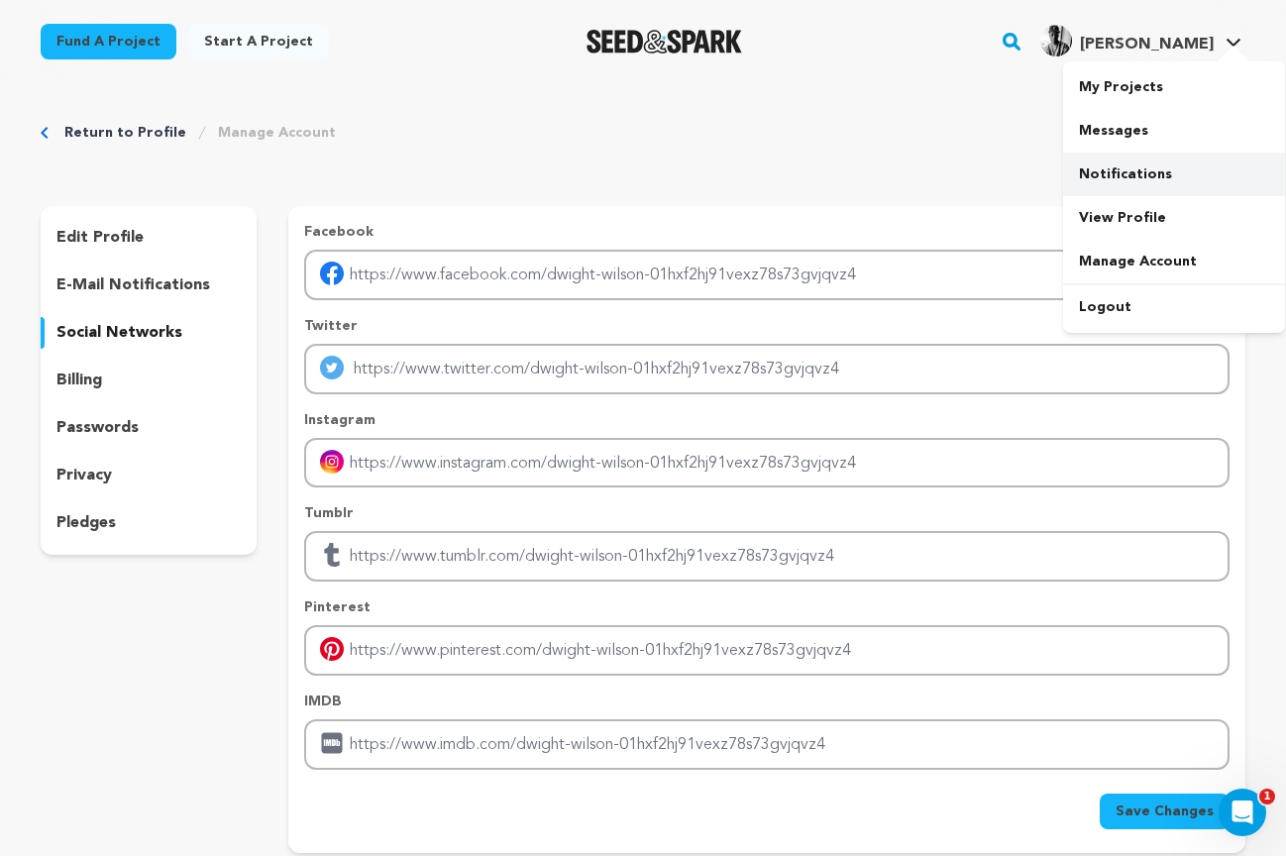
scroll to position [5, 0]
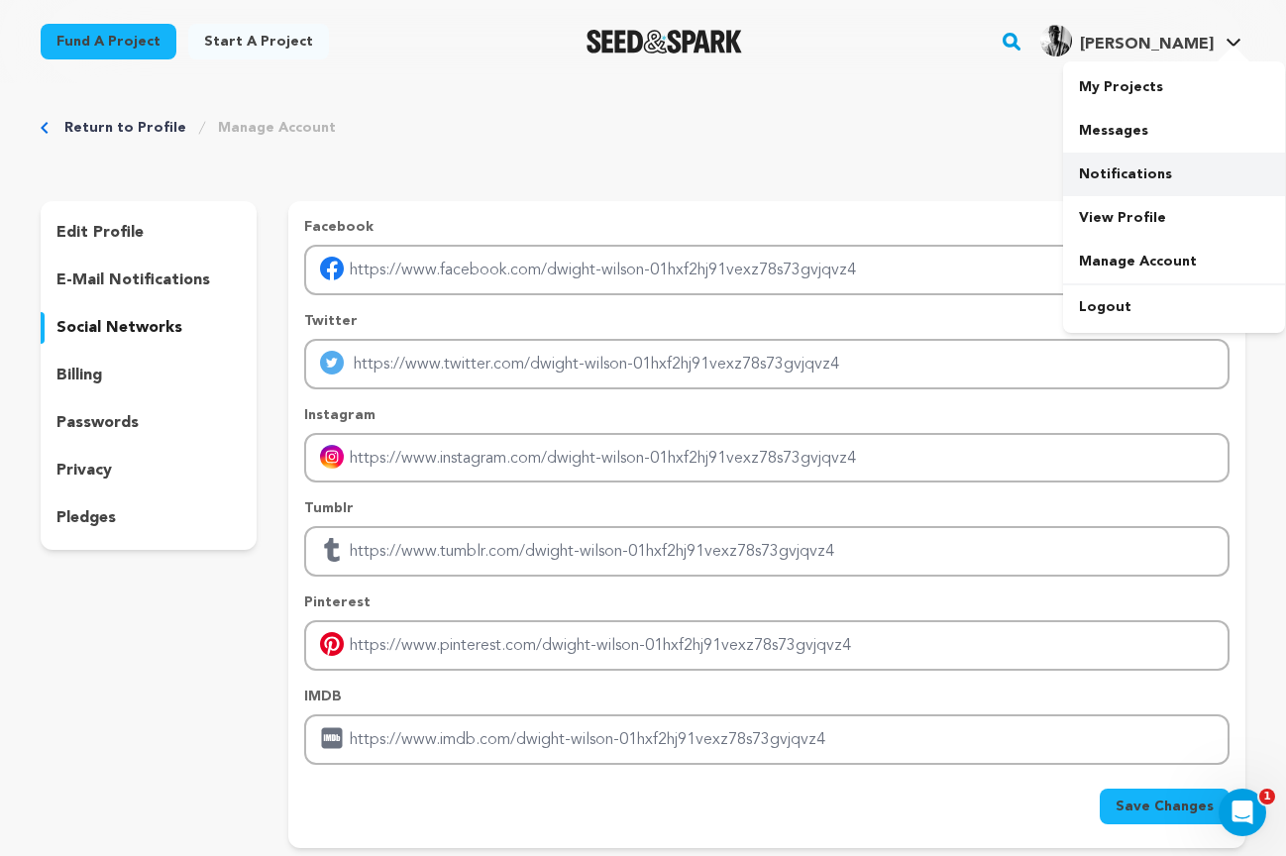
click at [1129, 174] on link "Notifications" at bounding box center [1174, 175] width 222 height 44
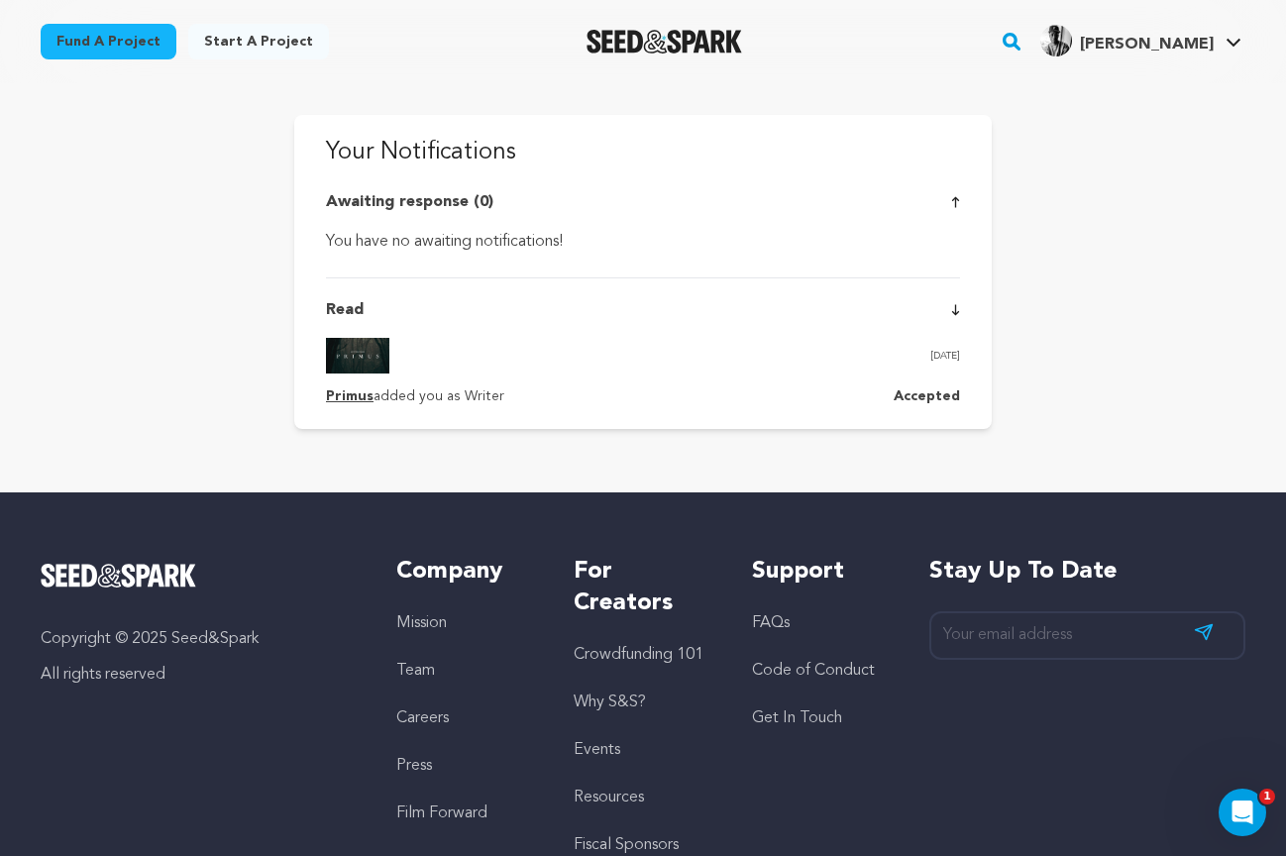
click at [931, 396] on p "Accepted" at bounding box center [926, 397] width 66 height 24
click at [342, 394] on link "Primus" at bounding box center [350, 396] width 48 height 14
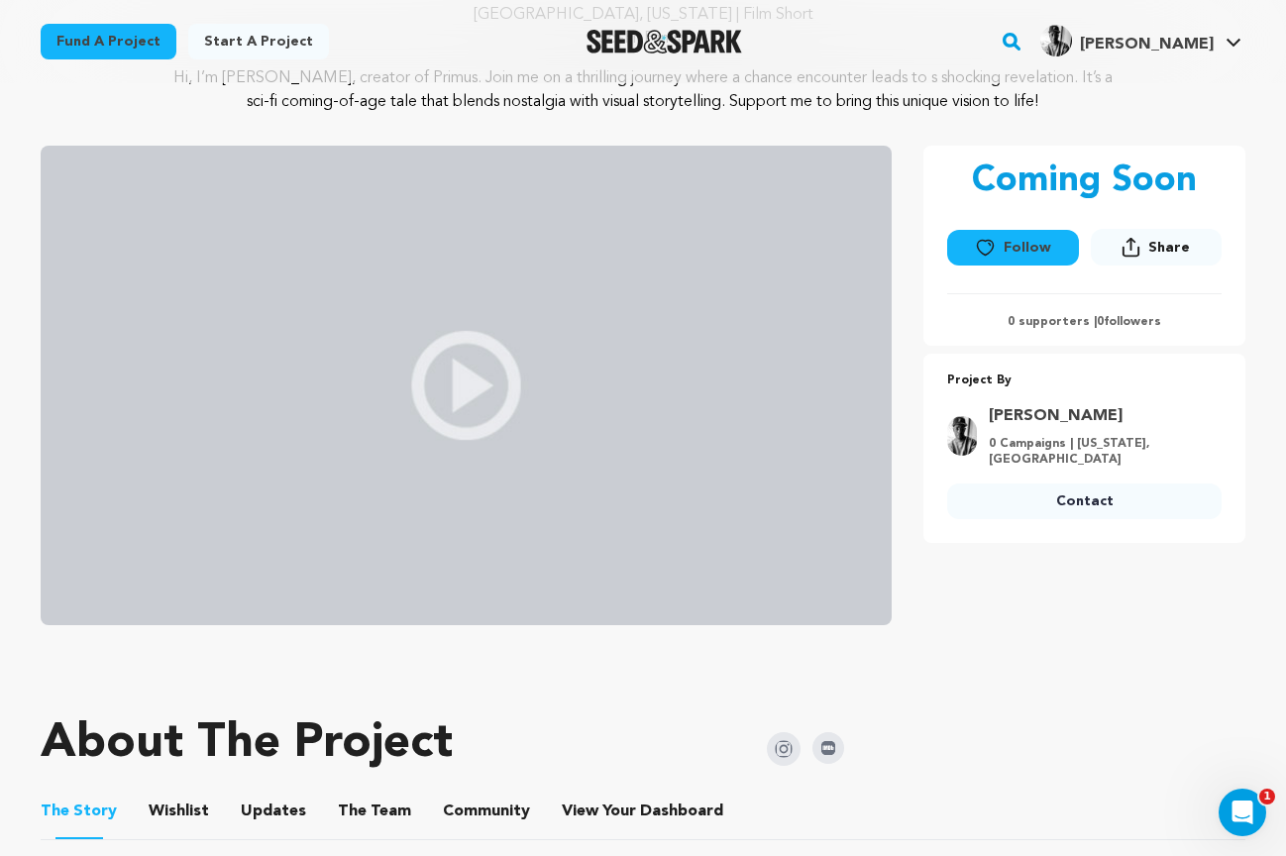
scroll to position [239, 0]
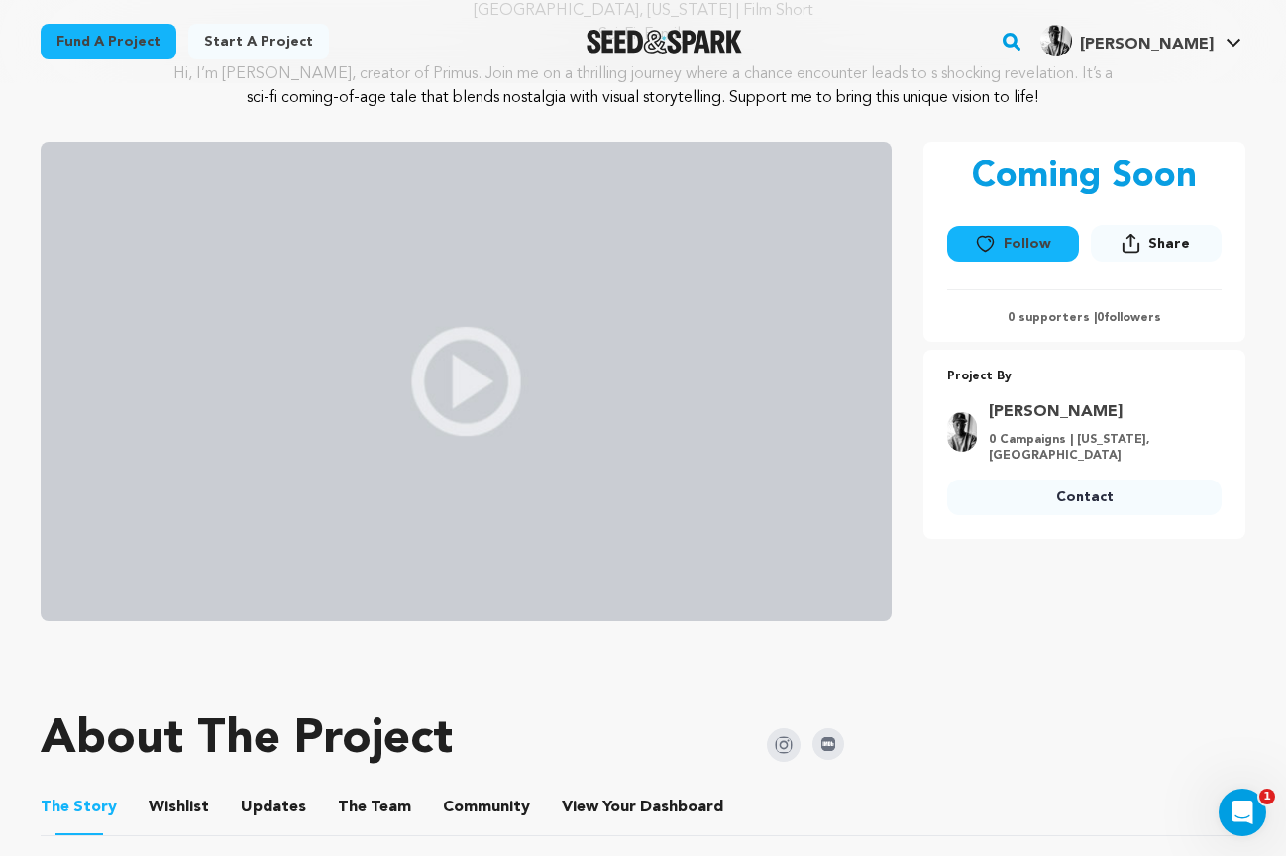
click at [1014, 240] on button "Follow" at bounding box center [1012, 244] width 131 height 36
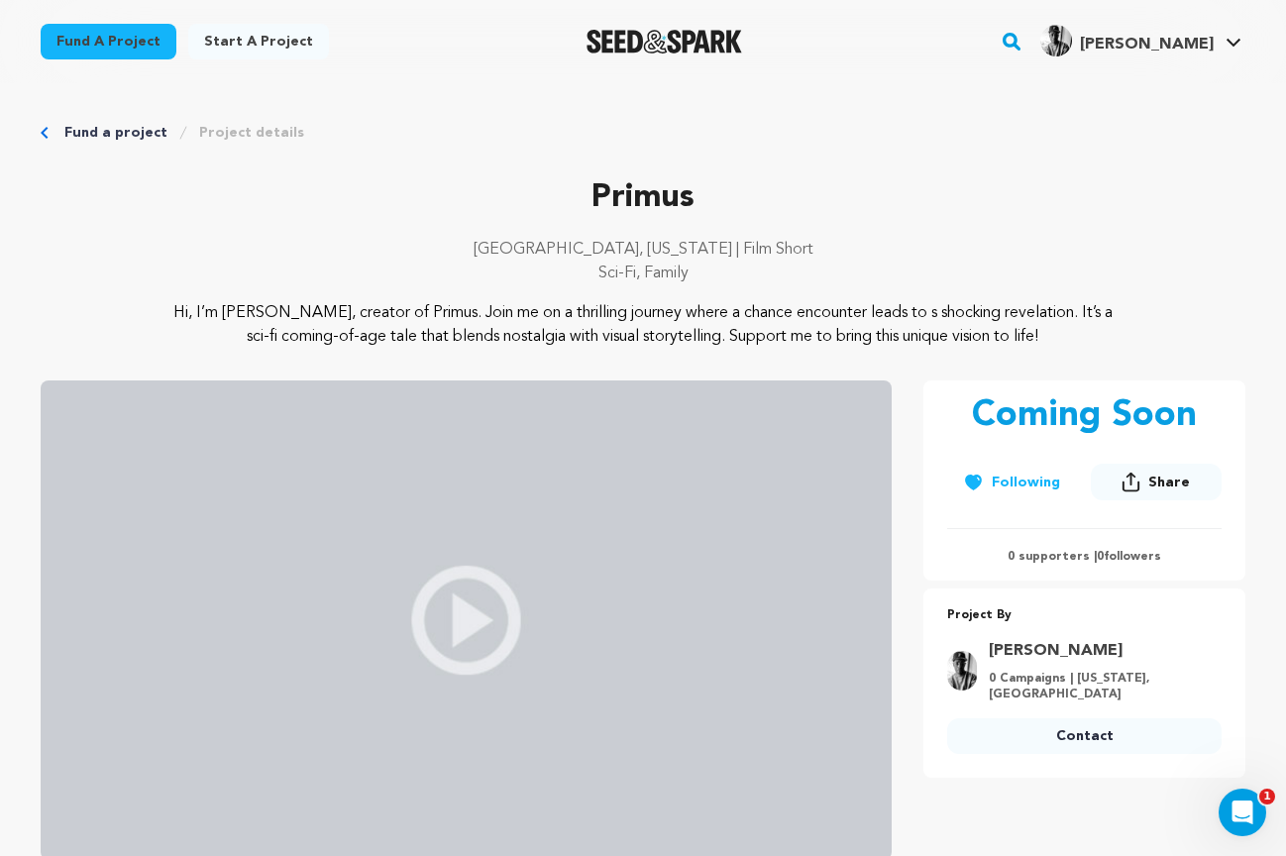
scroll to position [0, 0]
click at [1133, 89] on link "My Projects" at bounding box center [1174, 87] width 222 height 44
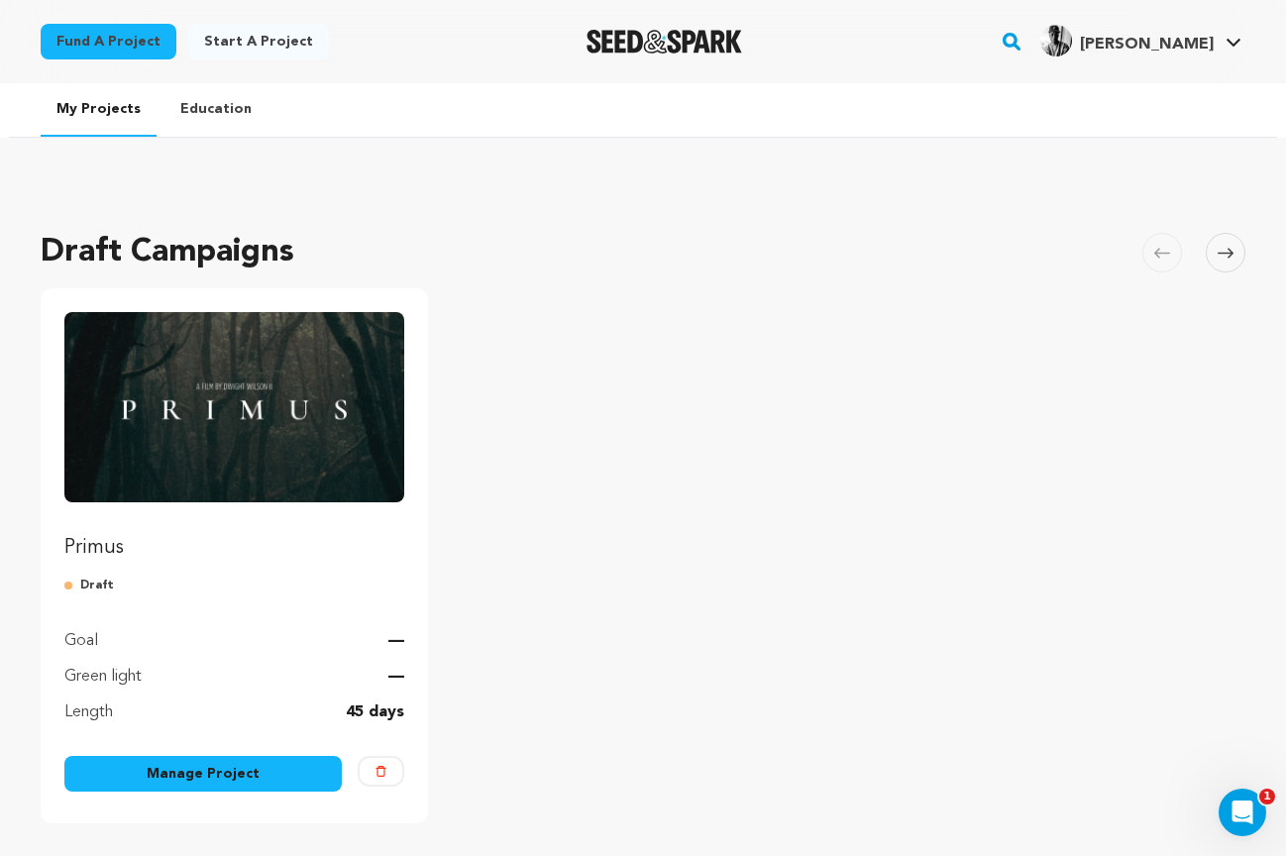
click at [251, 778] on link "Manage Project" at bounding box center [202, 774] width 277 height 36
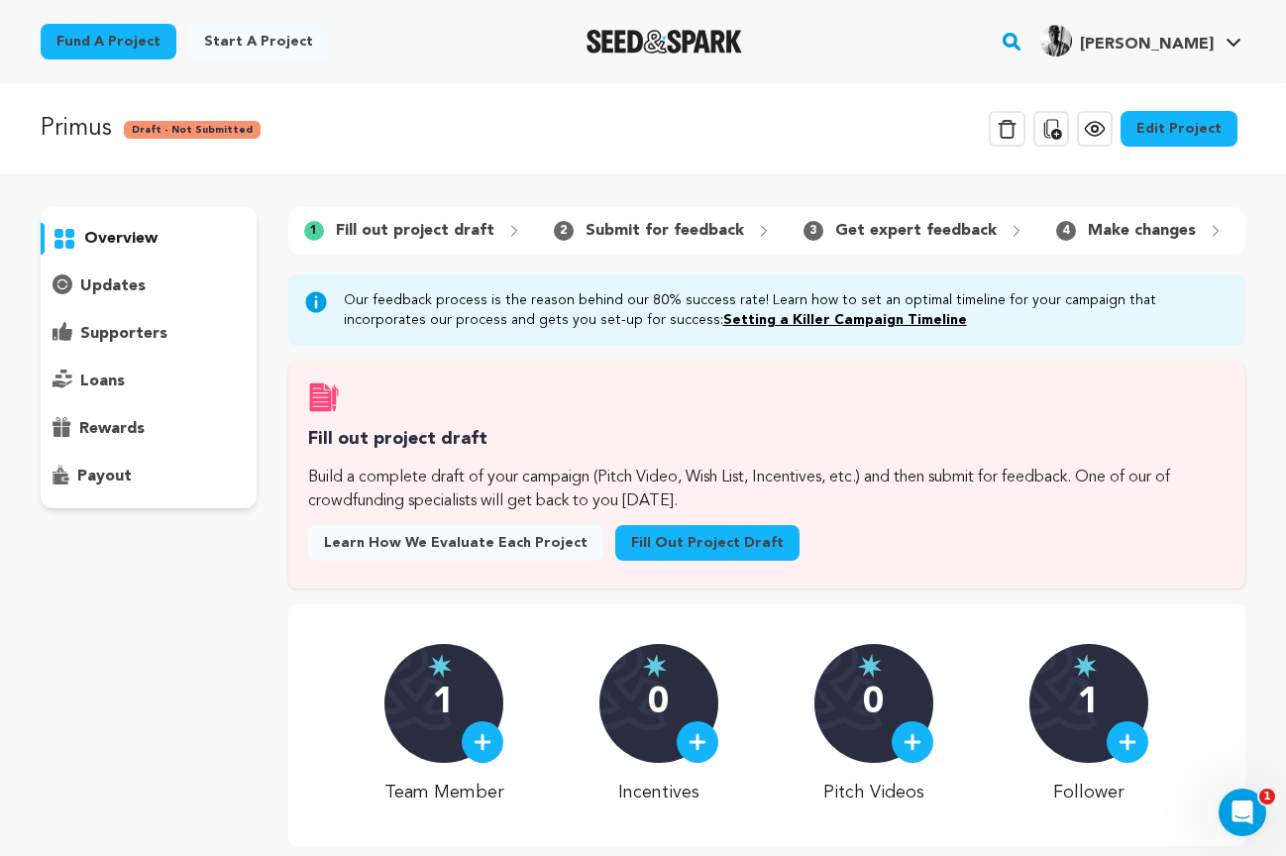
click at [483, 741] on img at bounding box center [482, 742] width 18 height 18
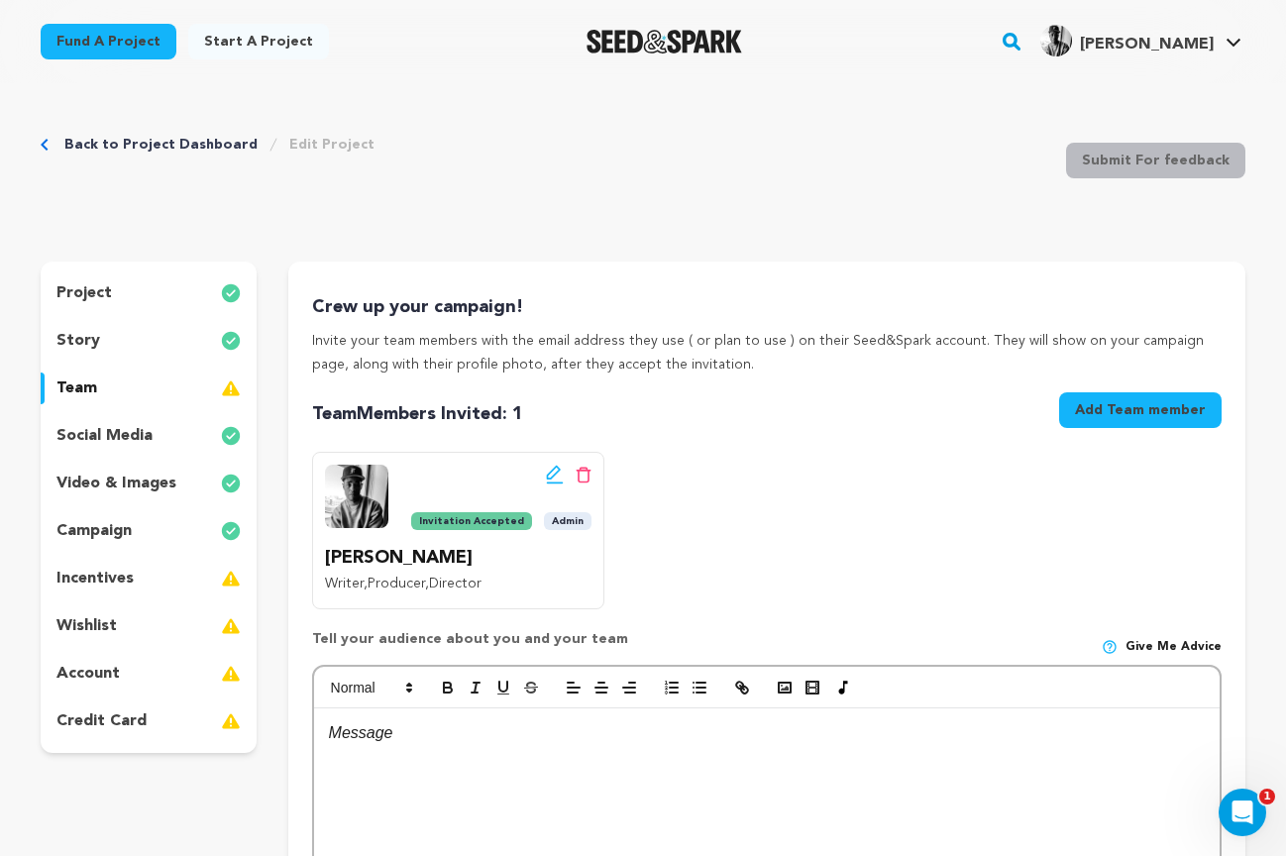
click at [1134, 404] on button "Add Team member" at bounding box center [1140, 410] width 162 height 36
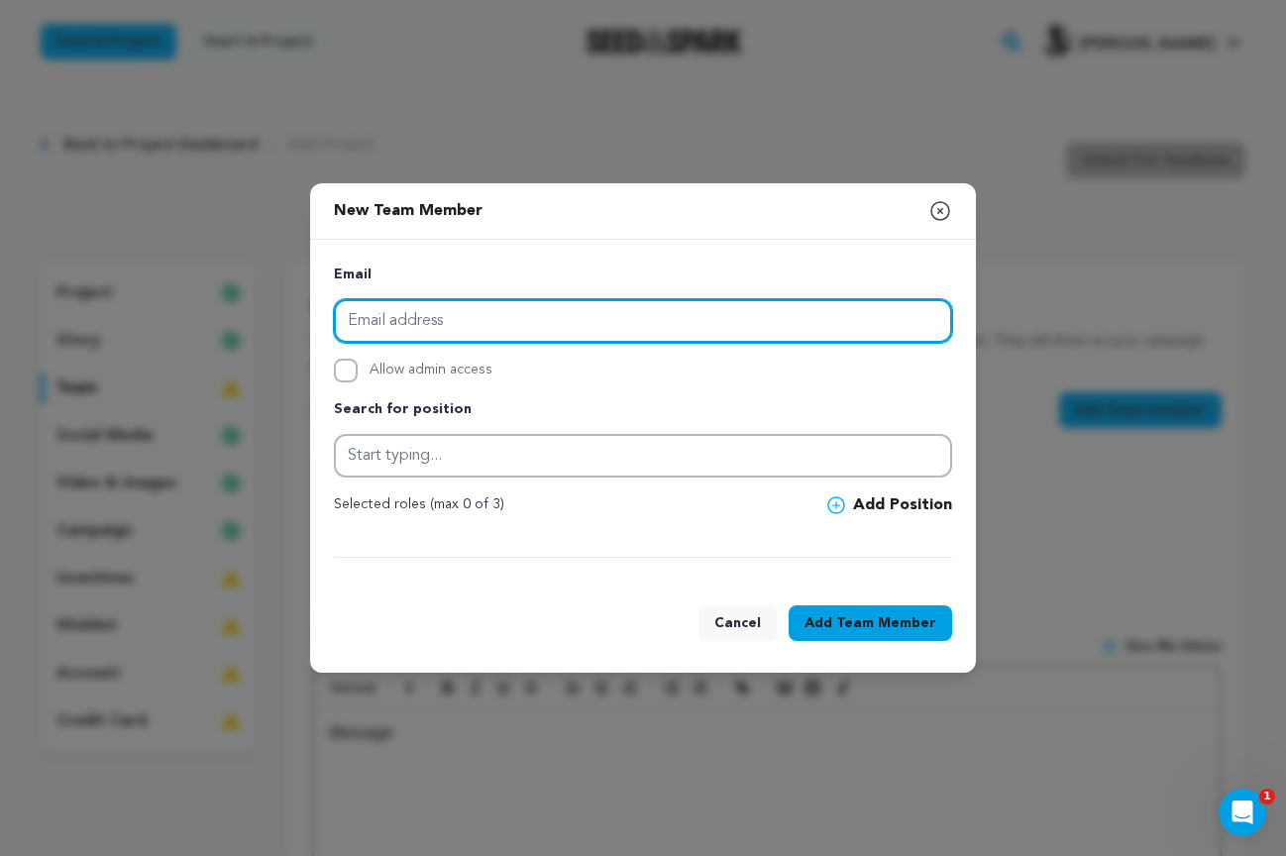
click at [417, 319] on input "email" at bounding box center [643, 321] width 618 height 44
paste input "[EMAIL_ADDRESS][DOMAIN_NAME]"
type input "[EMAIL_ADDRESS][DOMAIN_NAME]"
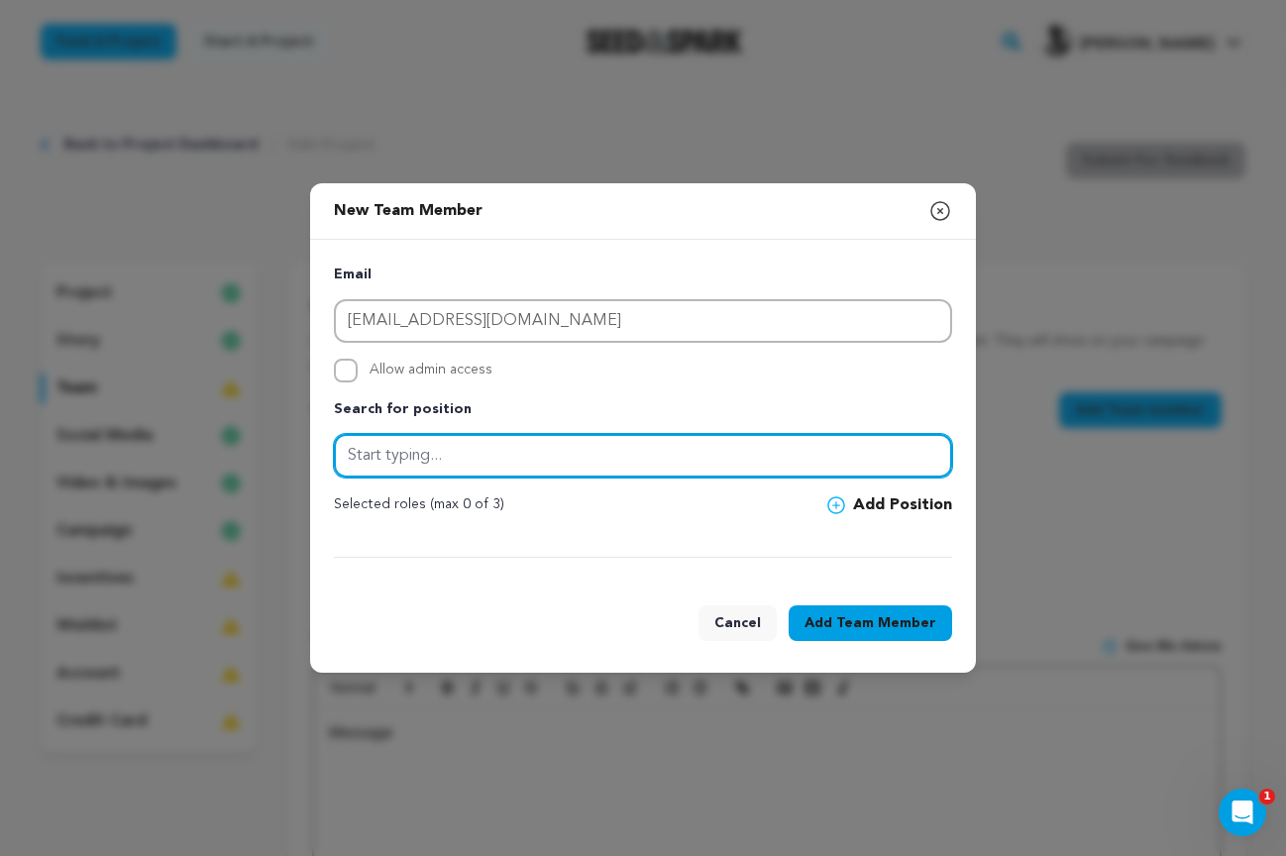
click at [427, 455] on input "text" at bounding box center [643, 456] width 618 height 44
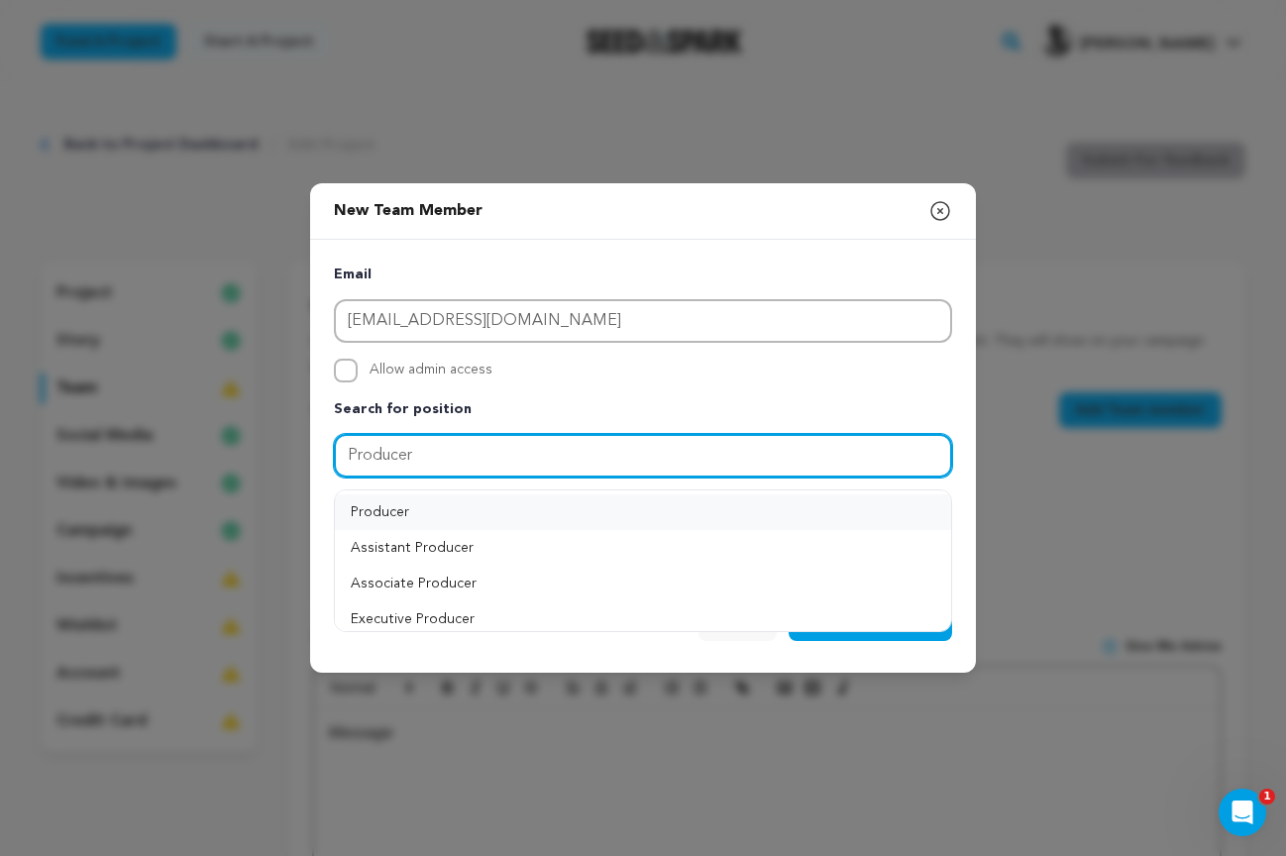
type input "Producer"
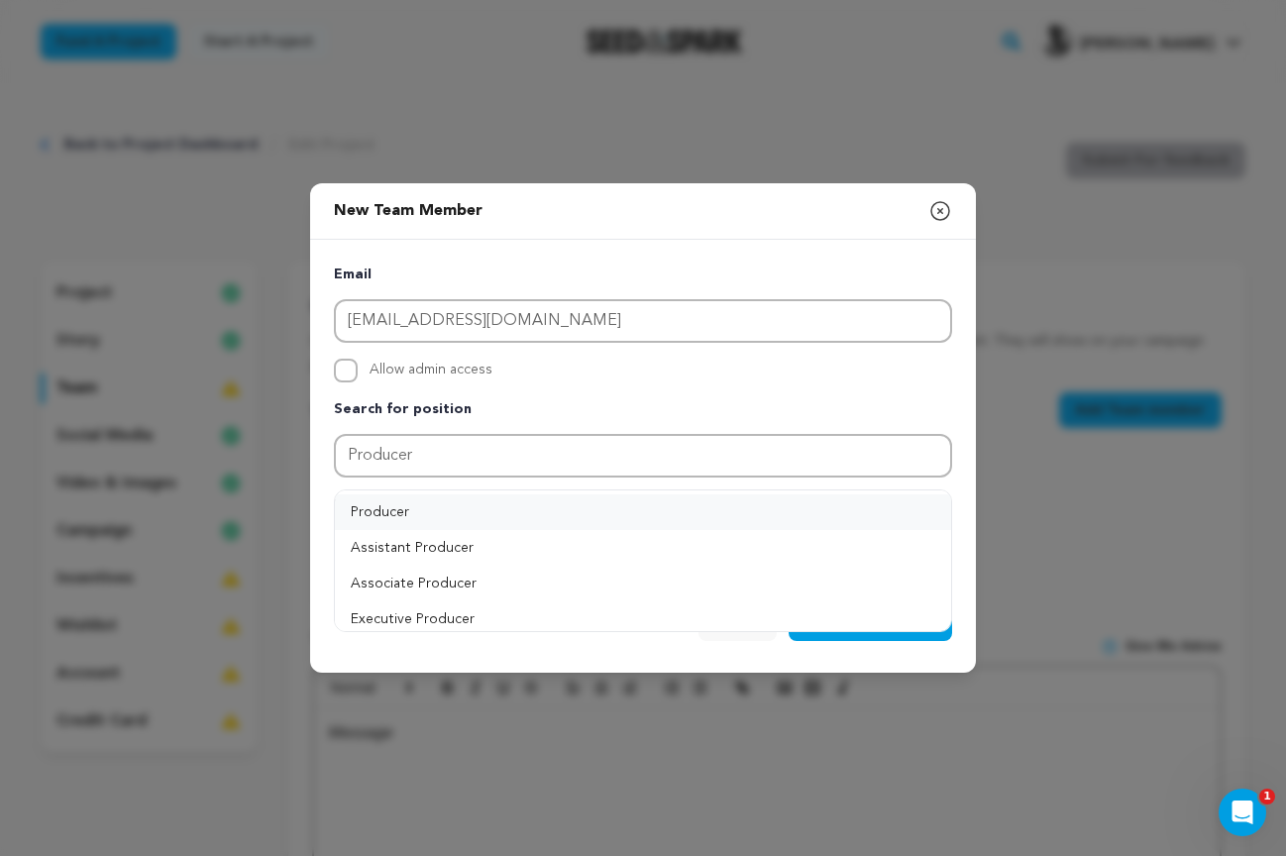
click at [437, 509] on button "Producer" at bounding box center [643, 512] width 616 height 36
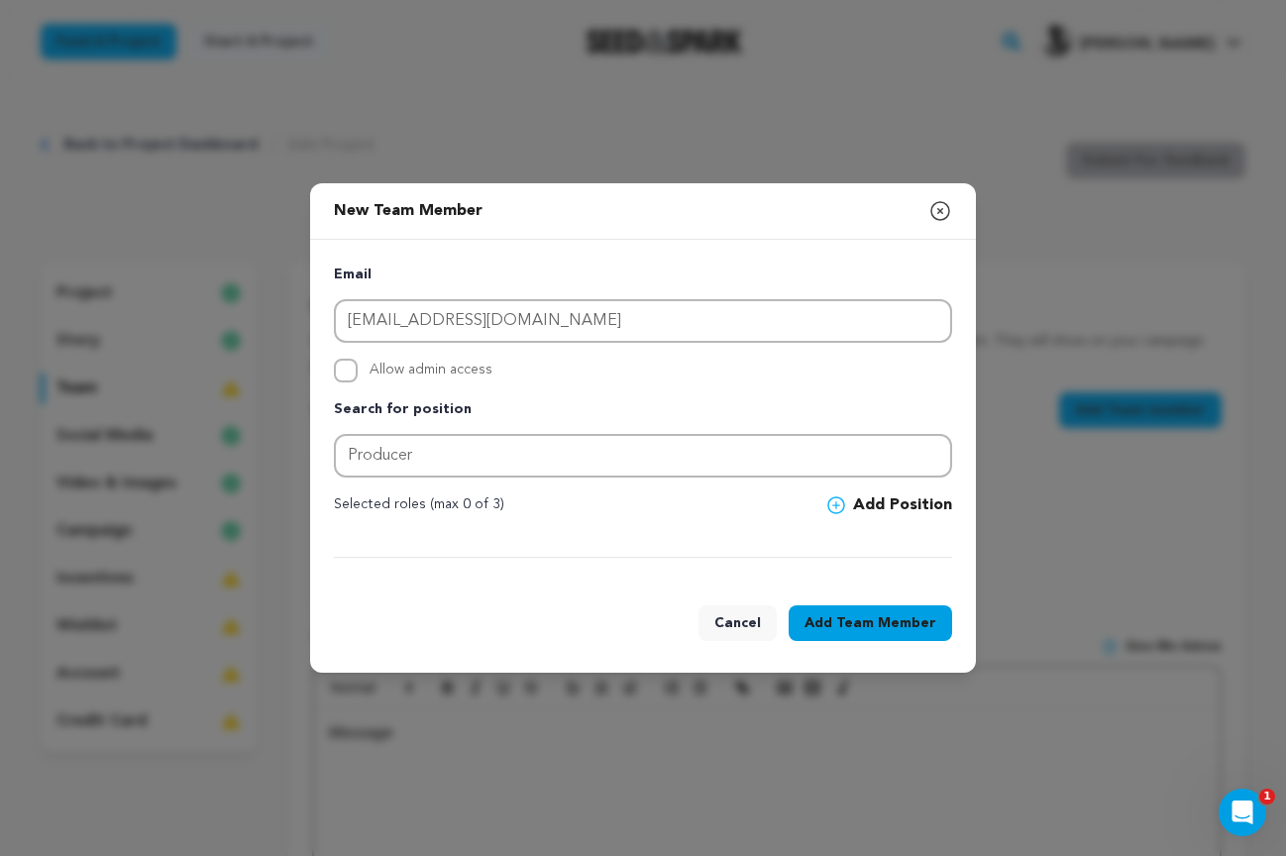
click at [869, 623] on span "Team Member" at bounding box center [886, 623] width 100 height 20
click at [872, 622] on span "Team Member" at bounding box center [886, 623] width 100 height 20
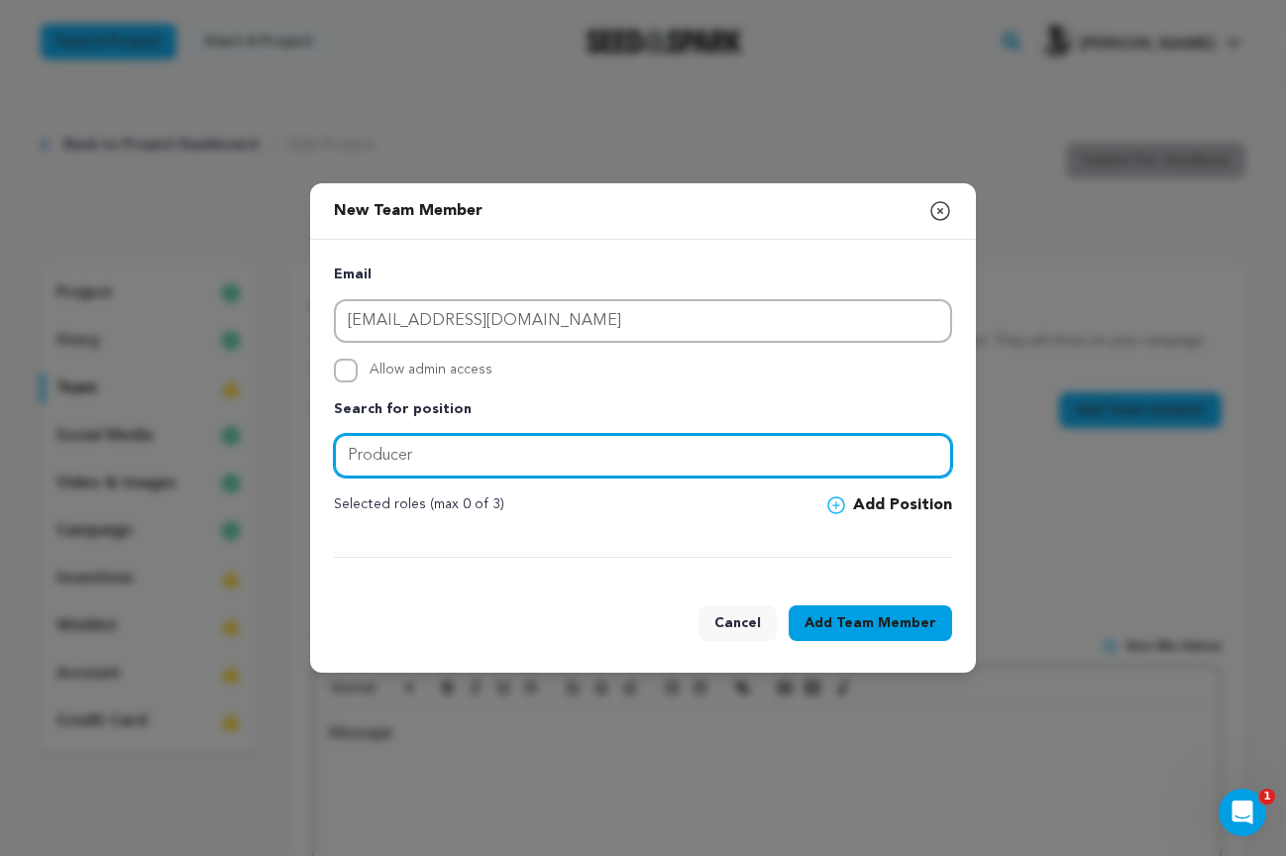
click at [436, 451] on input "Producer" at bounding box center [643, 456] width 618 height 44
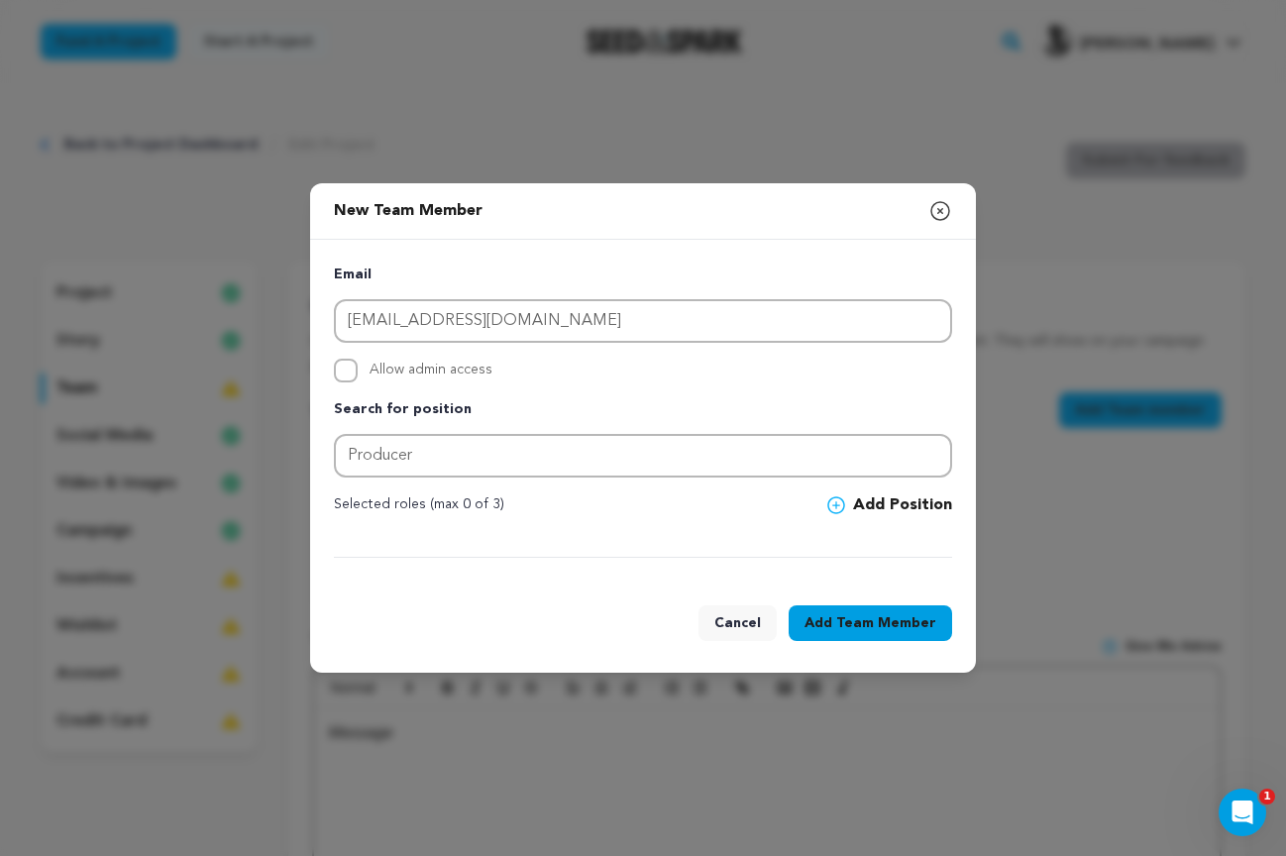
click at [895, 500] on button "Add Position" at bounding box center [889, 505] width 125 height 24
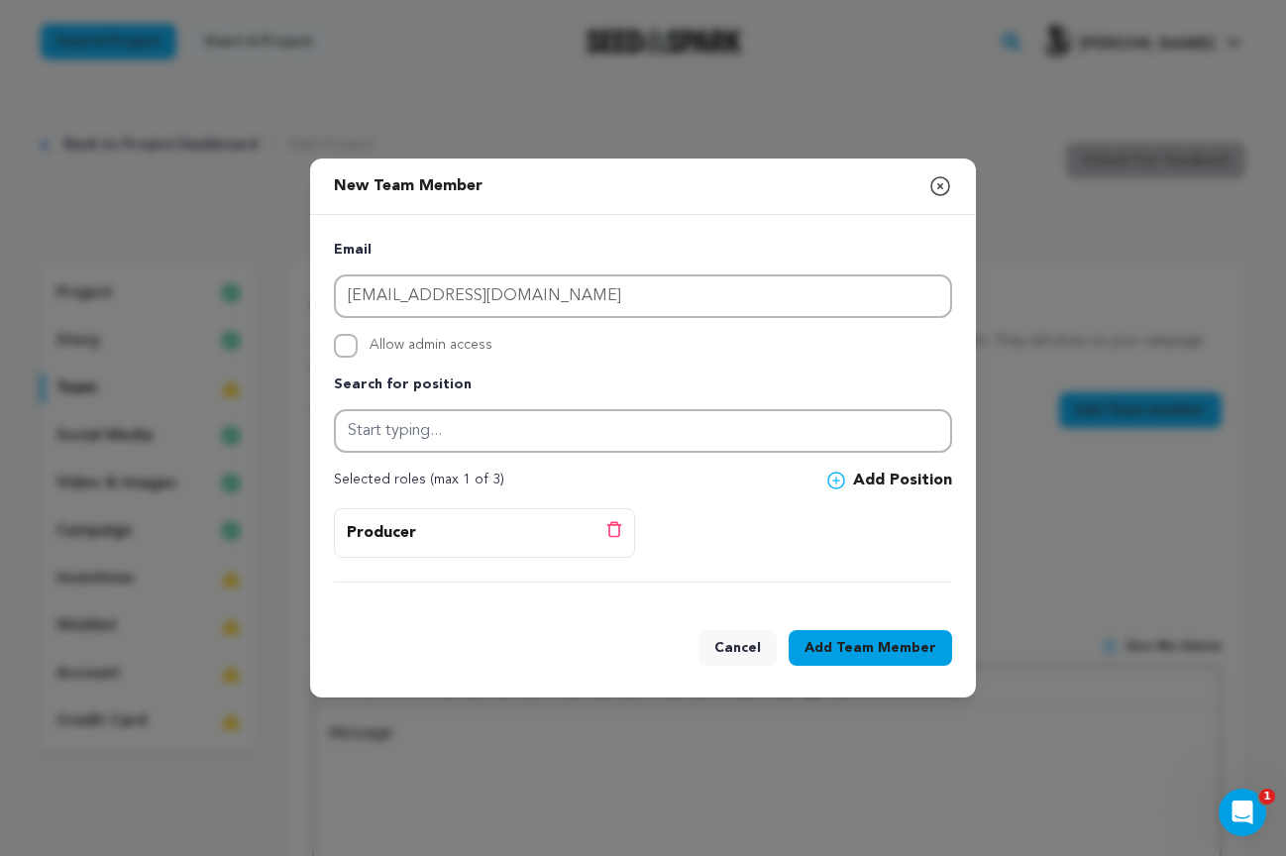
click at [886, 652] on span "Team Member" at bounding box center [886, 648] width 100 height 20
